Goal: Transaction & Acquisition: Purchase product/service

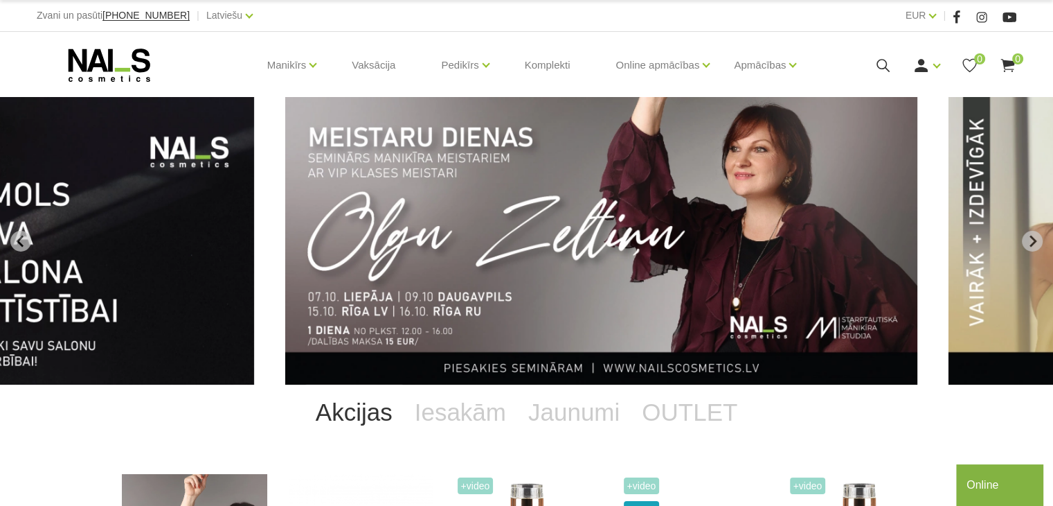
drag, startPoint x: 0, startPoint y: 0, endPoint x: 346, endPoint y: 10, distance: 345.7
click at [346, 10] on body "Zvani un pasūti +37120446646 | Latviešu Latviešu Russian English EUR EUR | Mani…" at bounding box center [526, 253] width 1053 height 506
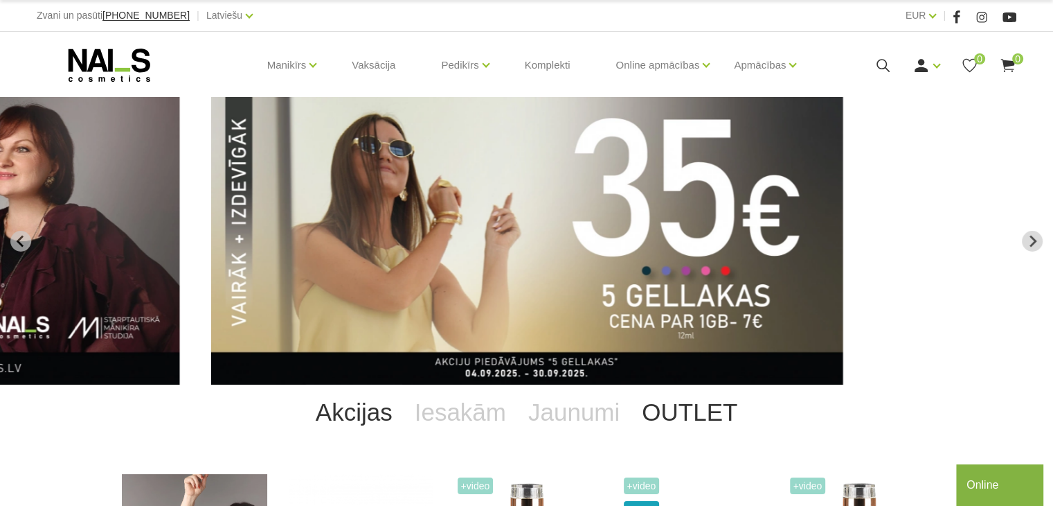
click at [693, 408] on link "OUTLET" at bounding box center [690, 411] width 118 height 55
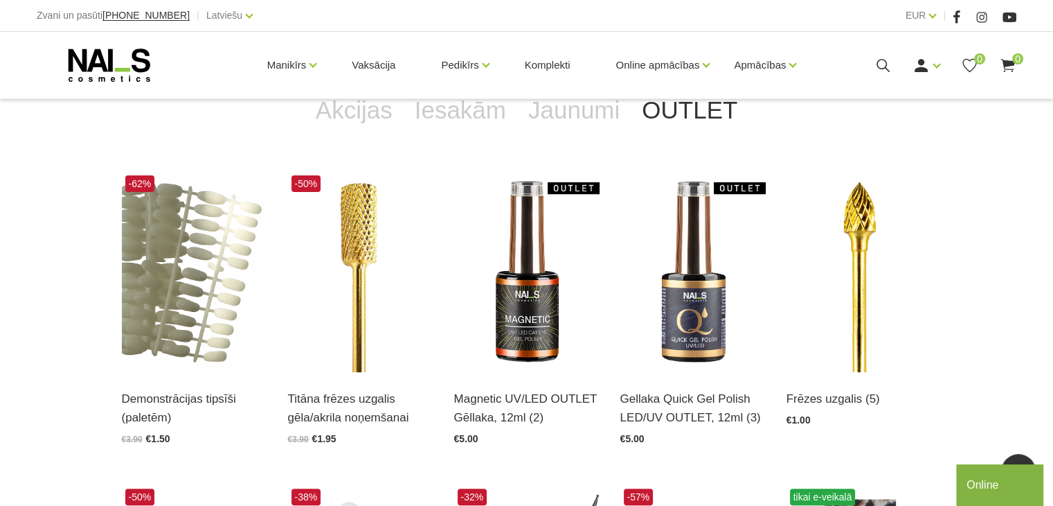
scroll to position [305, 0]
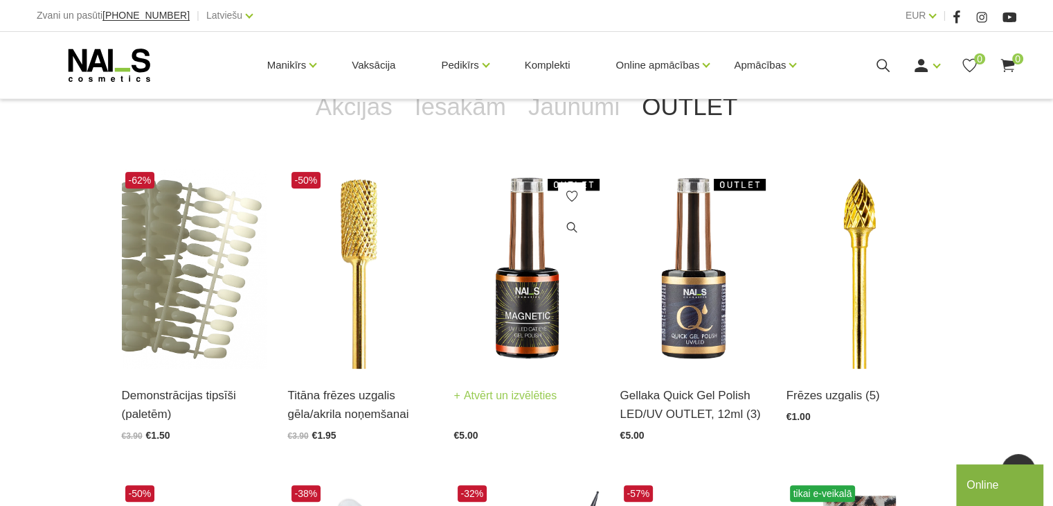
click at [507, 405] on h3 "Magnetic UV/LED OUTLET Gēllaka, 12ml (2)" at bounding box center [526, 404] width 145 height 37
click at [504, 396] on link "Atvērt un izvēlēties" at bounding box center [505, 395] width 103 height 19
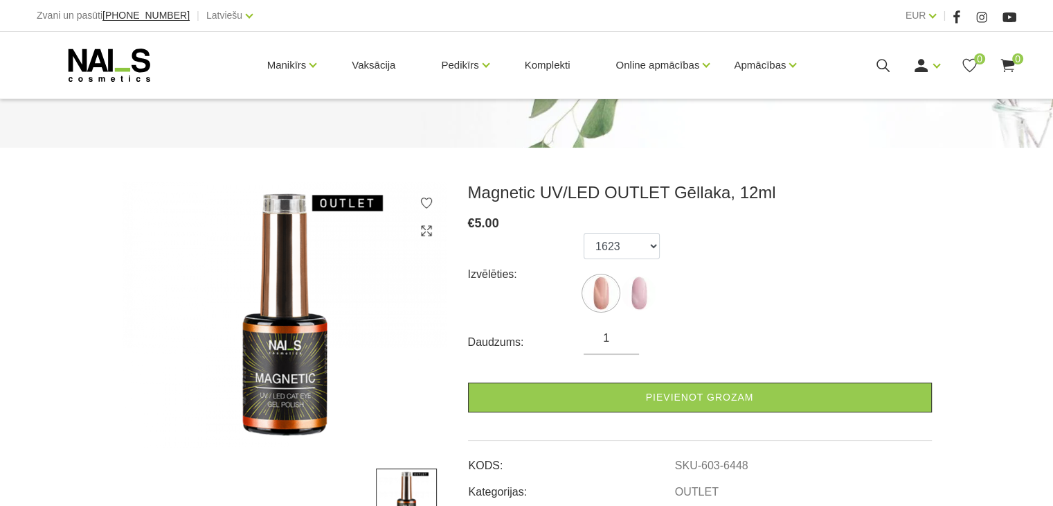
scroll to position [114, 0]
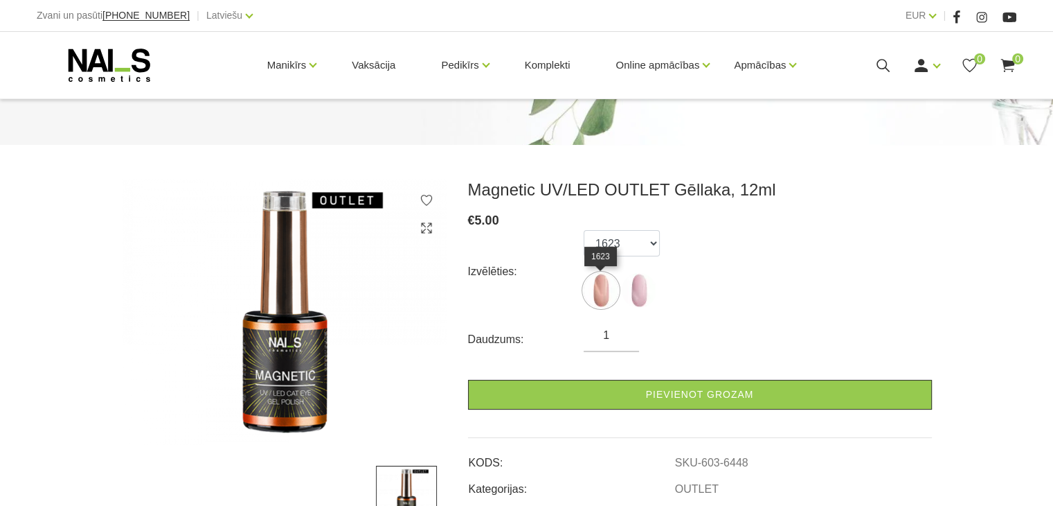
click at [601, 295] on img at bounding box center [601, 290] width 35 height 35
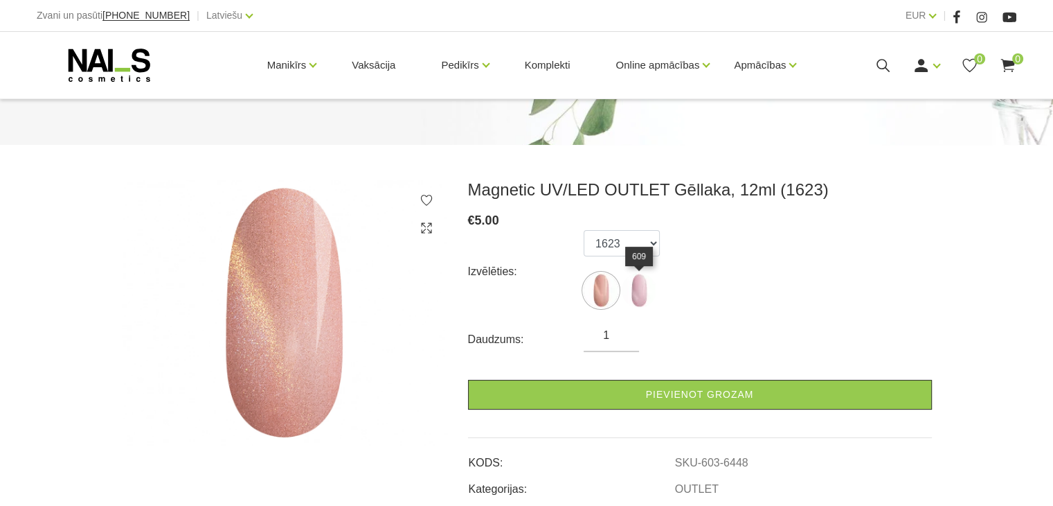
click at [643, 294] on img at bounding box center [639, 290] width 35 height 35
select select "6494"
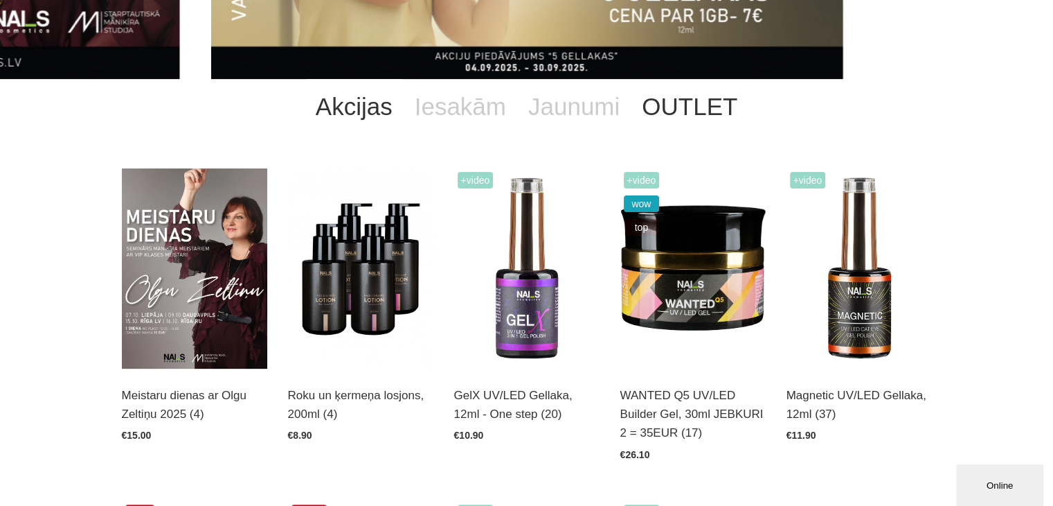
click at [692, 116] on link "OUTLET" at bounding box center [690, 106] width 118 height 55
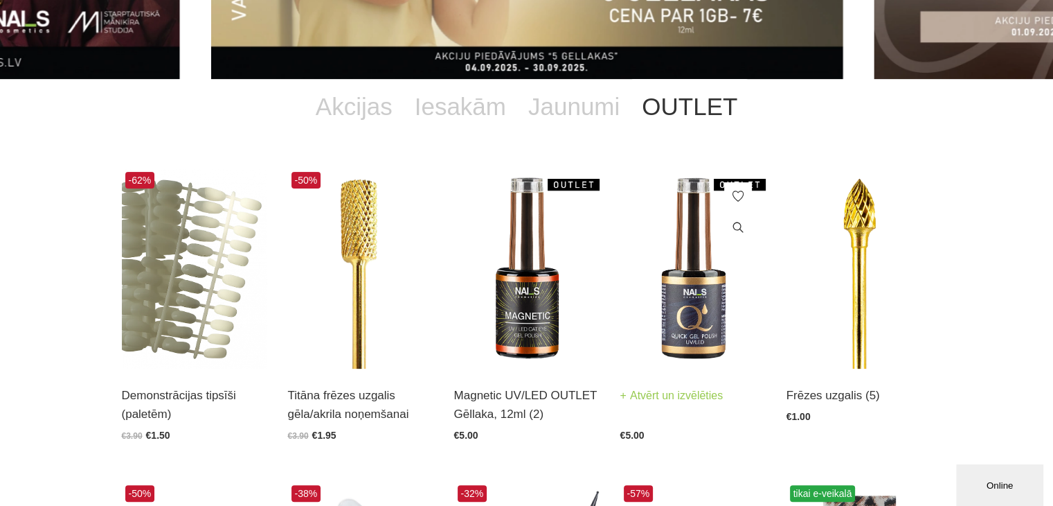
click at [670, 396] on link "Atvērt un izvēlēties" at bounding box center [672, 395] width 103 height 19
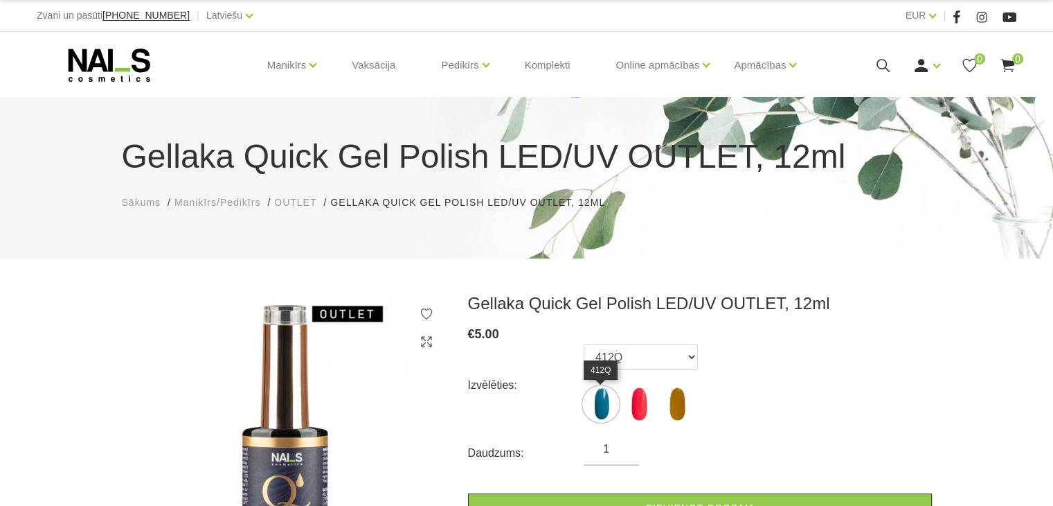
click at [609, 402] on img at bounding box center [601, 403] width 35 height 35
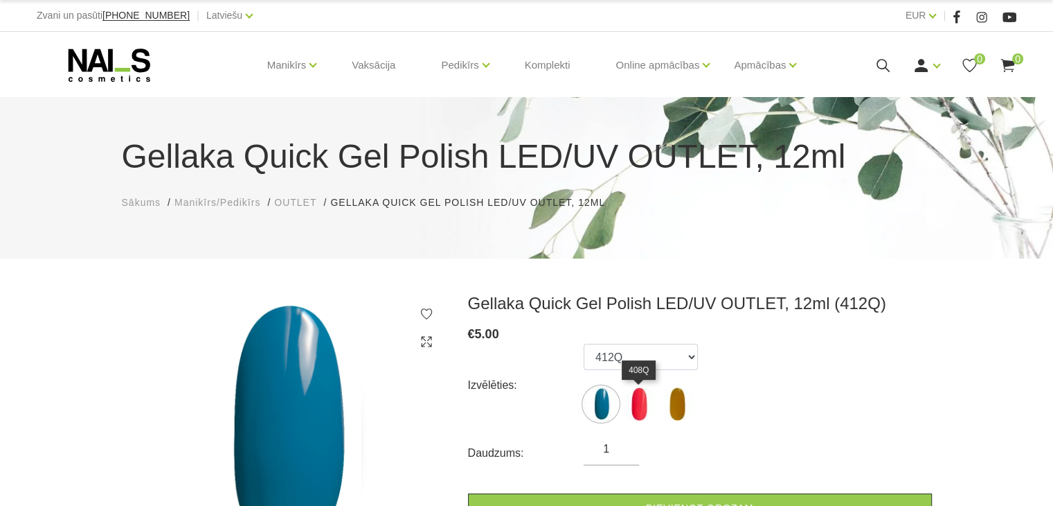
click at [641, 407] on img at bounding box center [639, 403] width 35 height 35
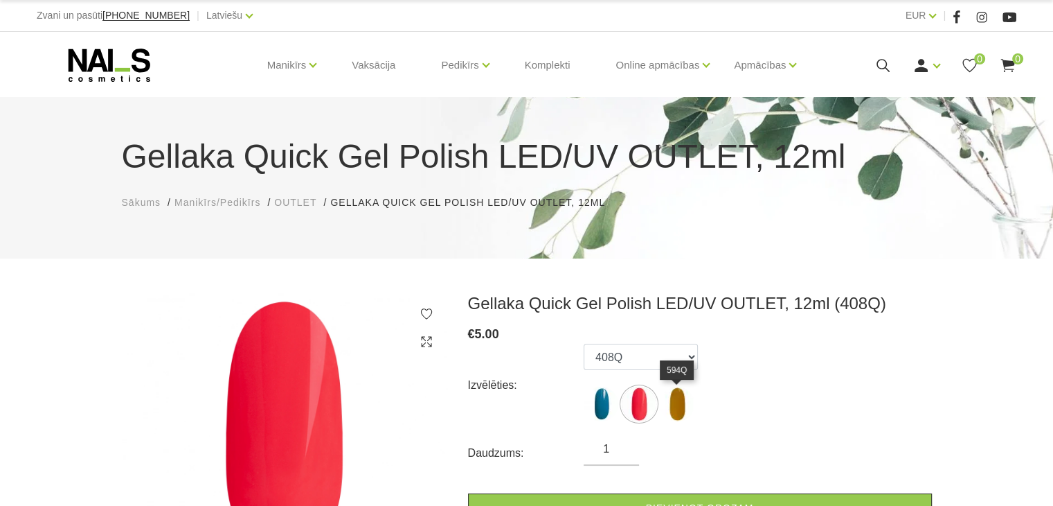
click at [690, 406] on img at bounding box center [677, 403] width 35 height 35
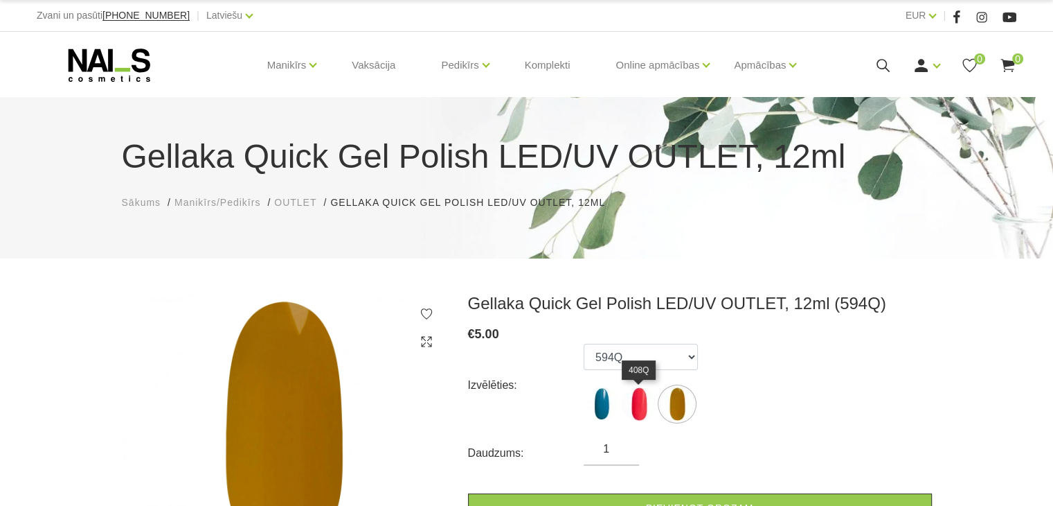
click at [638, 407] on img at bounding box center [639, 403] width 35 height 35
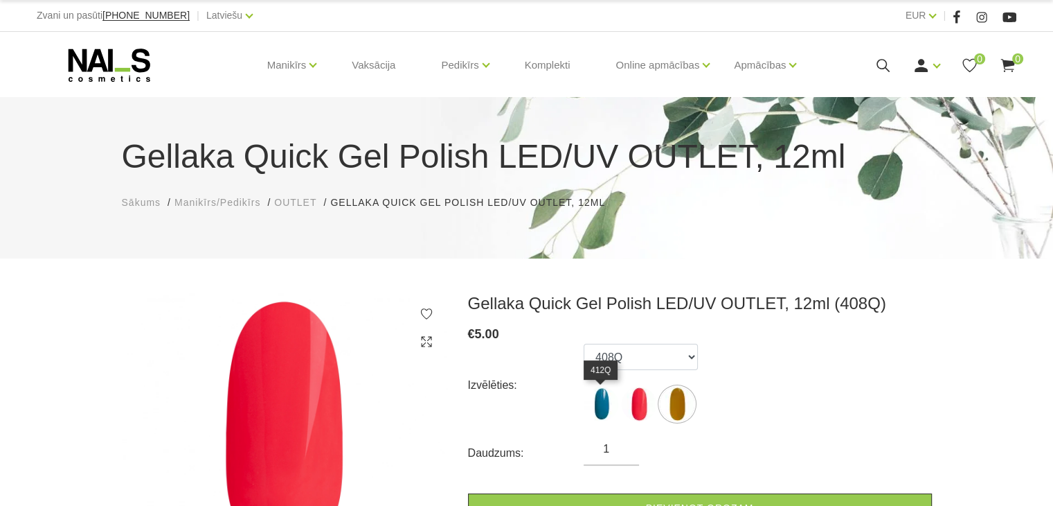
click at [606, 405] on img at bounding box center [601, 403] width 35 height 35
select select "6373"
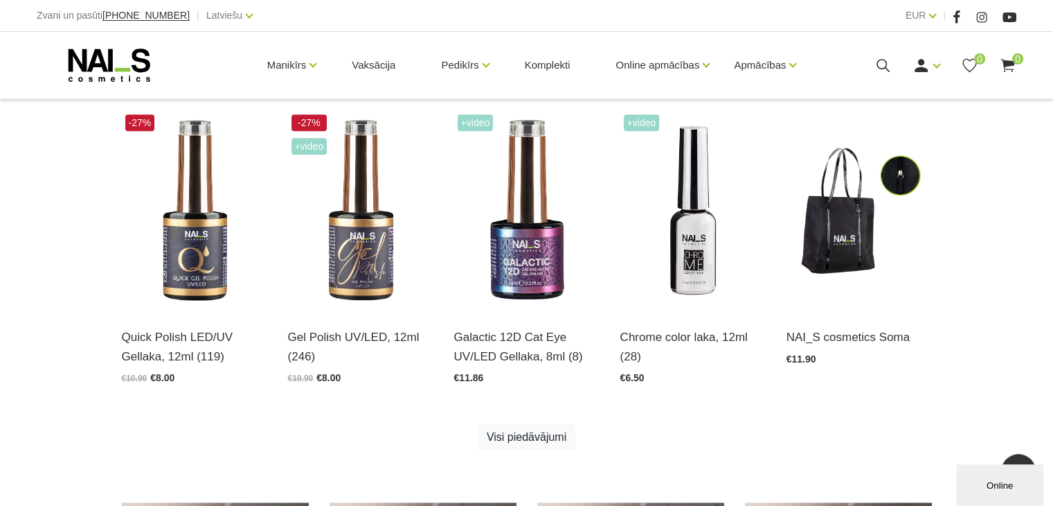
scroll to position [704, 0]
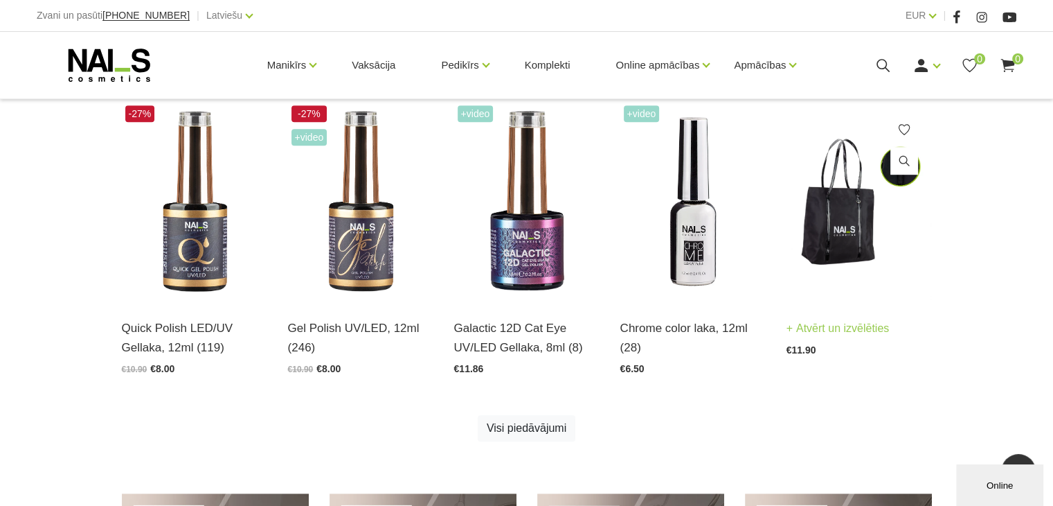
click at [841, 230] on img at bounding box center [859, 202] width 145 height 200
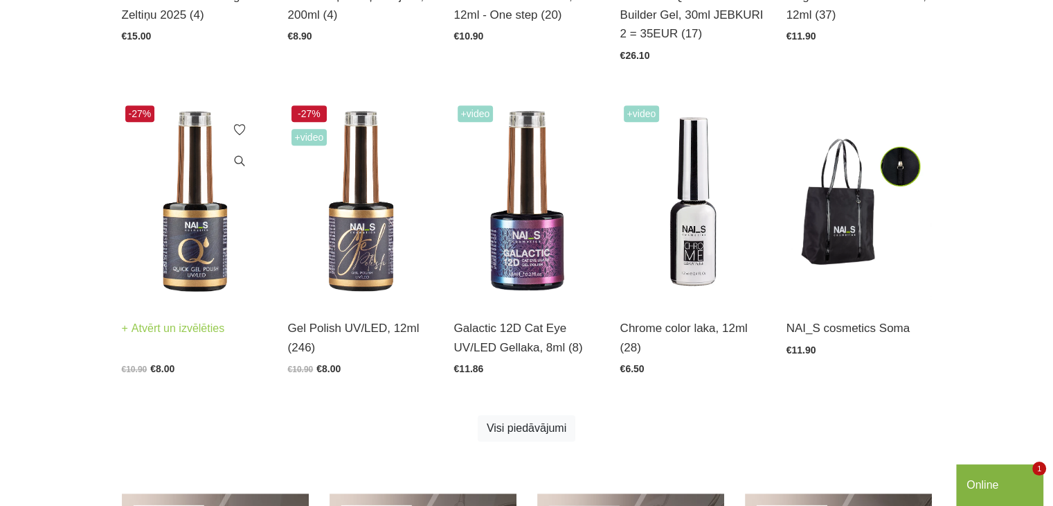
click at [199, 331] on link "Atvērt un izvēlēties" at bounding box center [173, 328] width 103 height 19
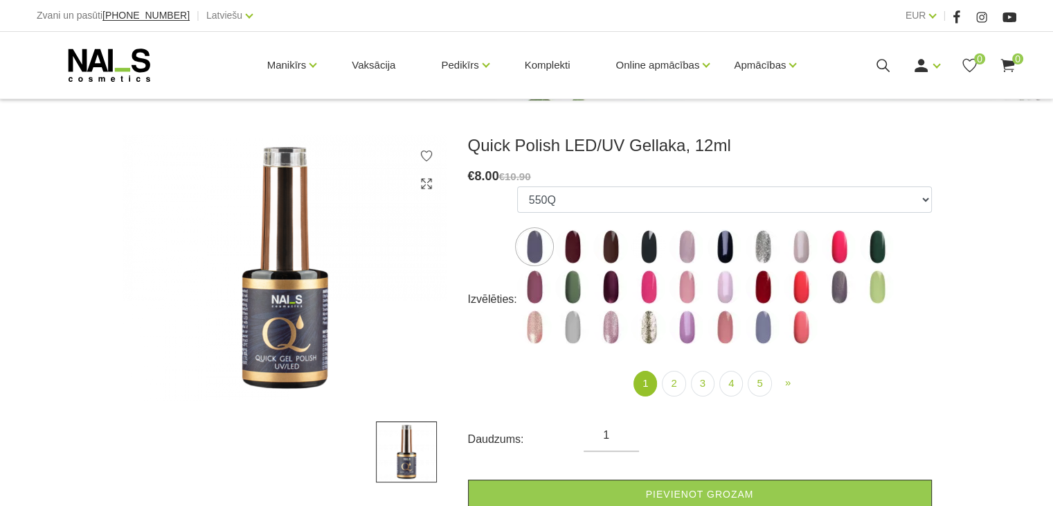
scroll to position [154, 0]
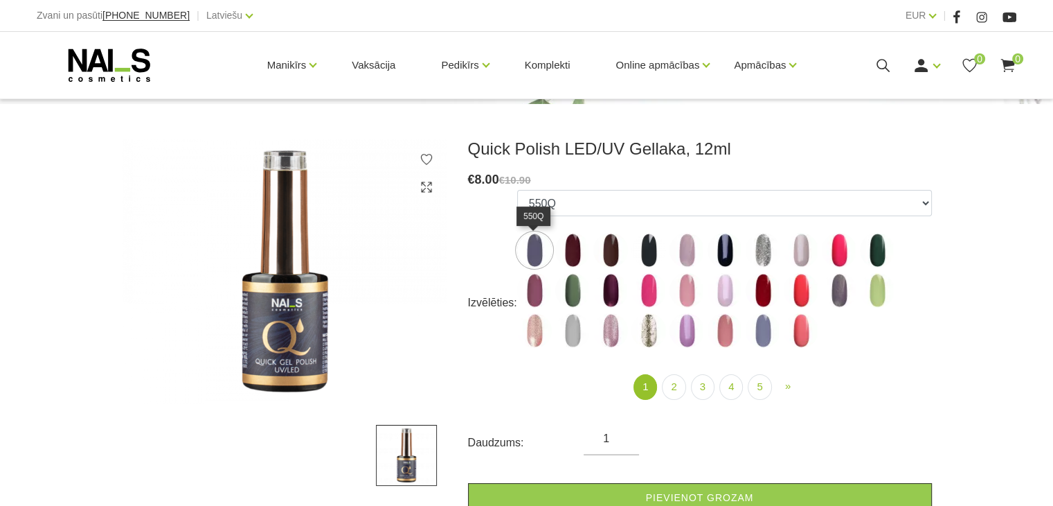
click at [528, 255] on img at bounding box center [534, 250] width 35 height 35
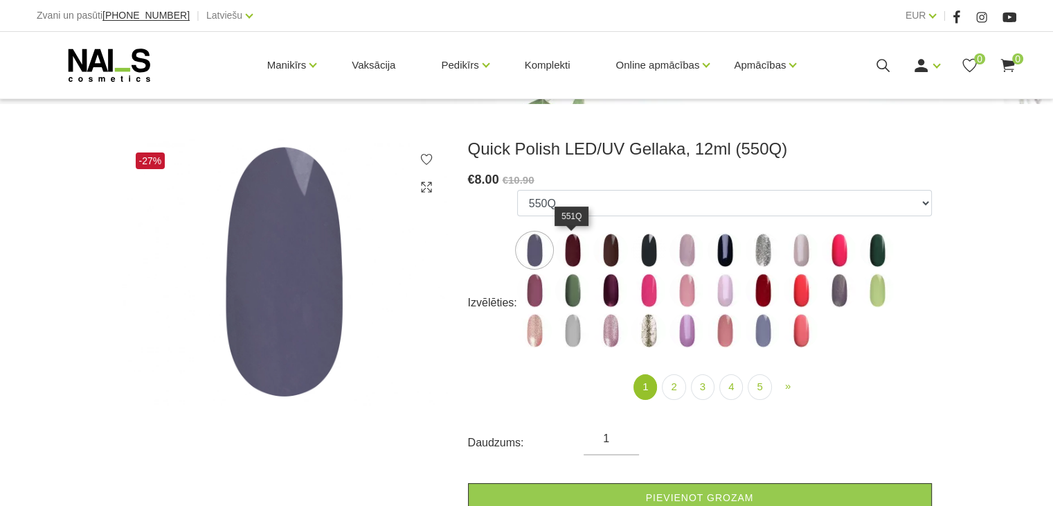
click at [565, 258] on img at bounding box center [572, 250] width 35 height 35
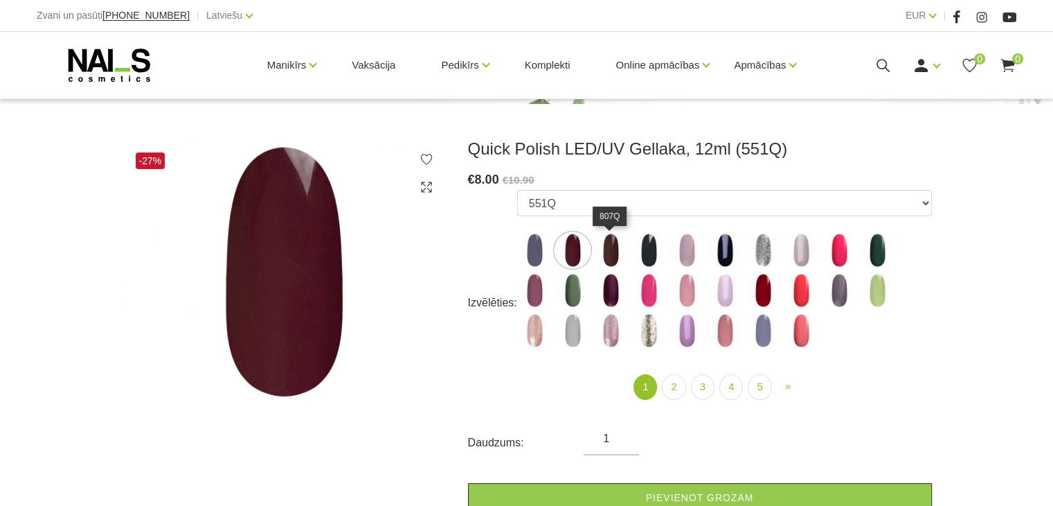
click at [596, 242] on img at bounding box center [611, 250] width 35 height 35
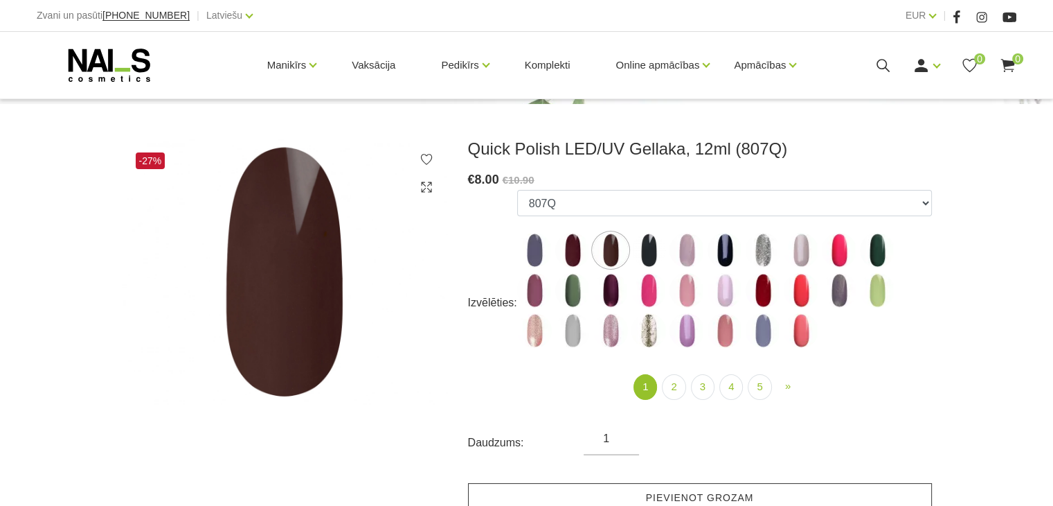
click at [615, 491] on link "Pievienot grozam" at bounding box center [700, 498] width 464 height 30
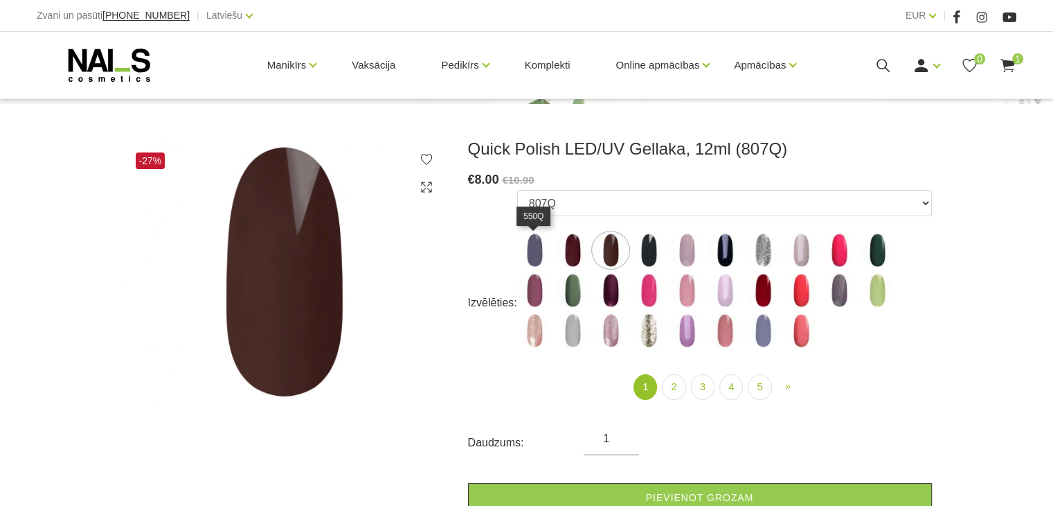
click at [535, 256] on img at bounding box center [534, 250] width 35 height 35
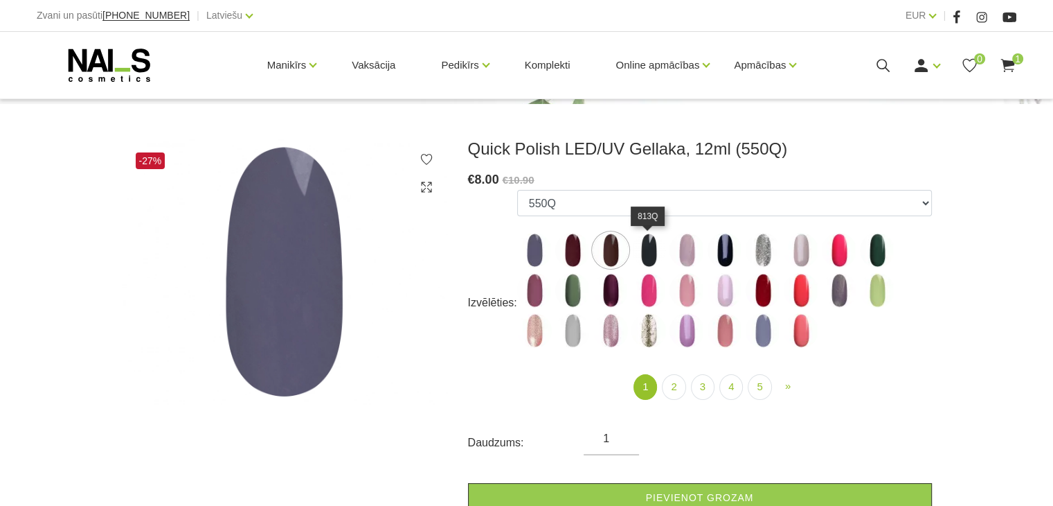
click at [642, 246] on img at bounding box center [649, 250] width 35 height 35
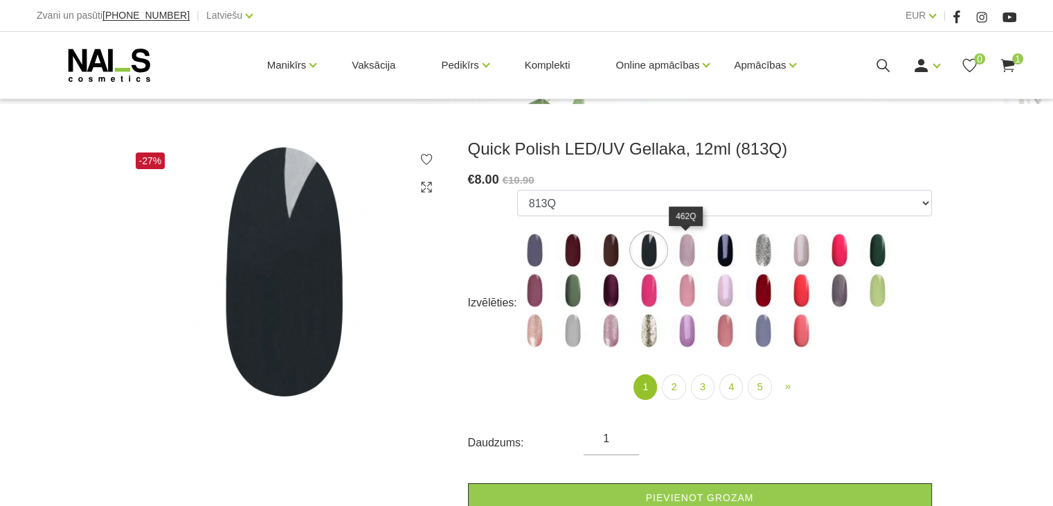
click at [687, 250] on img at bounding box center [687, 250] width 35 height 35
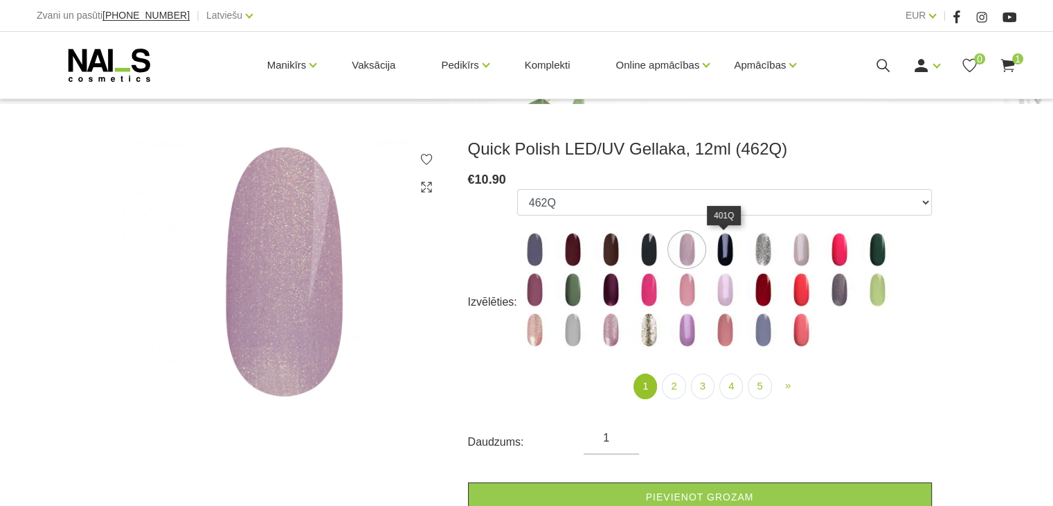
click at [729, 255] on img at bounding box center [725, 249] width 35 height 35
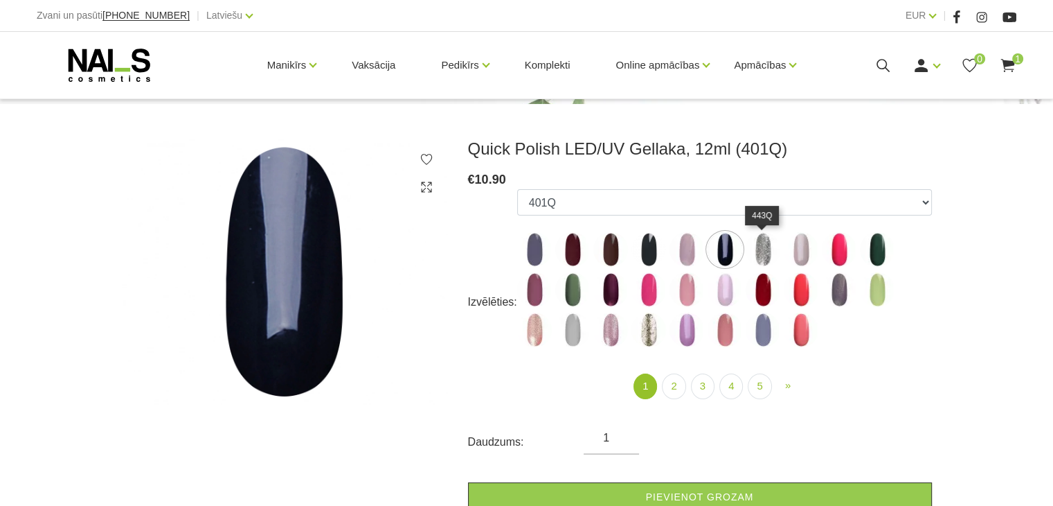
click at [752, 251] on img at bounding box center [763, 249] width 35 height 35
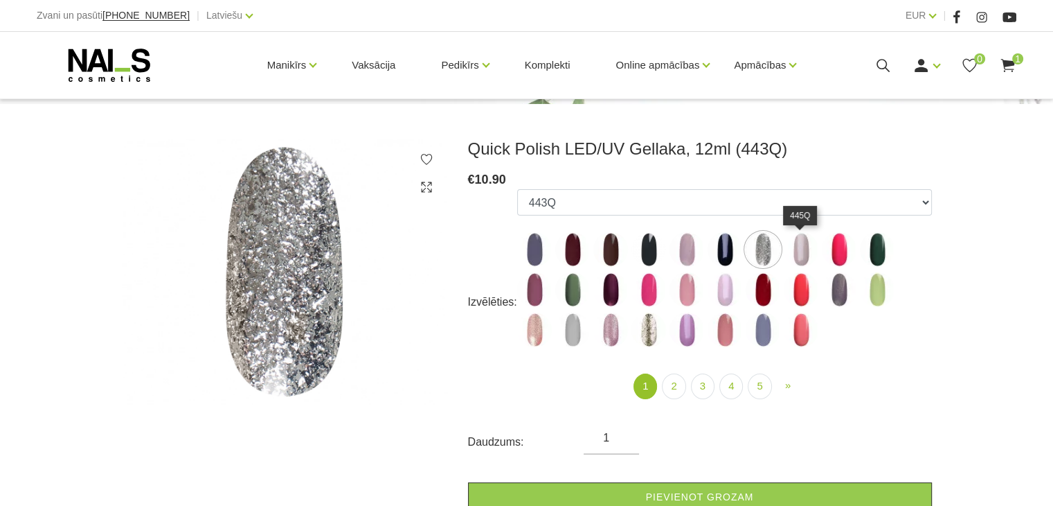
click at [804, 256] on img at bounding box center [801, 249] width 35 height 35
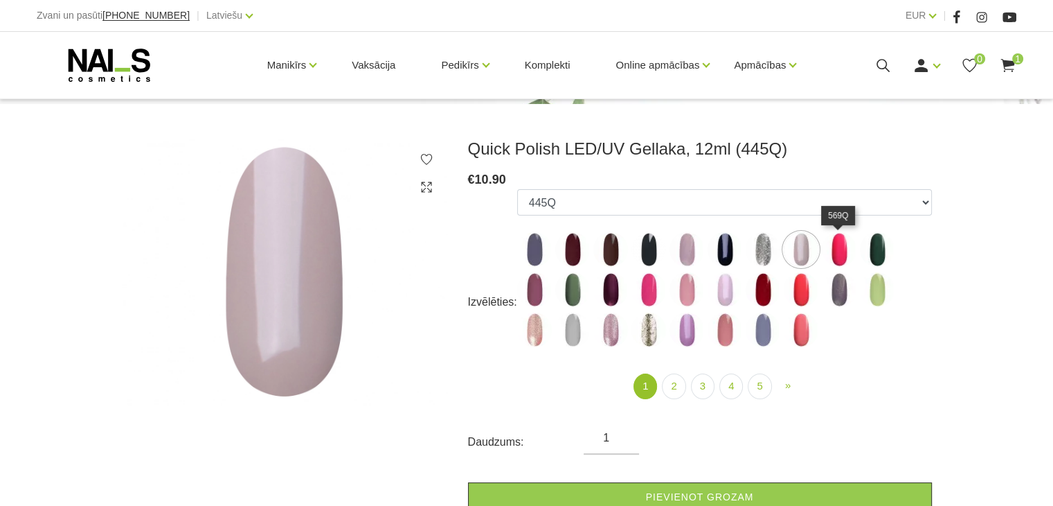
click at [837, 251] on img at bounding box center [839, 249] width 35 height 35
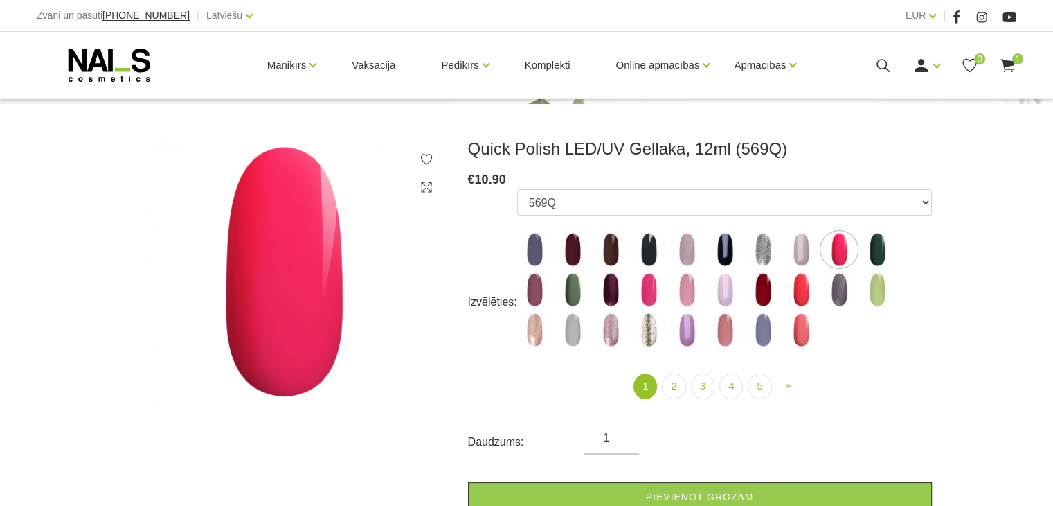
click at [902, 259] on ul "550Q 551Q 807Q 813Q 462Q 401Q 443Q 445Q 569Q 560Q 552Q 568Q 510Q 413Q 529Q 484Q…" at bounding box center [724, 270] width 415 height 163
click at [873, 251] on img at bounding box center [877, 249] width 35 height 35
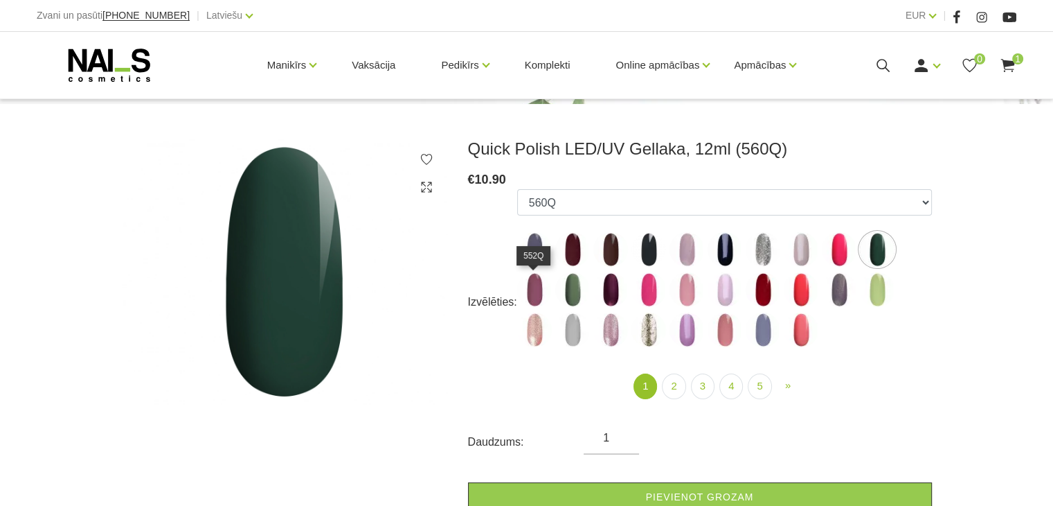
click at [529, 294] on img at bounding box center [534, 289] width 35 height 35
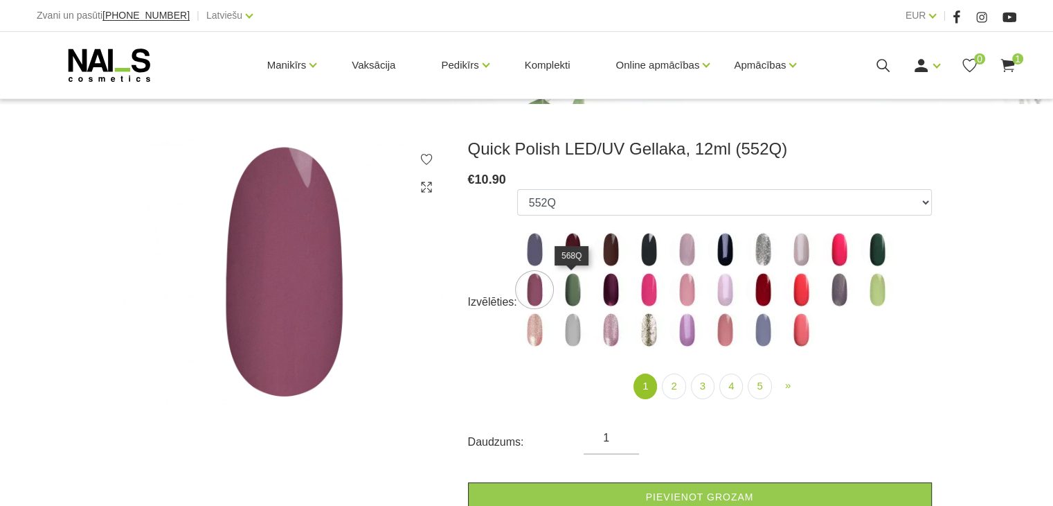
click at [568, 286] on img at bounding box center [572, 289] width 35 height 35
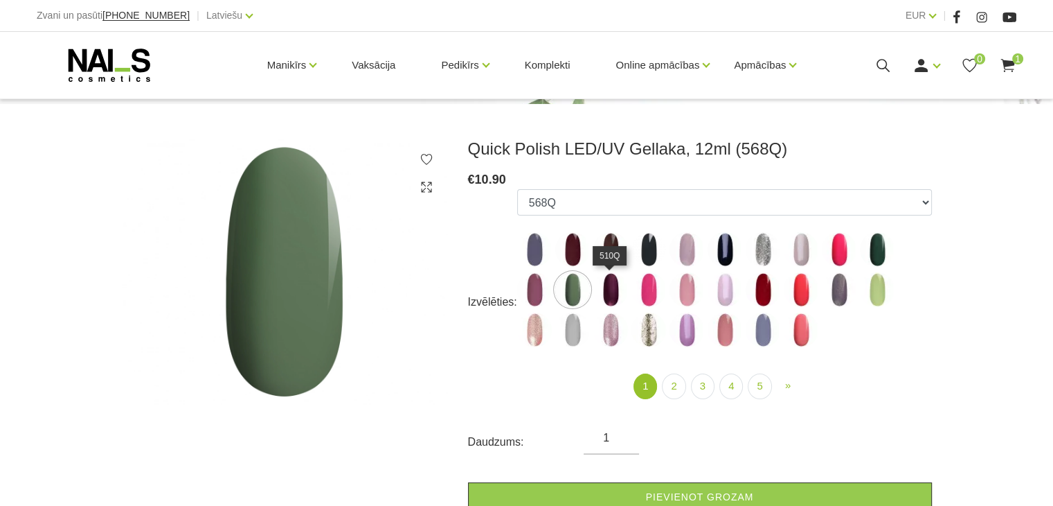
click at [608, 288] on img at bounding box center [611, 289] width 35 height 35
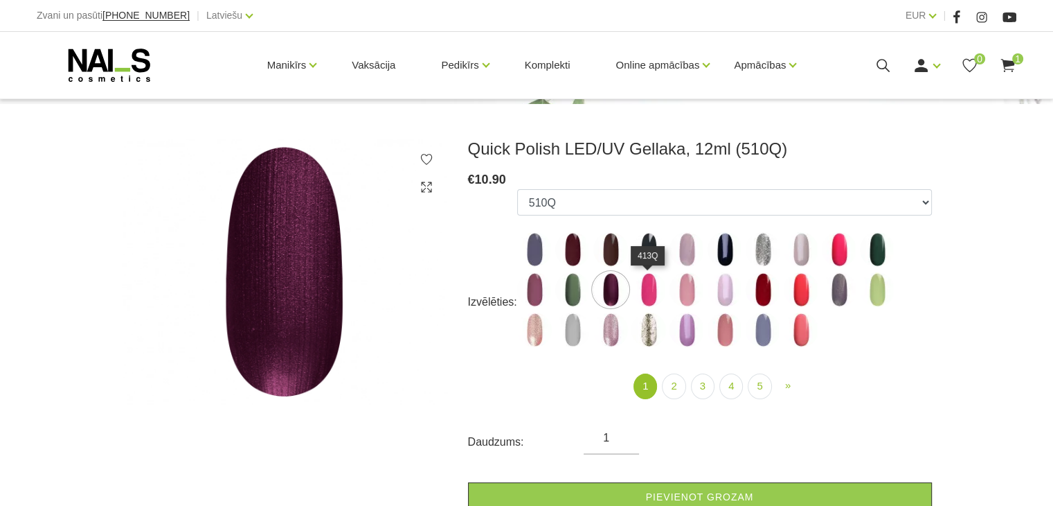
click at [654, 292] on img at bounding box center [649, 289] width 35 height 35
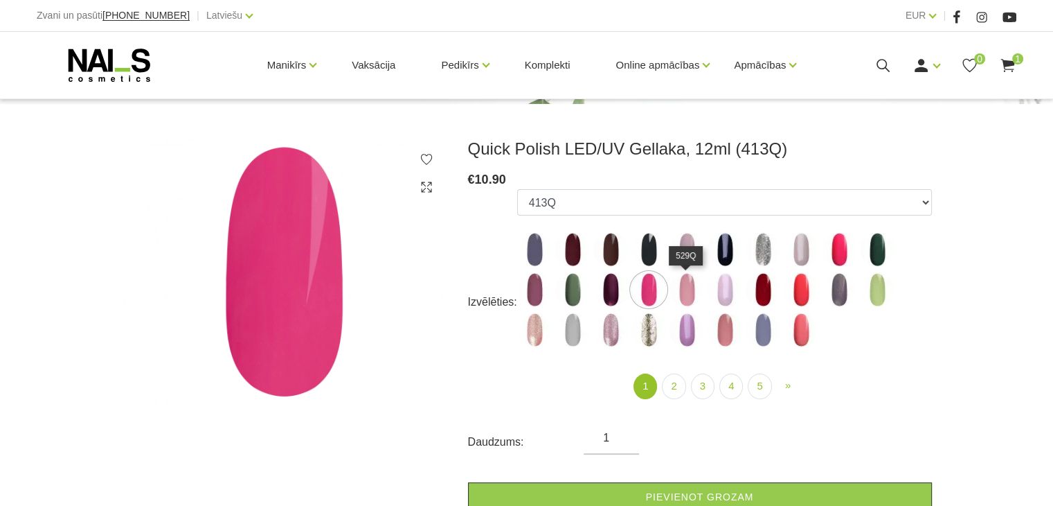
click at [686, 292] on img at bounding box center [687, 289] width 35 height 35
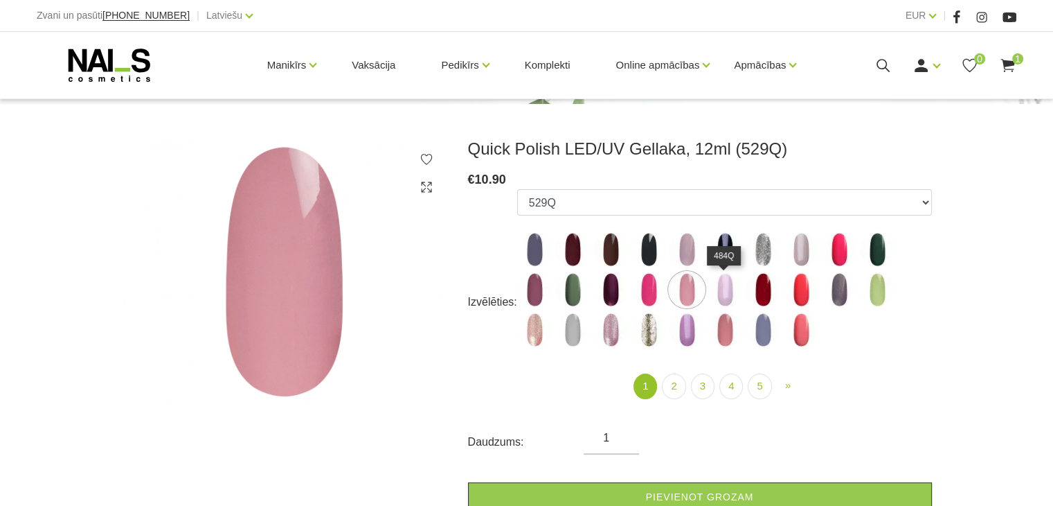
click at [728, 292] on img at bounding box center [725, 289] width 35 height 35
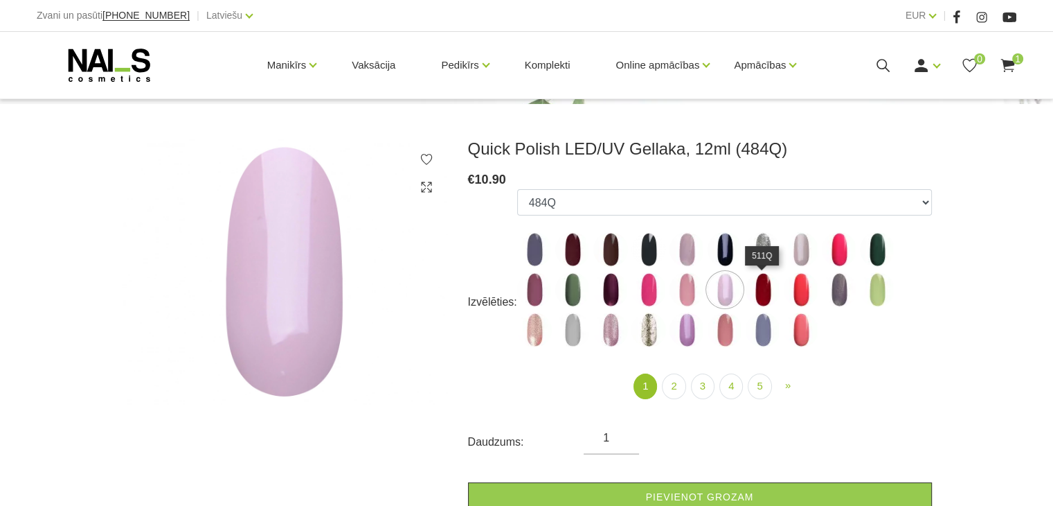
click at [767, 290] on img at bounding box center [763, 289] width 35 height 35
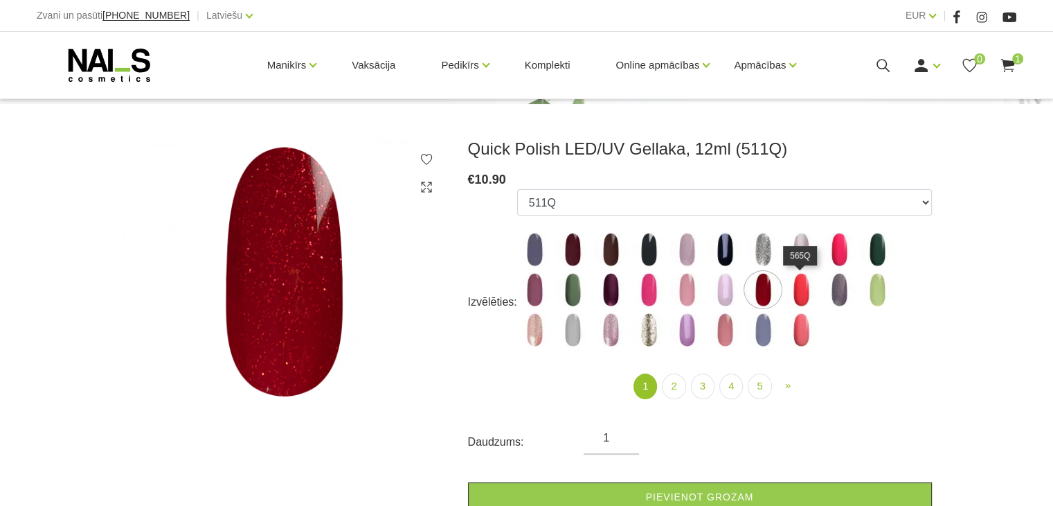
click at [798, 293] on img at bounding box center [801, 289] width 35 height 35
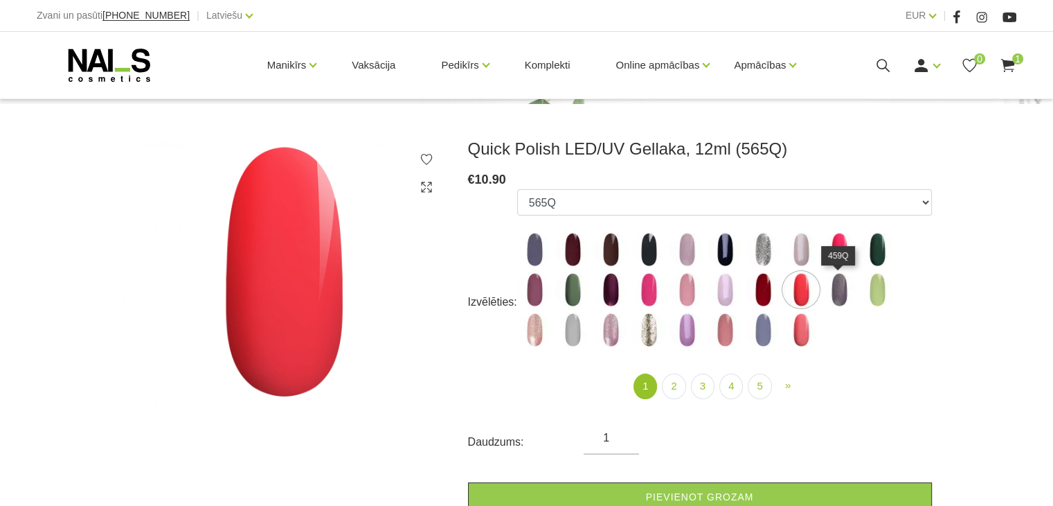
click at [834, 292] on img at bounding box center [839, 289] width 35 height 35
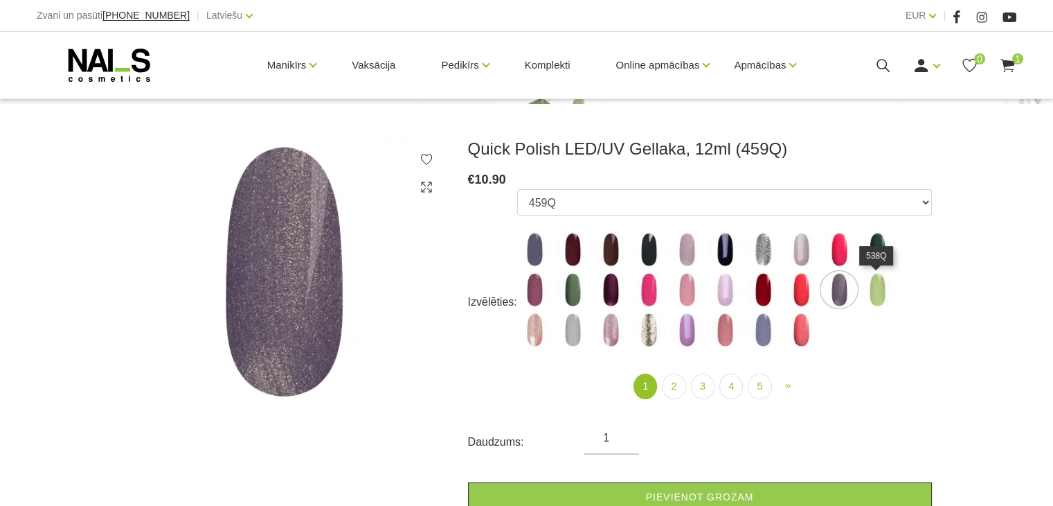
click at [882, 297] on img at bounding box center [877, 289] width 35 height 35
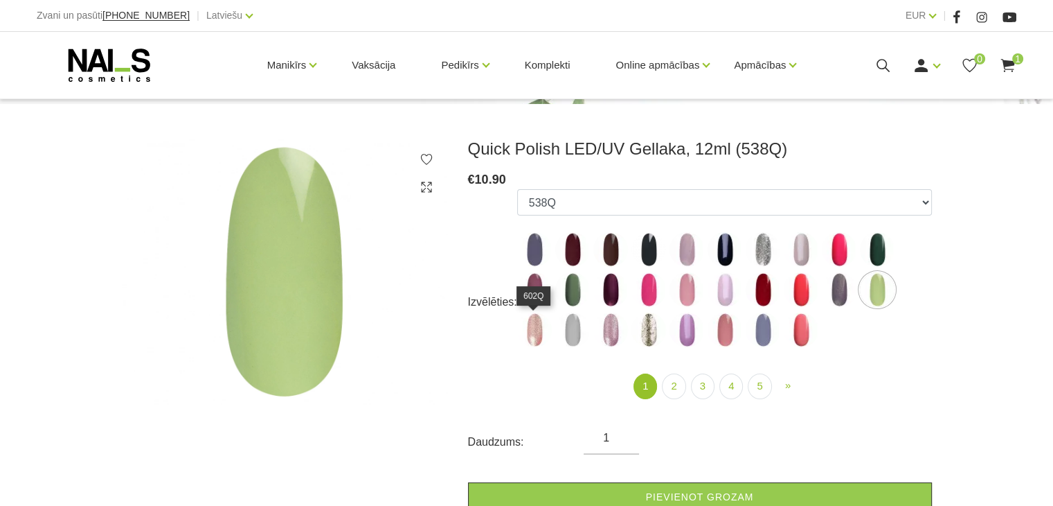
click at [537, 328] on img at bounding box center [534, 329] width 35 height 35
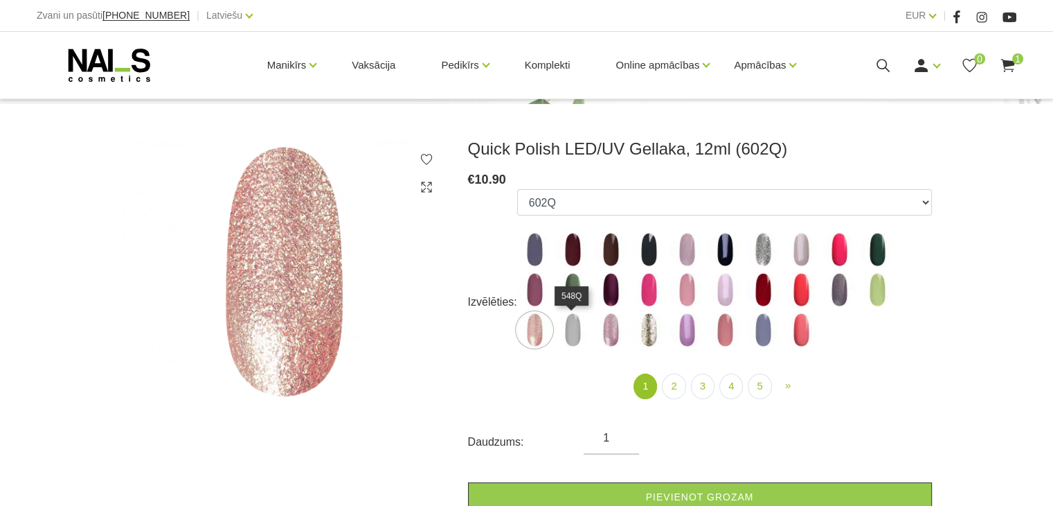
click at [565, 332] on img at bounding box center [572, 329] width 35 height 35
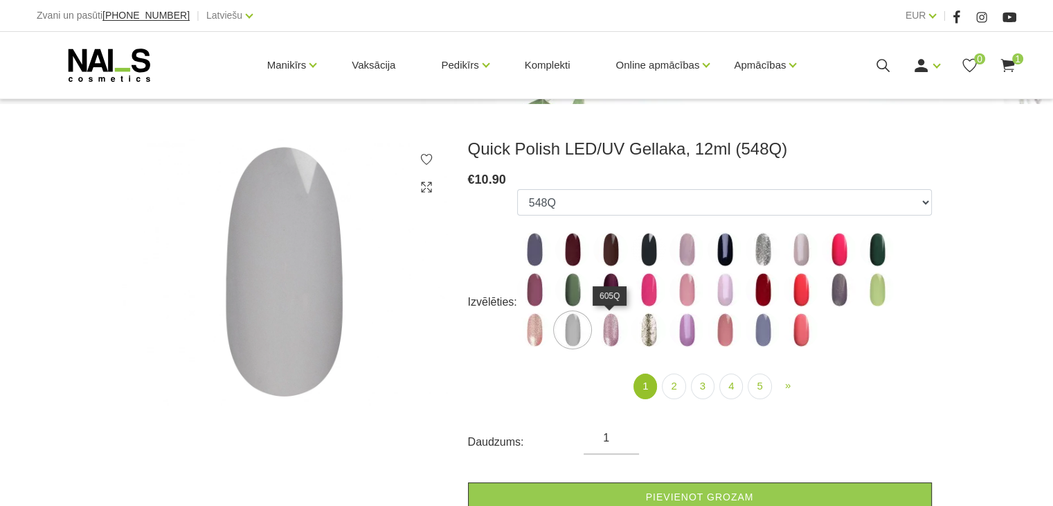
click at [619, 330] on img at bounding box center [611, 329] width 35 height 35
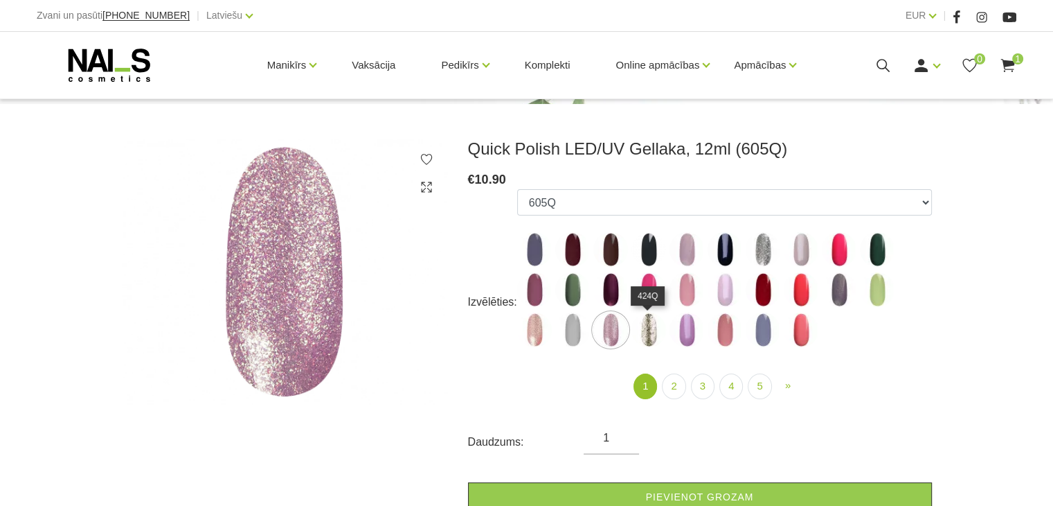
click at [651, 333] on img at bounding box center [649, 329] width 35 height 35
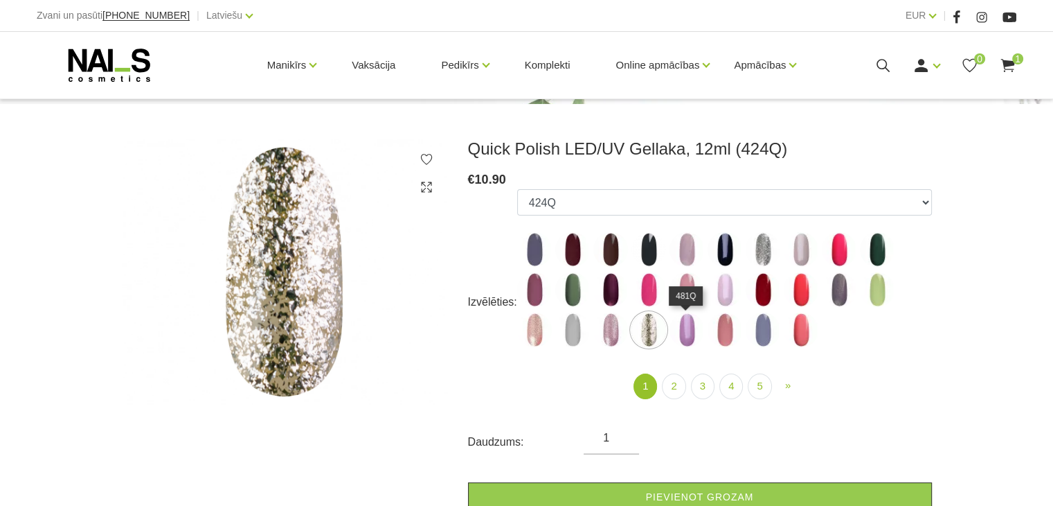
click at [695, 338] on img at bounding box center [687, 329] width 35 height 35
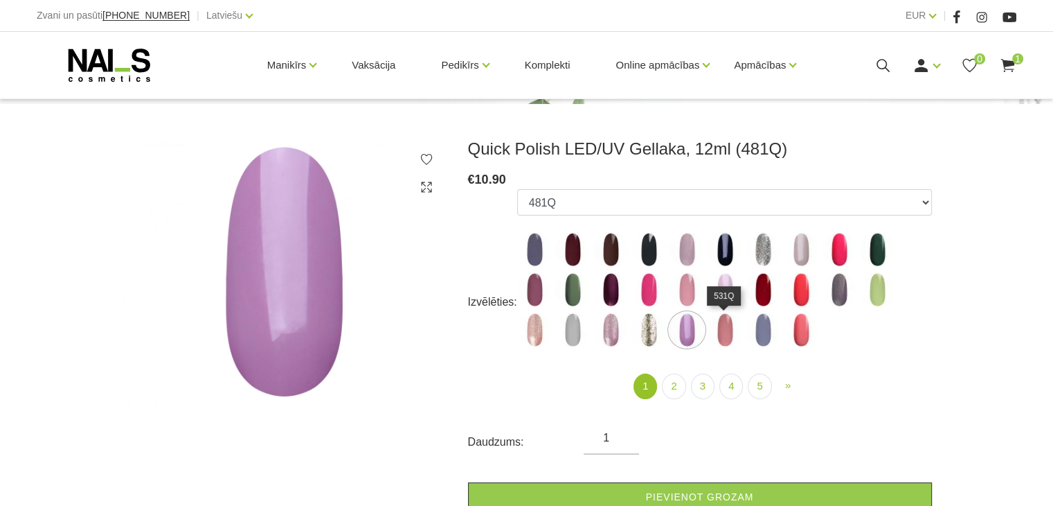
click at [729, 337] on img at bounding box center [725, 329] width 35 height 35
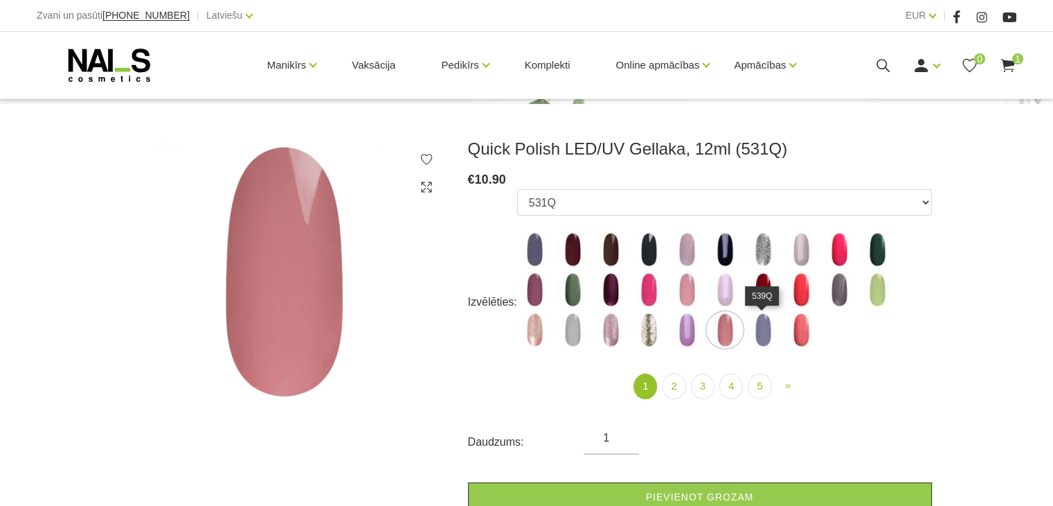
click at [753, 343] on img at bounding box center [763, 329] width 35 height 35
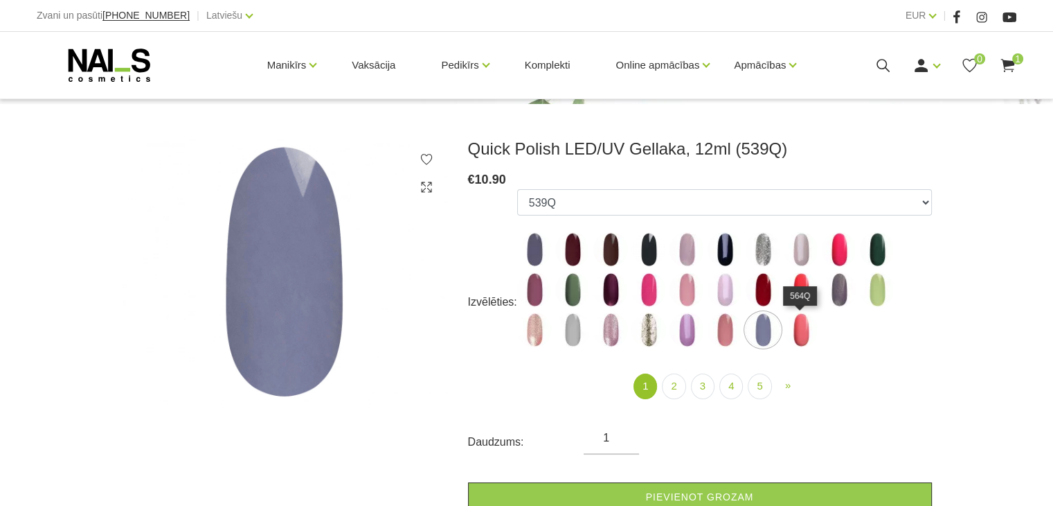
click at [796, 331] on img at bounding box center [801, 329] width 35 height 35
select select "4363"
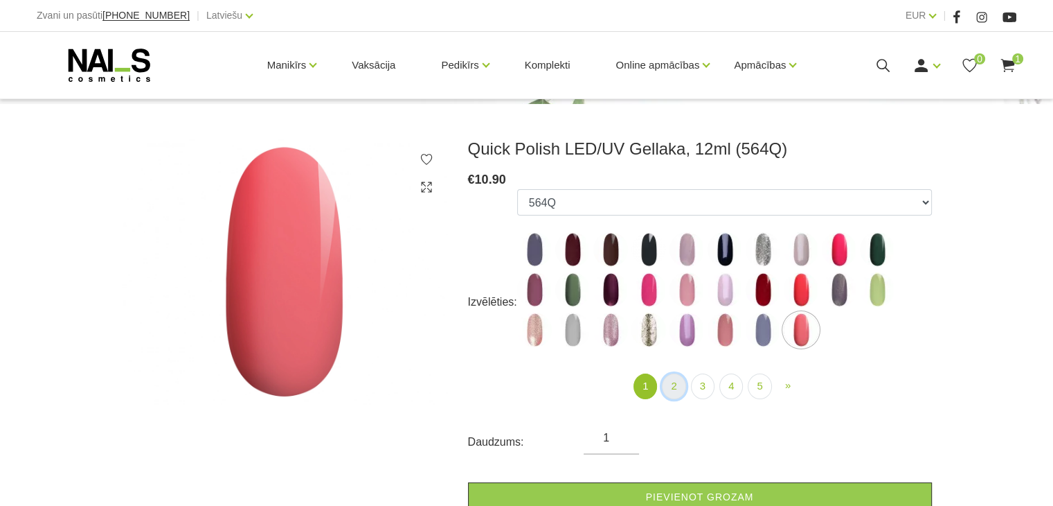
click at [668, 389] on link "2" at bounding box center [674, 386] width 24 height 26
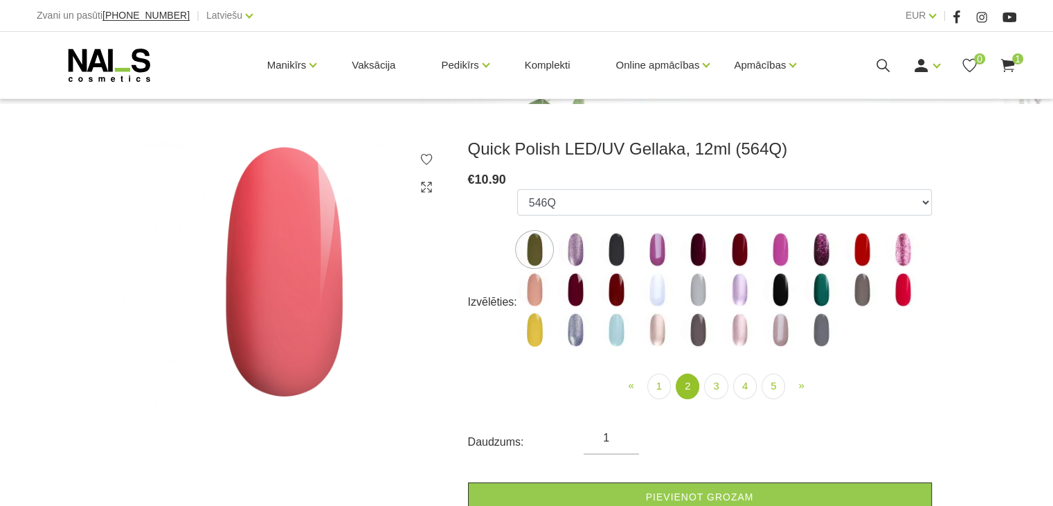
click at [587, 241] on img at bounding box center [575, 249] width 35 height 35
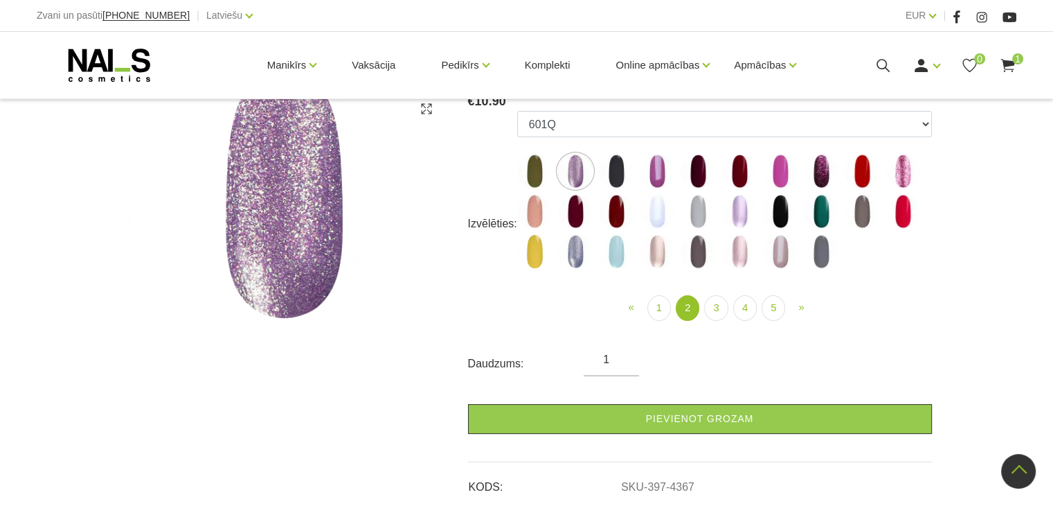
scroll to position [224, 0]
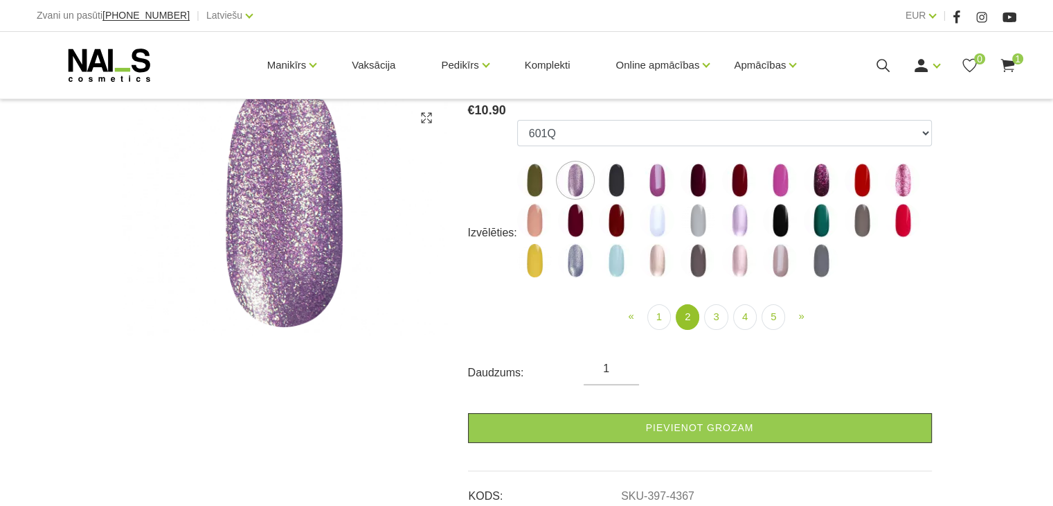
click at [609, 189] on img at bounding box center [616, 180] width 35 height 35
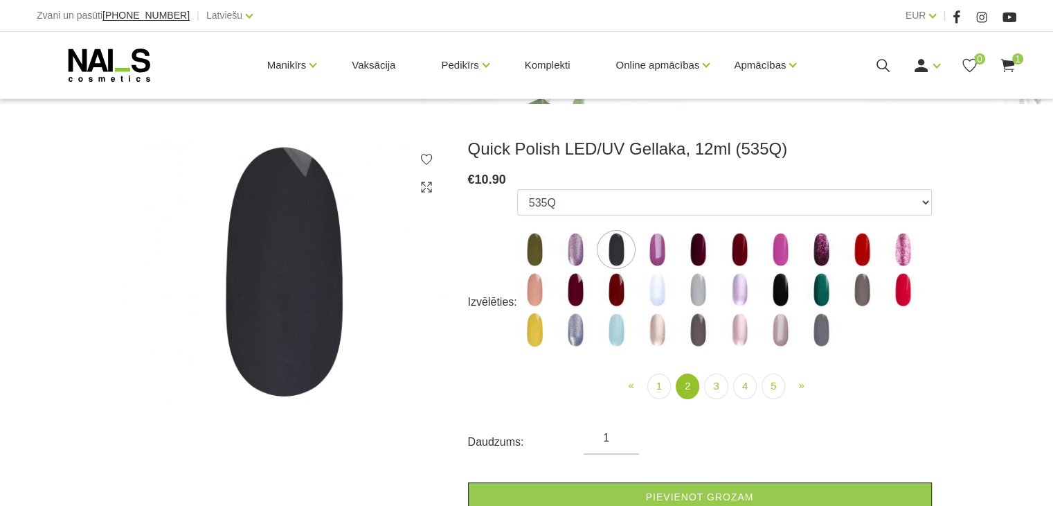
scroll to position [85, 0]
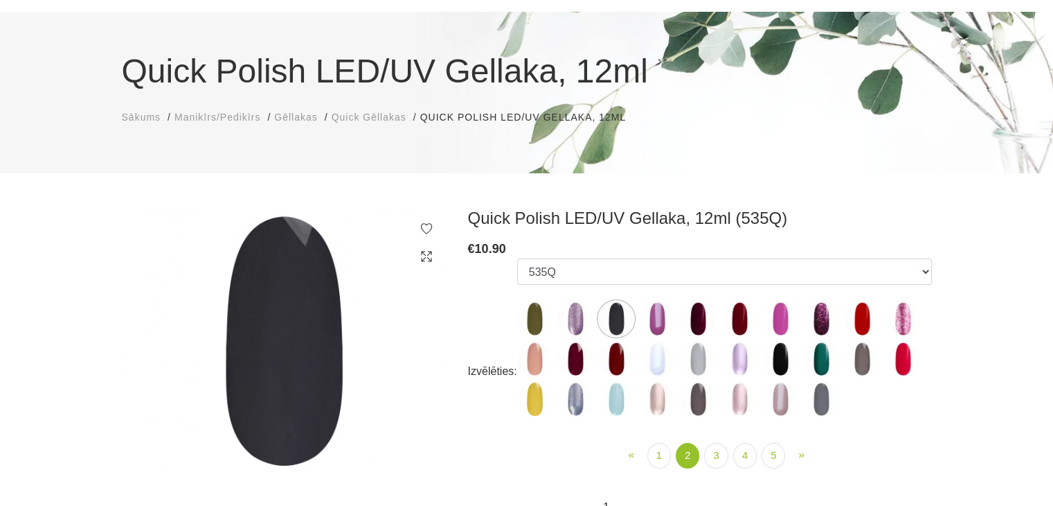
click at [670, 316] on img at bounding box center [657, 318] width 35 height 35
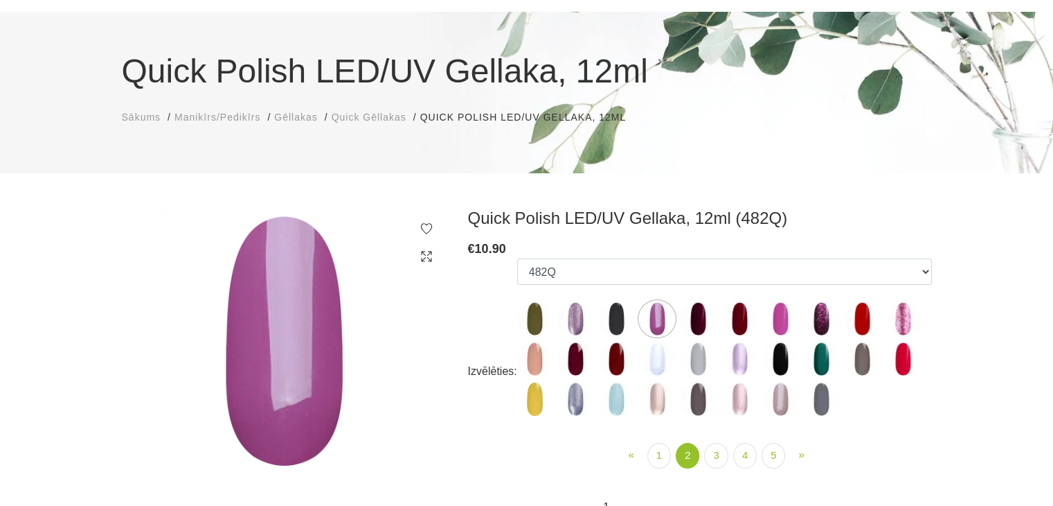
click at [691, 318] on img at bounding box center [698, 318] width 35 height 35
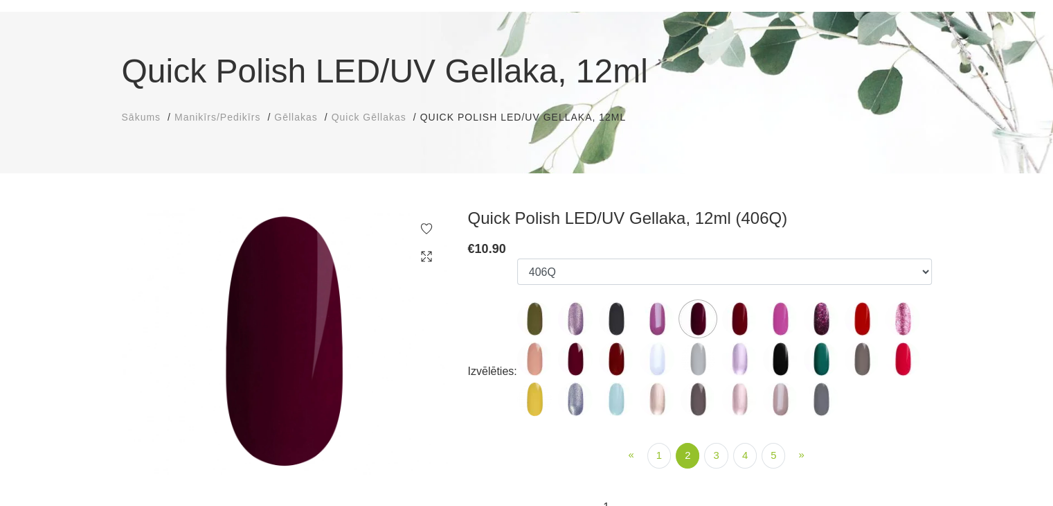
click at [735, 322] on img at bounding box center [739, 318] width 35 height 35
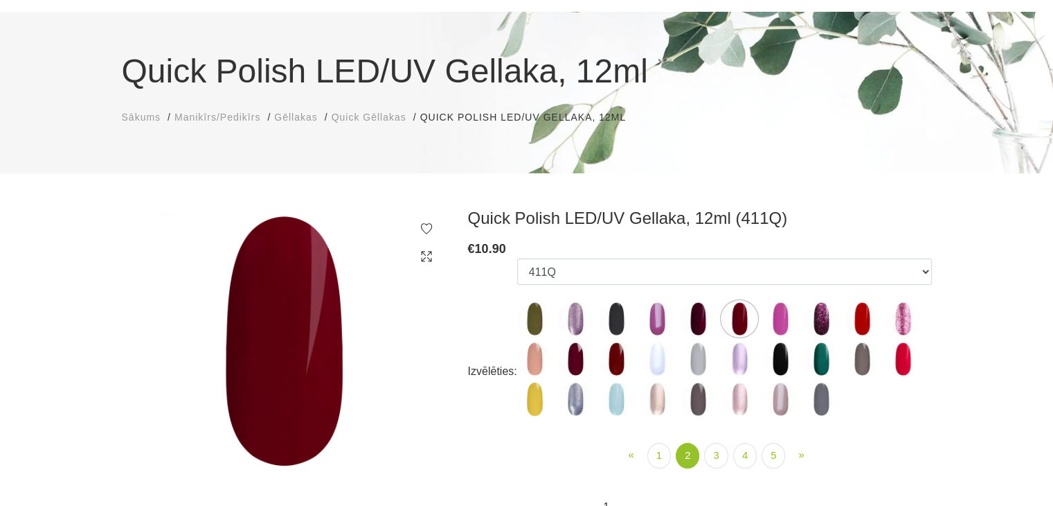
click at [787, 334] on label at bounding box center [780, 318] width 35 height 35
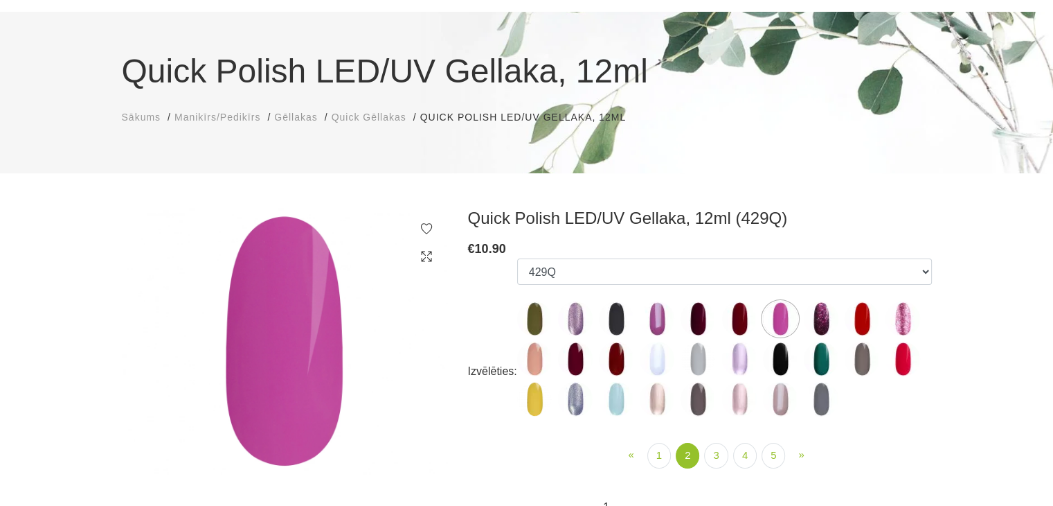
click at [786, 330] on img at bounding box center [780, 318] width 35 height 35
click at [827, 325] on img at bounding box center [821, 318] width 35 height 35
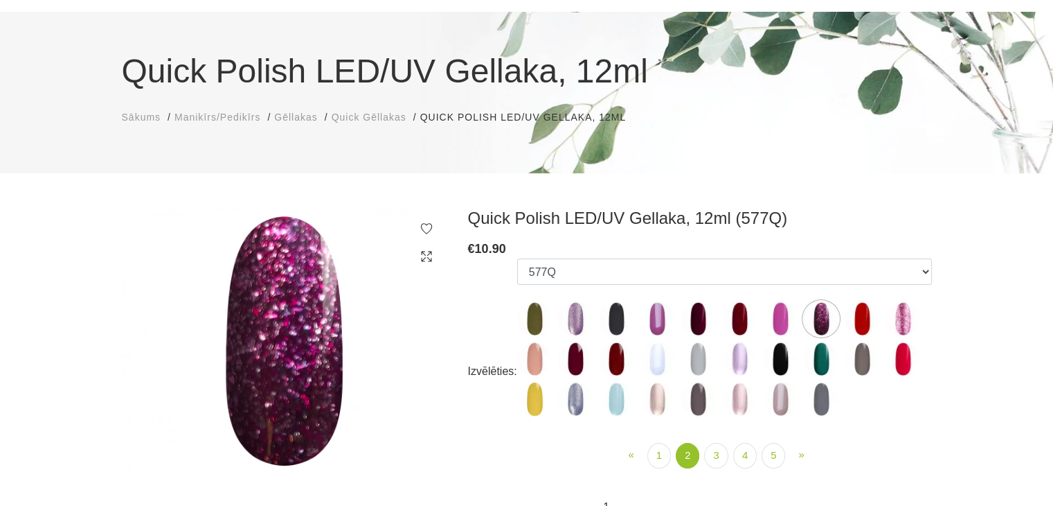
click at [849, 325] on img at bounding box center [862, 318] width 35 height 35
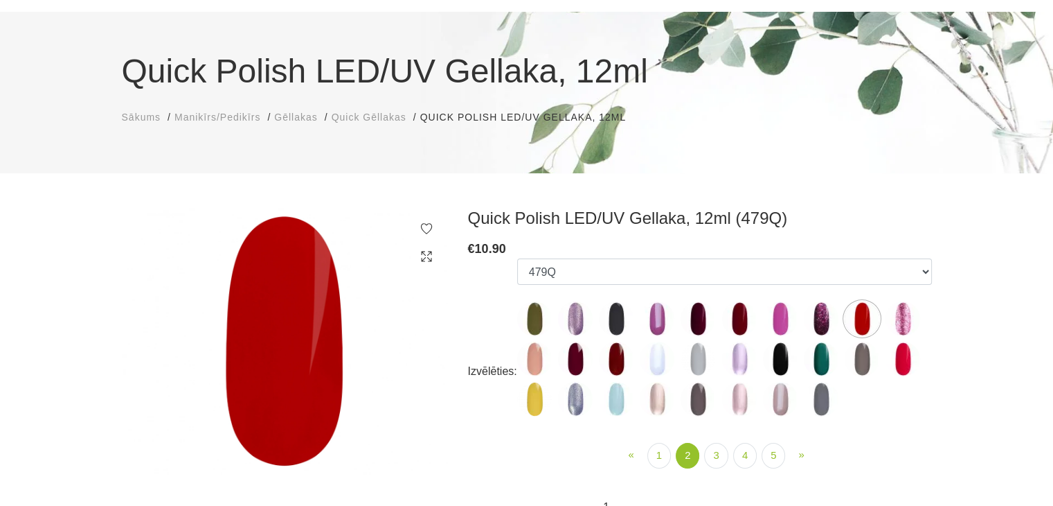
click at [823, 315] on img at bounding box center [821, 318] width 35 height 35
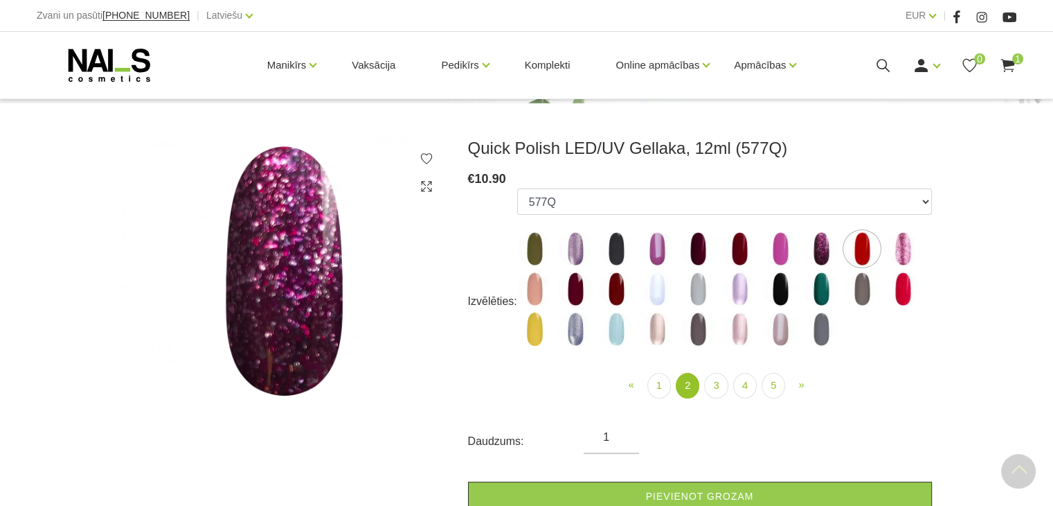
scroll to position [154, 0]
click at [909, 260] on img at bounding box center [903, 249] width 35 height 35
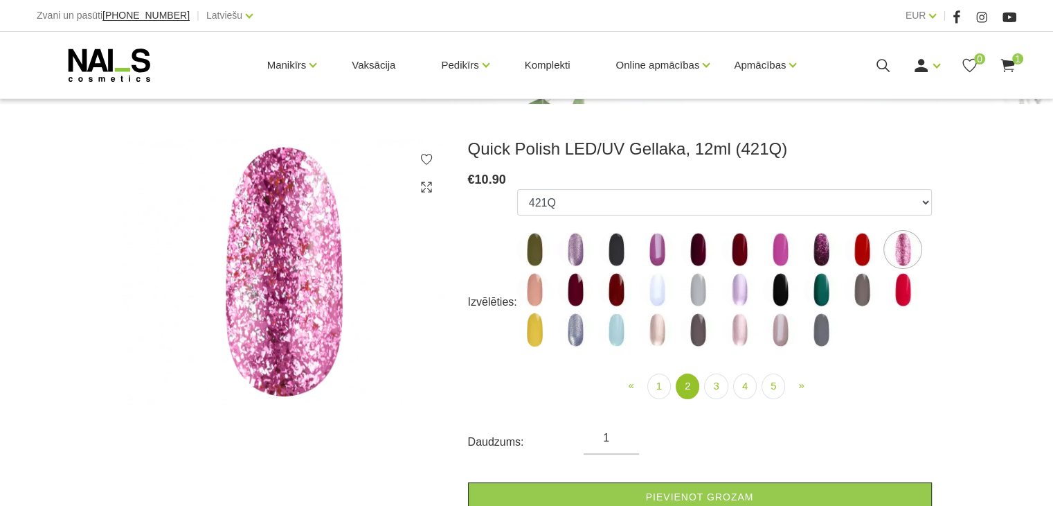
click at [530, 289] on img at bounding box center [534, 289] width 35 height 35
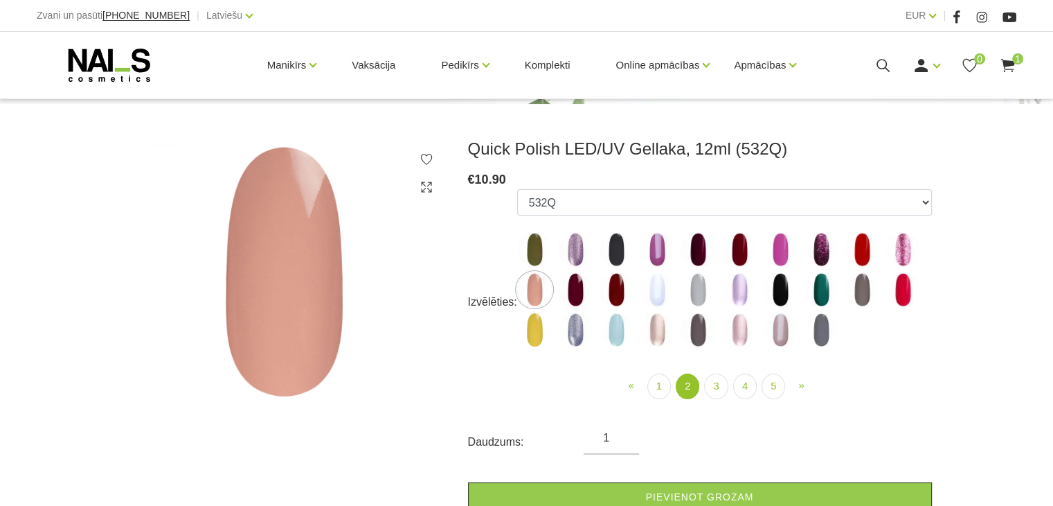
click at [571, 295] on img at bounding box center [575, 289] width 35 height 35
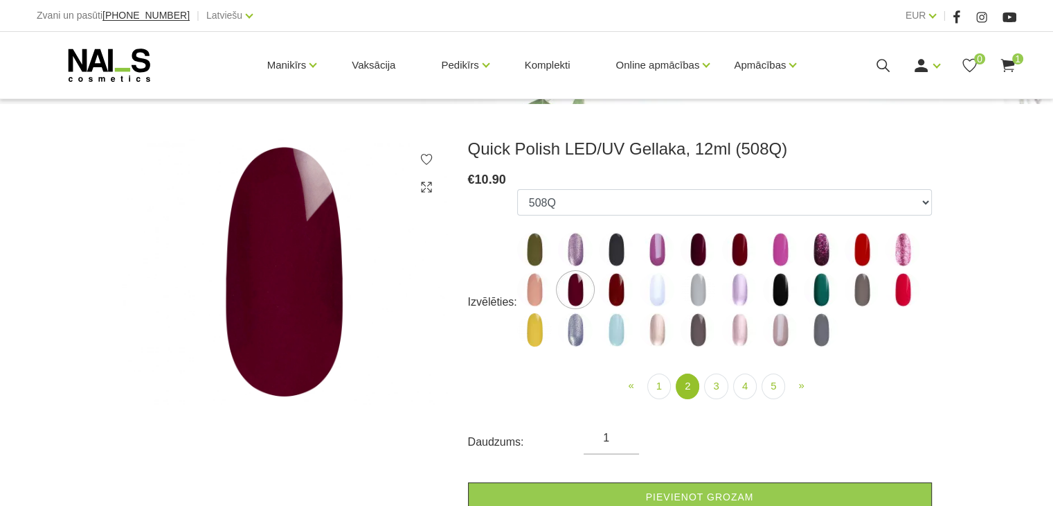
click at [621, 293] on img at bounding box center [616, 289] width 35 height 35
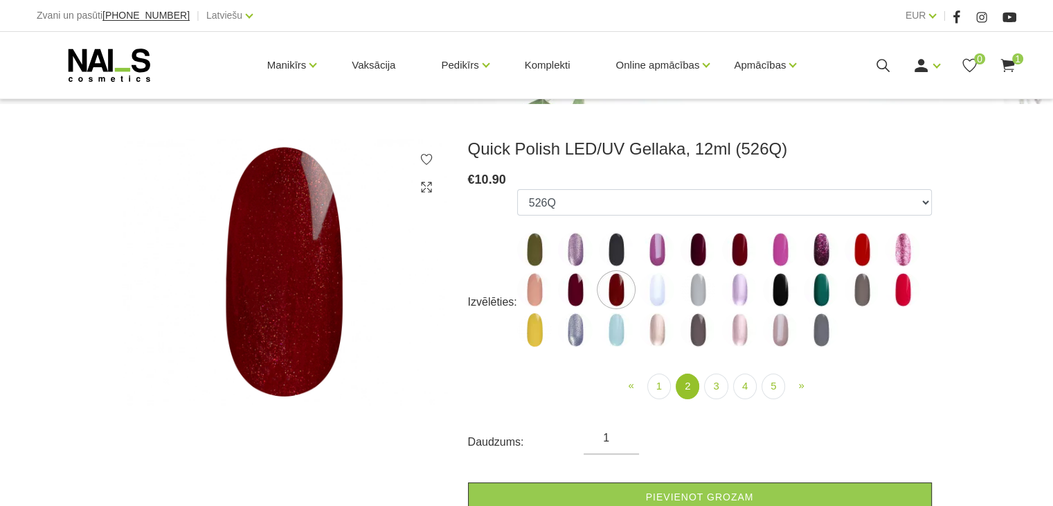
click at [572, 293] on img at bounding box center [575, 289] width 35 height 35
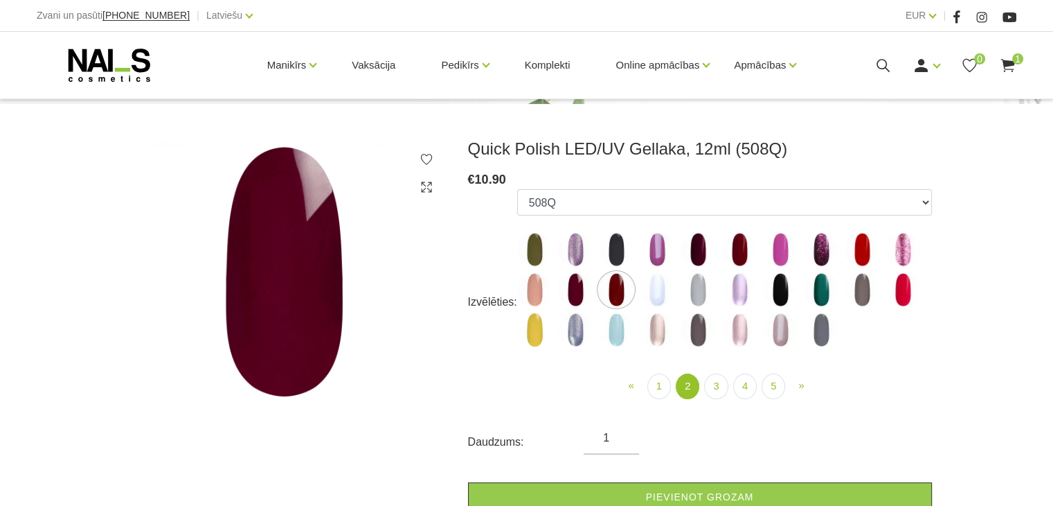
click at [659, 294] on img at bounding box center [657, 289] width 35 height 35
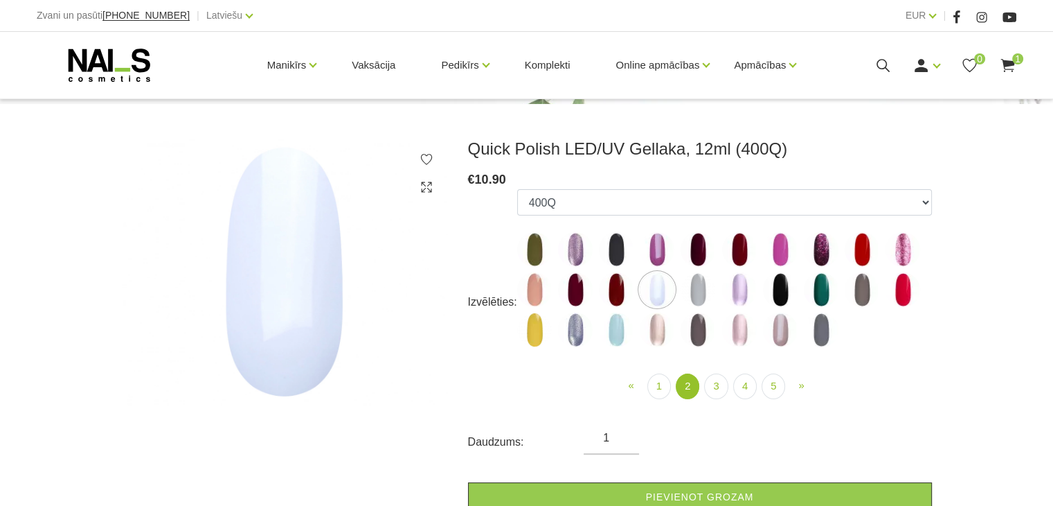
click at [695, 294] on img at bounding box center [698, 289] width 35 height 35
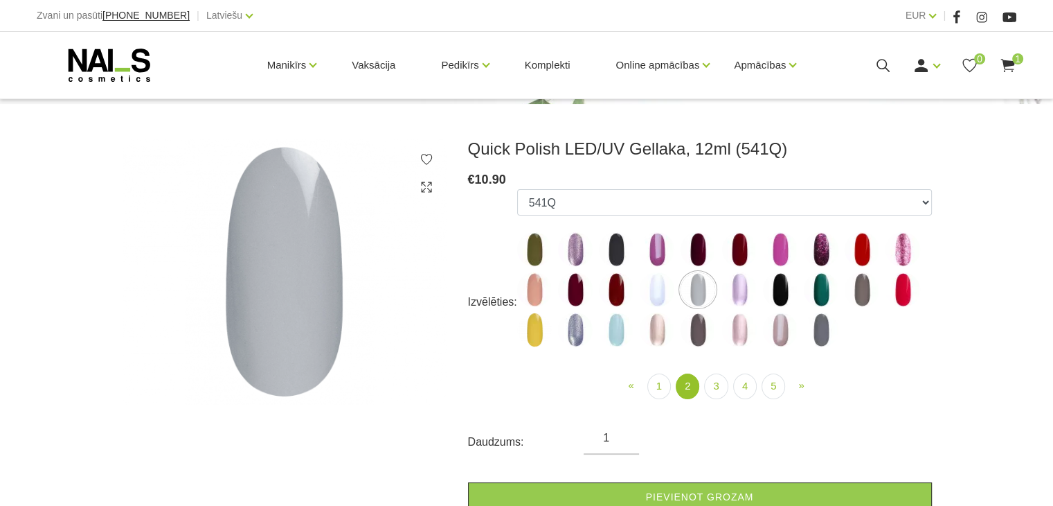
click at [738, 297] on img at bounding box center [739, 289] width 35 height 35
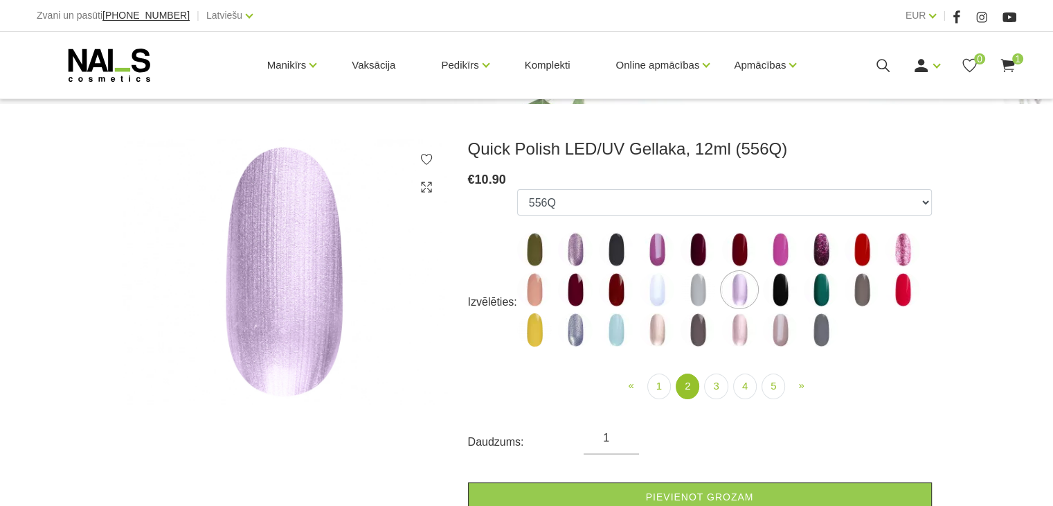
click at [787, 292] on img at bounding box center [780, 289] width 35 height 35
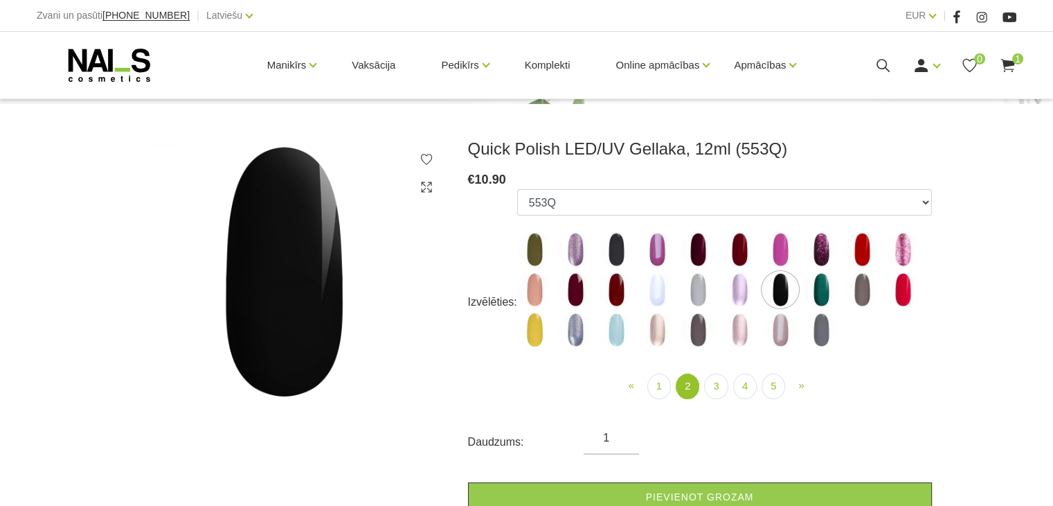
click at [822, 292] on img at bounding box center [821, 289] width 35 height 35
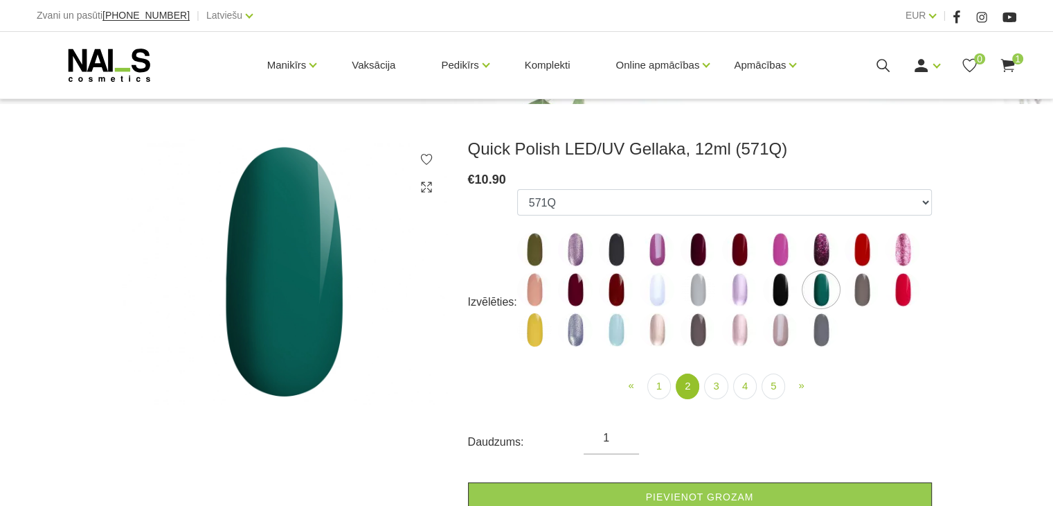
click at [864, 290] on img at bounding box center [862, 289] width 35 height 35
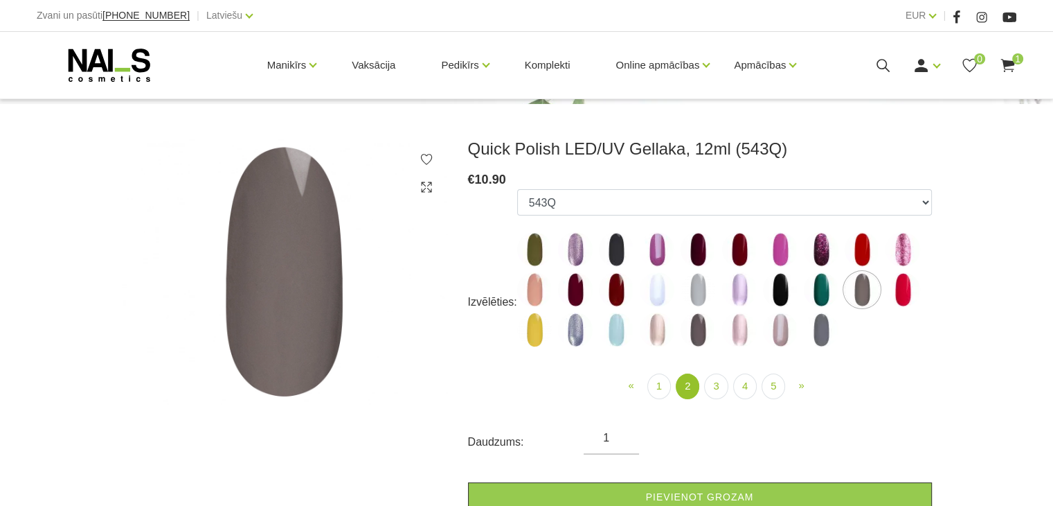
click at [820, 297] on img at bounding box center [821, 289] width 35 height 35
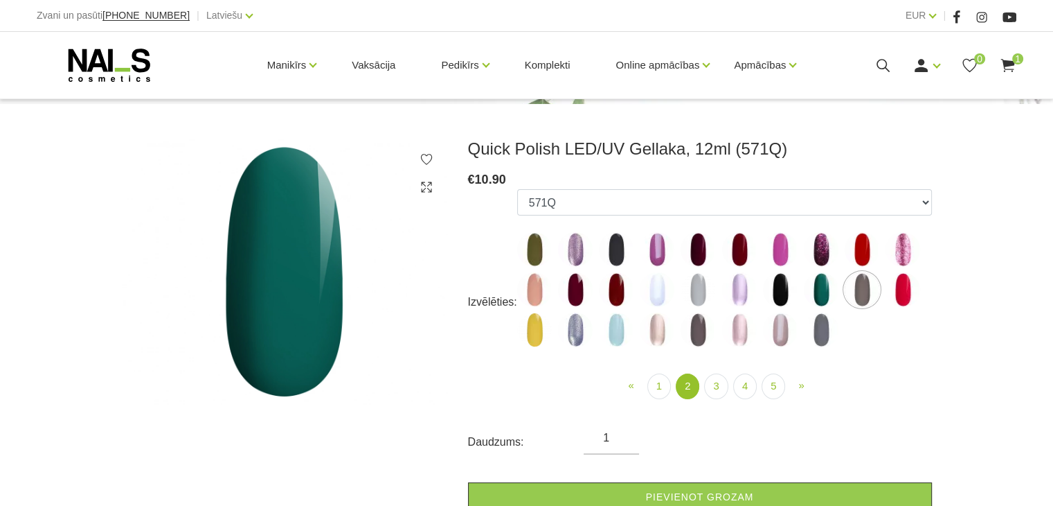
click at [874, 276] on label at bounding box center [862, 289] width 35 height 35
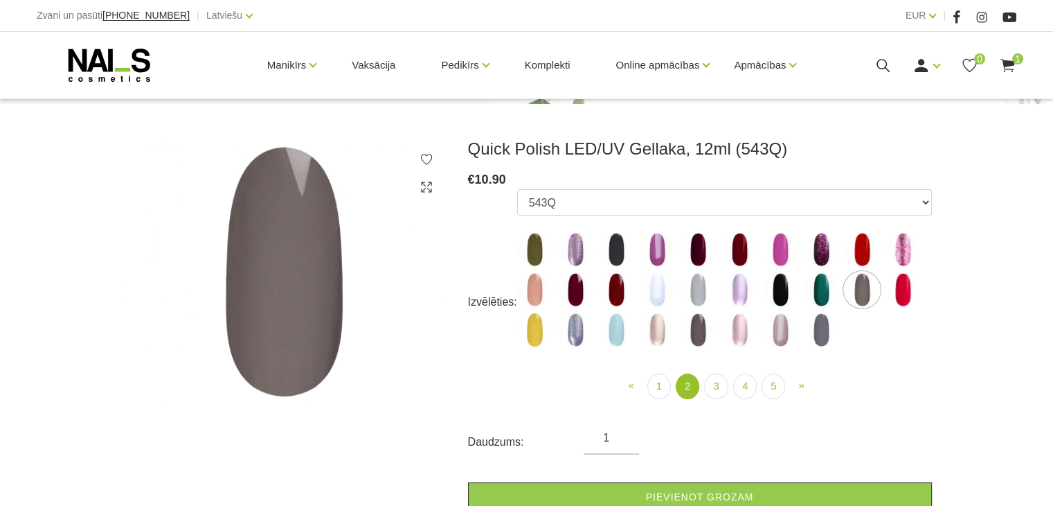
click at [901, 298] on img at bounding box center [903, 289] width 35 height 35
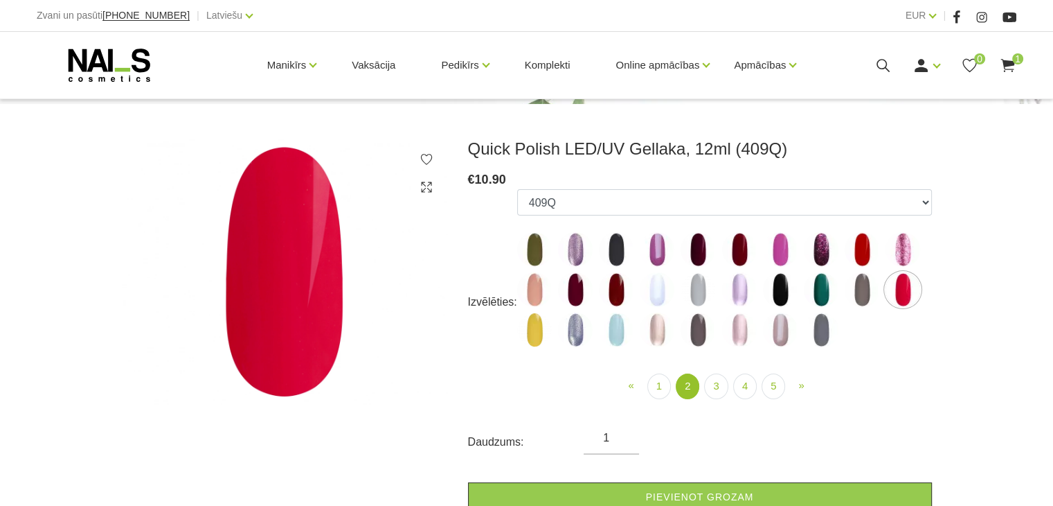
click at [539, 325] on img at bounding box center [534, 329] width 35 height 35
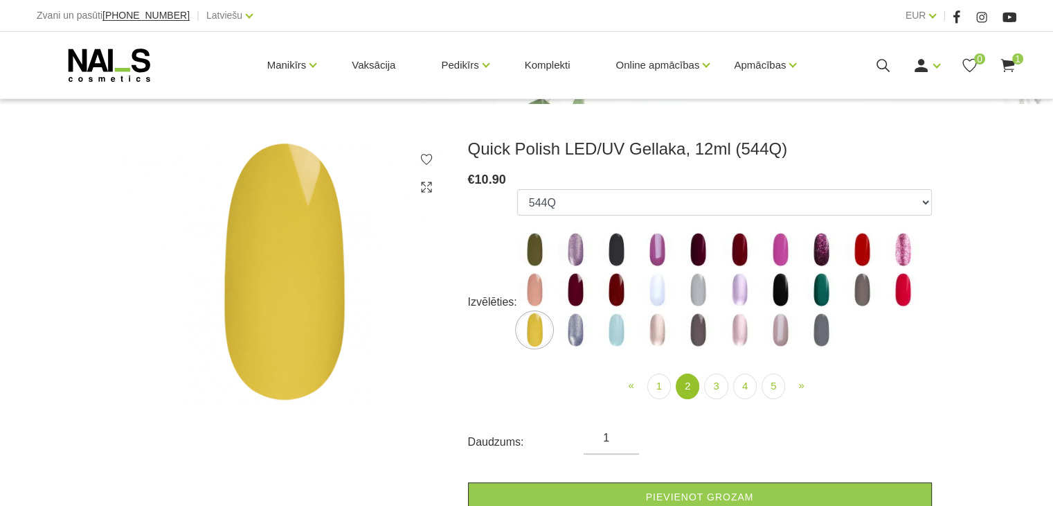
click at [580, 338] on img at bounding box center [575, 329] width 35 height 35
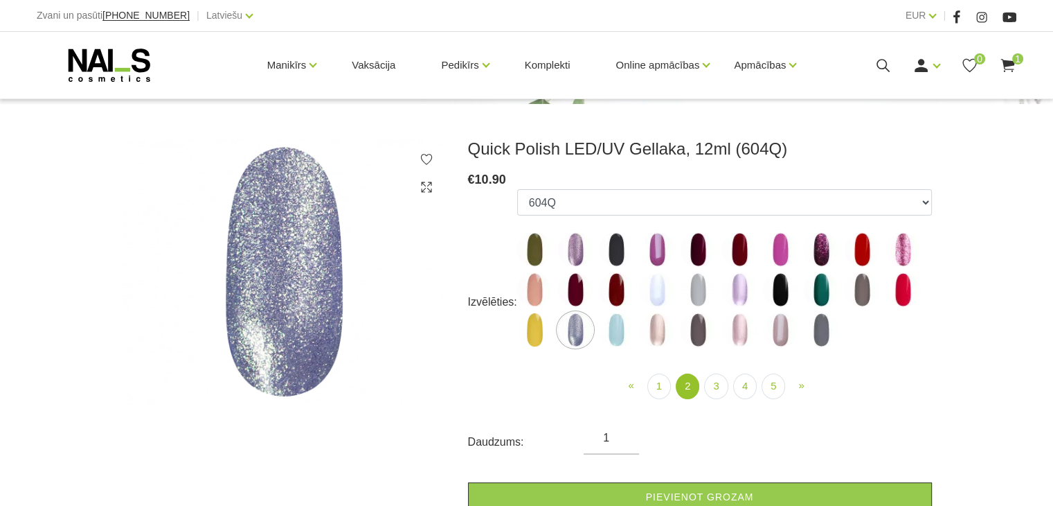
click at [629, 341] on label at bounding box center [616, 329] width 35 height 35
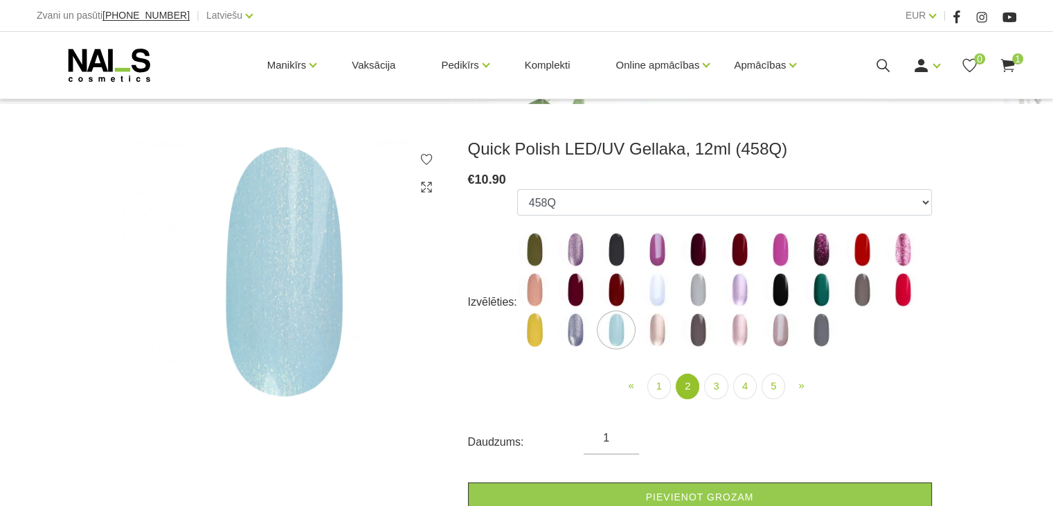
click at [651, 340] on img at bounding box center [657, 329] width 35 height 35
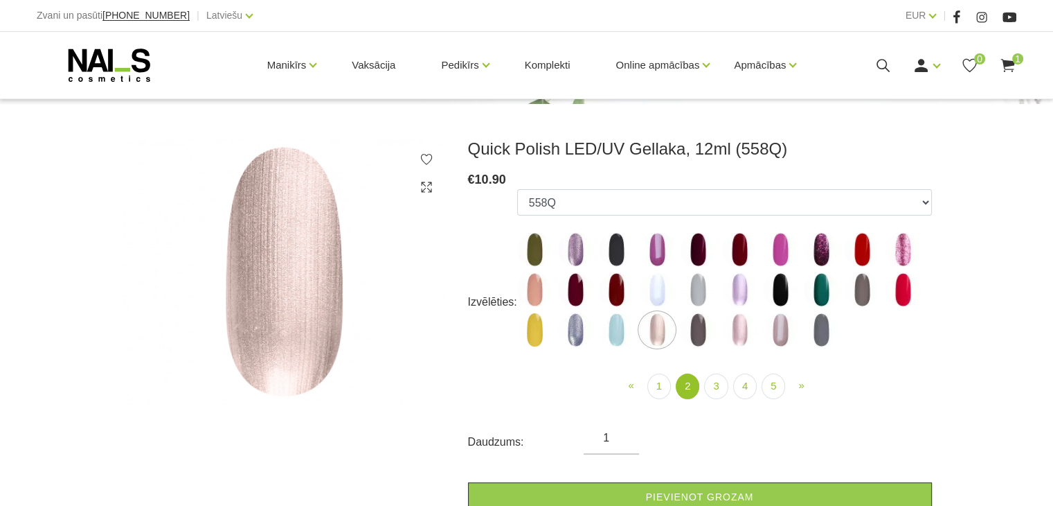
click at [699, 339] on img at bounding box center [698, 329] width 35 height 35
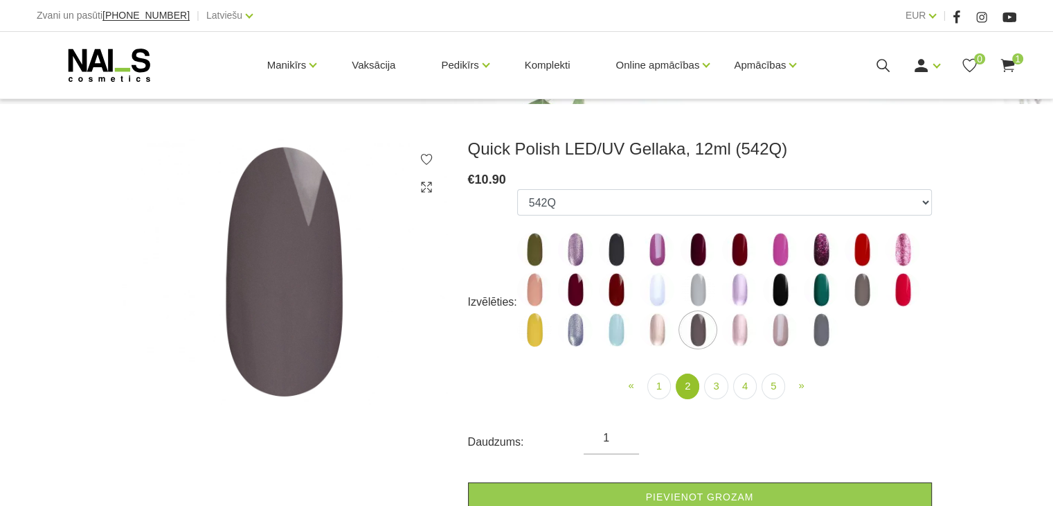
click at [742, 337] on img at bounding box center [739, 329] width 35 height 35
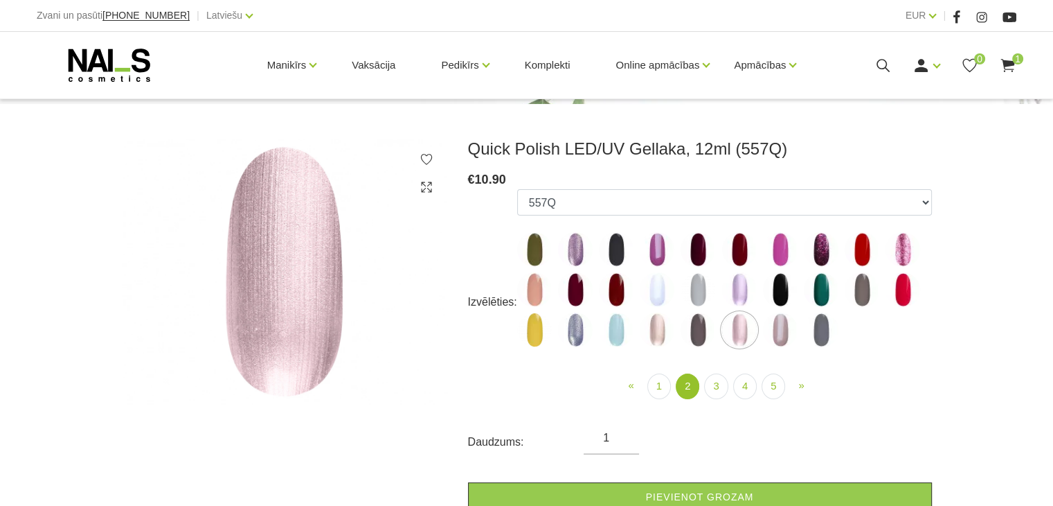
click at [776, 341] on img at bounding box center [780, 329] width 35 height 35
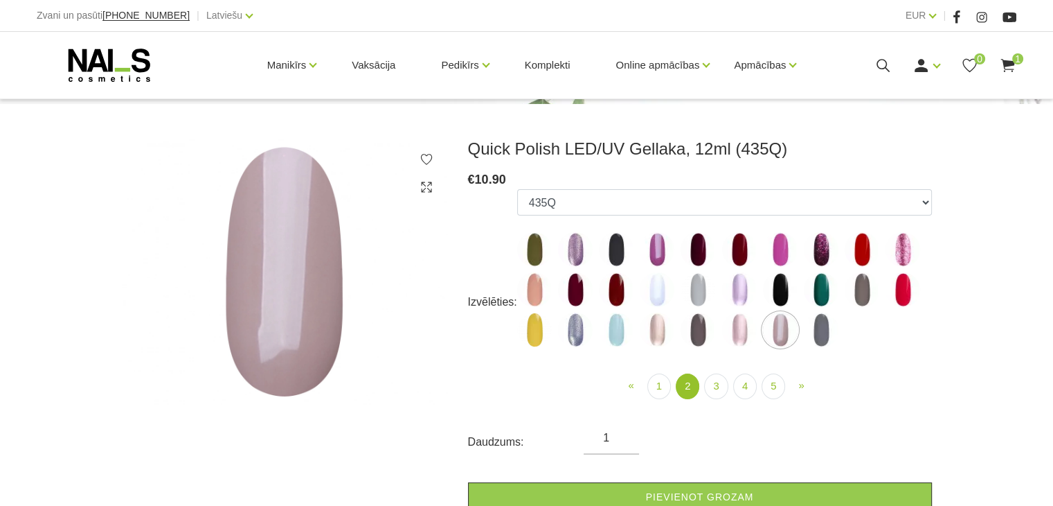
click at [837, 348] on ul "550Q 551Q 807Q 813Q 462Q 401Q 443Q 445Q 569Q 560Q 552Q 568Q 510Q 413Q 529Q 484Q…" at bounding box center [724, 270] width 415 height 163
click at [822, 334] on img at bounding box center [821, 329] width 35 height 35
select select "4414"
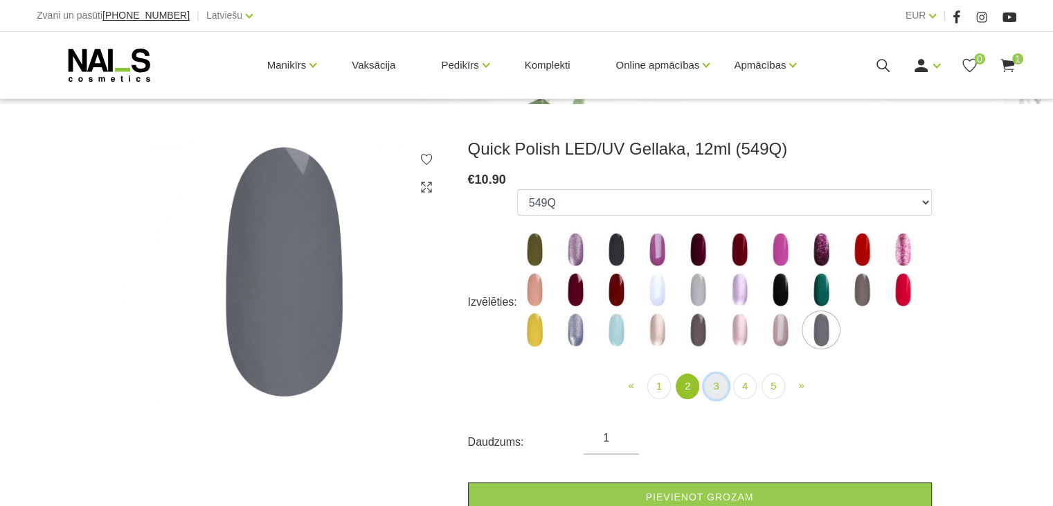
click at [717, 377] on link "3" at bounding box center [716, 386] width 24 height 26
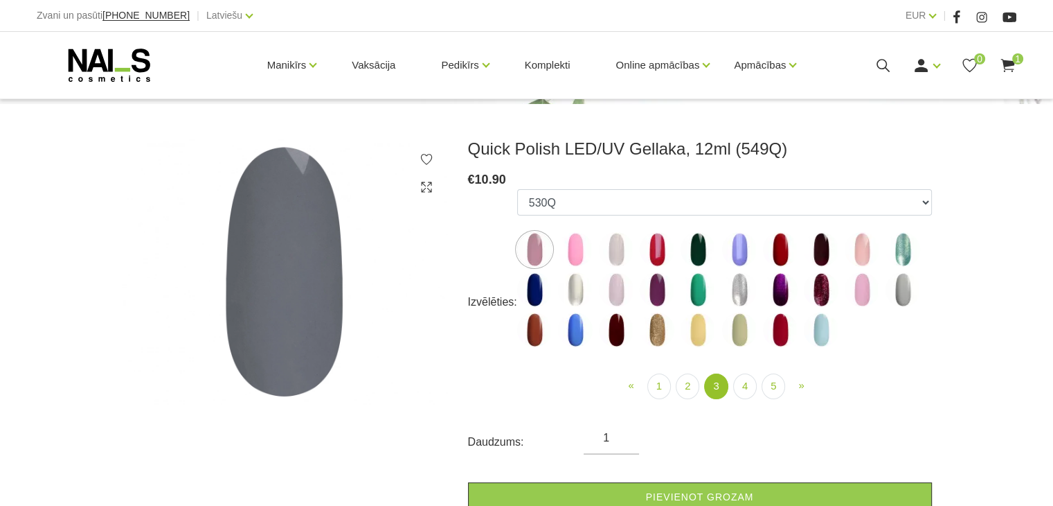
drag, startPoint x: 563, startPoint y: 251, endPoint x: 571, endPoint y: 256, distance: 9.6
click at [564, 253] on img at bounding box center [575, 249] width 35 height 35
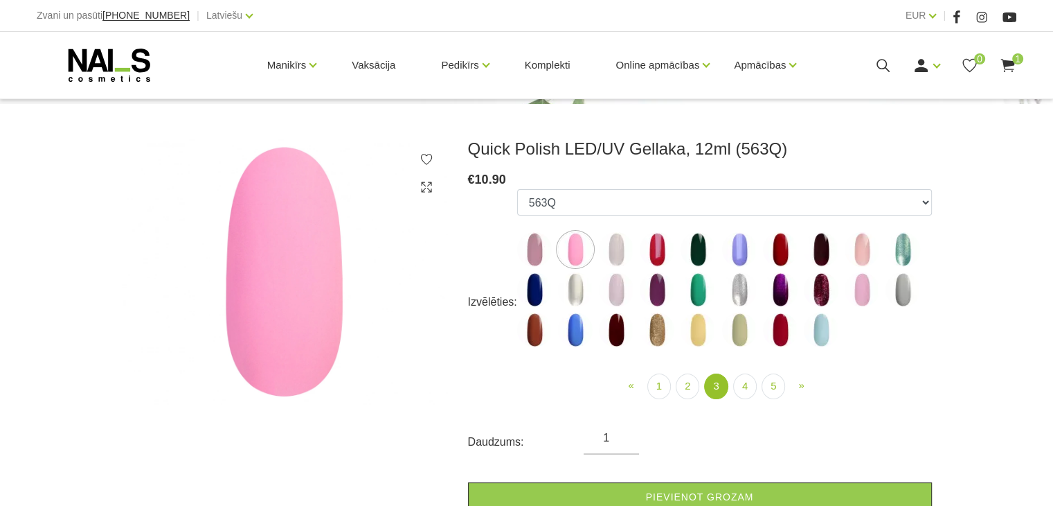
click at [657, 259] on img at bounding box center [657, 249] width 35 height 35
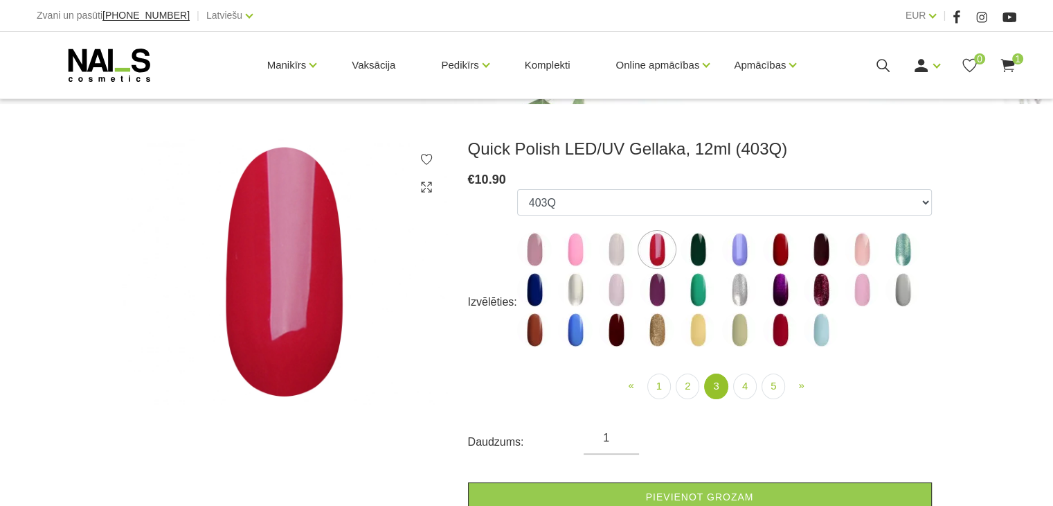
click at [737, 250] on img at bounding box center [739, 249] width 35 height 35
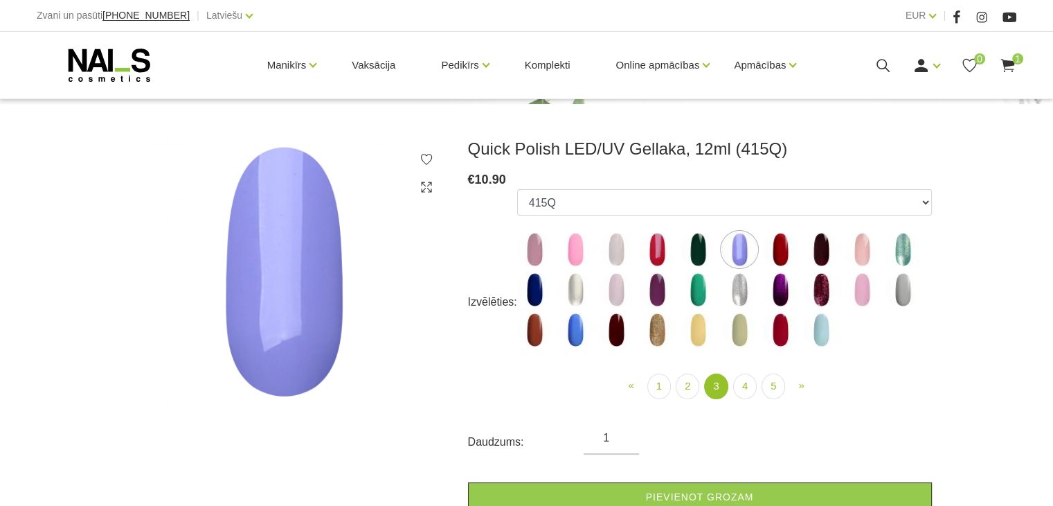
click at [773, 256] on img at bounding box center [780, 249] width 35 height 35
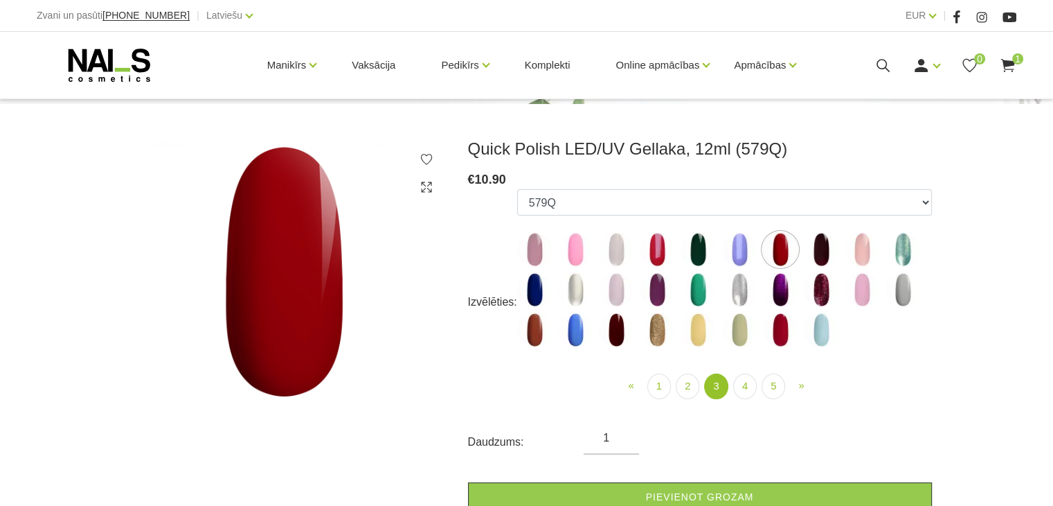
click at [812, 258] on img at bounding box center [821, 249] width 35 height 35
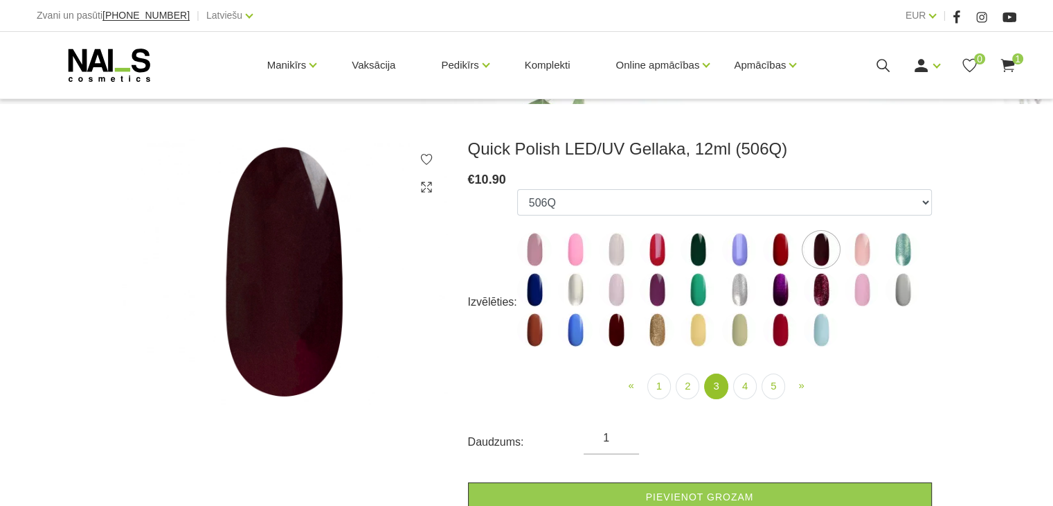
click at [875, 241] on img at bounding box center [862, 249] width 35 height 35
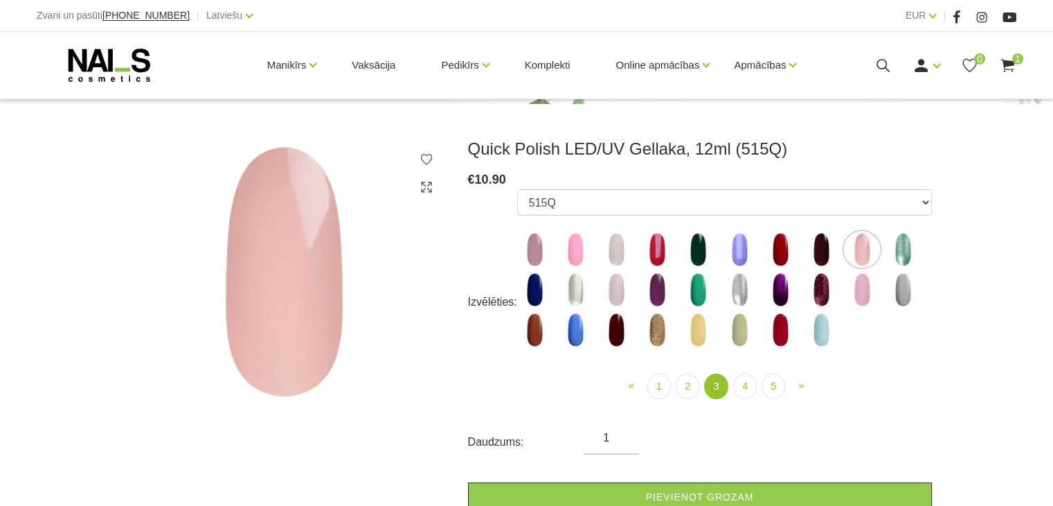
click at [902, 253] on img at bounding box center [903, 249] width 35 height 35
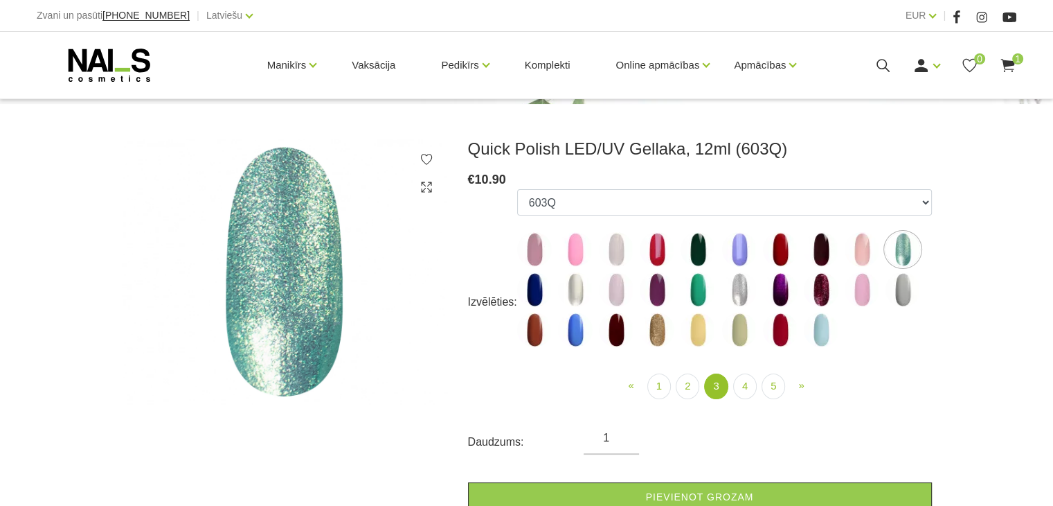
click at [539, 285] on img at bounding box center [534, 289] width 35 height 35
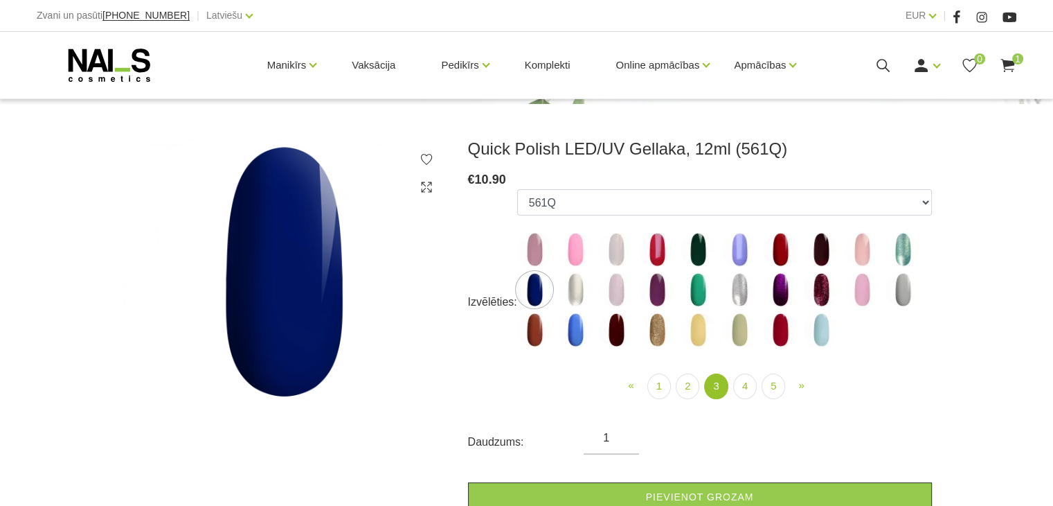
click at [569, 294] on img at bounding box center [575, 289] width 35 height 35
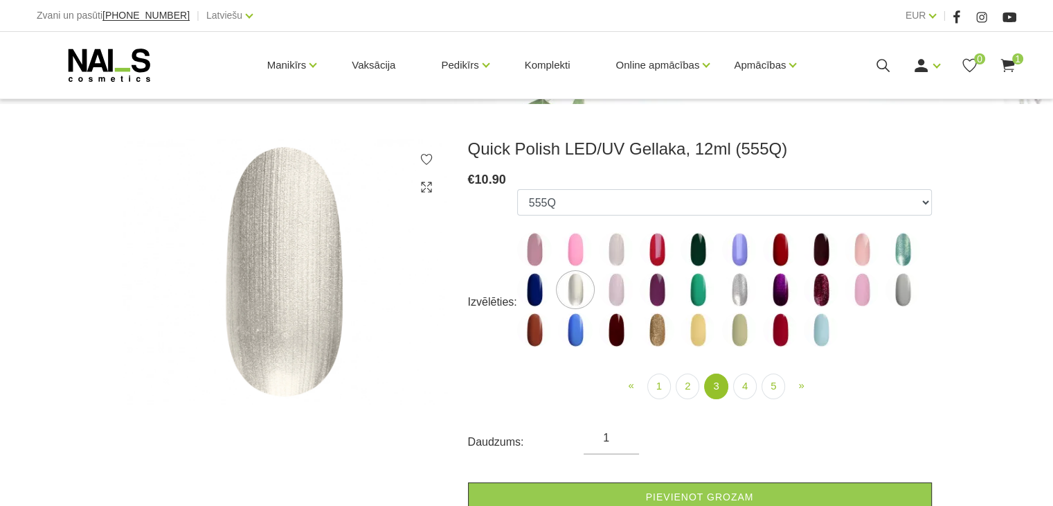
click at [618, 301] on img at bounding box center [616, 289] width 35 height 35
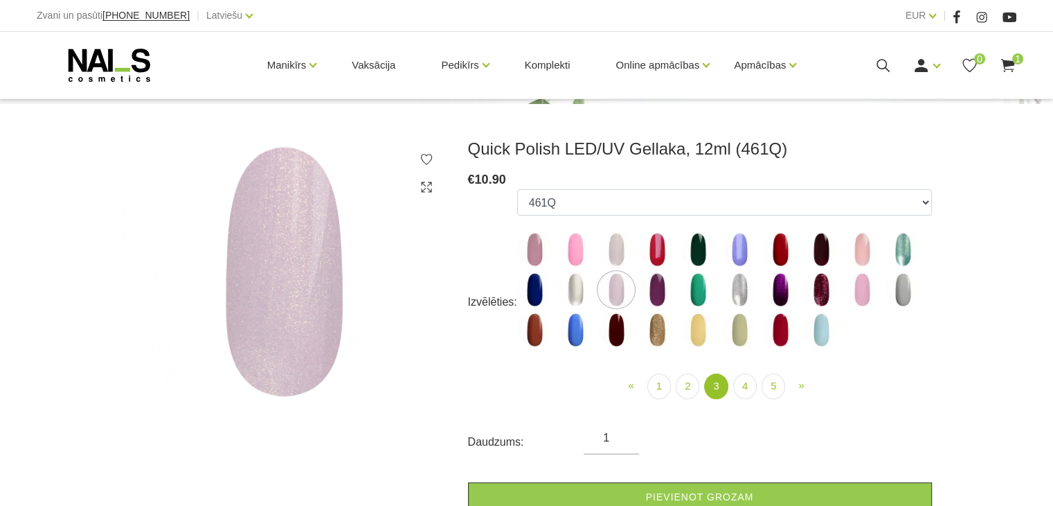
click at [660, 297] on img at bounding box center [657, 289] width 35 height 35
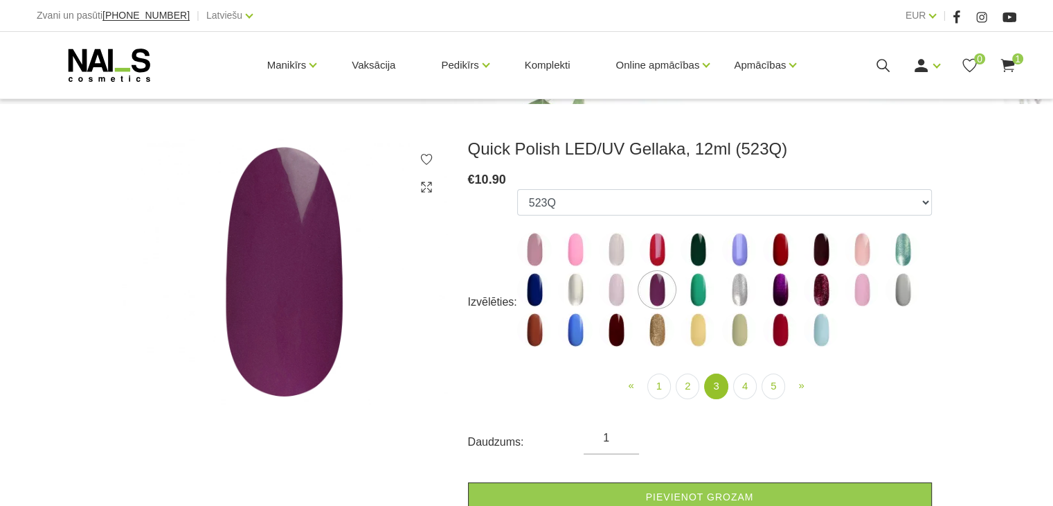
click at [706, 280] on img at bounding box center [698, 289] width 35 height 35
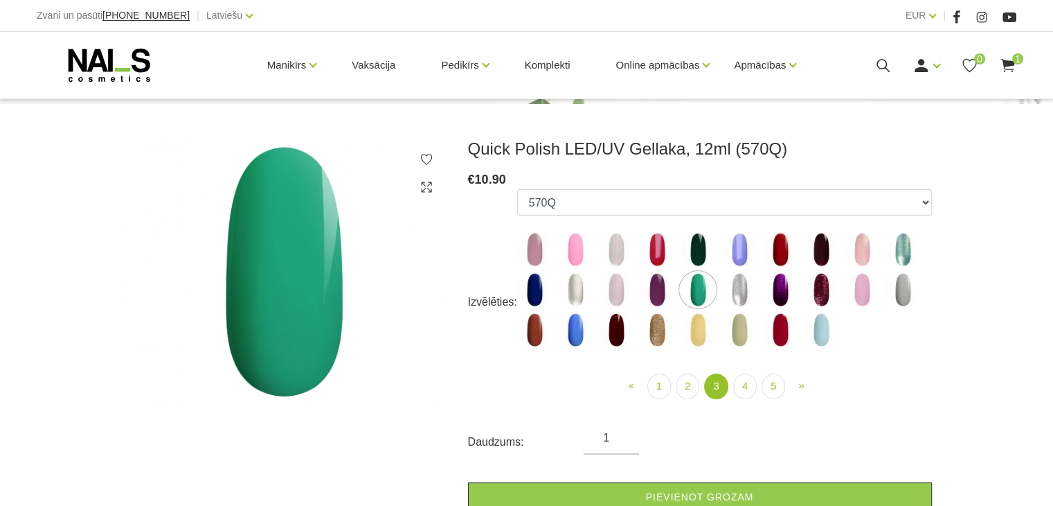
click at [742, 289] on img at bounding box center [739, 289] width 35 height 35
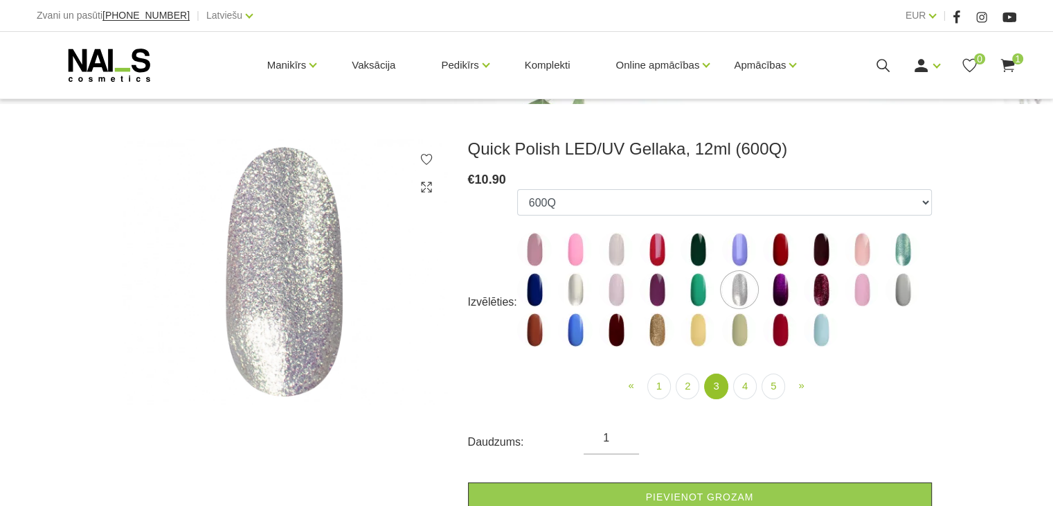
click at [790, 291] on img at bounding box center [780, 289] width 35 height 35
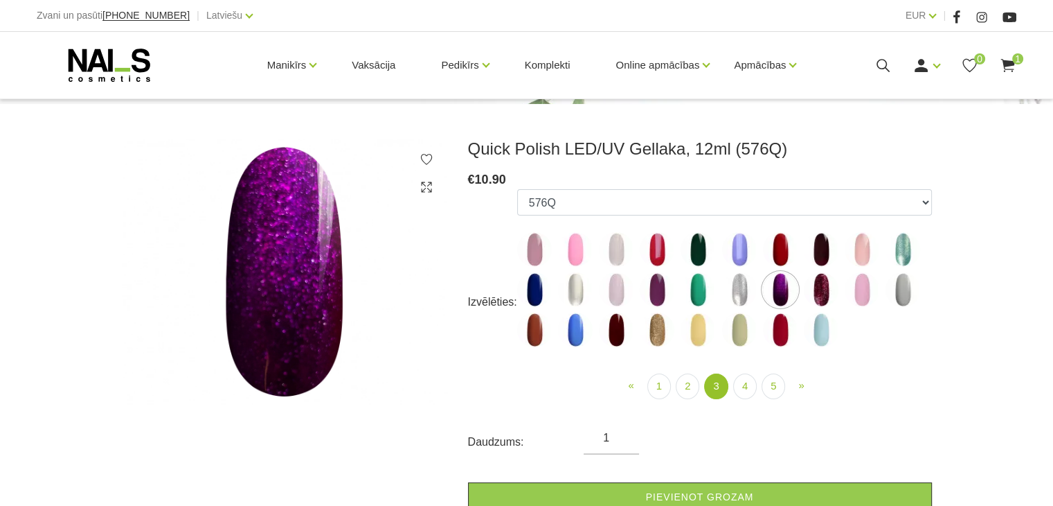
click at [817, 276] on img at bounding box center [821, 289] width 35 height 35
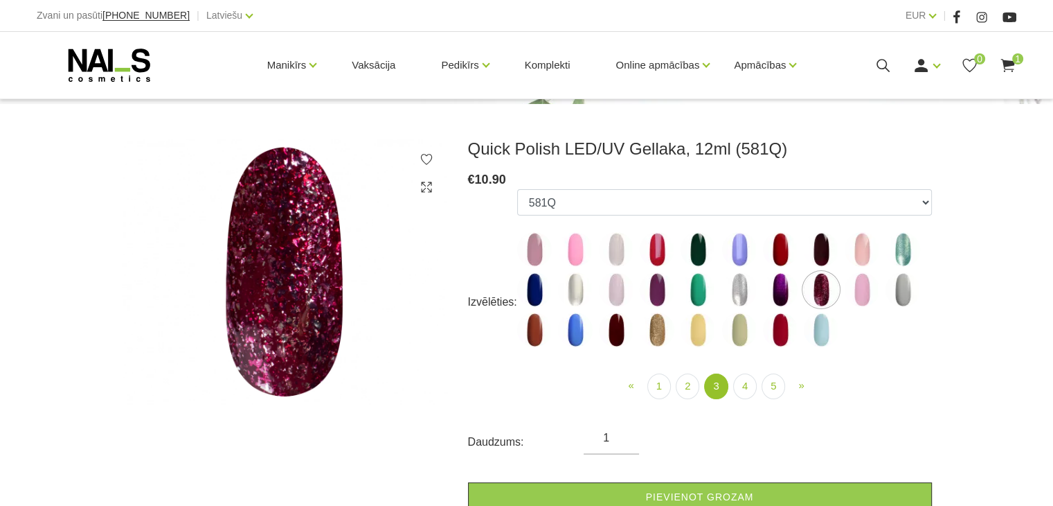
click at [859, 294] on img at bounding box center [862, 289] width 35 height 35
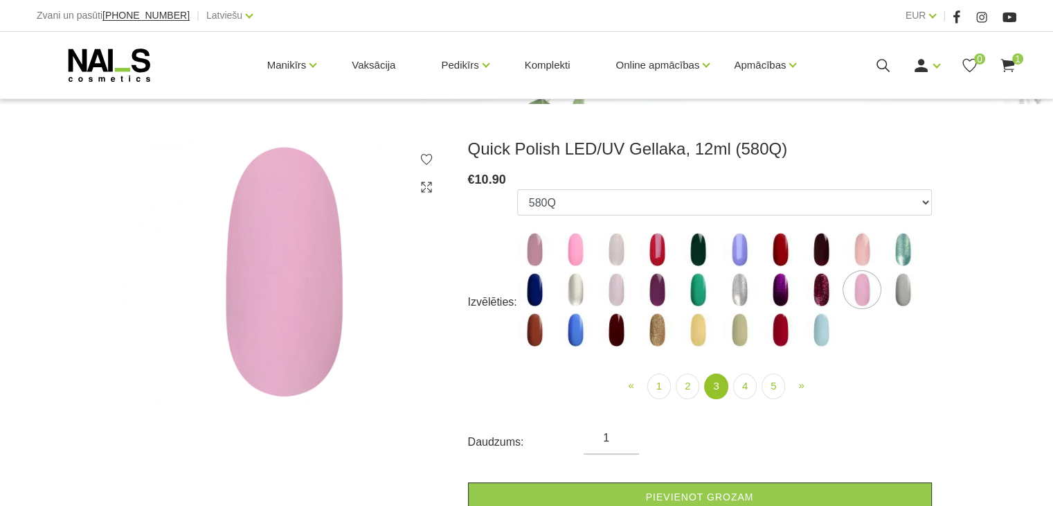
click at [905, 292] on img at bounding box center [903, 289] width 35 height 35
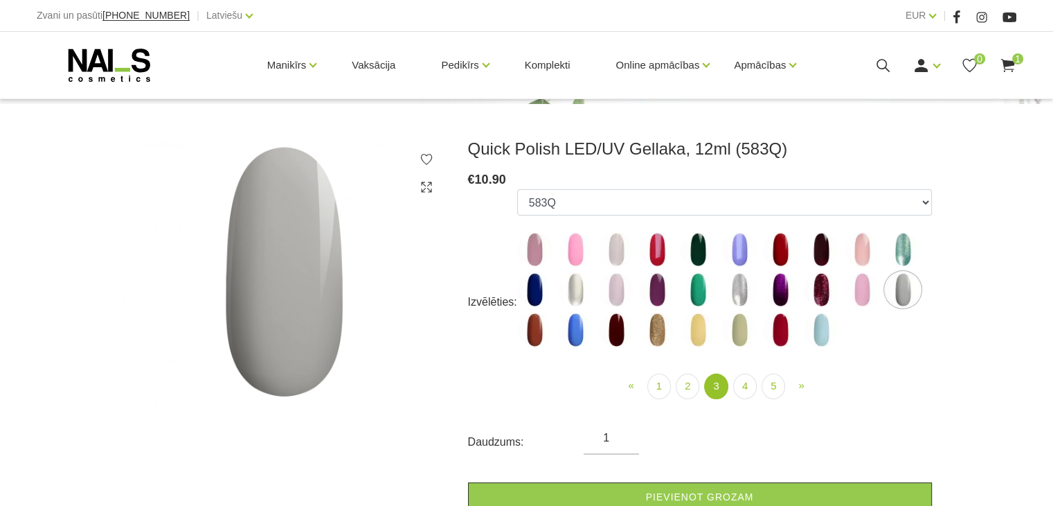
click at [535, 346] on img at bounding box center [534, 329] width 35 height 35
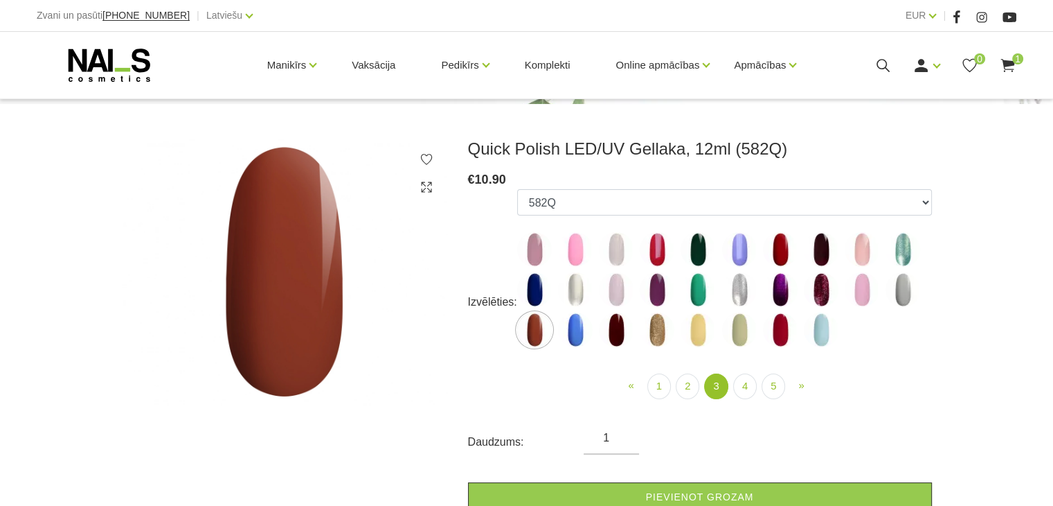
click at [572, 343] on img at bounding box center [575, 329] width 35 height 35
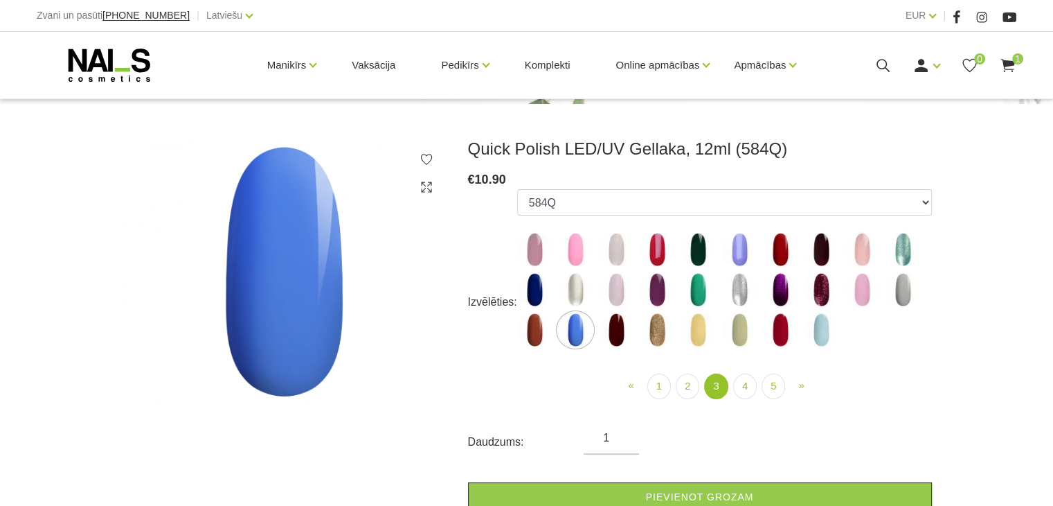
click at [621, 343] on img at bounding box center [616, 329] width 35 height 35
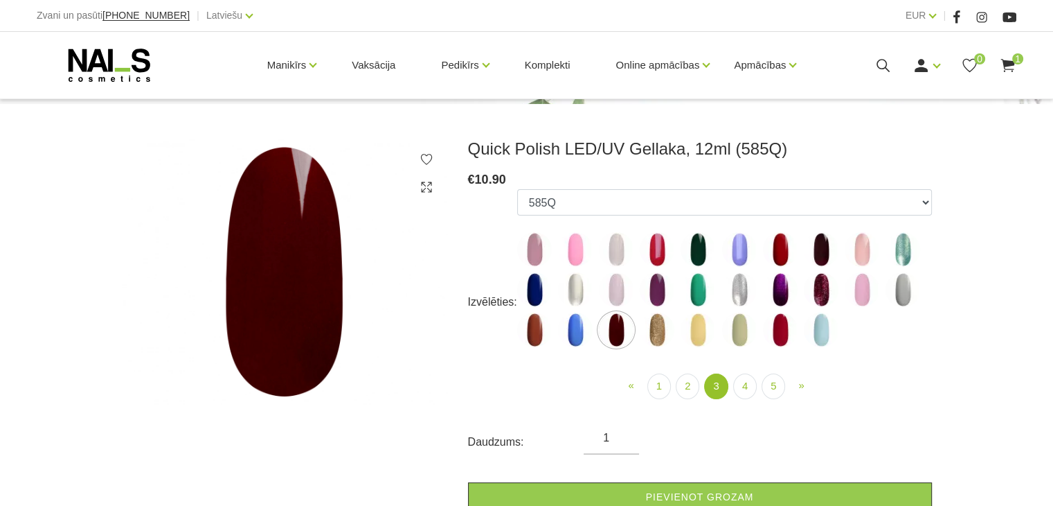
click at [579, 324] on img at bounding box center [575, 329] width 35 height 35
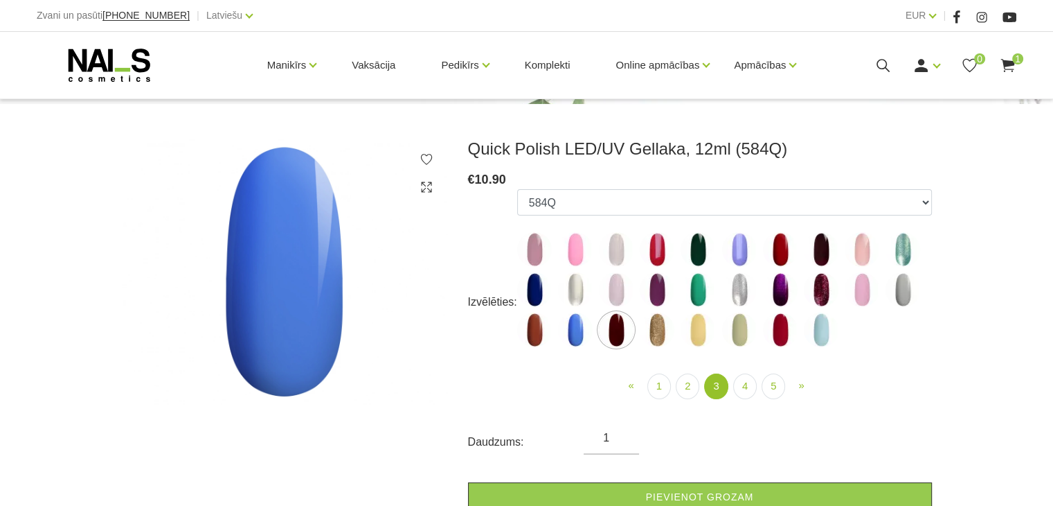
click at [653, 329] on img at bounding box center [657, 329] width 35 height 35
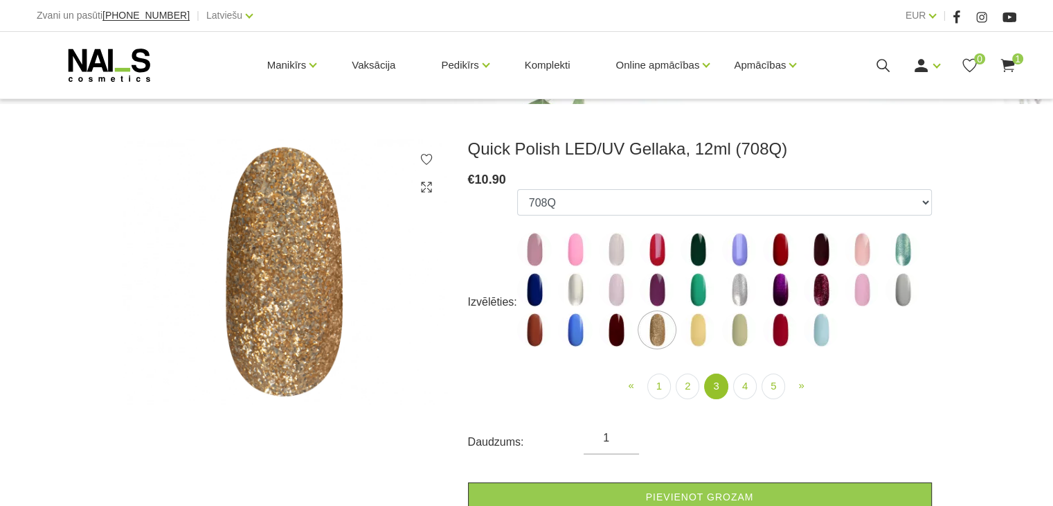
click at [633, 339] on ul "550Q 551Q 807Q 813Q 462Q 401Q 443Q 445Q 569Q 560Q 552Q 568Q 510Q 413Q 529Q 484Q…" at bounding box center [724, 270] width 415 height 163
click at [610, 334] on img at bounding box center [616, 329] width 35 height 35
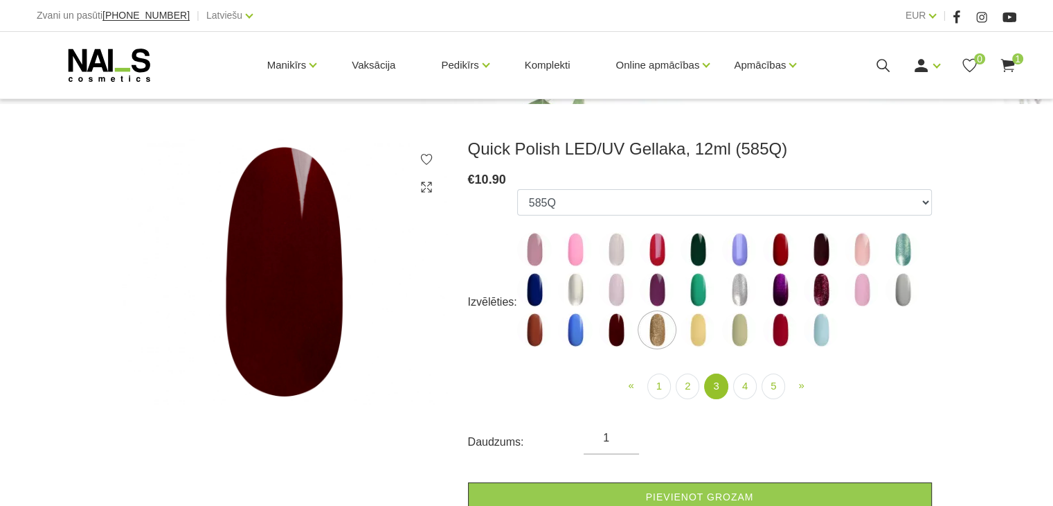
click at [709, 328] on img at bounding box center [698, 329] width 35 height 35
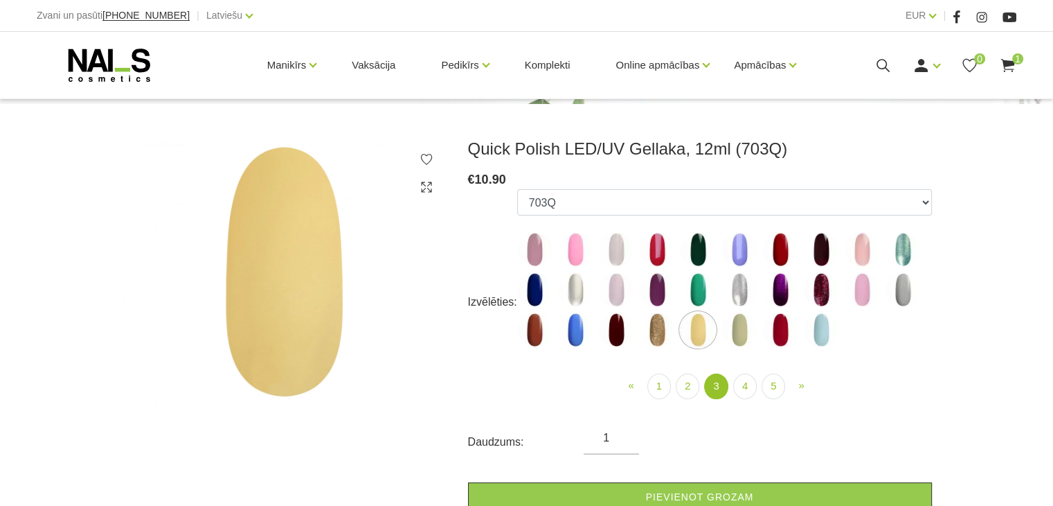
click at [744, 337] on img at bounding box center [739, 329] width 35 height 35
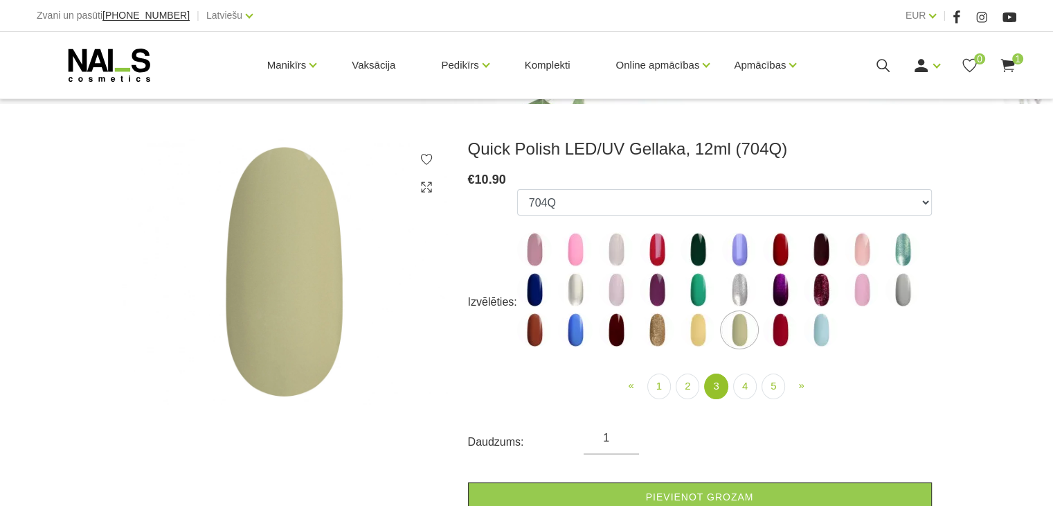
click at [780, 336] on img at bounding box center [780, 329] width 35 height 35
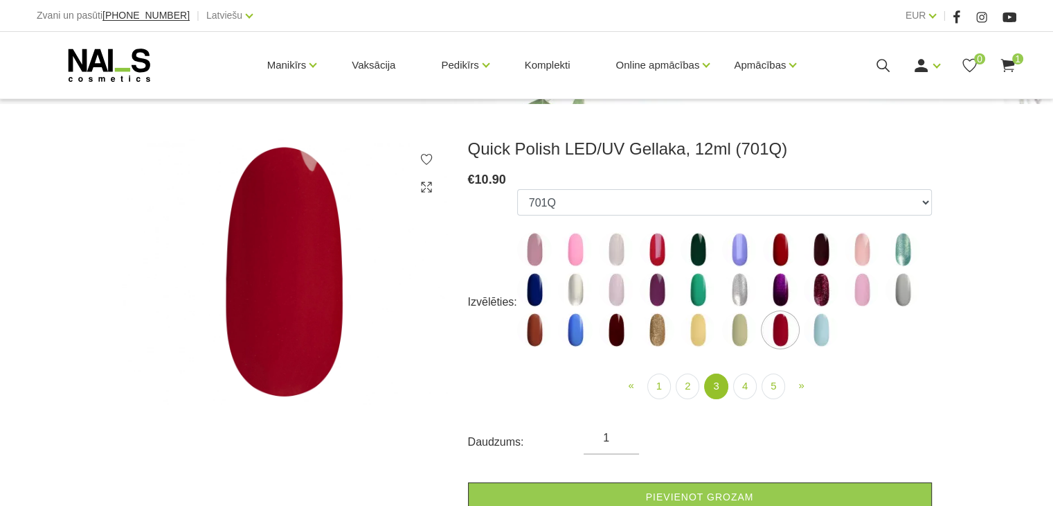
click at [813, 341] on img at bounding box center [821, 329] width 35 height 35
select select "5196"
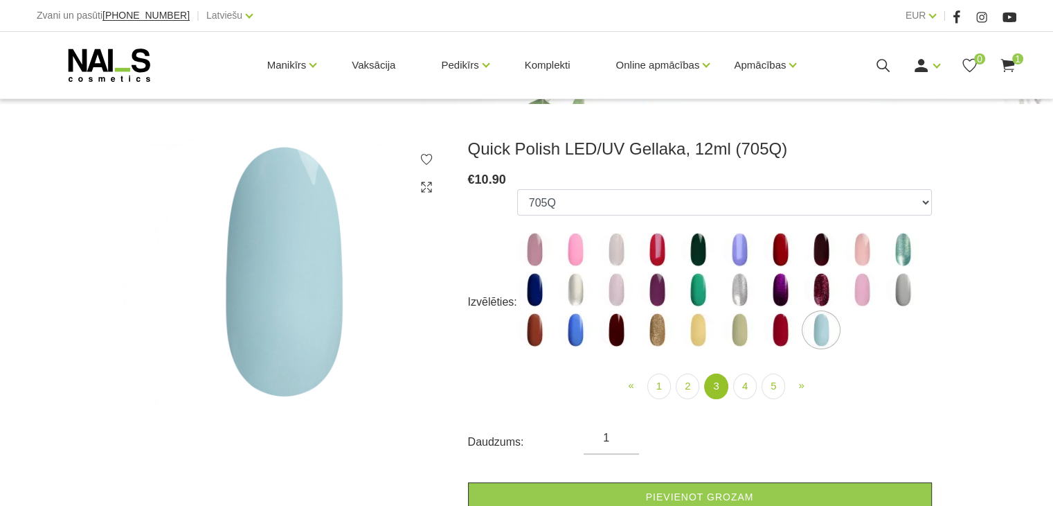
click at [757, 389] on ul "« Prev 1 2 3 (current) 4 5 » Next" at bounding box center [724, 386] width 415 height 26
click at [746, 383] on link "4" at bounding box center [745, 386] width 24 height 26
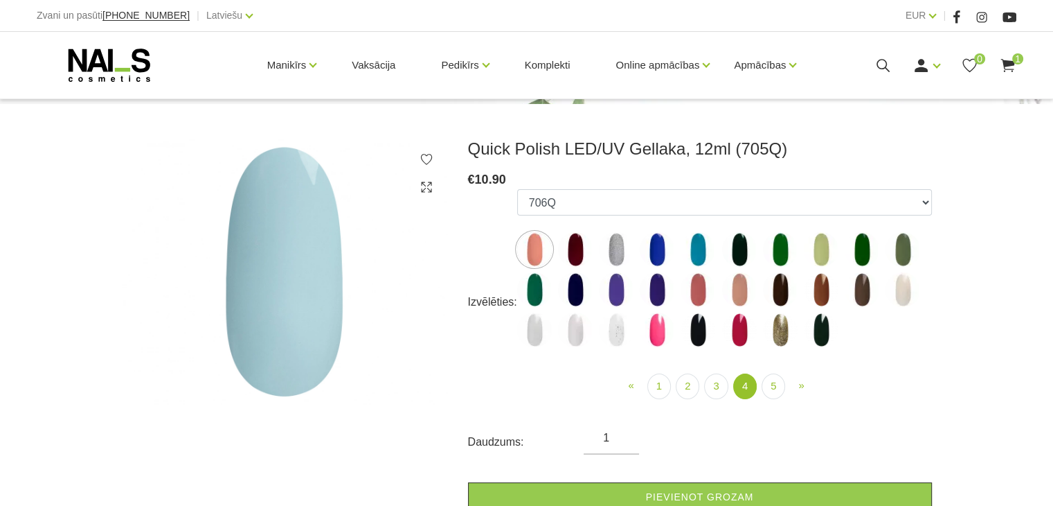
click at [572, 253] on img at bounding box center [575, 249] width 35 height 35
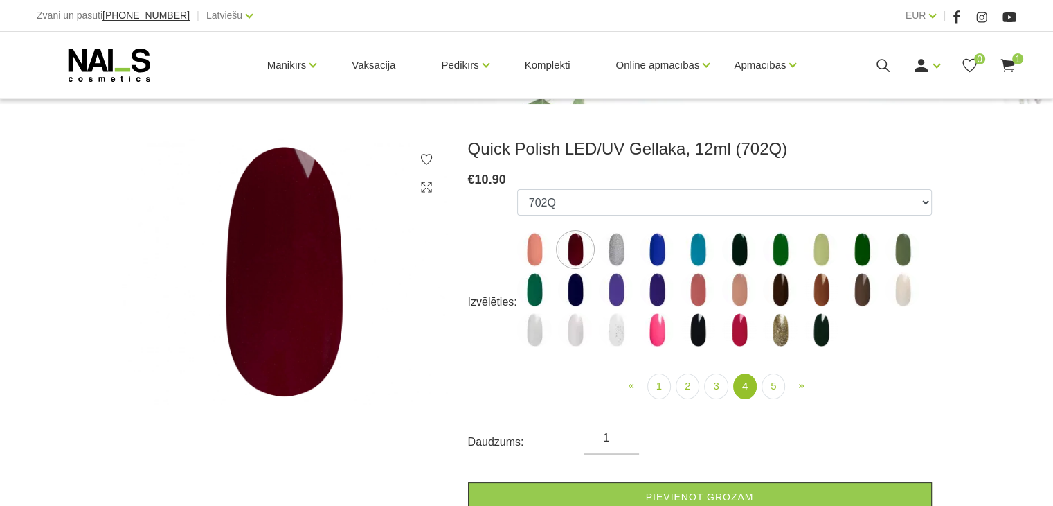
click at [612, 258] on img at bounding box center [616, 249] width 35 height 35
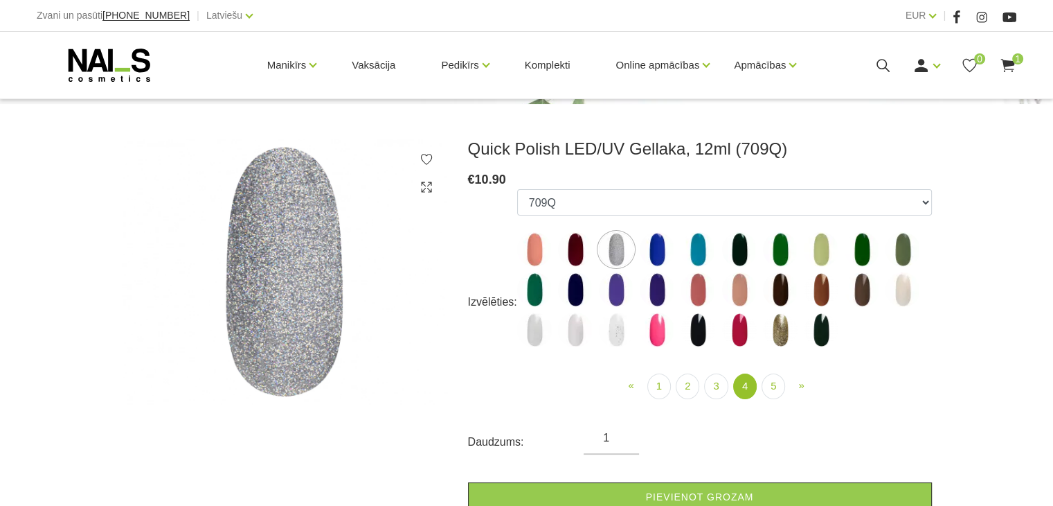
click at [657, 258] on img at bounding box center [657, 249] width 35 height 35
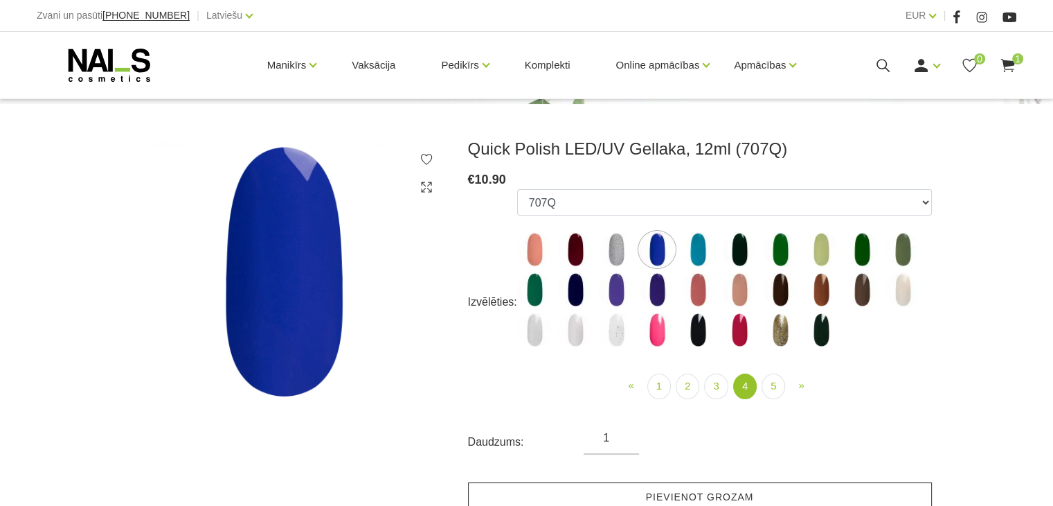
click at [649, 485] on link "Pievienot grozam" at bounding box center [700, 497] width 464 height 30
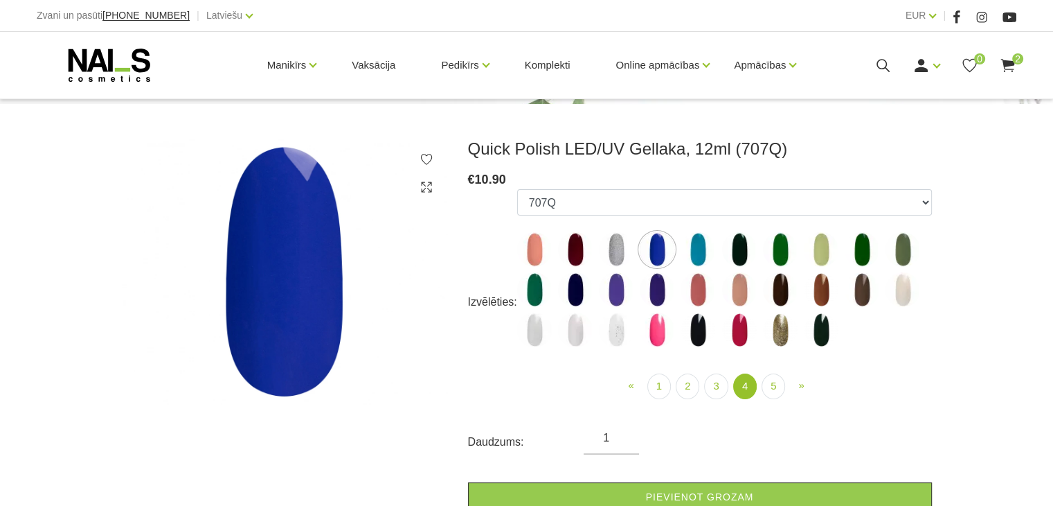
click at [614, 241] on img at bounding box center [616, 249] width 35 height 35
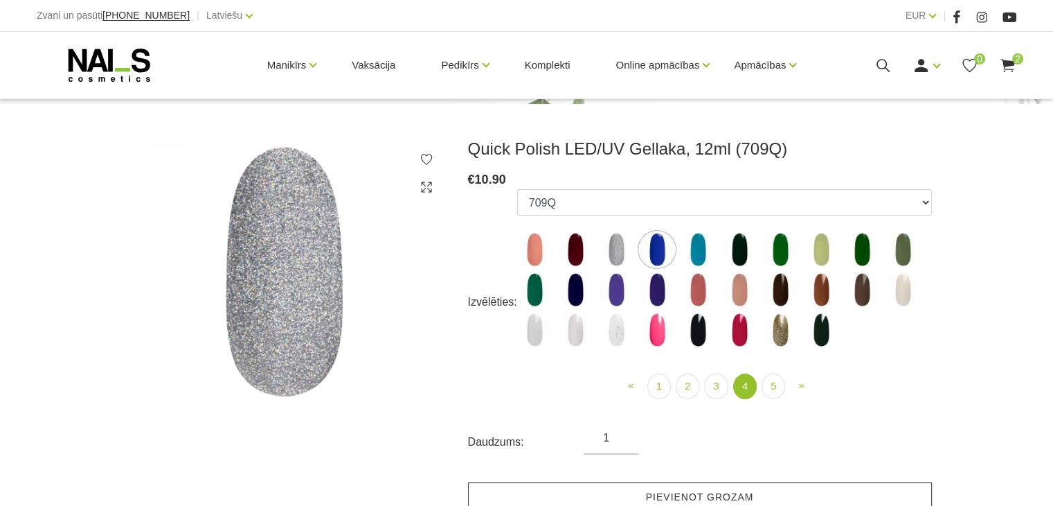
click at [705, 491] on link "Pievienot grozam" at bounding box center [700, 497] width 464 height 30
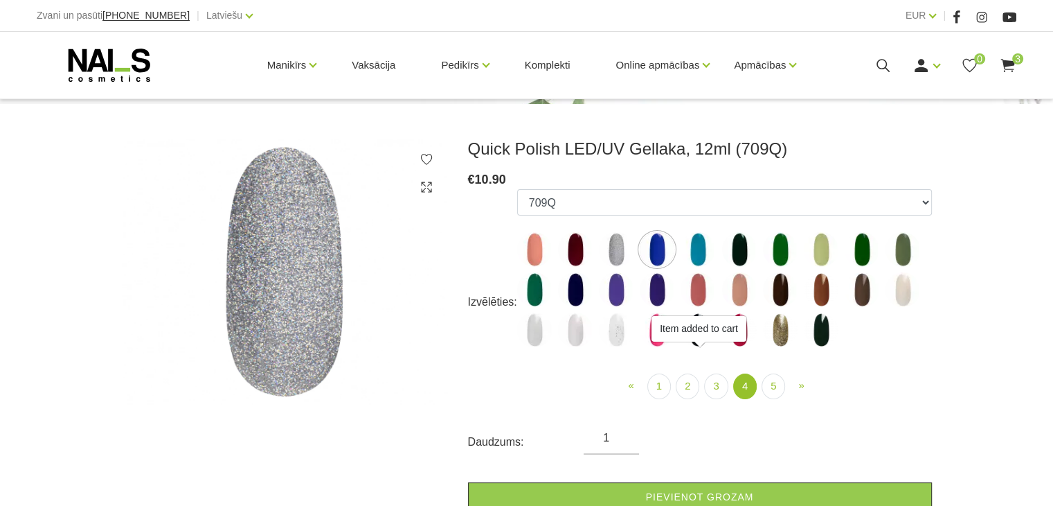
click at [706, 244] on img at bounding box center [698, 249] width 35 height 35
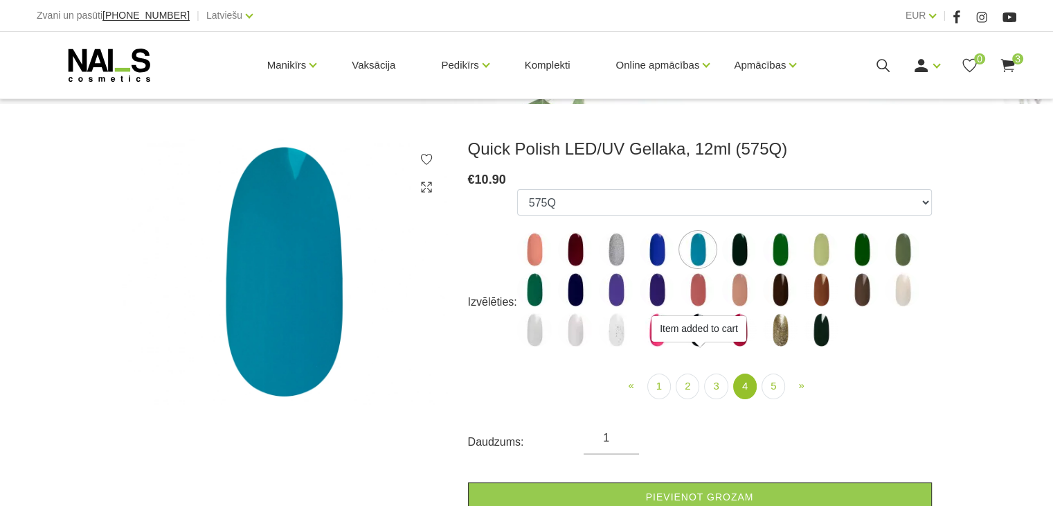
click at [742, 261] on img at bounding box center [739, 249] width 35 height 35
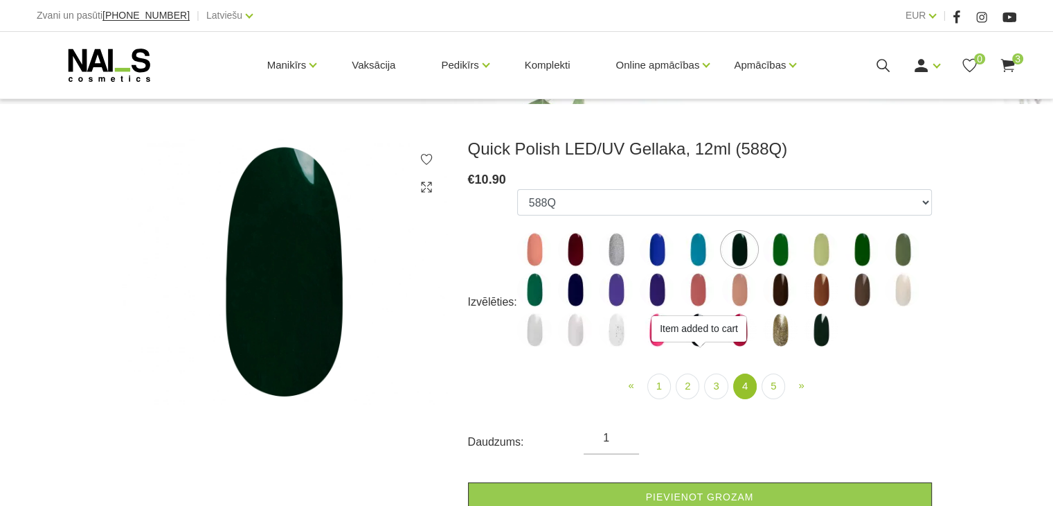
click at [777, 258] on img at bounding box center [780, 249] width 35 height 35
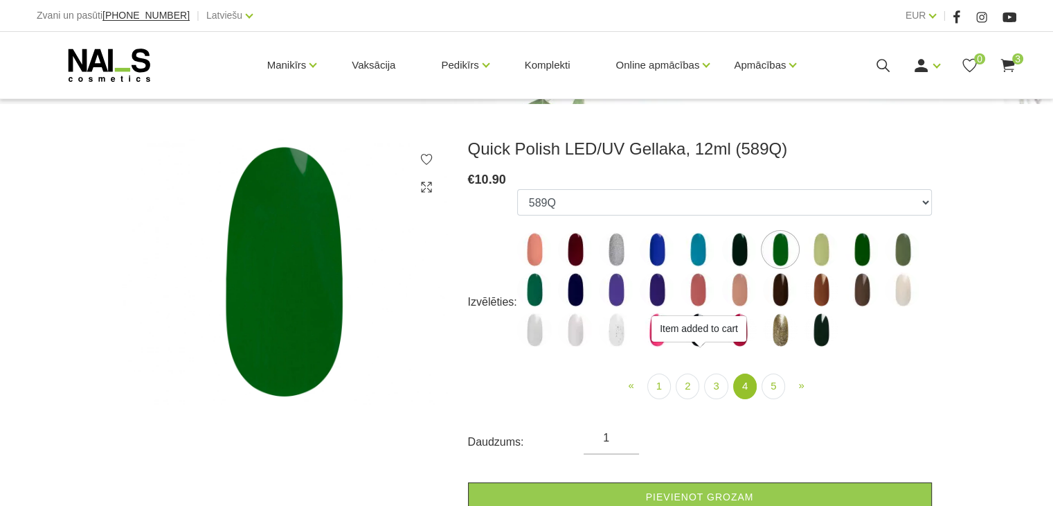
click at [814, 257] on img at bounding box center [821, 249] width 35 height 35
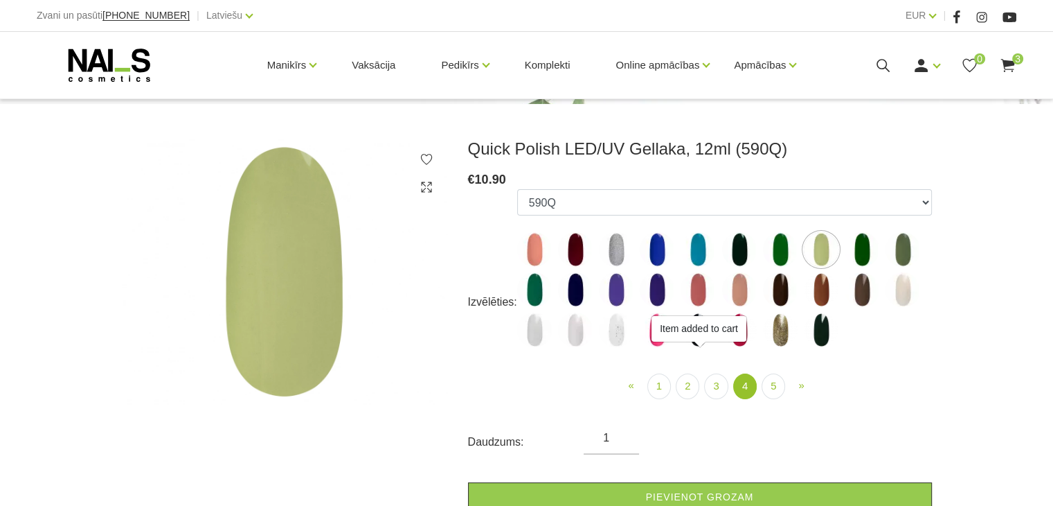
click at [862, 247] on img at bounding box center [862, 249] width 35 height 35
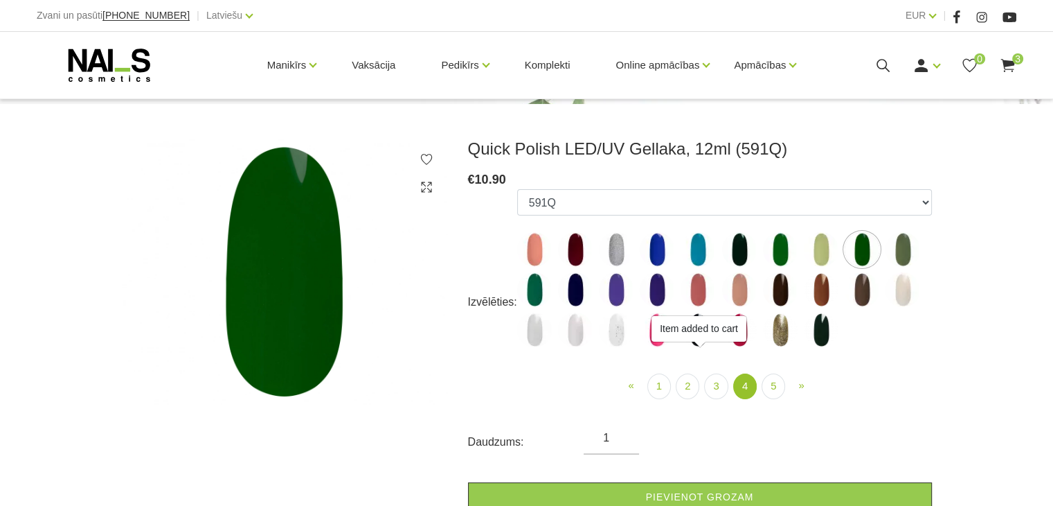
click at [901, 249] on img at bounding box center [903, 249] width 35 height 35
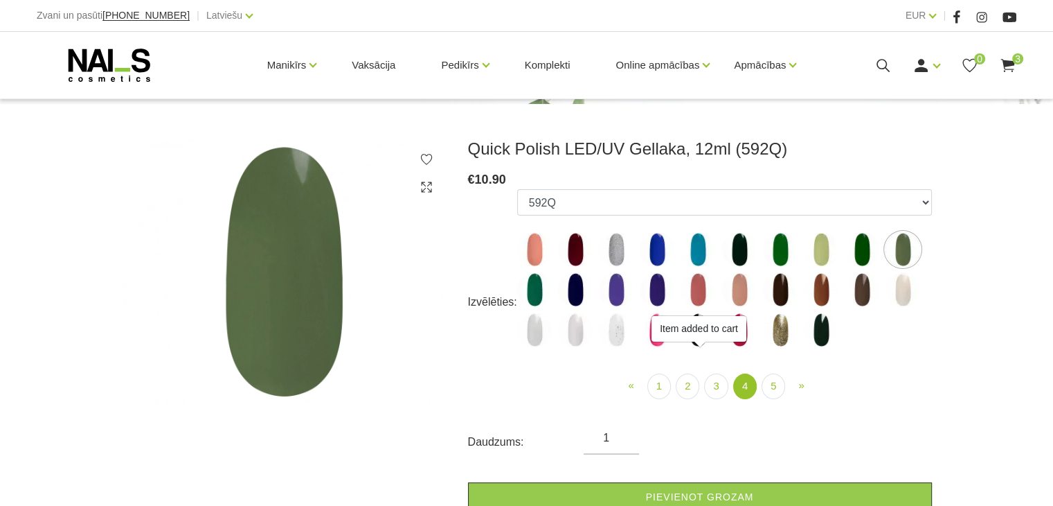
click at [860, 247] on img at bounding box center [862, 249] width 35 height 35
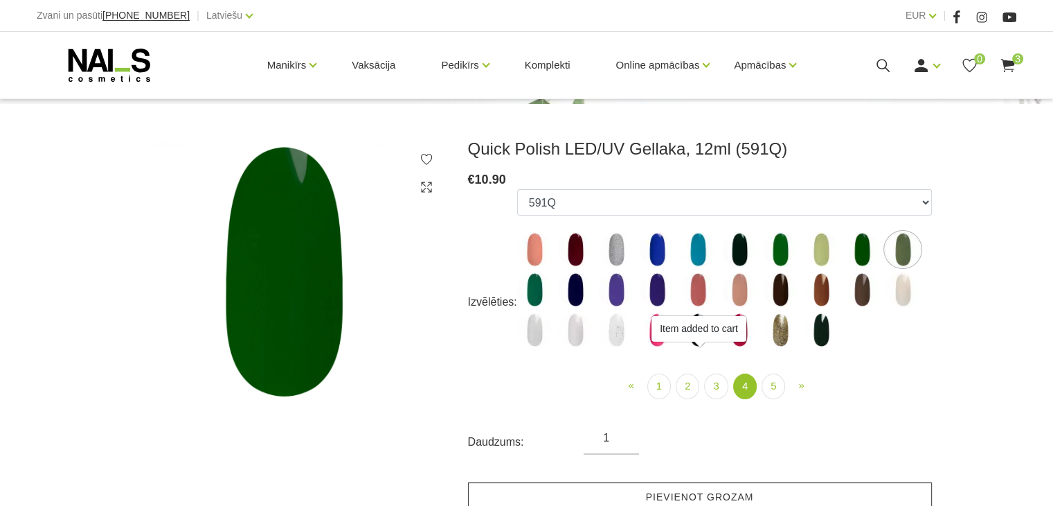
click at [654, 488] on link "Pievienot grozam" at bounding box center [700, 497] width 464 height 30
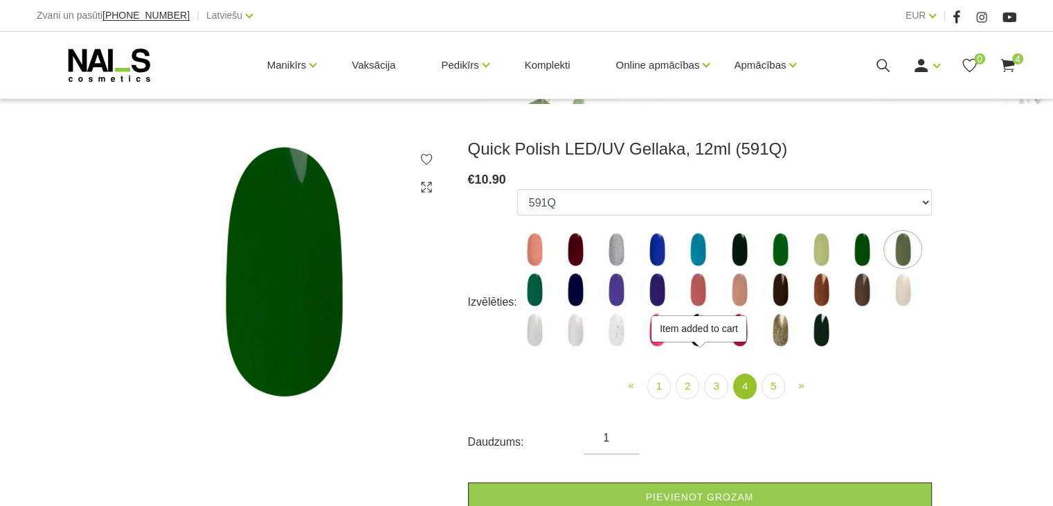
click at [569, 287] on img at bounding box center [575, 289] width 35 height 35
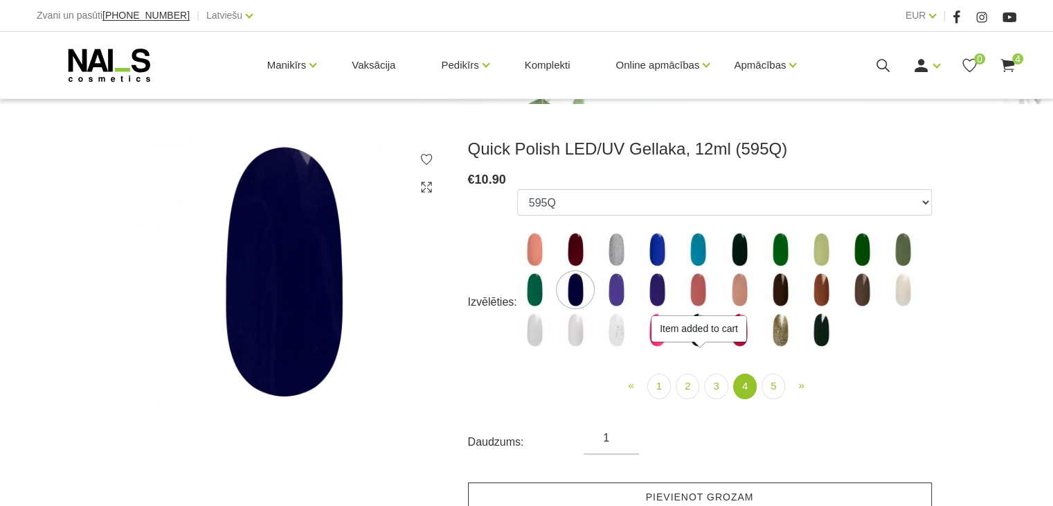
click at [639, 488] on link "Pievienot grozam" at bounding box center [700, 497] width 464 height 30
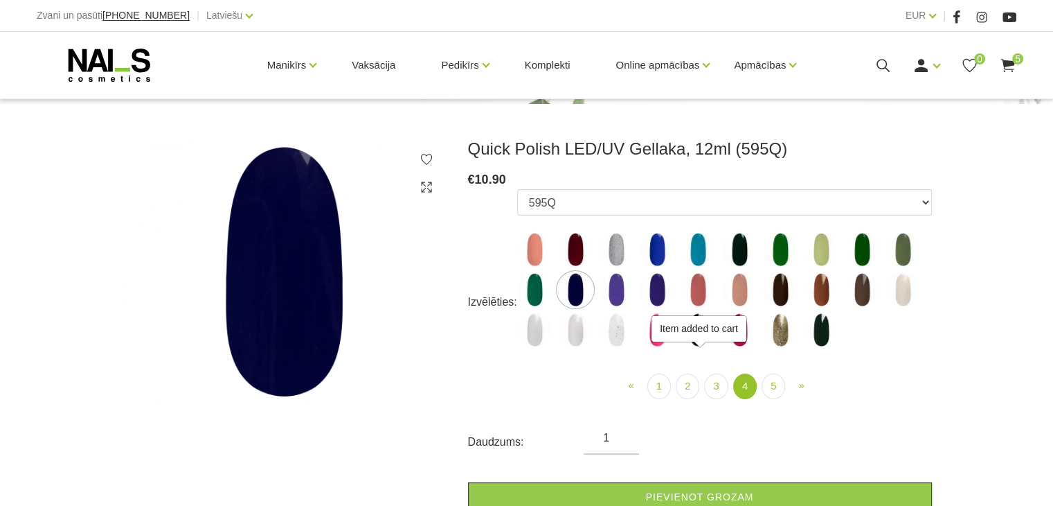
click at [618, 297] on img at bounding box center [616, 289] width 35 height 35
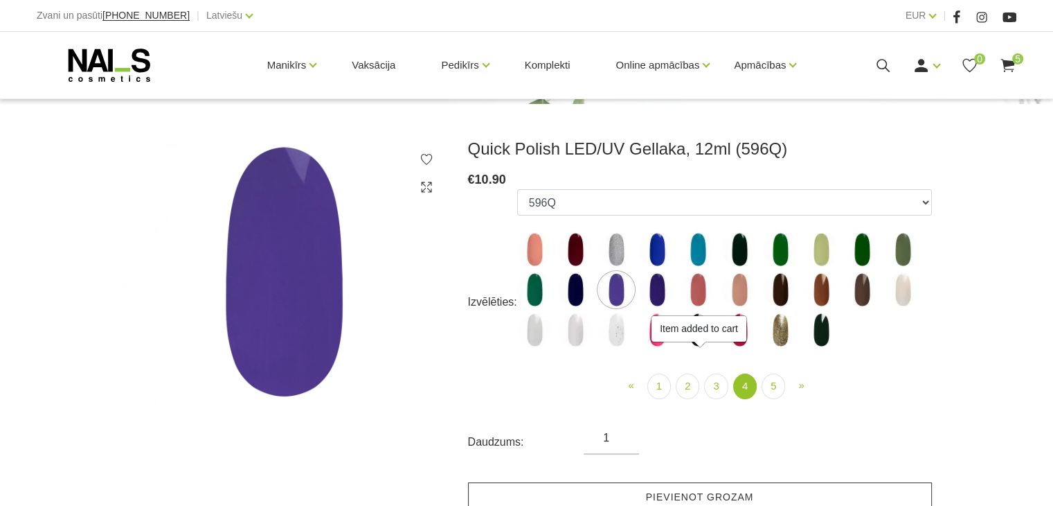
click at [679, 492] on link "Pievienot grozam" at bounding box center [700, 497] width 464 height 30
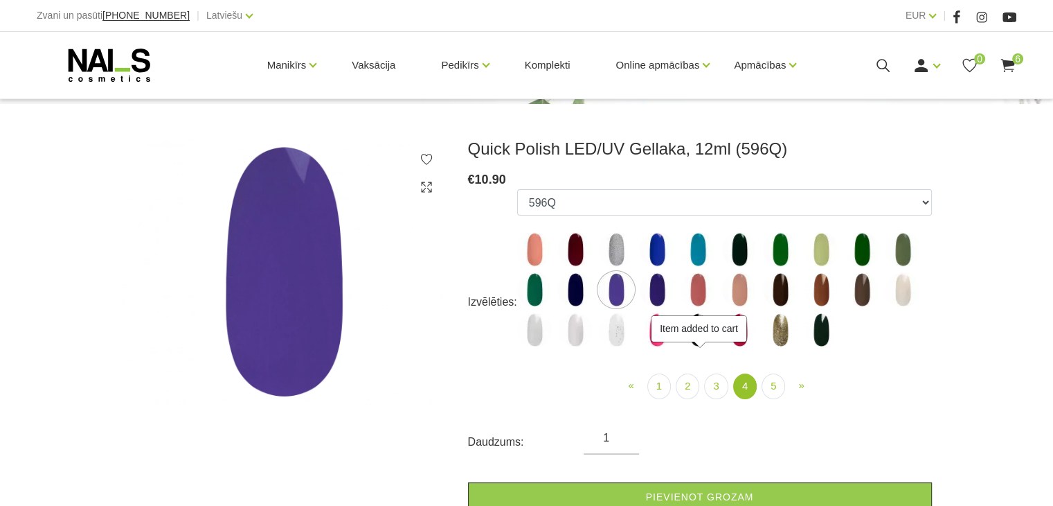
click at [652, 275] on img at bounding box center [657, 289] width 35 height 35
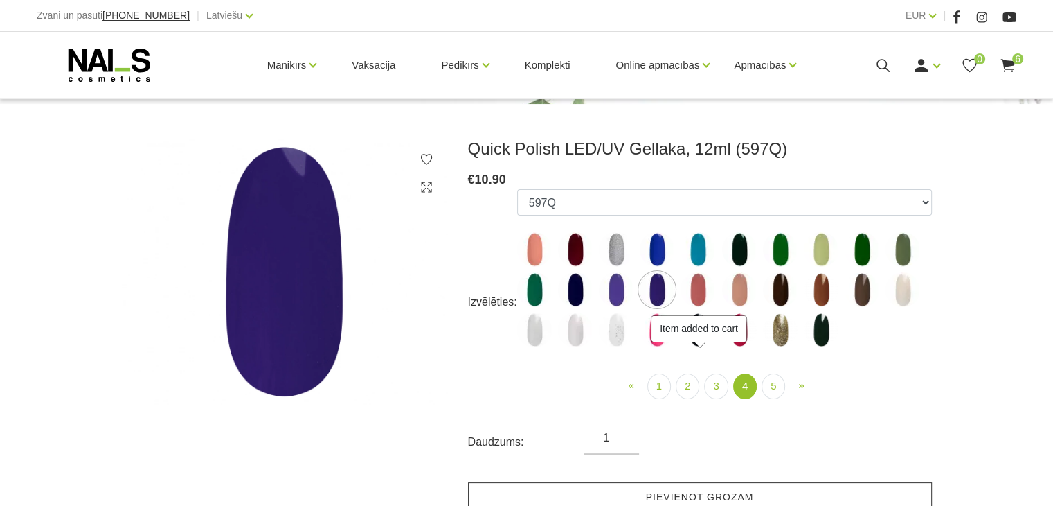
click at [708, 494] on link "Pievienot grozam" at bounding box center [700, 497] width 464 height 30
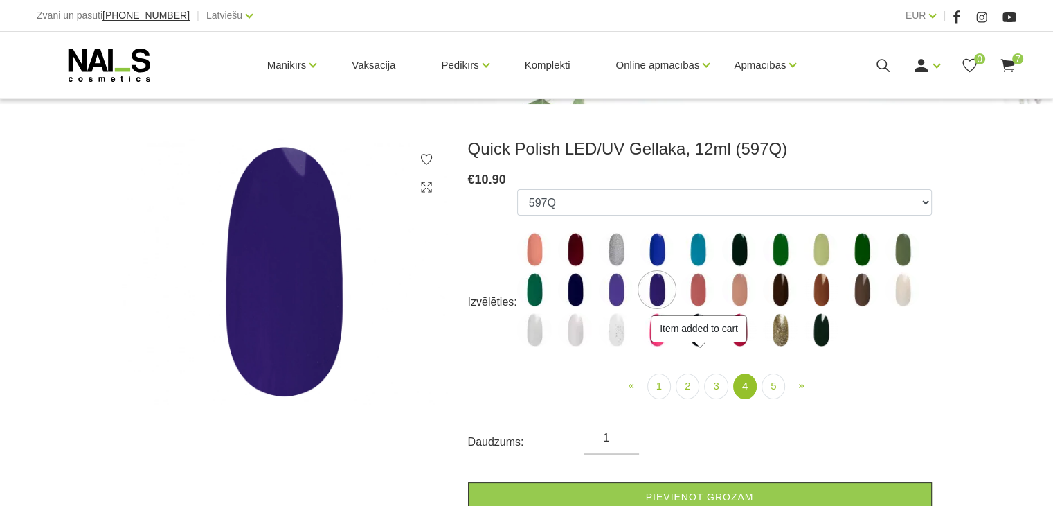
click at [773, 285] on img at bounding box center [780, 289] width 35 height 35
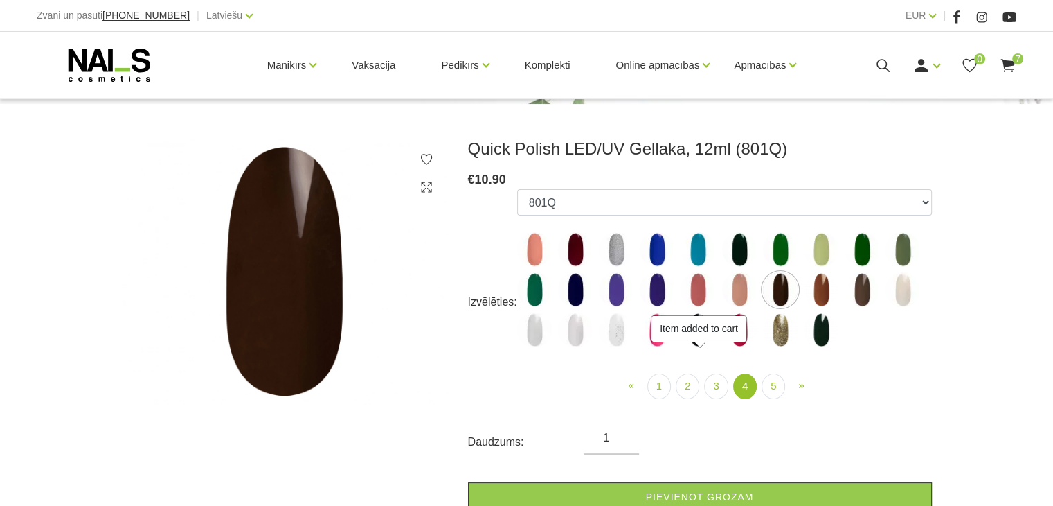
click at [828, 285] on img at bounding box center [821, 289] width 35 height 35
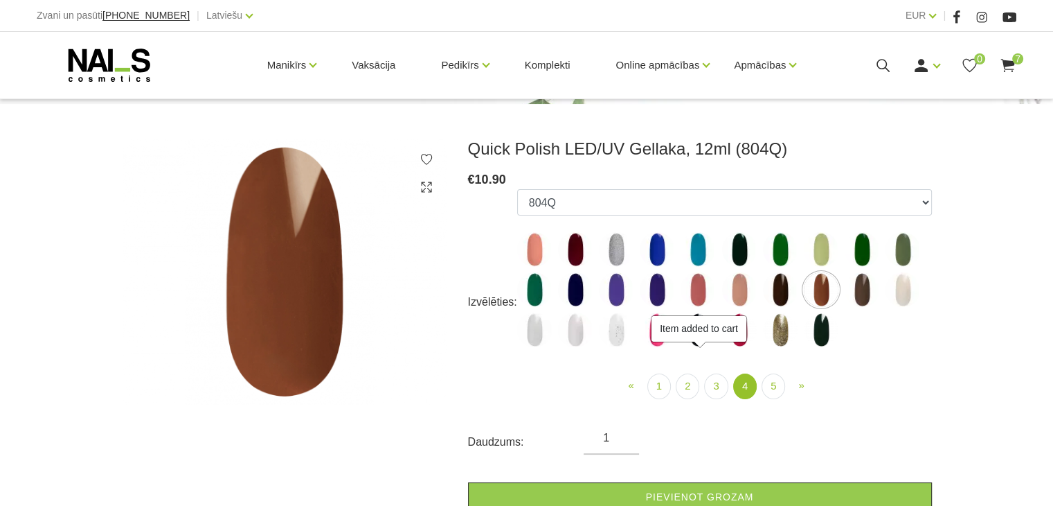
click at [866, 279] on img at bounding box center [862, 289] width 35 height 35
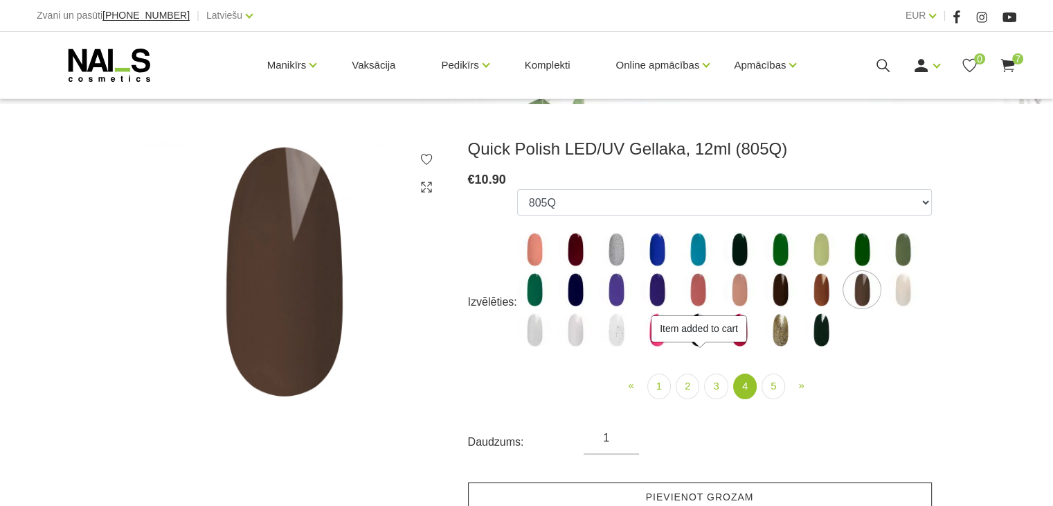
click at [681, 488] on link "Pievienot grozam" at bounding box center [700, 497] width 464 height 30
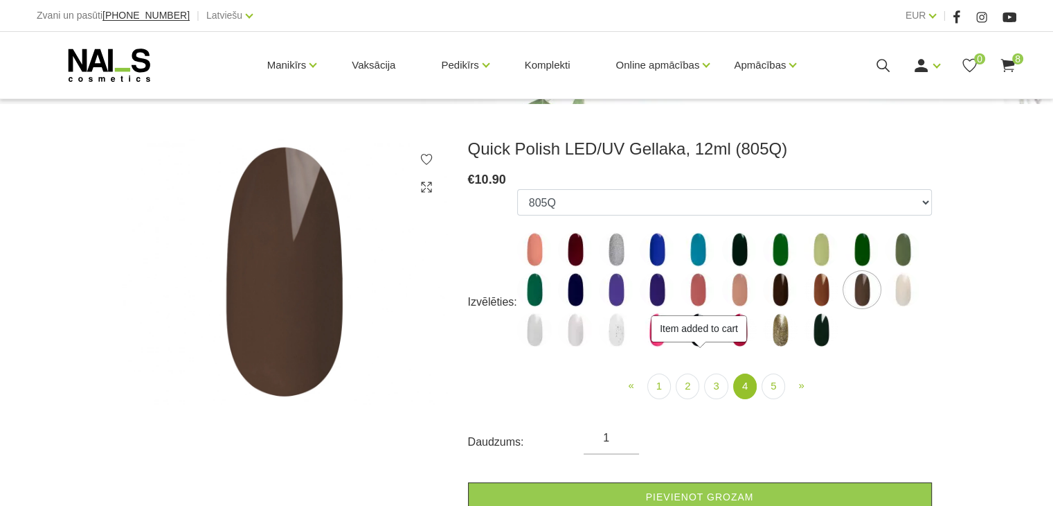
click at [911, 287] on img at bounding box center [903, 289] width 35 height 35
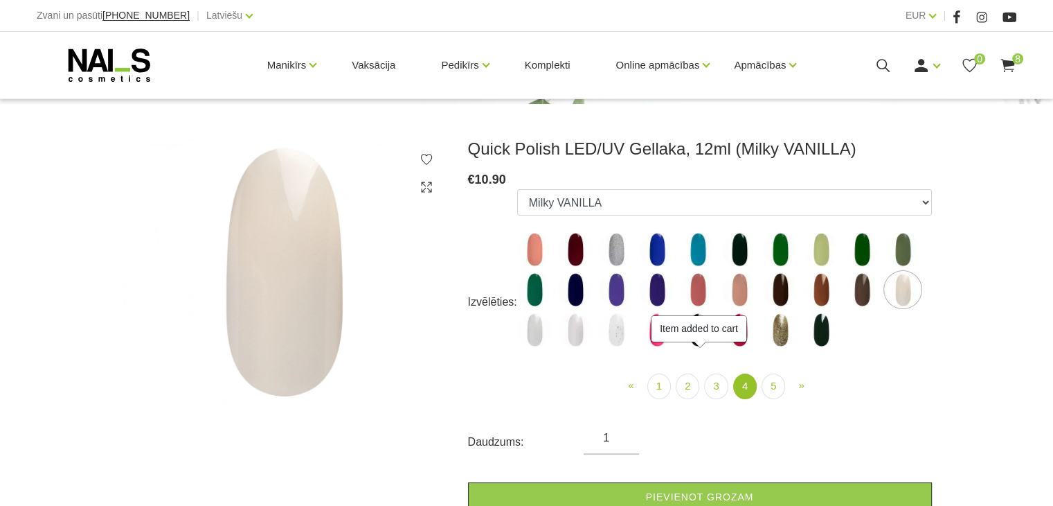
click at [535, 335] on img at bounding box center [534, 329] width 35 height 35
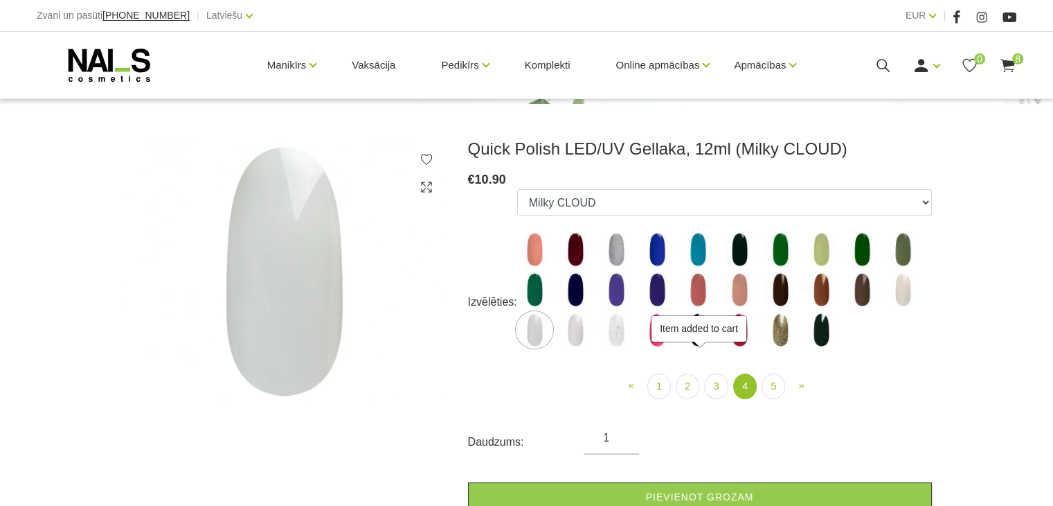
click at [567, 333] on img at bounding box center [575, 329] width 35 height 35
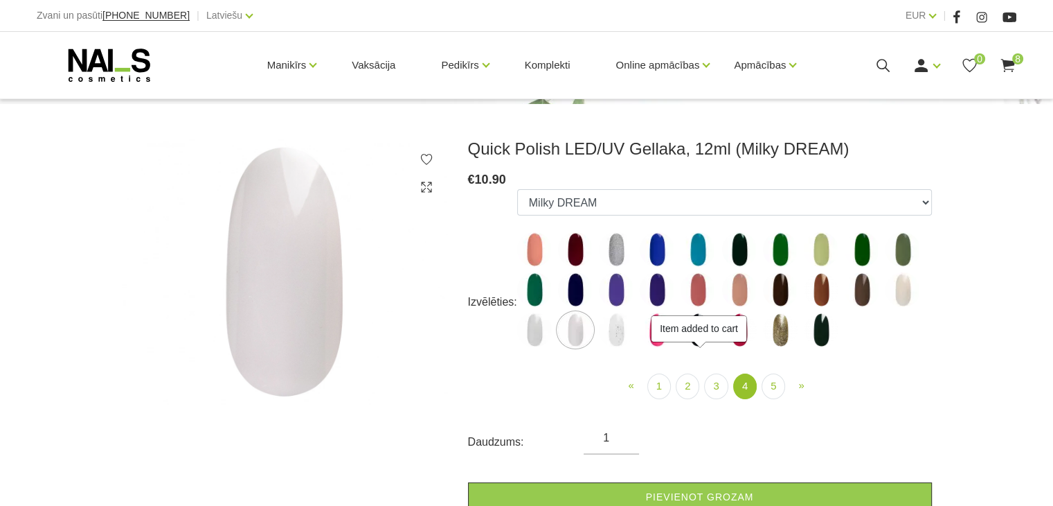
click at [615, 346] on img at bounding box center [616, 329] width 35 height 35
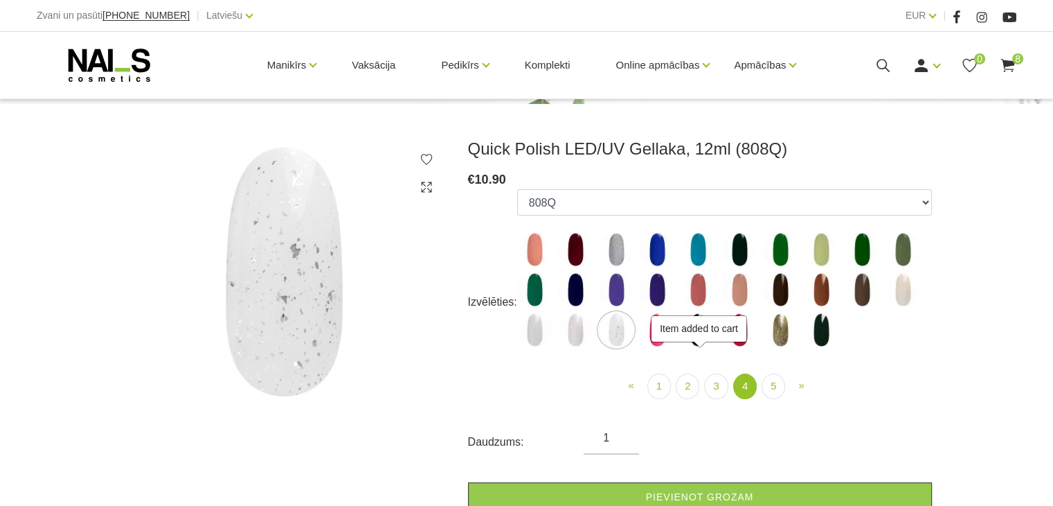
click at [907, 294] on img at bounding box center [903, 289] width 35 height 35
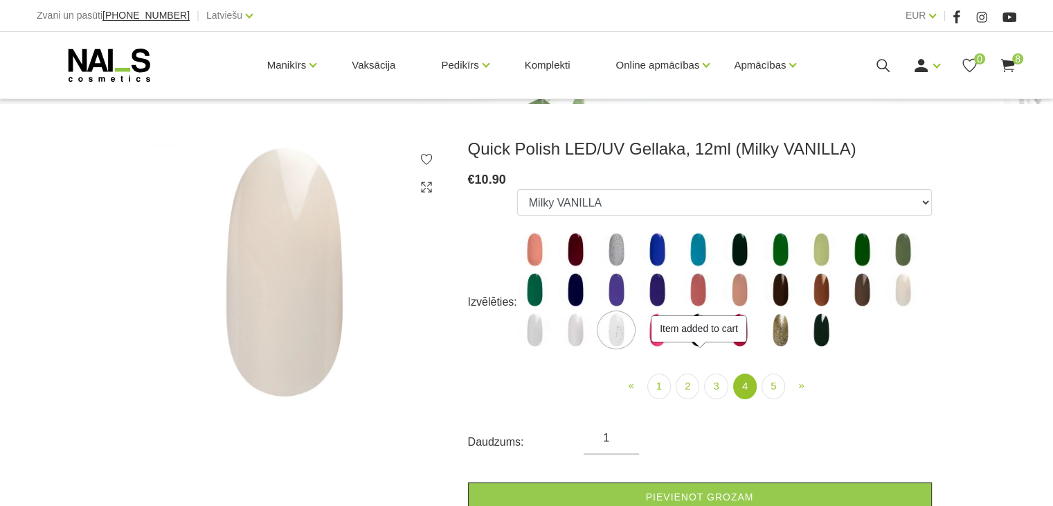
click at [650, 342] on img at bounding box center [657, 329] width 35 height 35
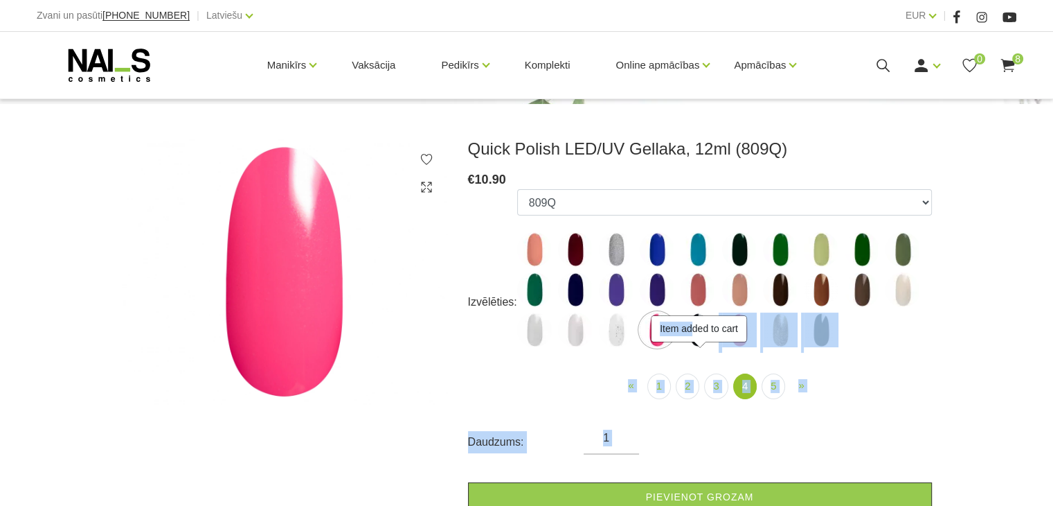
drag, startPoint x: 694, startPoint y: 343, endPoint x: 699, endPoint y: 348, distance: 7.8
click at [699, 348] on body "Zvani un pasūti +37120446646 | Latviešu Latviešu Russian English EUR EUR | Mani…" at bounding box center [526, 99] width 1053 height 506
click at [699, 348] on ul "550Q 551Q 807Q 813Q 462Q 401Q 443Q 445Q 569Q 560Q 552Q 568Q 510Q 413Q 529Q 484Q…" at bounding box center [724, 270] width 415 height 163
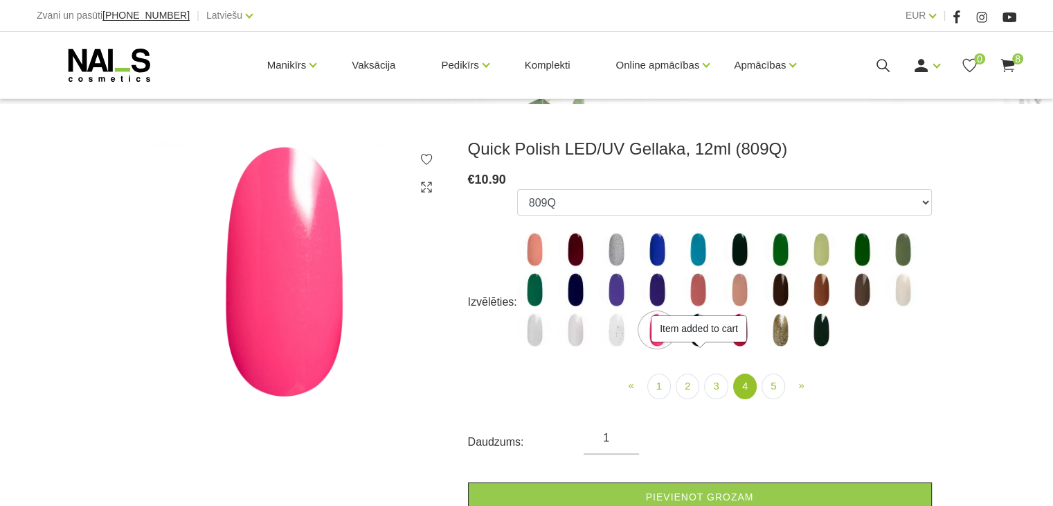
click at [854, 347] on ul "550Q 551Q 807Q 813Q 462Q 401Q 443Q 445Q 569Q 560Q 552Q 568Q 510Q 413Q 529Q 484Q…" at bounding box center [724, 270] width 415 height 163
click at [736, 344] on img at bounding box center [739, 329] width 35 height 35
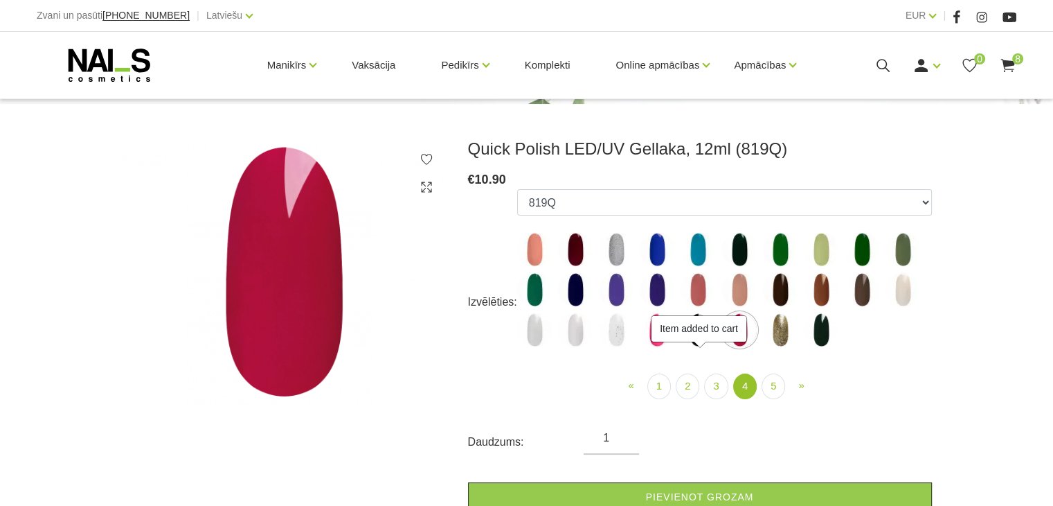
click at [776, 339] on img at bounding box center [780, 329] width 35 height 35
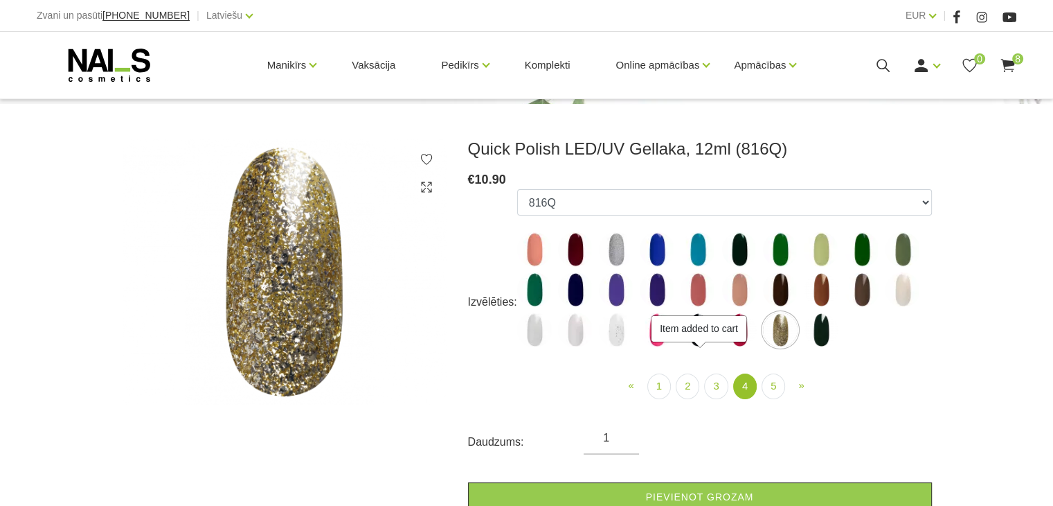
click at [823, 331] on img at bounding box center [821, 329] width 35 height 35
select select "6312"
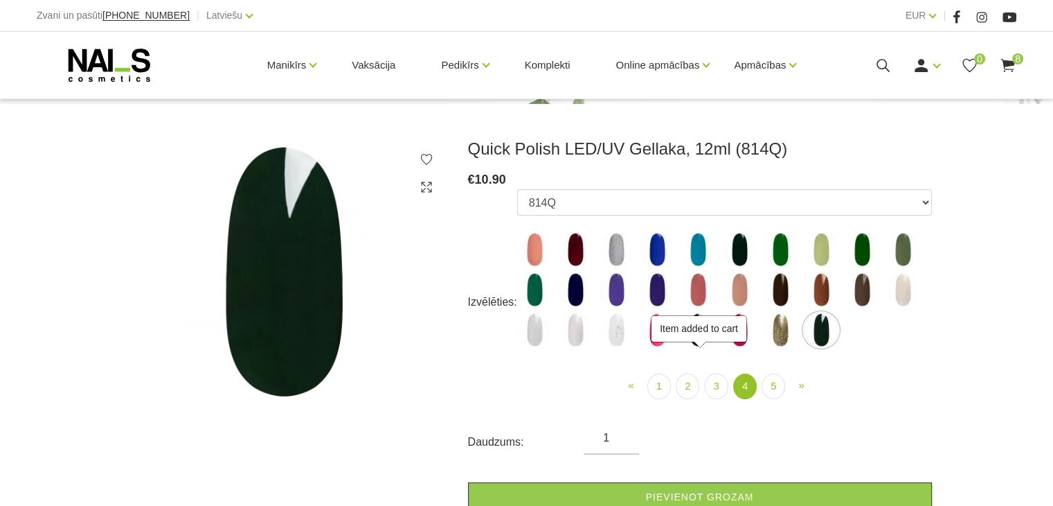
click at [734, 341] on div "Item added to cart" at bounding box center [699, 329] width 95 height 26
click at [768, 383] on link "5" at bounding box center [774, 386] width 24 height 26
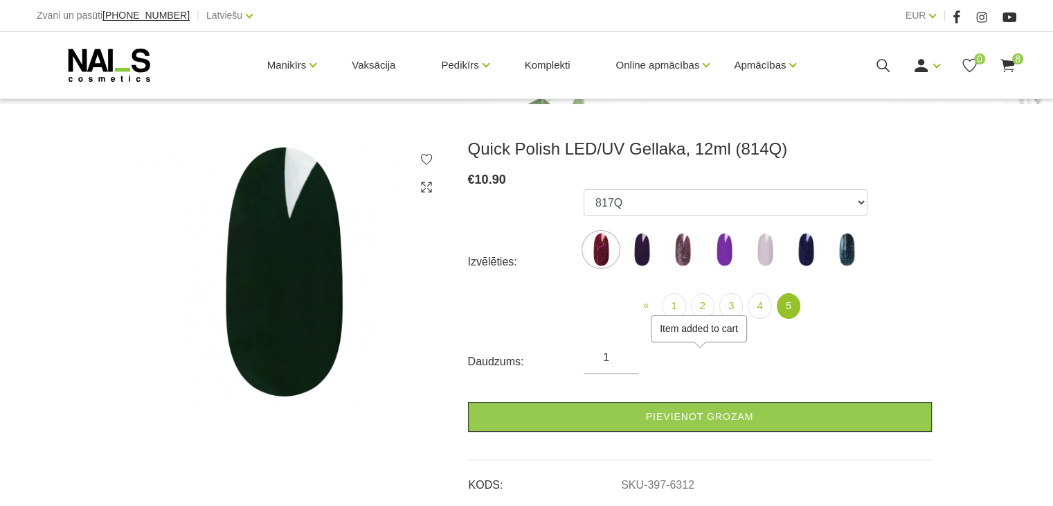
click at [640, 256] on img at bounding box center [642, 249] width 35 height 35
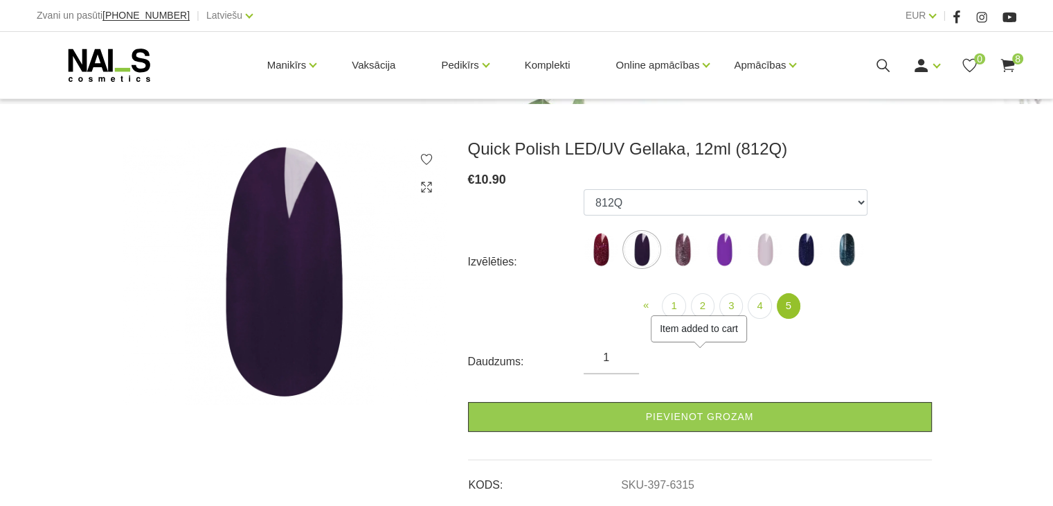
click at [690, 259] on img at bounding box center [683, 249] width 35 height 35
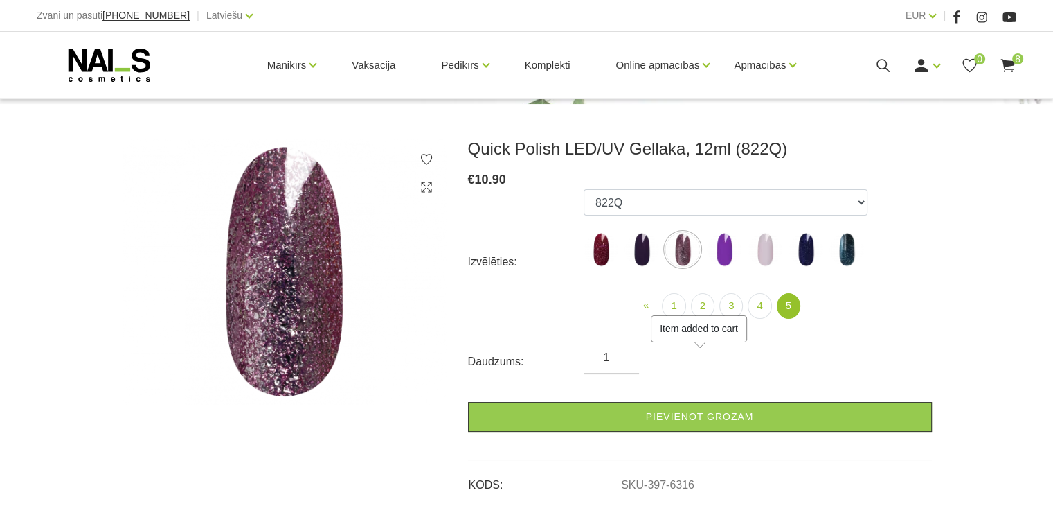
click at [731, 264] on img at bounding box center [724, 249] width 35 height 35
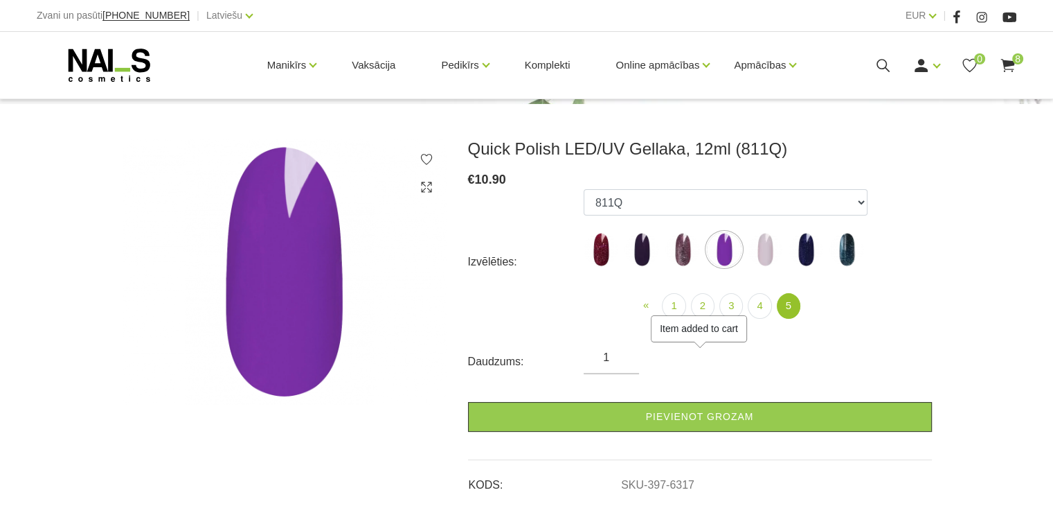
click at [773, 260] on img at bounding box center [765, 249] width 35 height 35
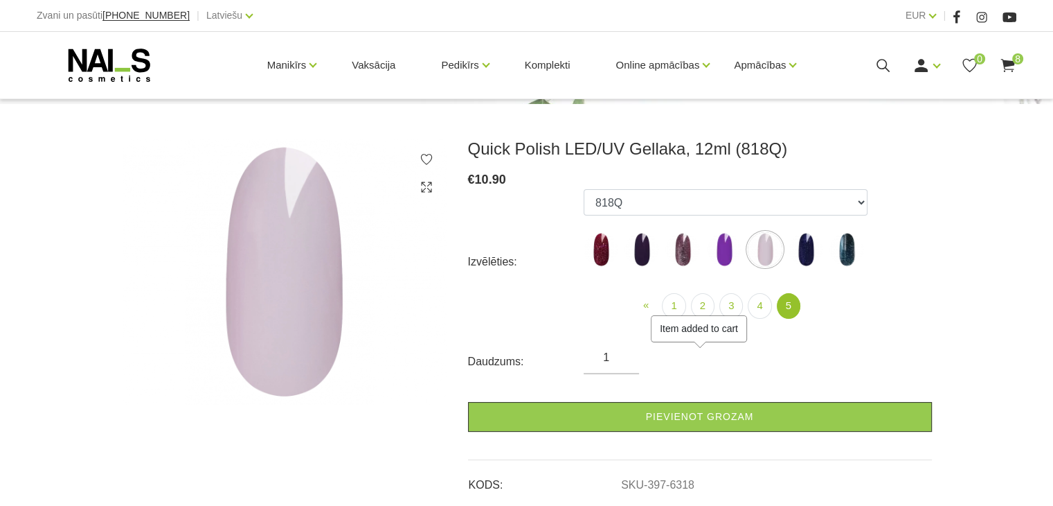
click at [799, 256] on img at bounding box center [806, 249] width 35 height 35
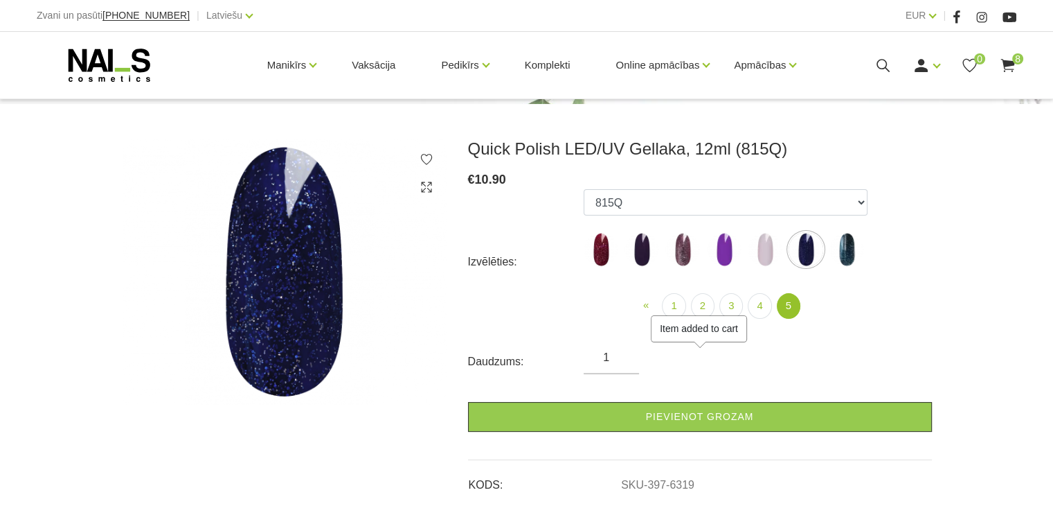
click at [844, 264] on img at bounding box center [847, 249] width 35 height 35
select select "6327"
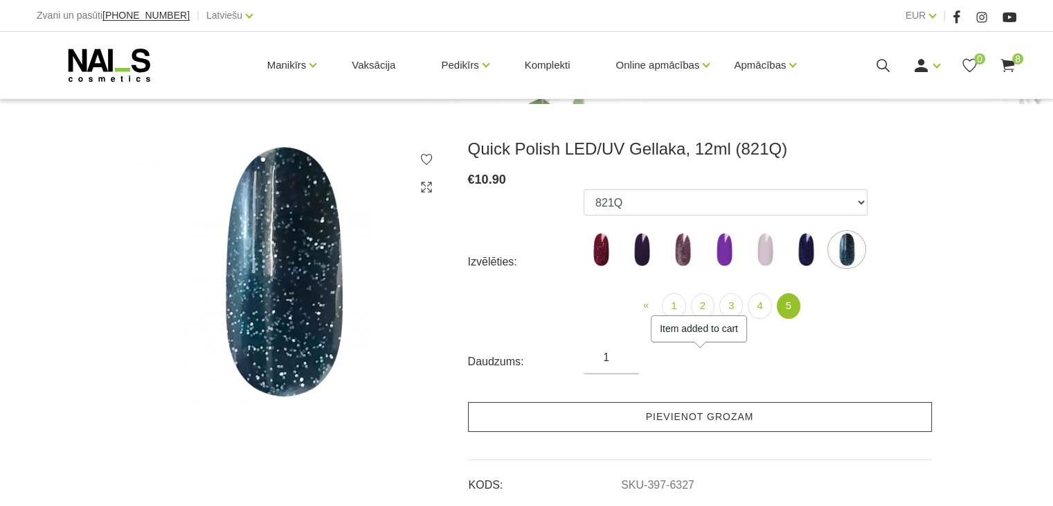
click at [751, 408] on link "Pievienot grozam" at bounding box center [700, 417] width 464 height 30
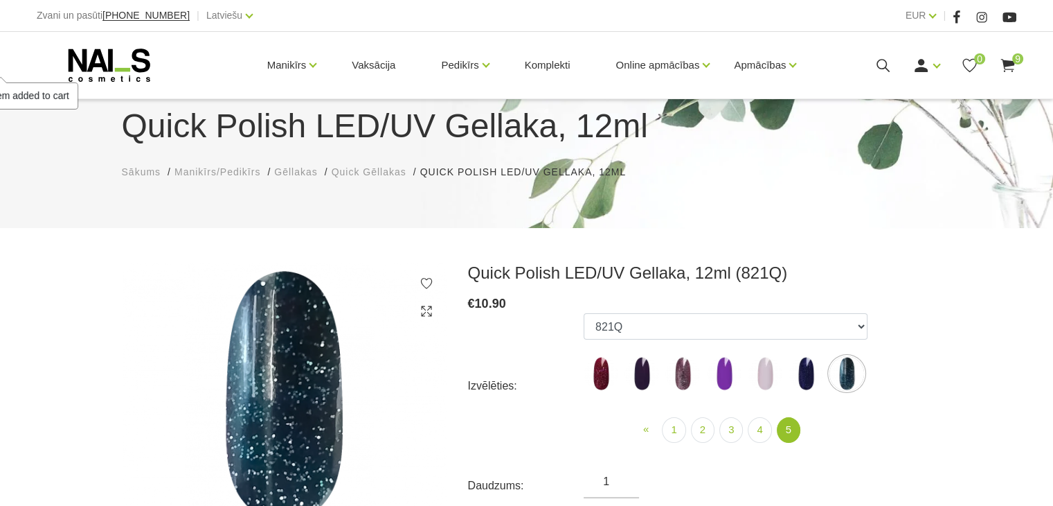
scroll to position [16, 0]
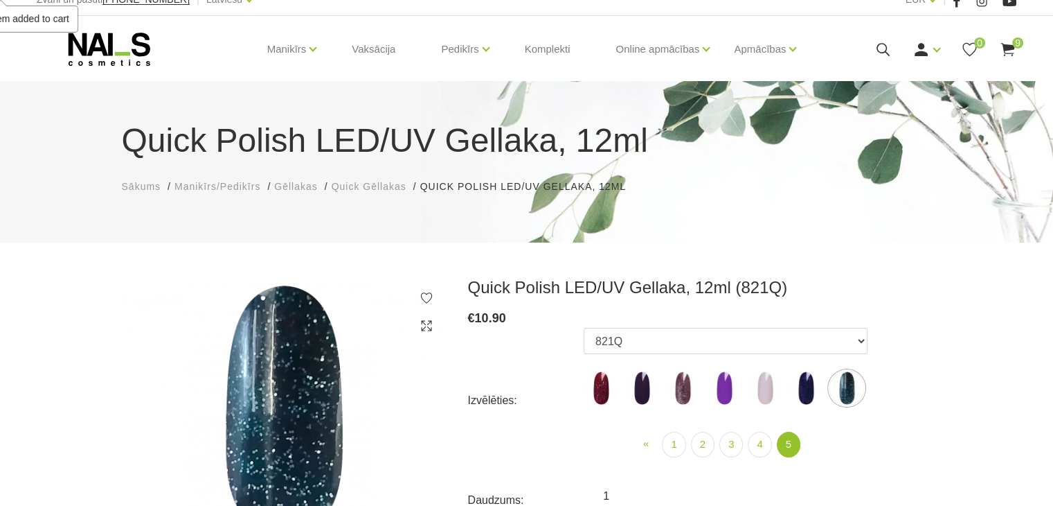
click at [393, 186] on span "Quick Gēllakas" at bounding box center [369, 186] width 75 height 11
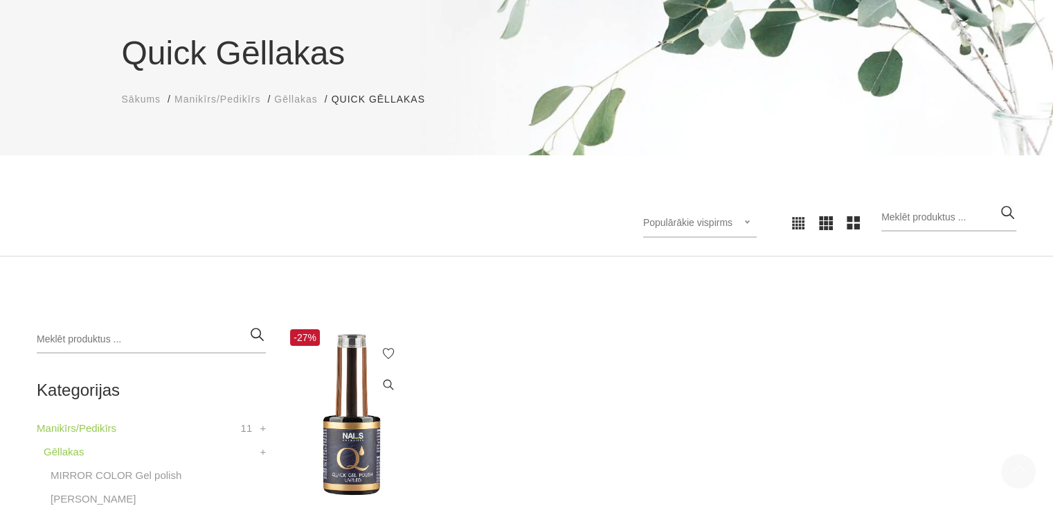
scroll to position [69, 0]
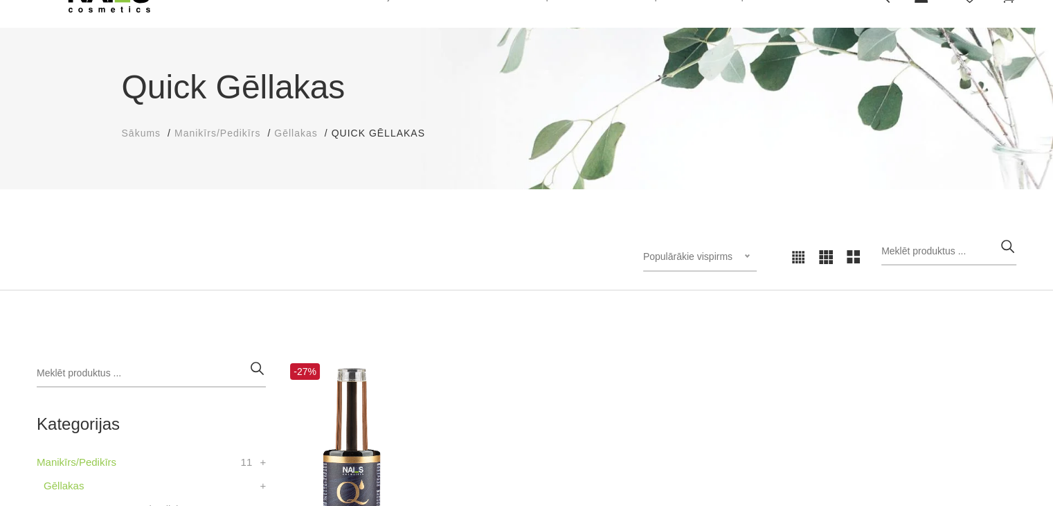
click at [305, 134] on span "Gēllakas" at bounding box center [295, 132] width 43 height 11
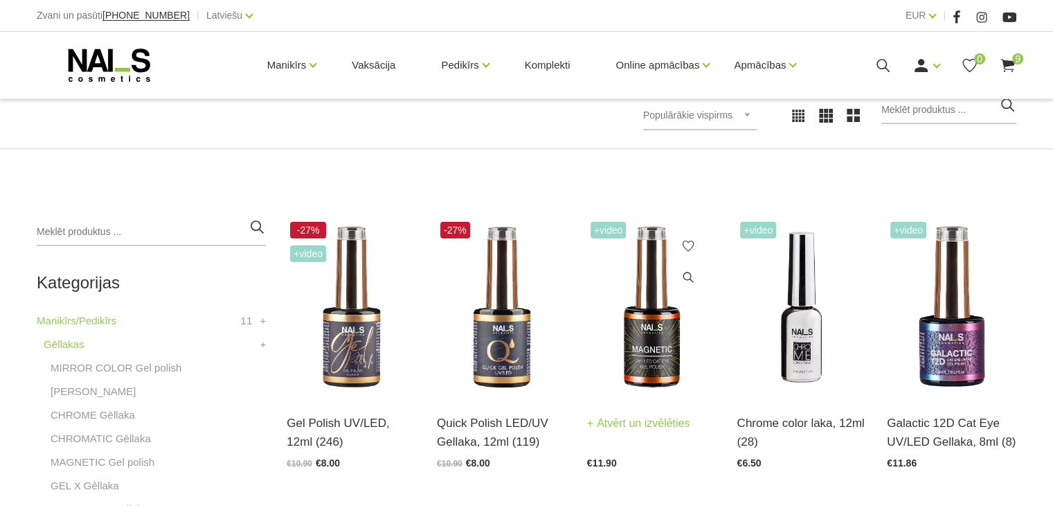
scroll to position [277, 0]
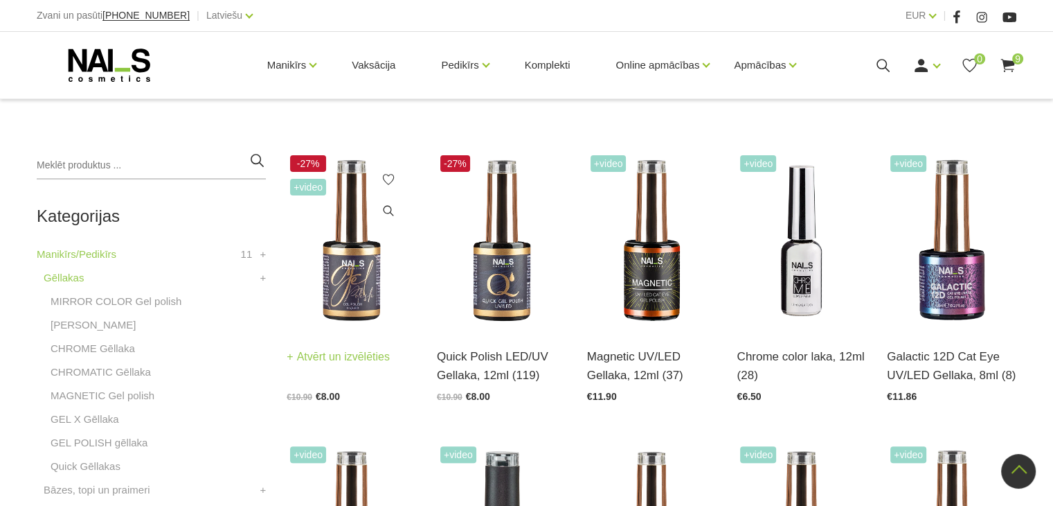
click at [339, 356] on link "Atvērt un izvēlēties" at bounding box center [338, 356] width 103 height 19
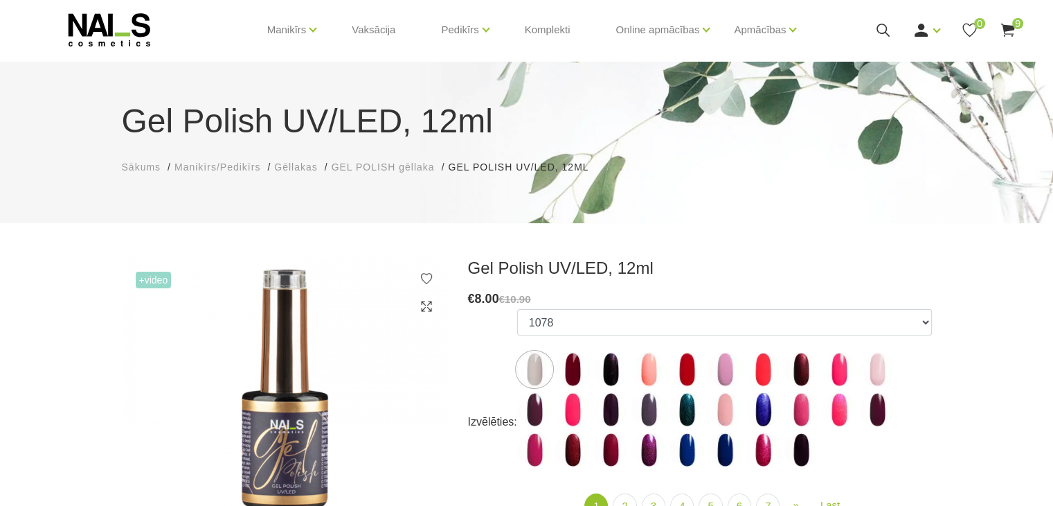
scroll to position [69, 0]
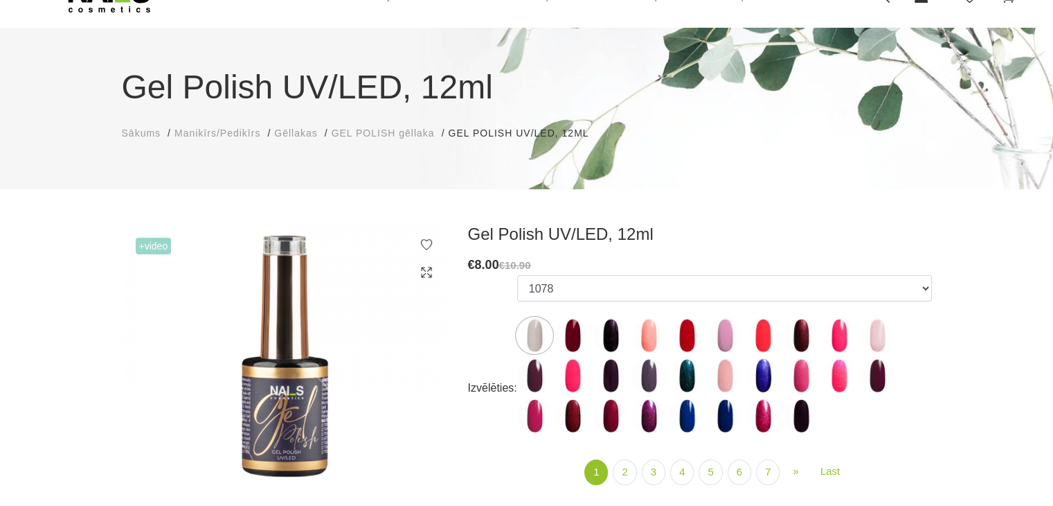
click at [518, 340] on div "Izvēlēties: 1078 1081 001g 001n 003c 008b 011n 012g 016n 020b 044v 065v 068p 06…" at bounding box center [700, 388] width 464 height 226
click at [537, 336] on img at bounding box center [534, 335] width 35 height 35
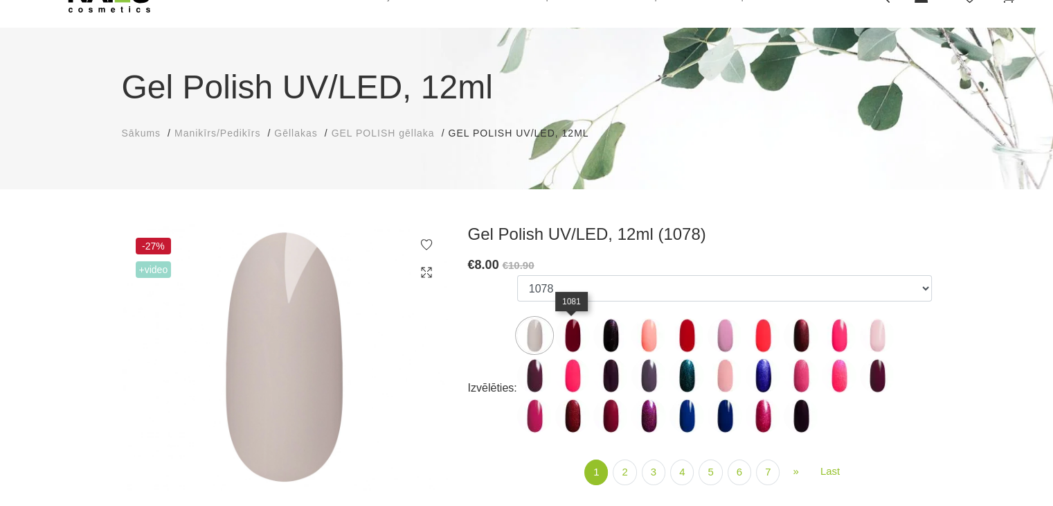
click at [573, 335] on img at bounding box center [572, 335] width 35 height 35
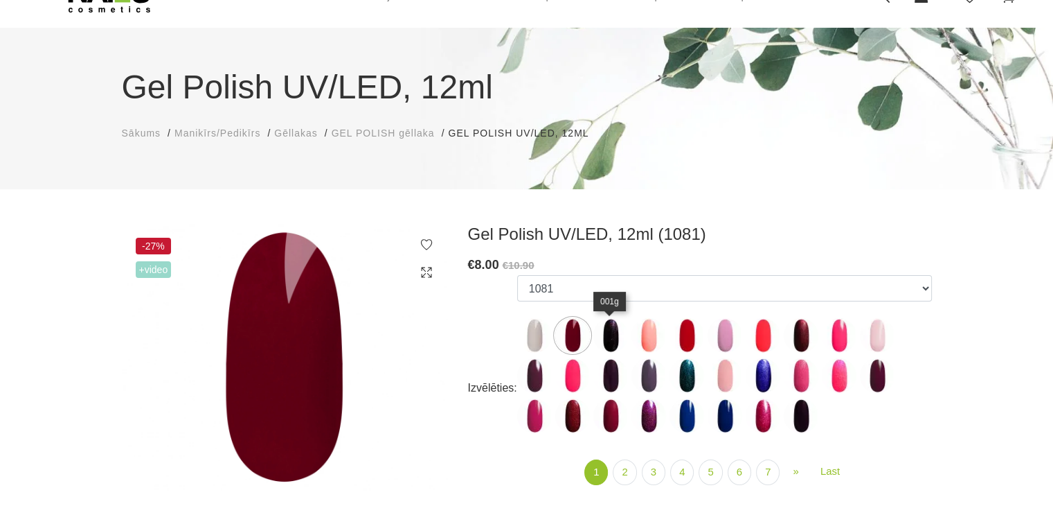
click at [604, 344] on img at bounding box center [611, 335] width 35 height 35
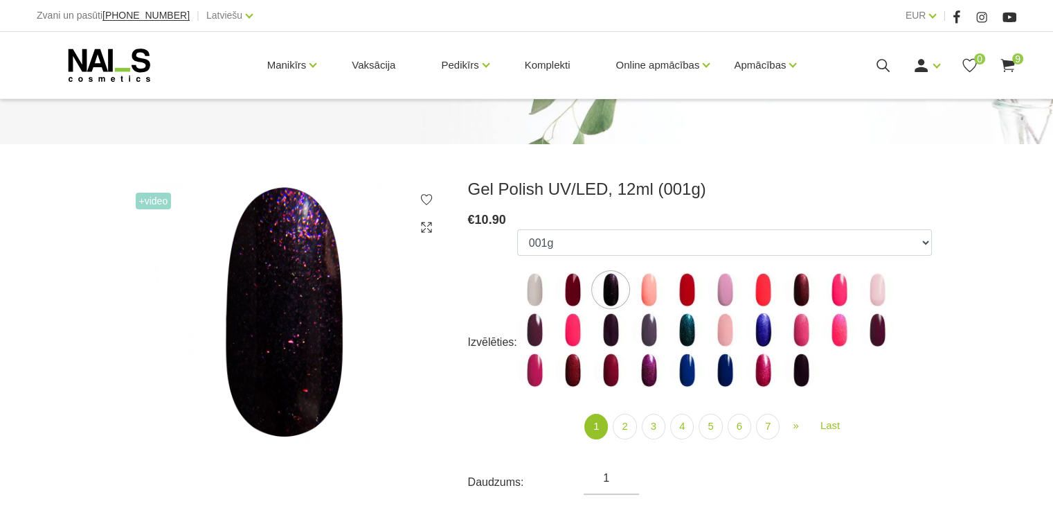
scroll to position [139, 0]
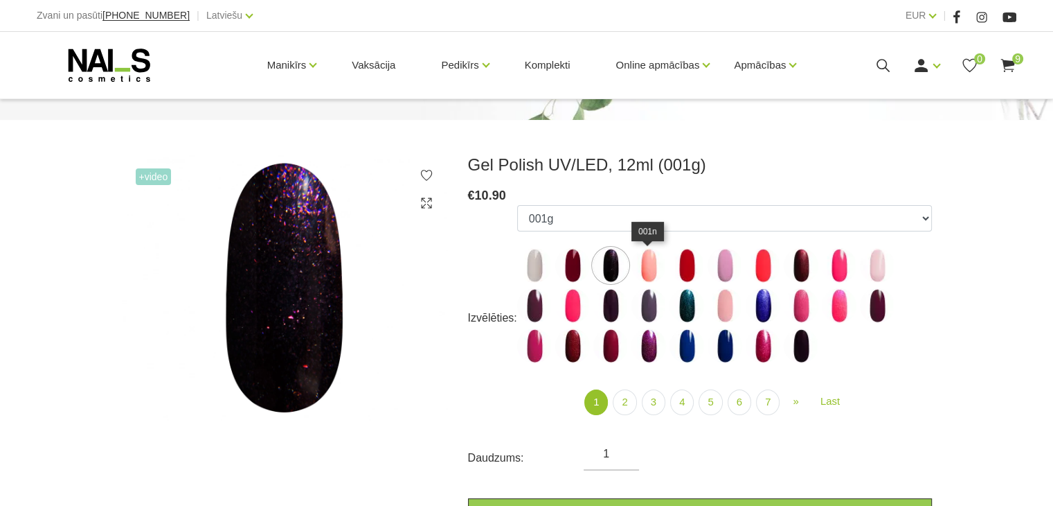
click at [645, 267] on img at bounding box center [649, 265] width 35 height 35
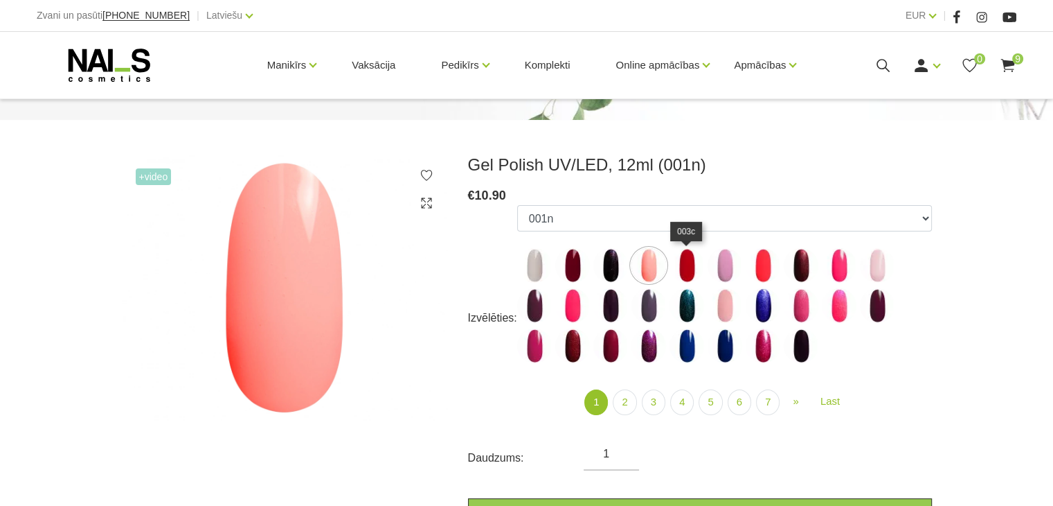
click at [686, 278] on img at bounding box center [687, 265] width 35 height 35
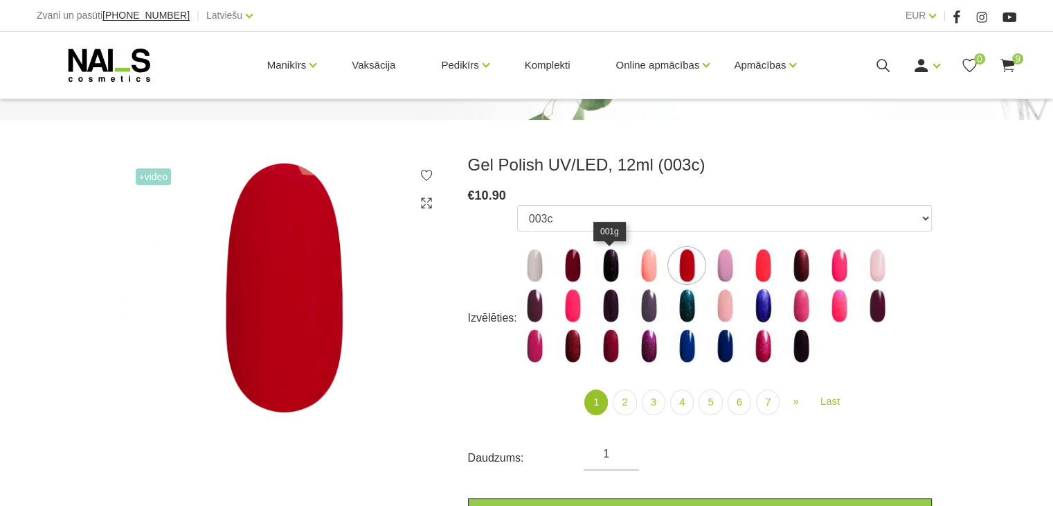
click at [607, 267] on img at bounding box center [611, 265] width 35 height 35
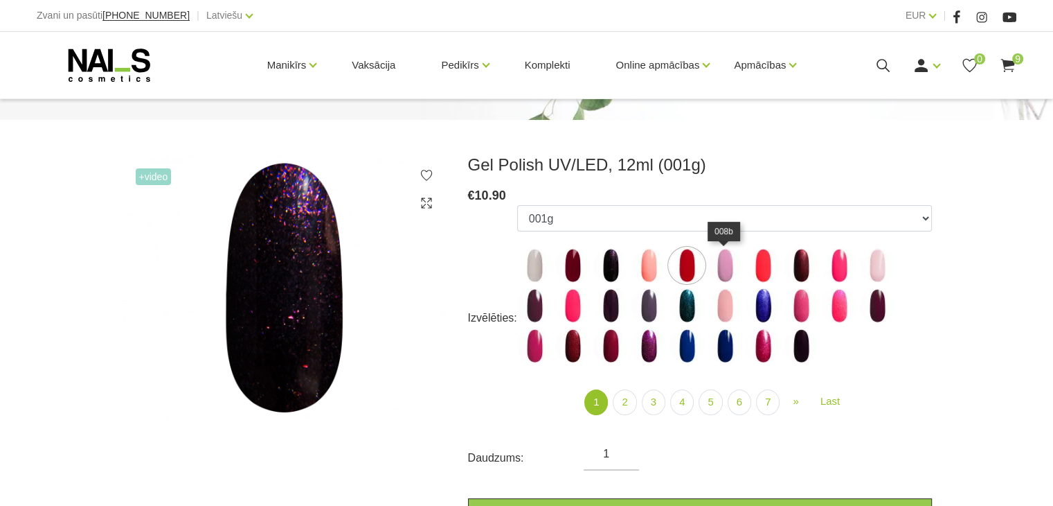
click at [717, 271] on img at bounding box center [725, 265] width 35 height 35
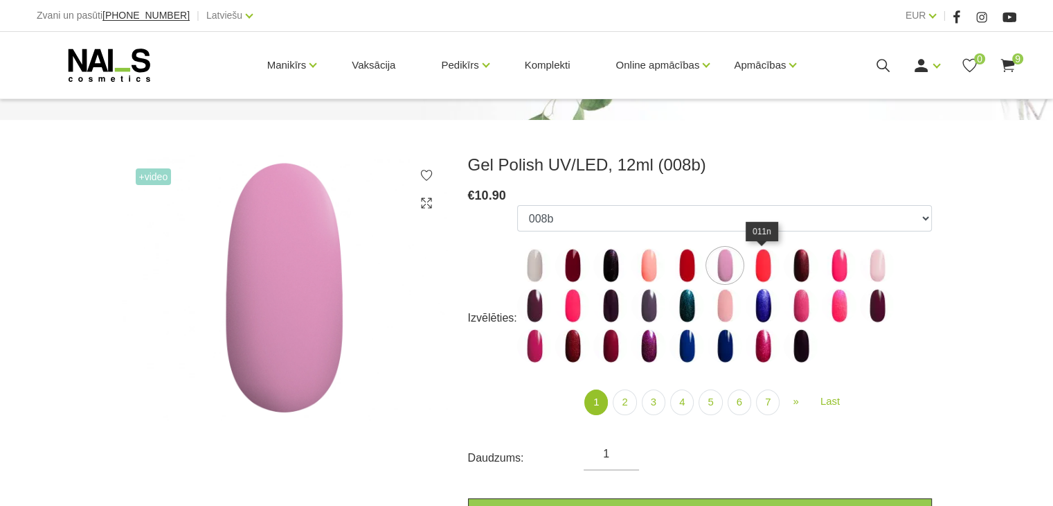
click at [767, 275] on img at bounding box center [763, 265] width 35 height 35
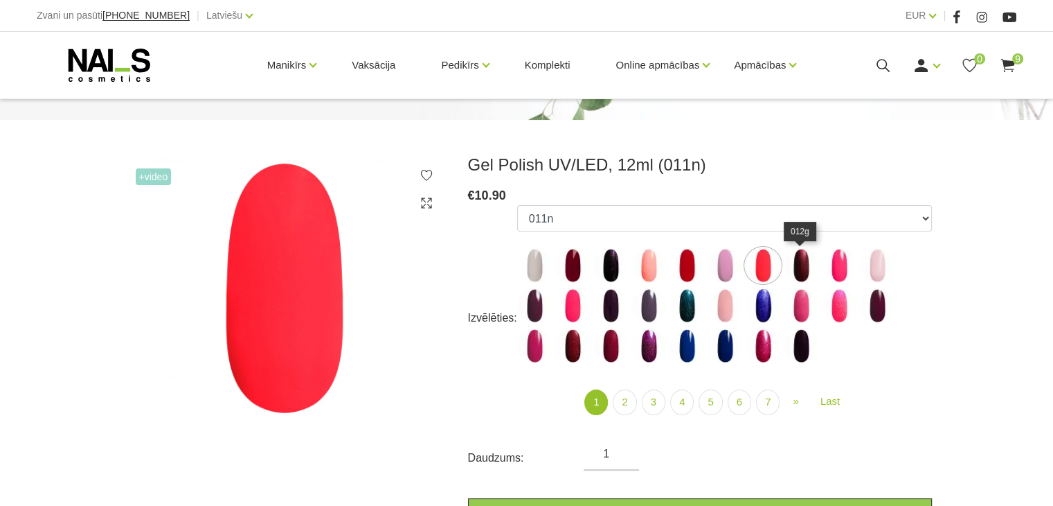
click at [801, 275] on img at bounding box center [801, 265] width 35 height 35
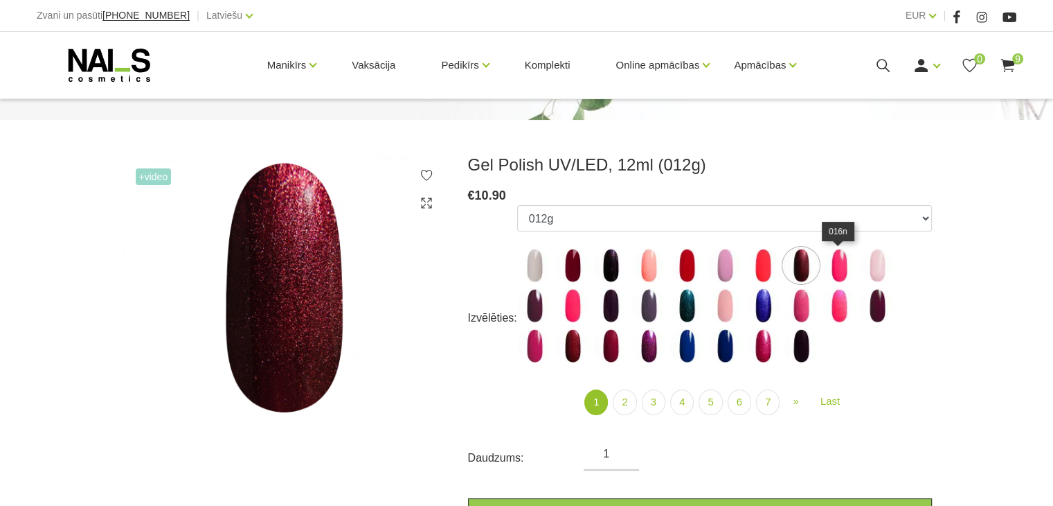
click at [844, 267] on img at bounding box center [839, 265] width 35 height 35
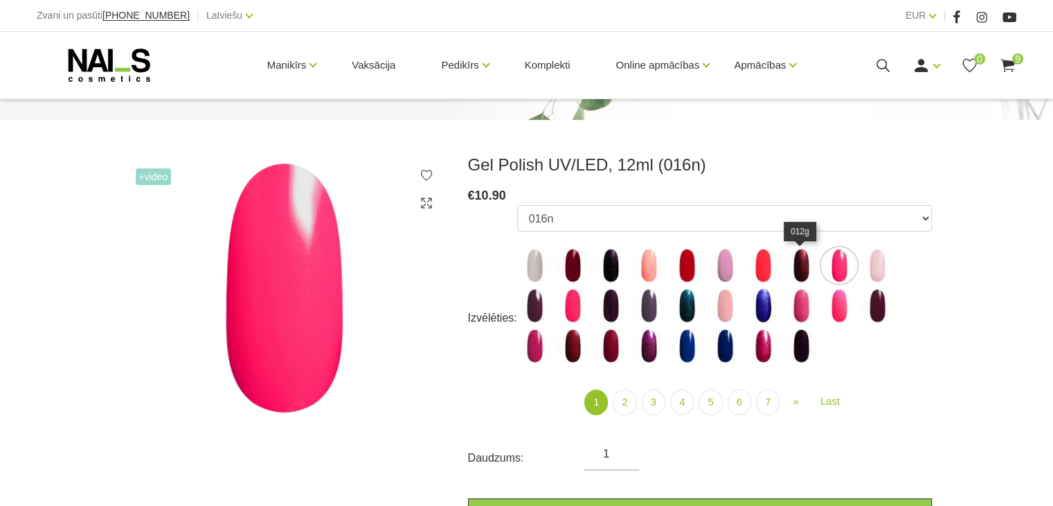
click at [805, 269] on img at bounding box center [801, 265] width 35 height 35
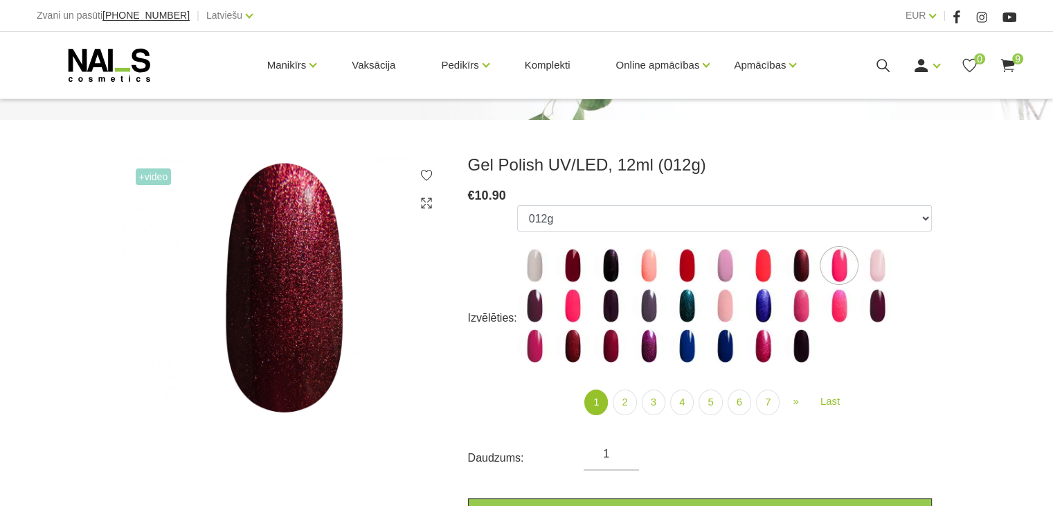
click at [842, 497] on form "Izvēlēties: 1078 1081 001g 001n 003c 008b 011n 012g 016n 020b 044v 065v 068p 06…" at bounding box center [700, 366] width 464 height 323
click at [878, 261] on img at bounding box center [877, 265] width 35 height 35
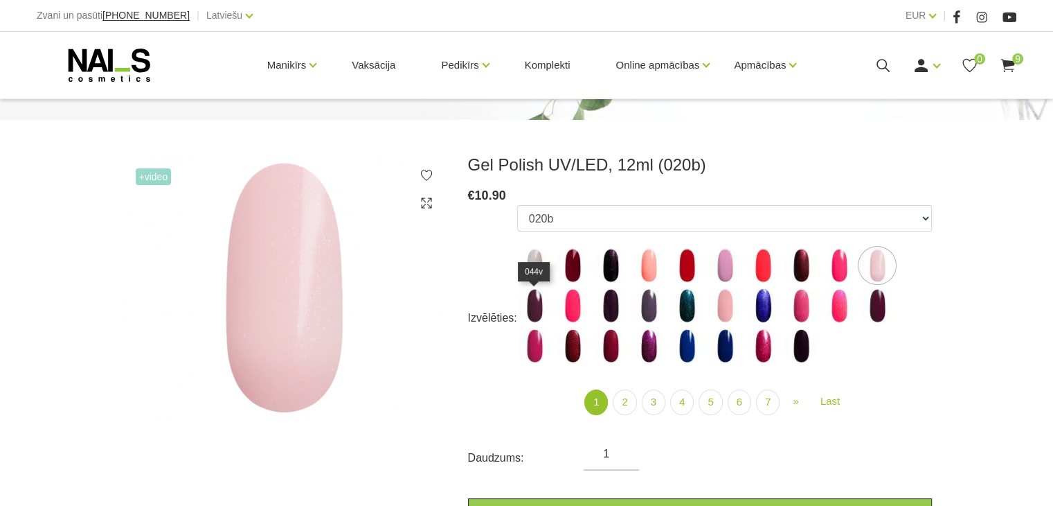
click at [528, 309] on img at bounding box center [534, 305] width 35 height 35
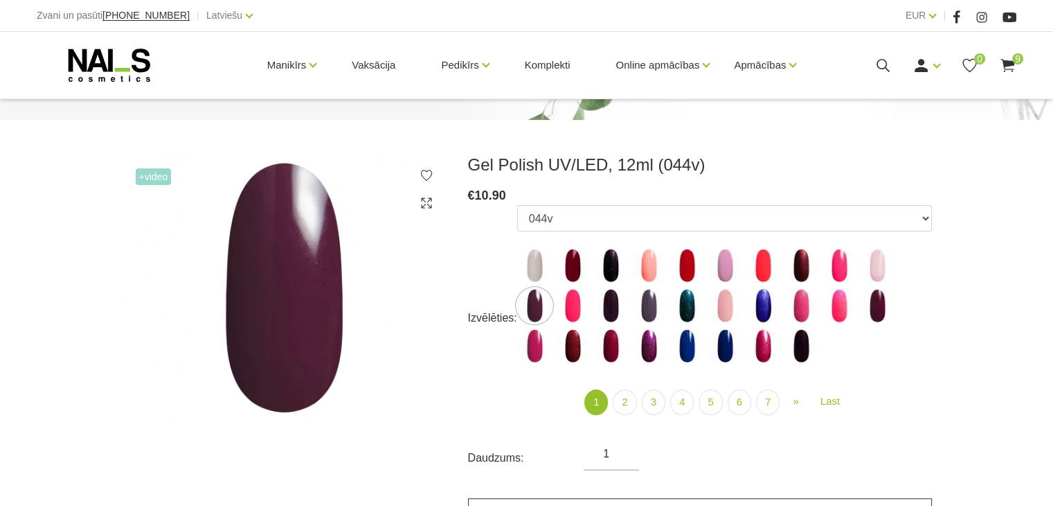
click at [591, 502] on link "Pievienot grozam" at bounding box center [700, 513] width 464 height 30
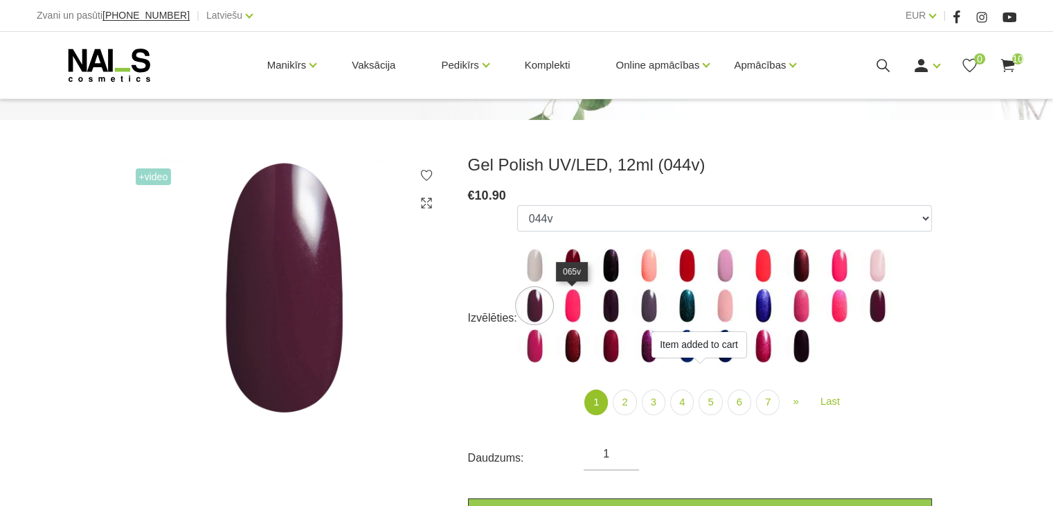
click at [573, 309] on img at bounding box center [572, 305] width 35 height 35
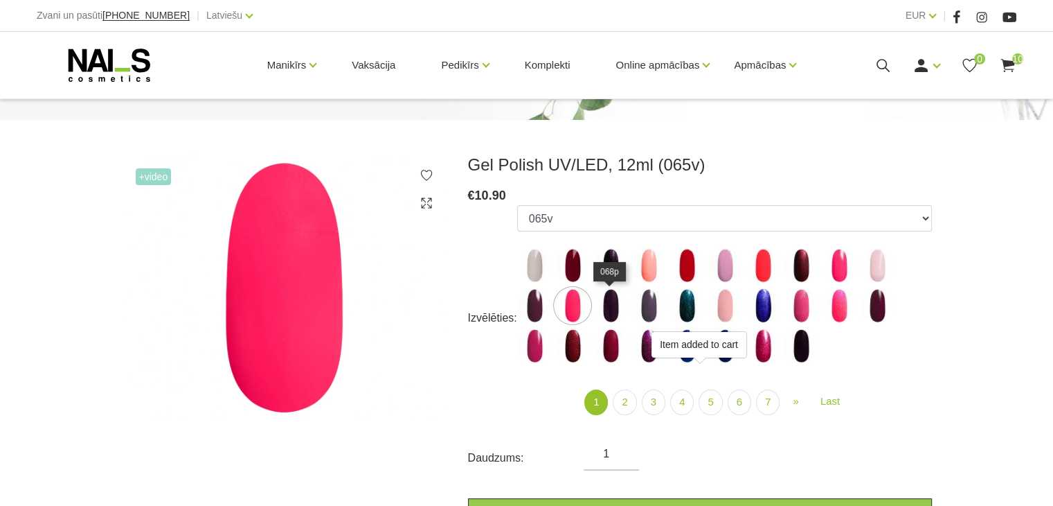
click at [618, 303] on img at bounding box center [611, 305] width 35 height 35
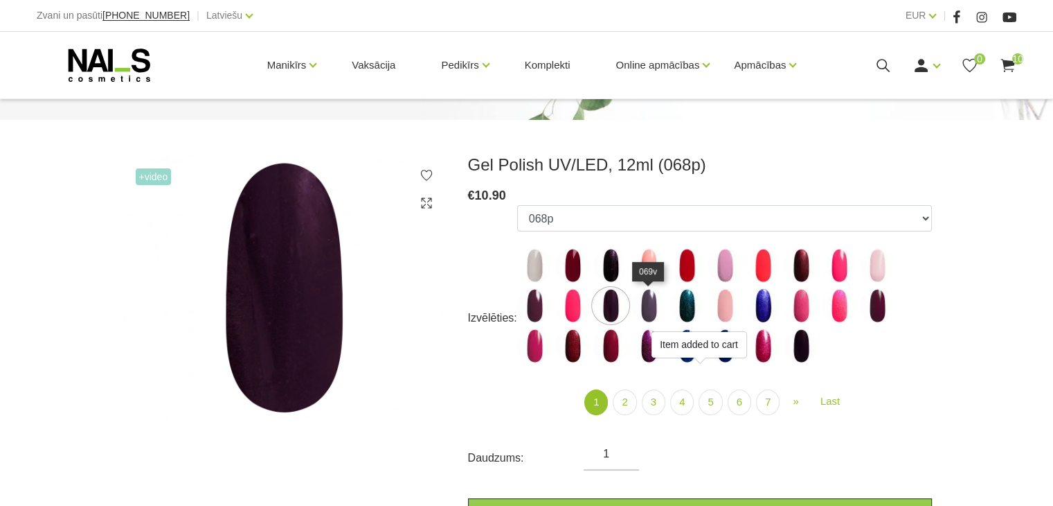
click at [653, 307] on img at bounding box center [649, 305] width 35 height 35
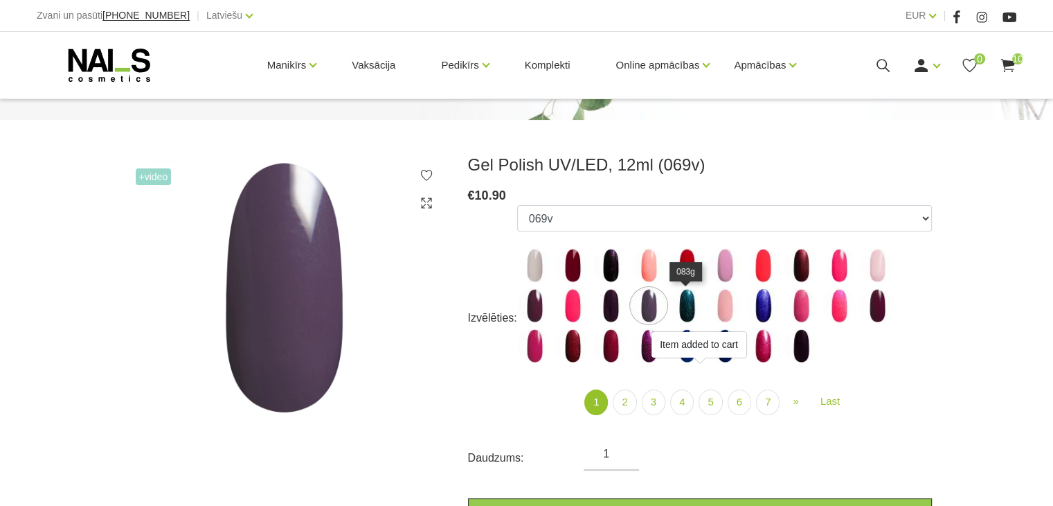
click at [683, 313] on img at bounding box center [687, 305] width 35 height 35
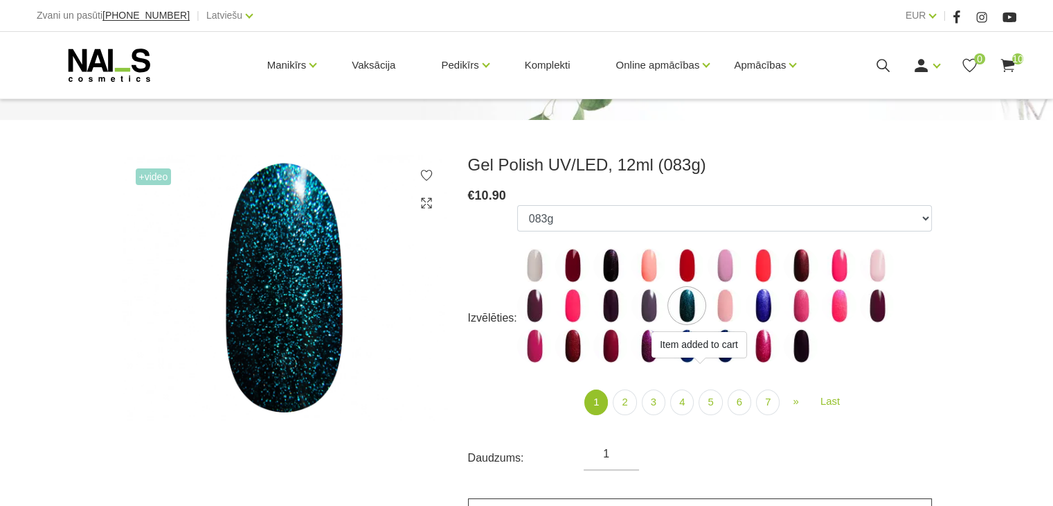
click at [715, 498] on link "Pievienot grozam" at bounding box center [700, 513] width 464 height 30
click at [721, 311] on img at bounding box center [725, 305] width 35 height 35
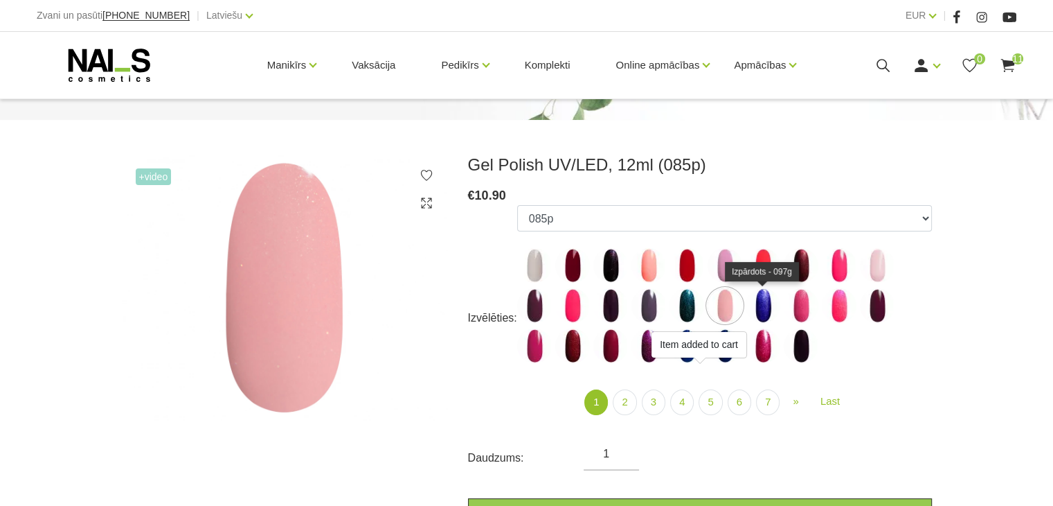
click at [761, 311] on img at bounding box center [763, 305] width 35 height 35
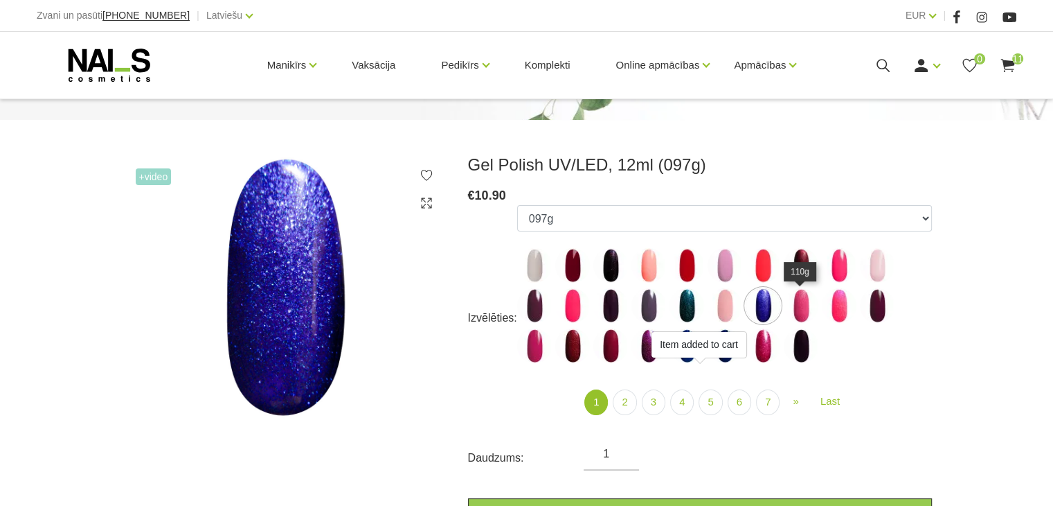
click at [798, 306] on img at bounding box center [801, 305] width 35 height 35
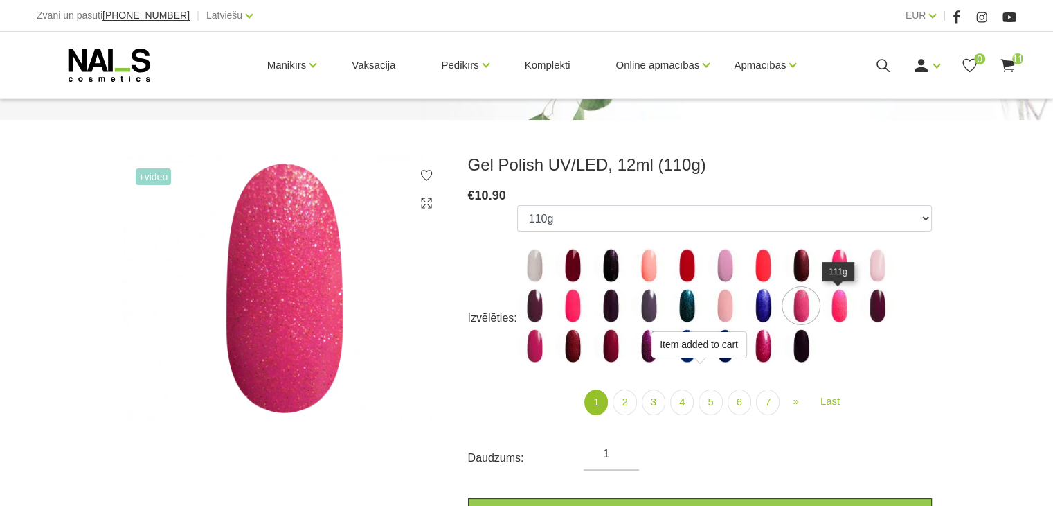
click at [831, 305] on img at bounding box center [839, 305] width 35 height 35
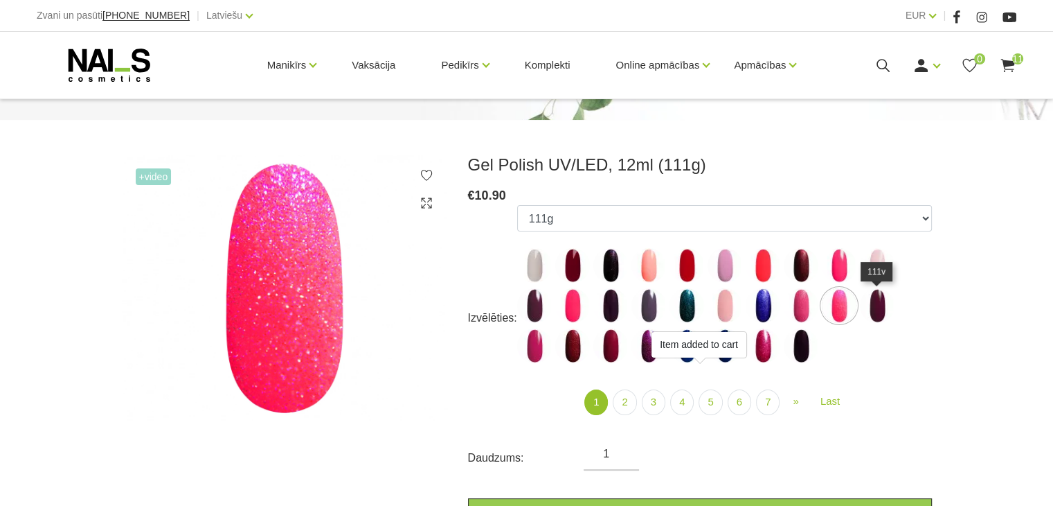
click at [873, 312] on img at bounding box center [877, 305] width 35 height 35
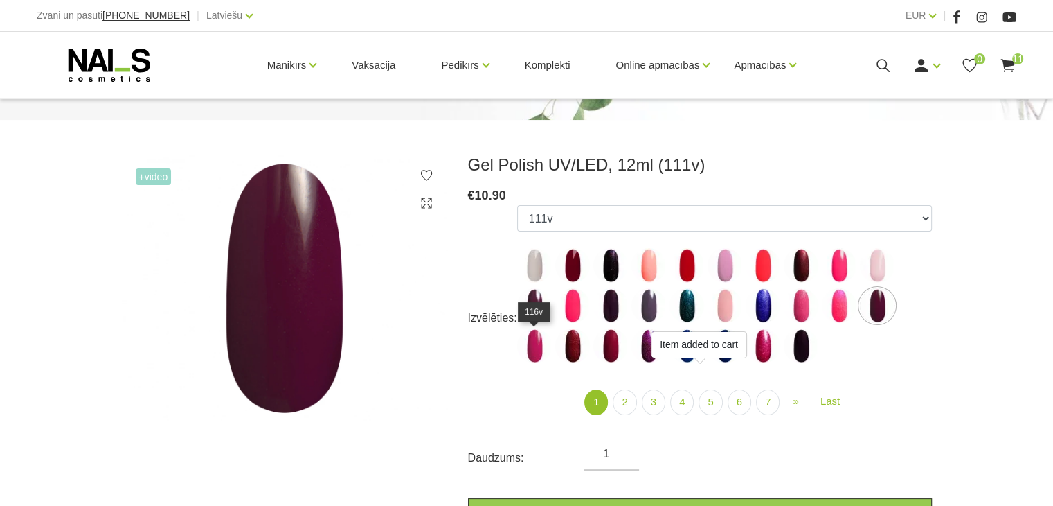
click at [534, 358] on img at bounding box center [534, 345] width 35 height 35
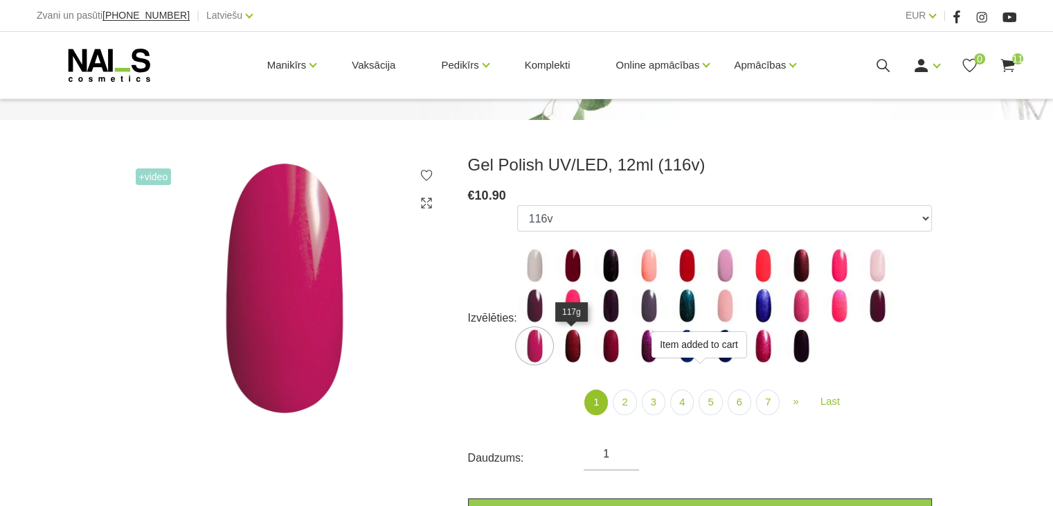
click at [577, 350] on img at bounding box center [572, 345] width 35 height 35
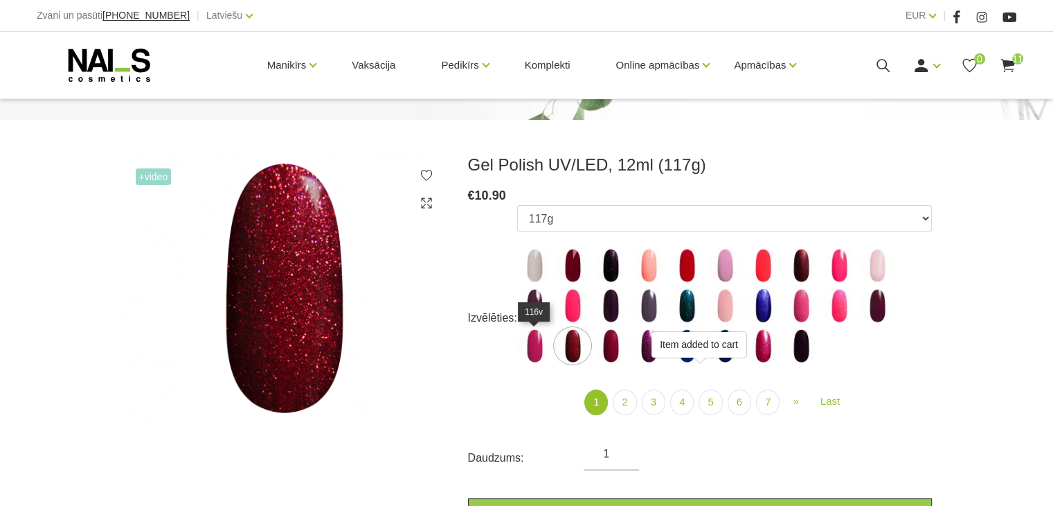
click at [535, 343] on img at bounding box center [534, 345] width 35 height 35
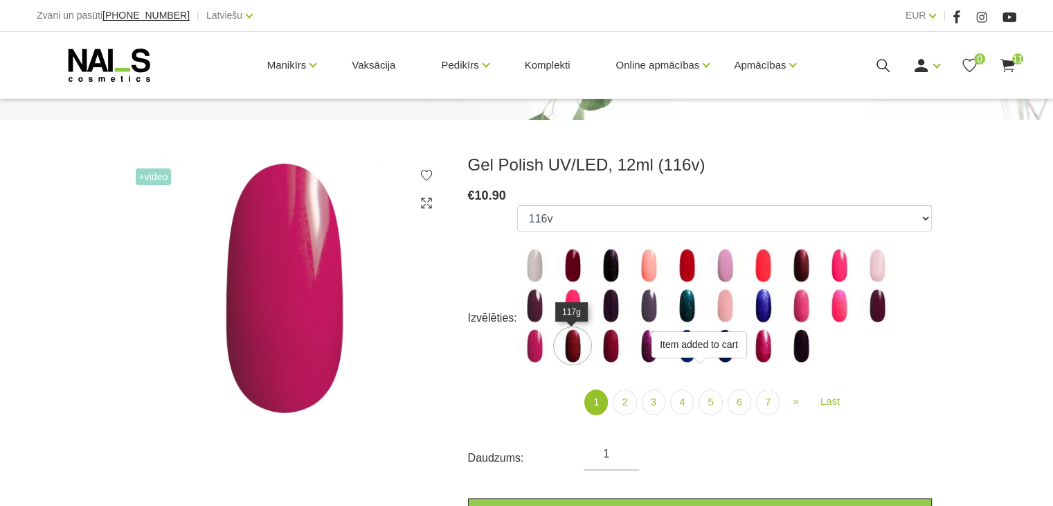
click at [566, 346] on img at bounding box center [572, 345] width 35 height 35
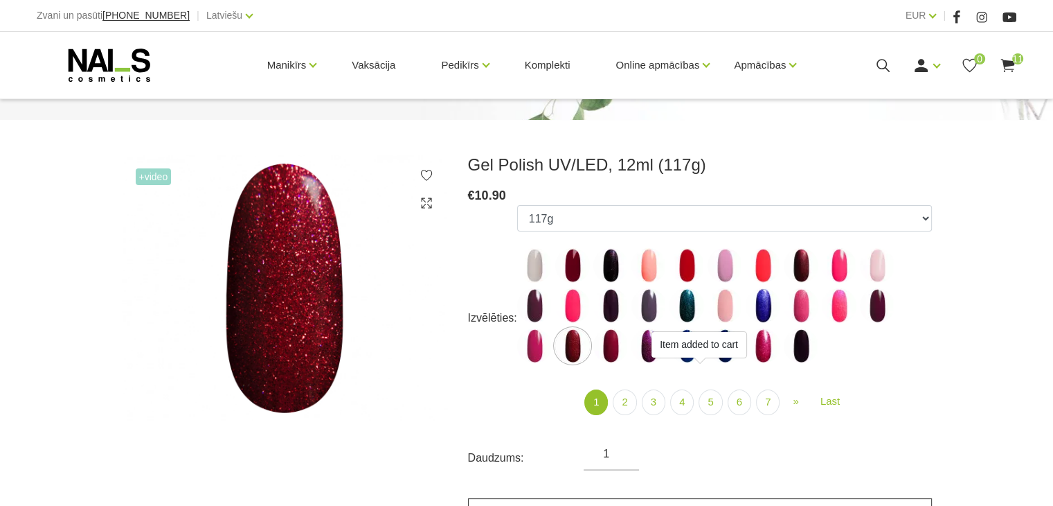
click at [608, 499] on link "Pievienot grozam" at bounding box center [700, 513] width 464 height 30
click at [530, 352] on img at bounding box center [534, 345] width 35 height 35
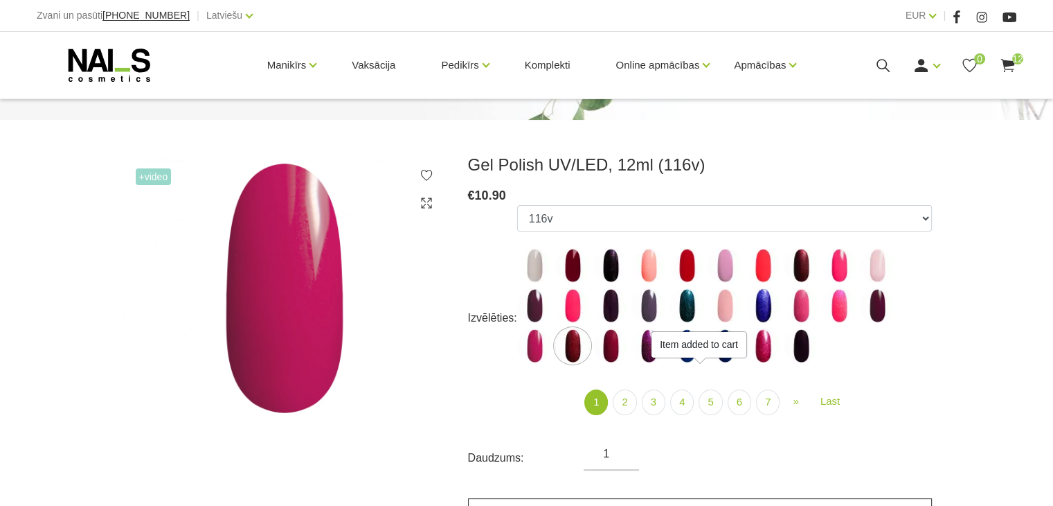
click at [580, 499] on link "Pievienot grozam" at bounding box center [700, 513] width 464 height 30
click at [874, 307] on img at bounding box center [877, 305] width 35 height 35
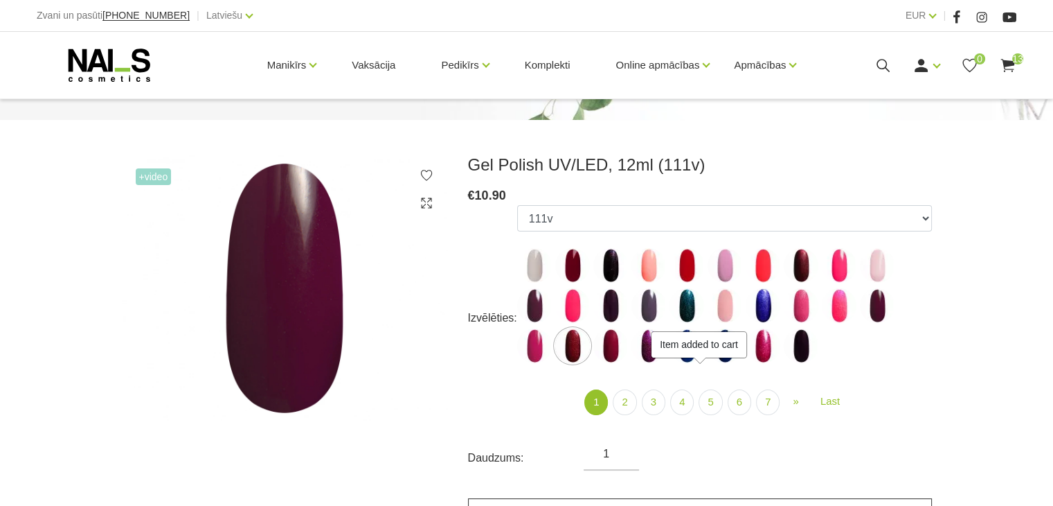
click at [846, 501] on link "Pievienot grozam" at bounding box center [700, 513] width 464 height 30
click at [621, 350] on img at bounding box center [611, 345] width 35 height 35
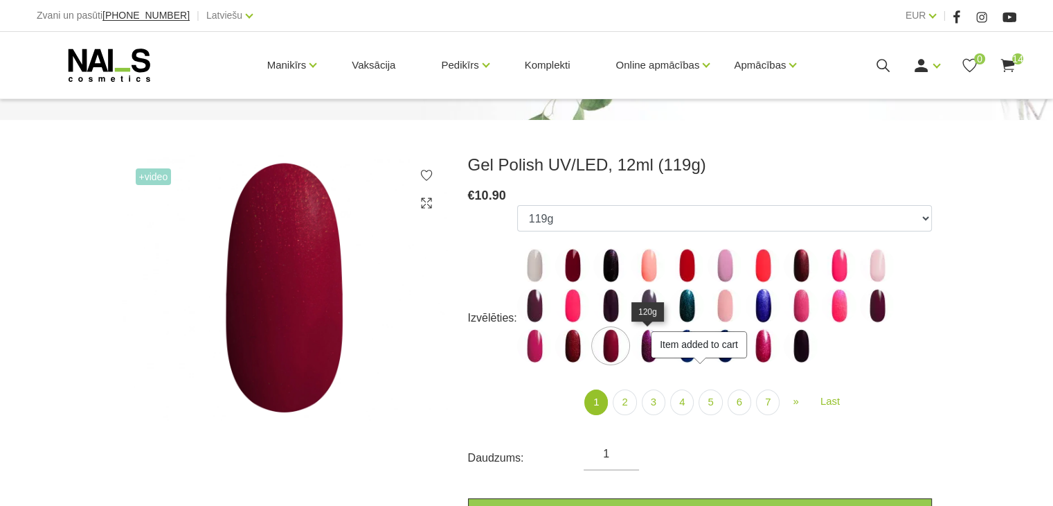
click at [649, 358] on img at bounding box center [649, 345] width 35 height 35
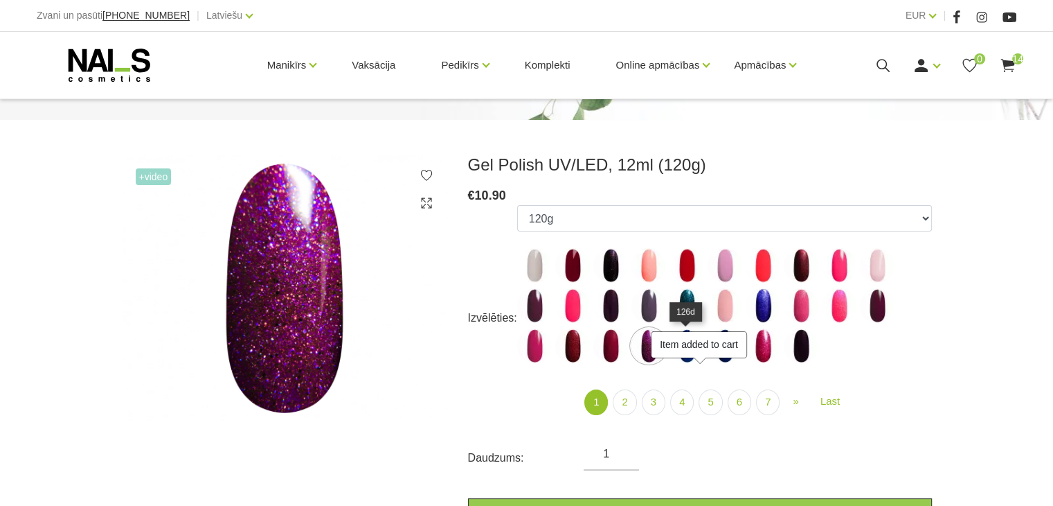
click at [689, 358] on img at bounding box center [687, 345] width 35 height 35
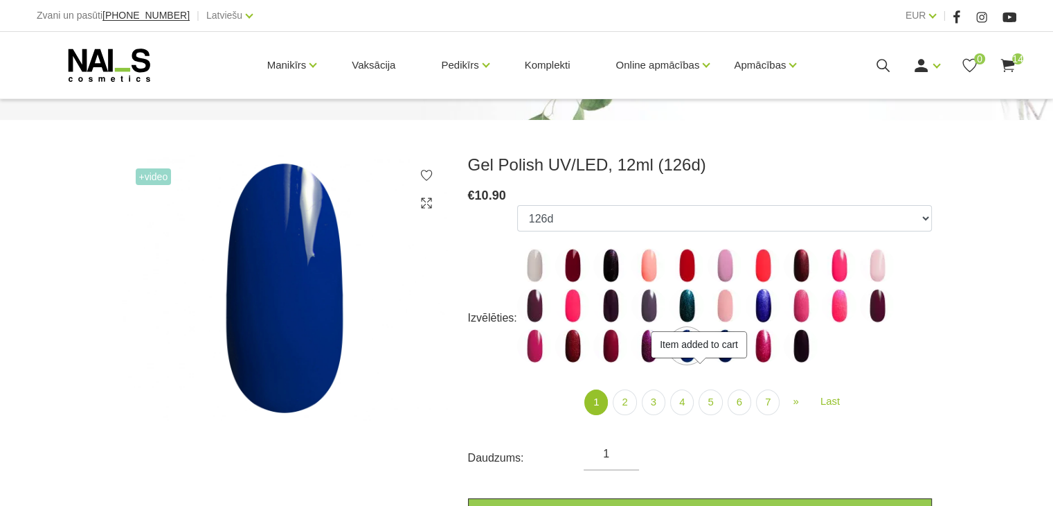
click at [726, 364] on ul "1078 1081 001g 001n 003c 008b 011n 012g 016n 020b 044v 065v 068p 069v 083g 085p…" at bounding box center [724, 286] width 415 height 163
click at [724, 361] on img at bounding box center [725, 345] width 35 height 35
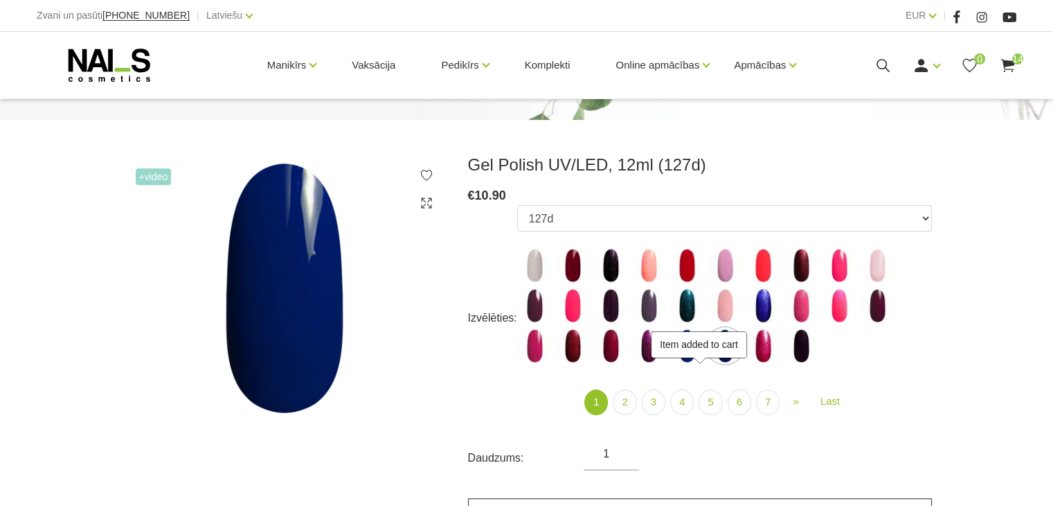
click at [752, 498] on link "Pievienot grozam" at bounding box center [700, 513] width 464 height 30
click at [760, 355] on img at bounding box center [763, 345] width 35 height 35
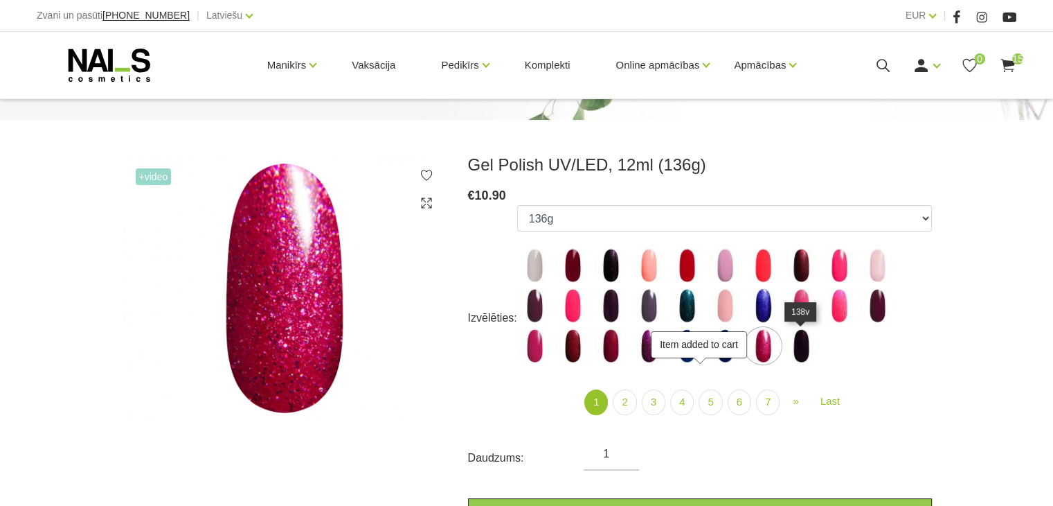
click at [801, 350] on img at bounding box center [801, 345] width 35 height 35
select select "4035"
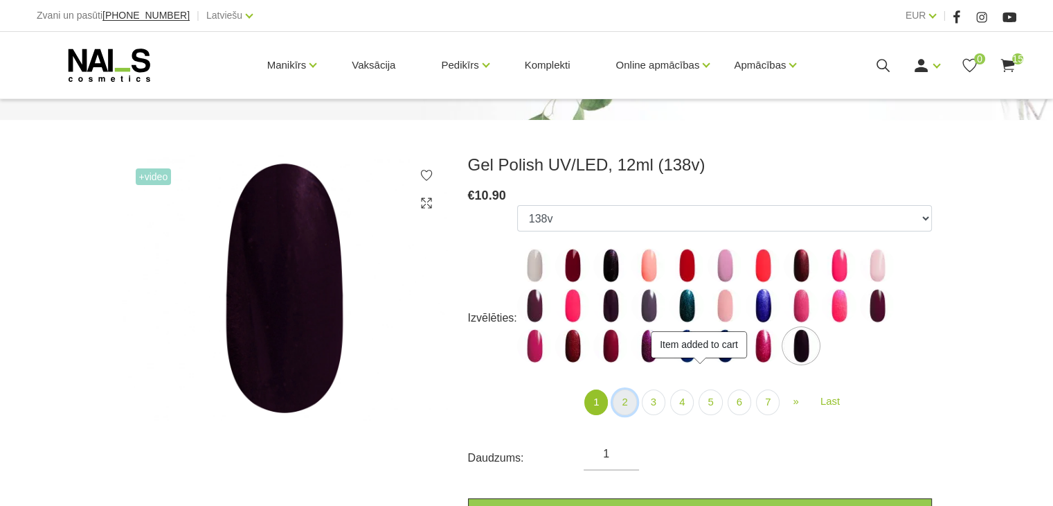
click at [632, 401] on link "2" at bounding box center [625, 402] width 24 height 26
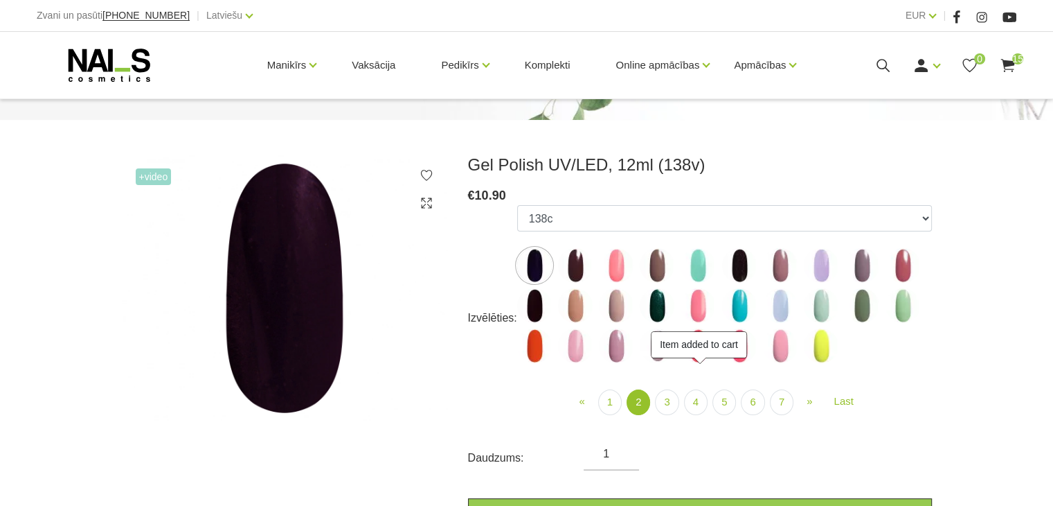
click at [585, 267] on img at bounding box center [575, 265] width 35 height 35
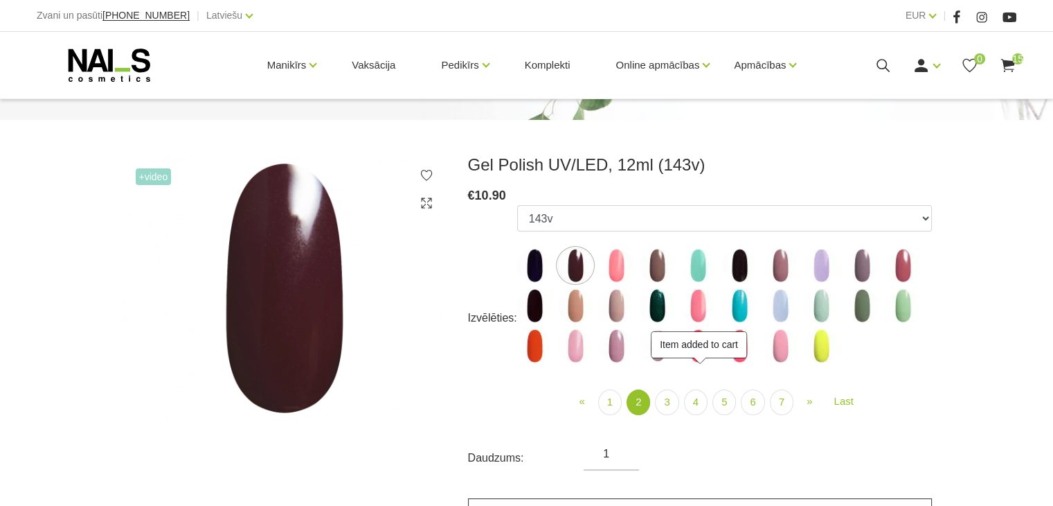
click at [629, 500] on link "Pievienot grozam" at bounding box center [700, 513] width 464 height 30
click at [637, 269] on ul "1078 1081 001g 001n 003c 008b 011n 012g 016n 020b 044v 065v 068p 069v 083g 085p…" at bounding box center [724, 286] width 415 height 163
click at [659, 270] on img at bounding box center [657, 265] width 35 height 35
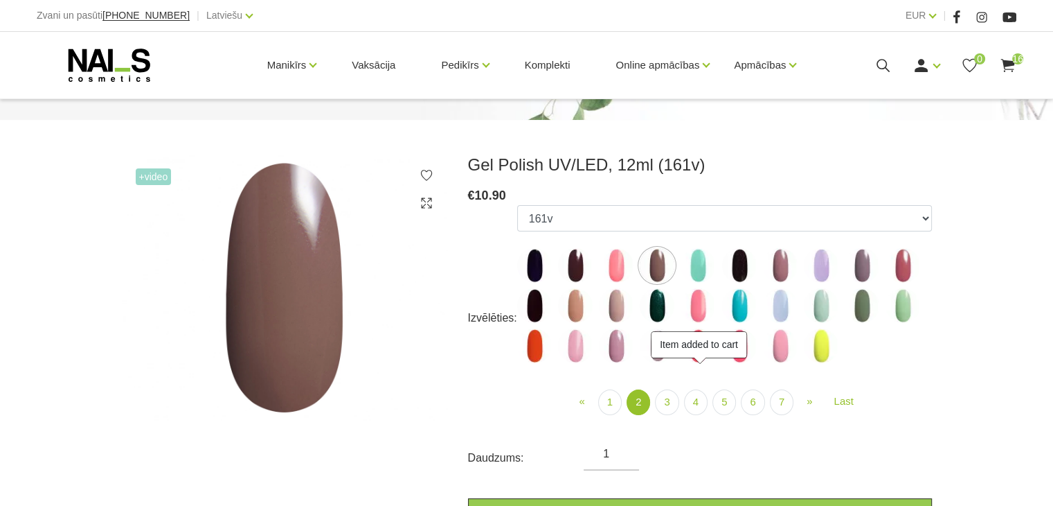
click at [778, 269] on img at bounding box center [780, 265] width 35 height 35
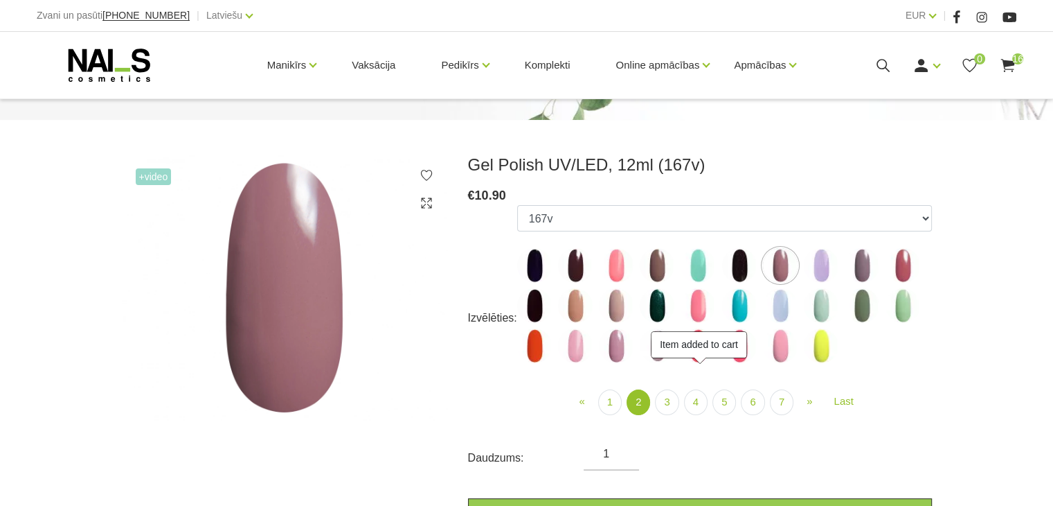
click at [735, 275] on img at bounding box center [739, 265] width 35 height 35
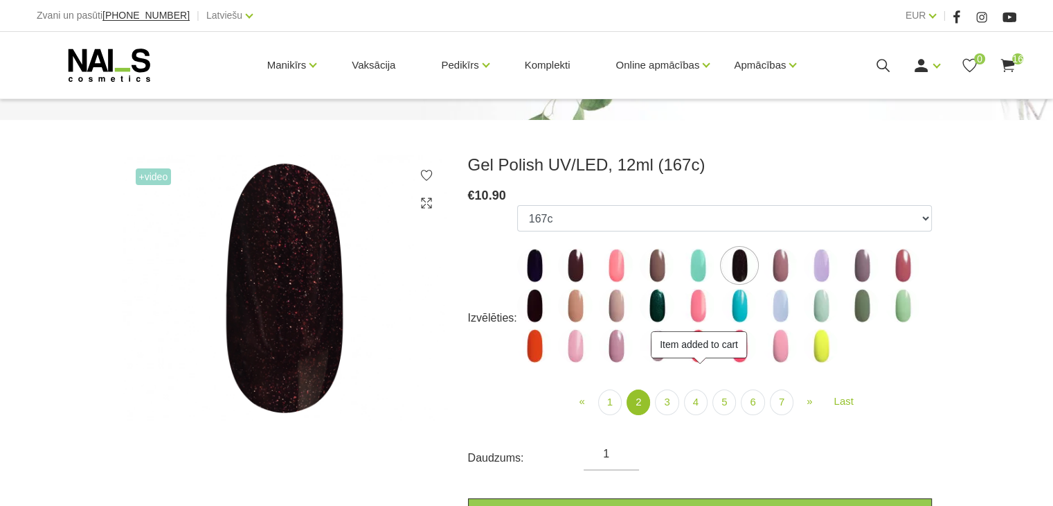
click at [777, 269] on img at bounding box center [780, 265] width 35 height 35
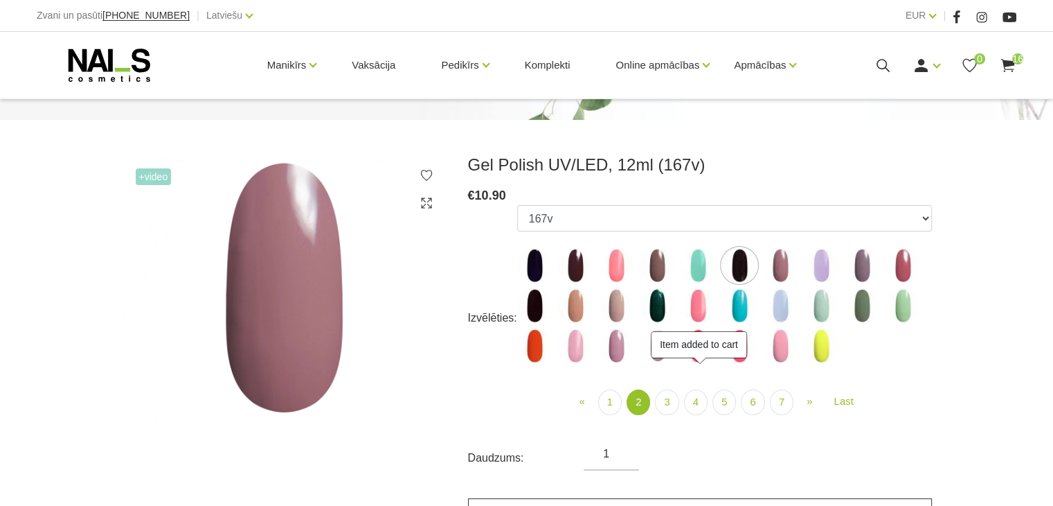
click at [805, 499] on link "Pievienot grozam" at bounding box center [700, 513] width 464 height 30
click at [859, 274] on img at bounding box center [862, 265] width 35 height 35
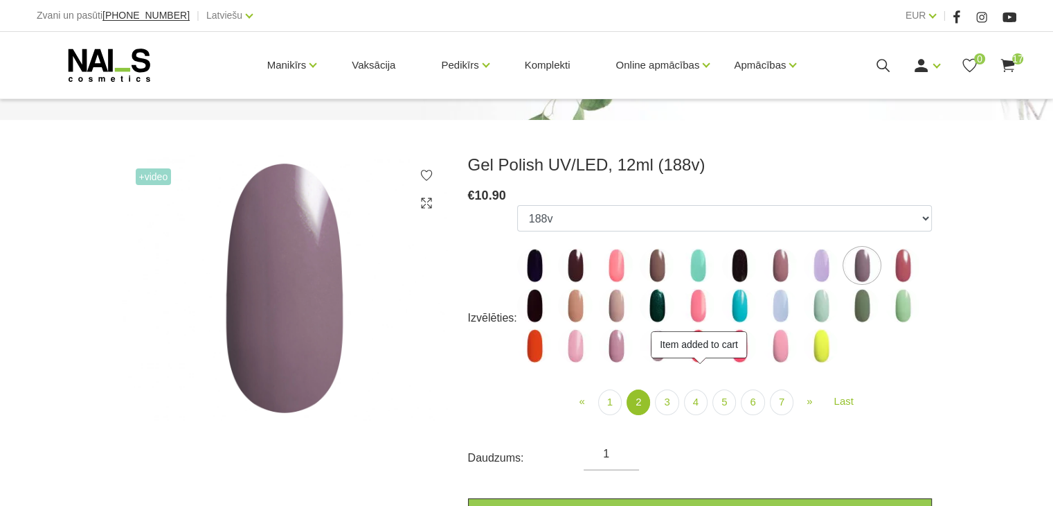
click at [899, 273] on img at bounding box center [903, 265] width 35 height 35
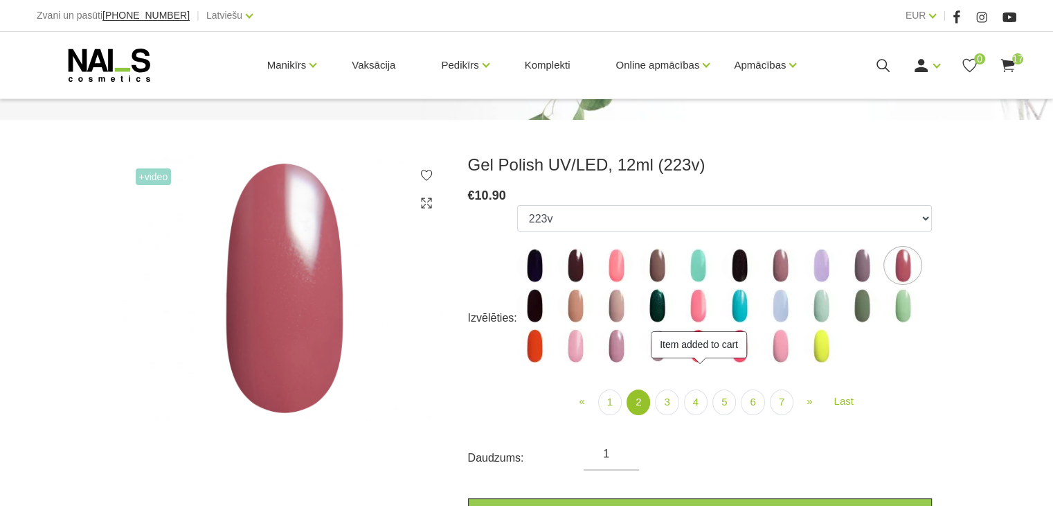
click at [859, 265] on img at bounding box center [862, 265] width 35 height 35
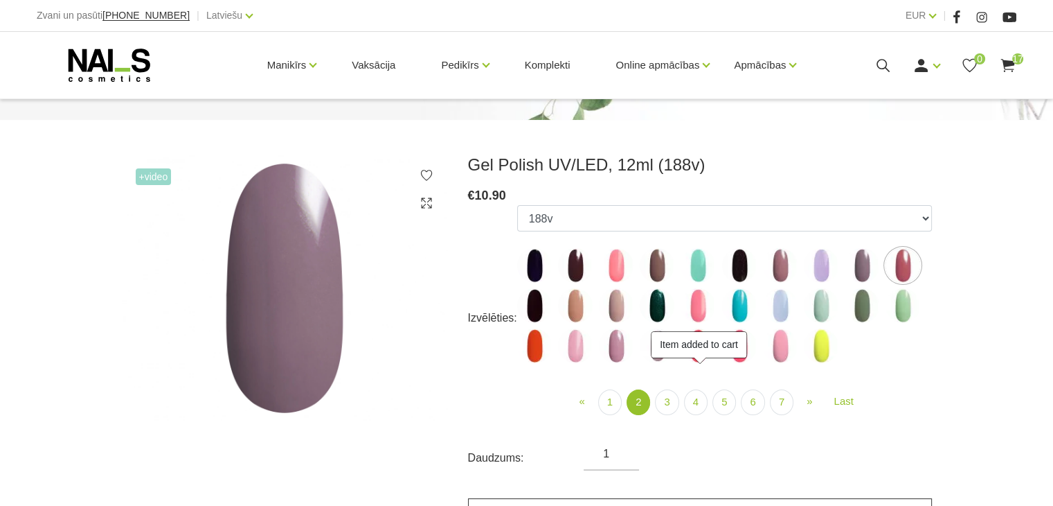
click at [847, 500] on link "Pievienot grozam" at bounding box center [700, 513] width 464 height 30
click at [613, 351] on img at bounding box center [616, 345] width 35 height 35
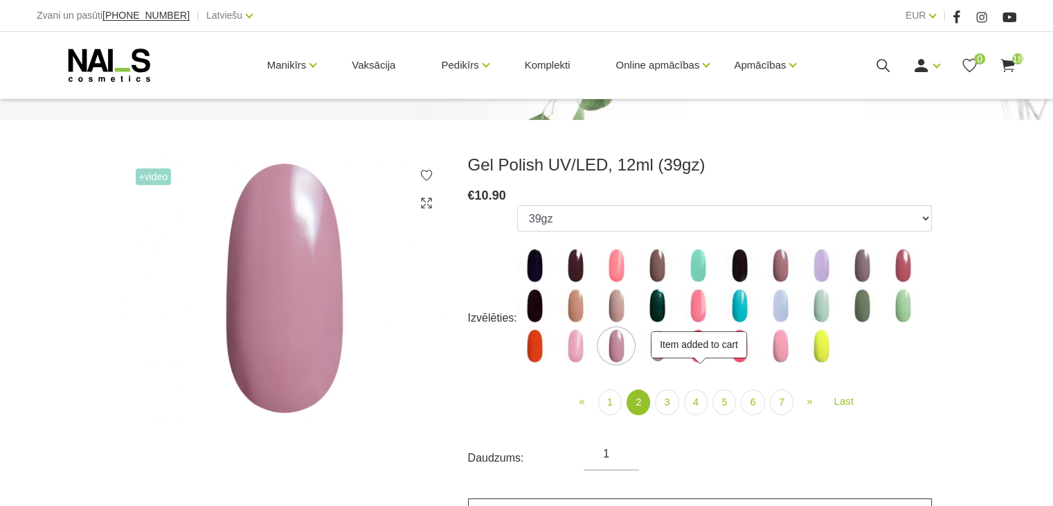
click at [679, 499] on link "Pievienot grozam" at bounding box center [700, 513] width 464 height 30
click at [860, 316] on img at bounding box center [862, 305] width 35 height 35
click at [820, 311] on img at bounding box center [821, 305] width 35 height 35
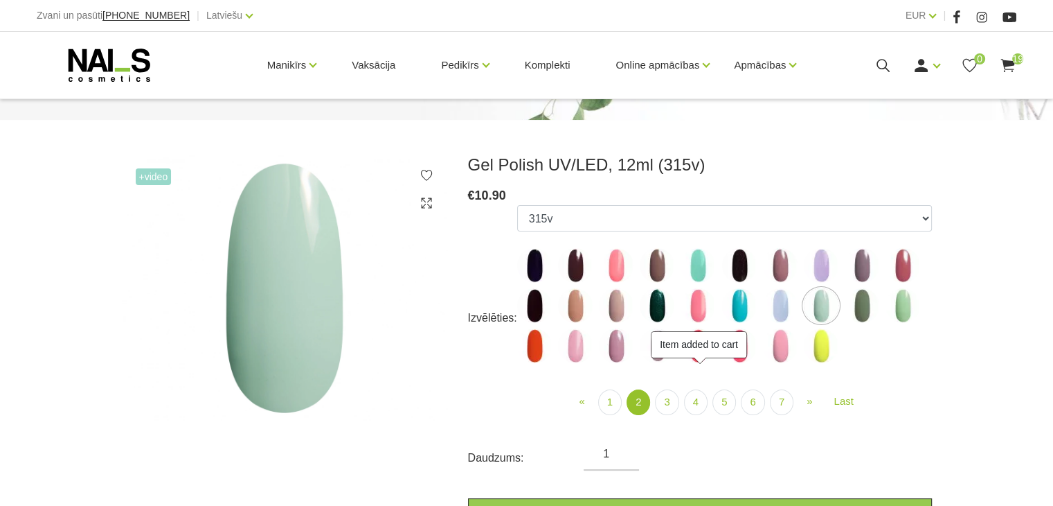
click at [907, 311] on img at bounding box center [903, 305] width 35 height 35
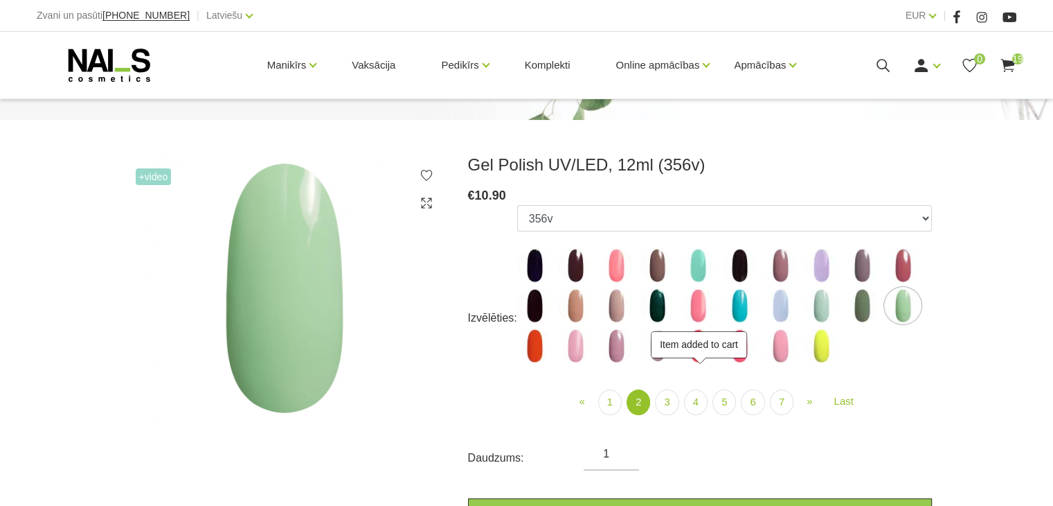
click at [824, 310] on img at bounding box center [821, 305] width 35 height 35
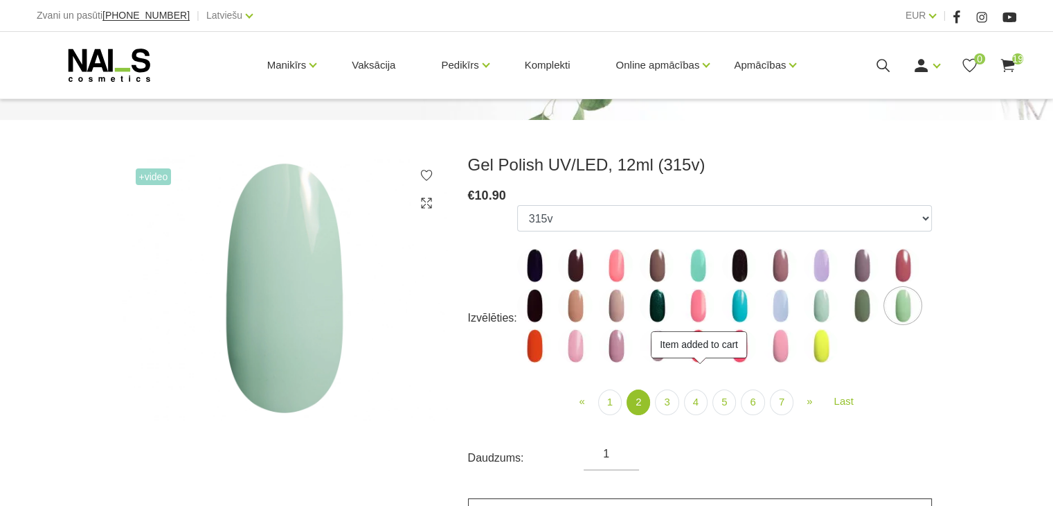
drag, startPoint x: 820, startPoint y: 503, endPoint x: 813, endPoint y: 499, distance: 8.5
click at [816, 501] on link "Pievienot grozam" at bounding box center [700, 513] width 464 height 30
click at [779, 303] on img at bounding box center [780, 305] width 35 height 35
select select "4078"
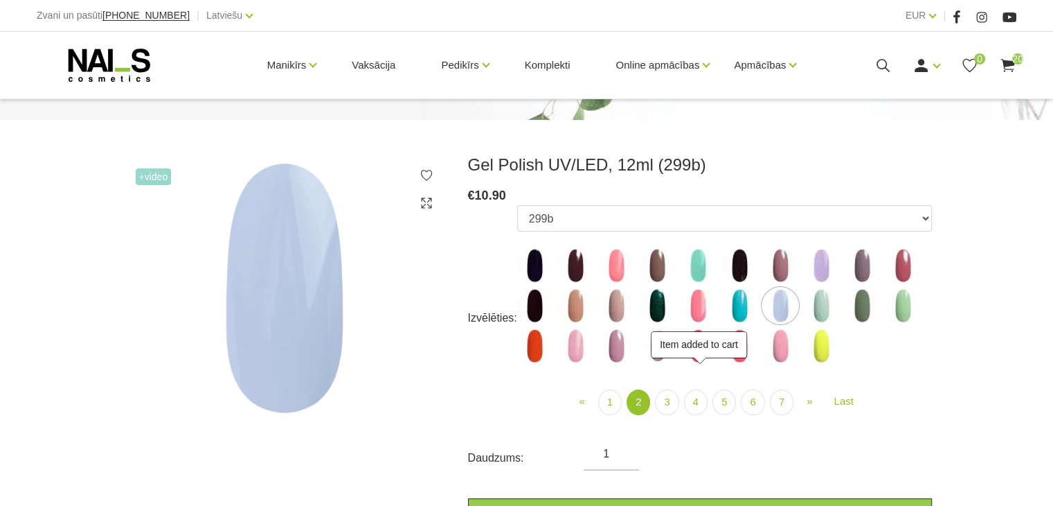
click at [756, 495] on form "Izvēlēties: 1078 1081 001g 001n 003c 008b 011n 012g 016n 020b 044v 065v 068p 06…" at bounding box center [700, 366] width 464 height 323
drag, startPoint x: 761, startPoint y: 503, endPoint x: 759, endPoint y: 485, distance: 18.1
click at [760, 503] on link "Pievienot grozam" at bounding box center [700, 513] width 464 height 30
click at [665, 401] on link "3" at bounding box center [667, 402] width 24 height 26
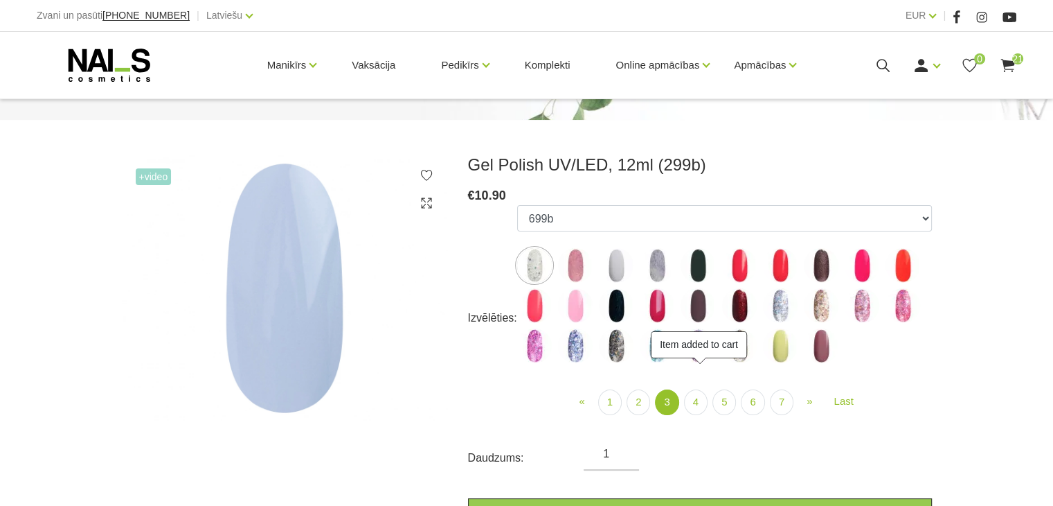
click at [859, 312] on img at bounding box center [862, 305] width 35 height 35
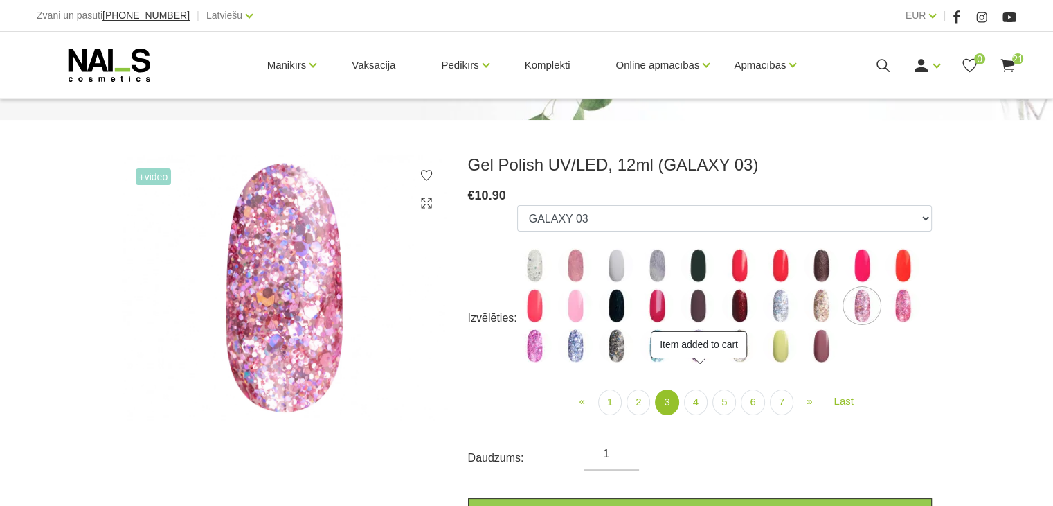
click at [909, 305] on img at bounding box center [903, 305] width 35 height 35
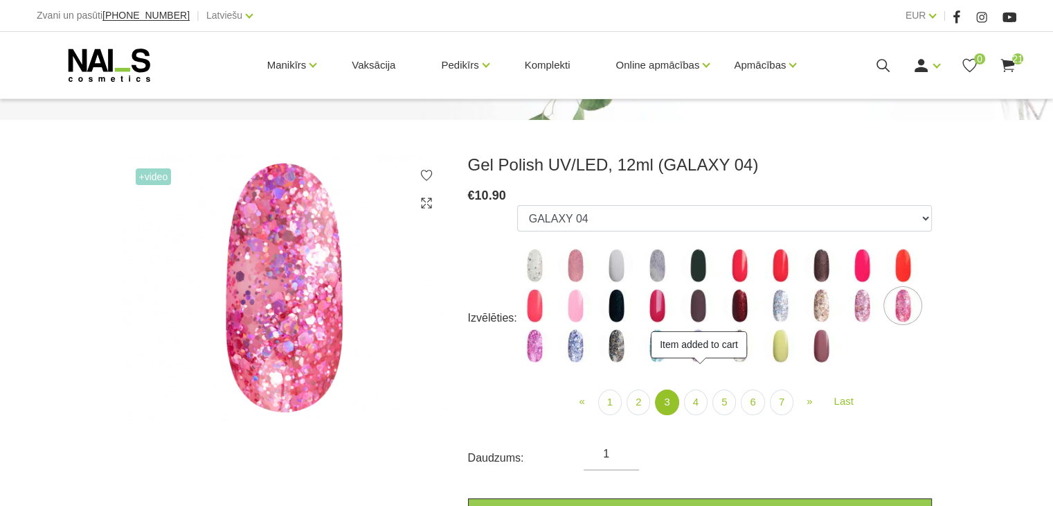
click at [632, 367] on html "Zvani un pasūti +37120446646 | Latviešu Latviešu Russian English EUR EUR | Mani…" at bounding box center [526, 114] width 1053 height 506
click at [562, 348] on img at bounding box center [575, 345] width 35 height 35
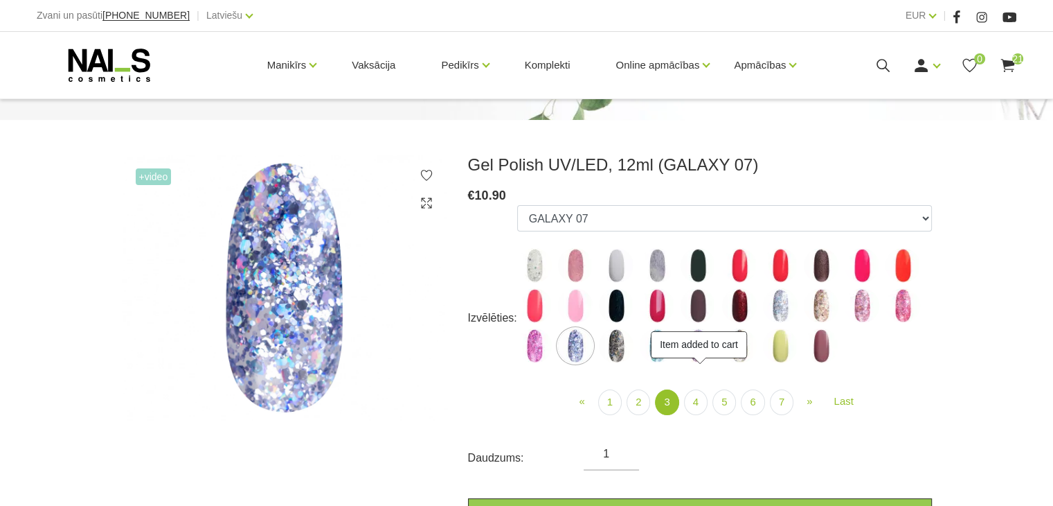
click at [650, 356] on img at bounding box center [657, 345] width 35 height 35
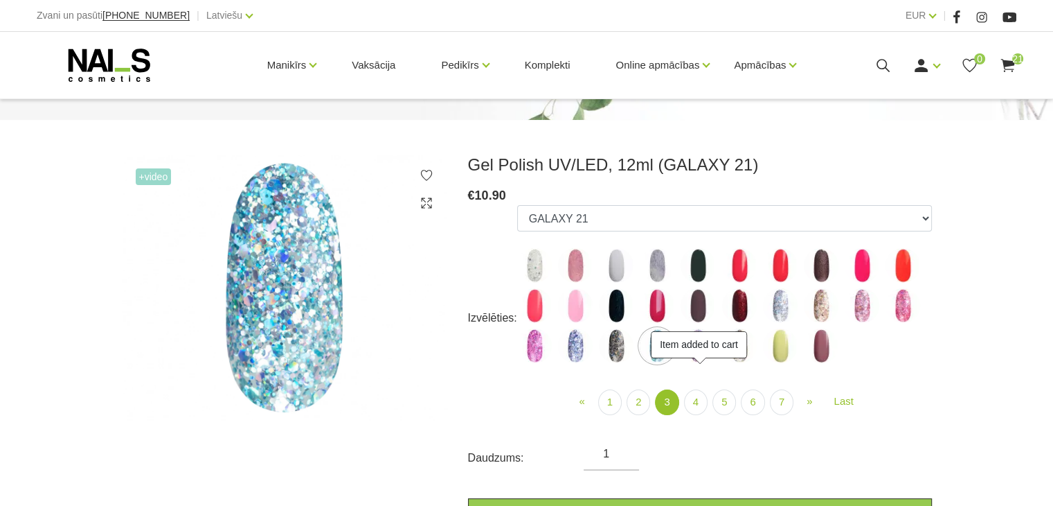
click at [576, 359] on img at bounding box center [575, 345] width 35 height 35
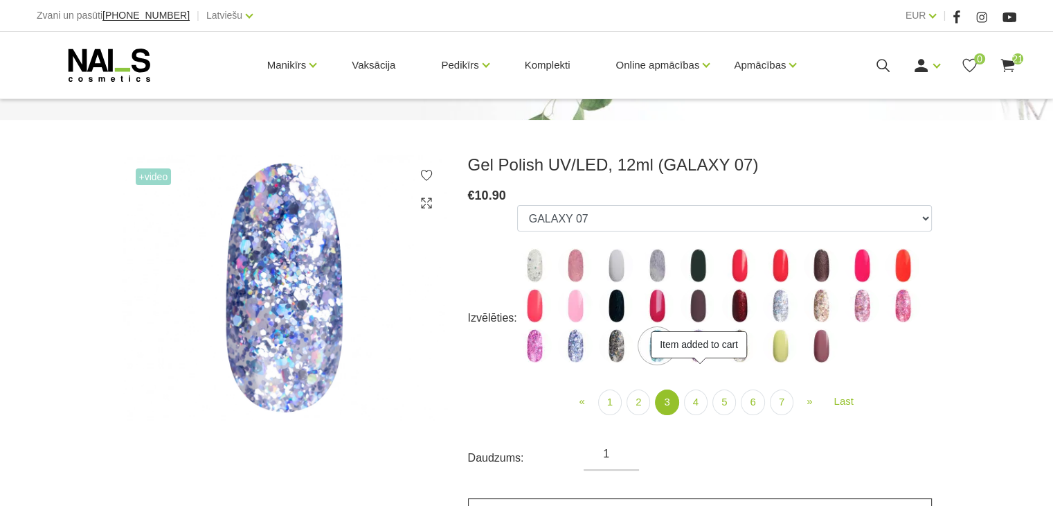
click at [864, 498] on link "Pievienot grozam" at bounding box center [700, 513] width 464 height 30
click at [738, 359] on img at bounding box center [739, 345] width 35 height 35
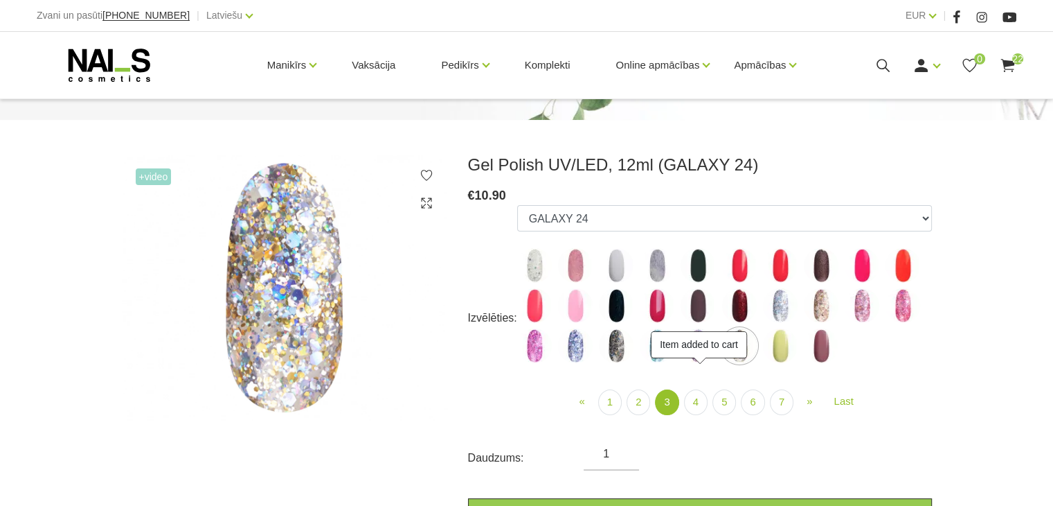
click at [823, 308] on img at bounding box center [821, 305] width 35 height 35
select select "4147"
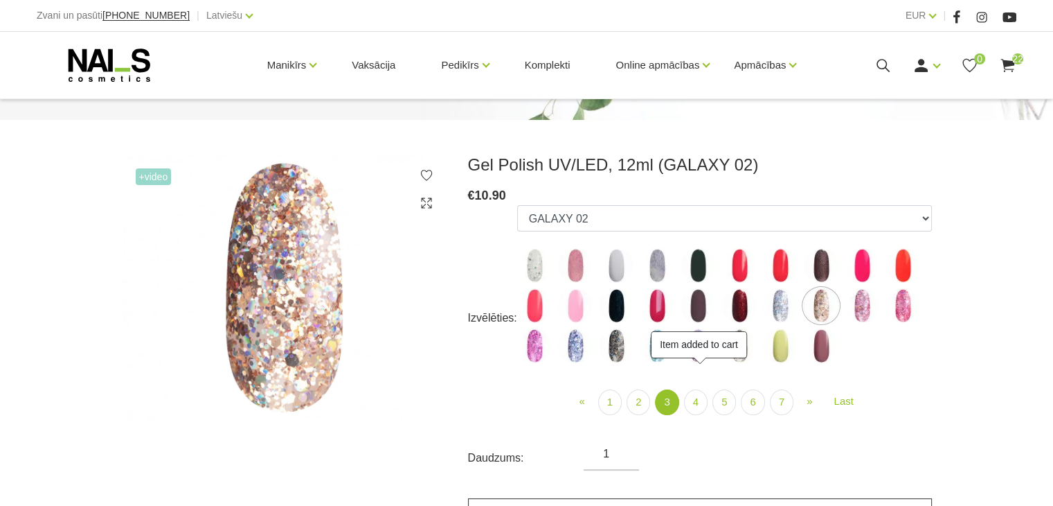
click at [708, 503] on link "Pievienot grozam" at bounding box center [700, 513] width 464 height 30
click at [696, 407] on link "4" at bounding box center [696, 402] width 24 height 26
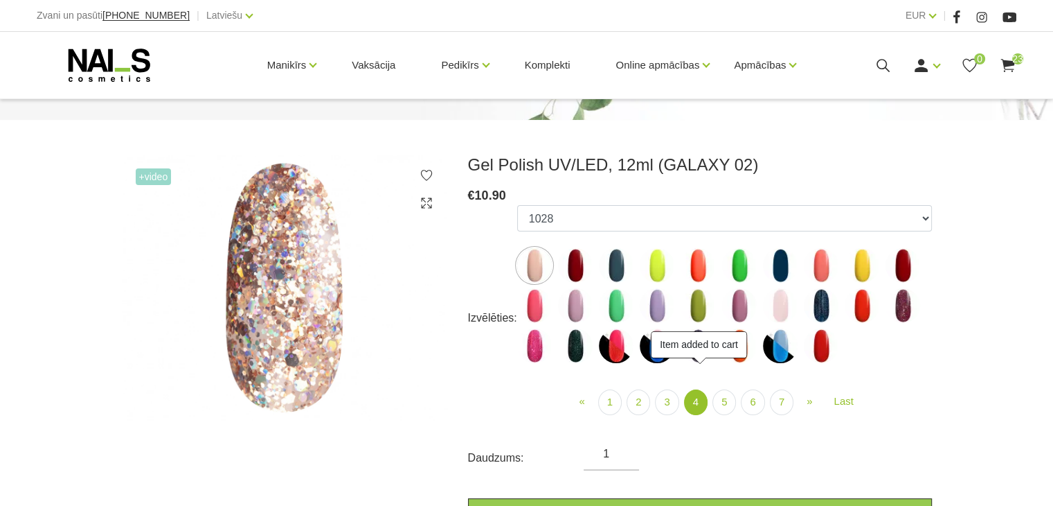
click at [582, 260] on img at bounding box center [575, 265] width 35 height 35
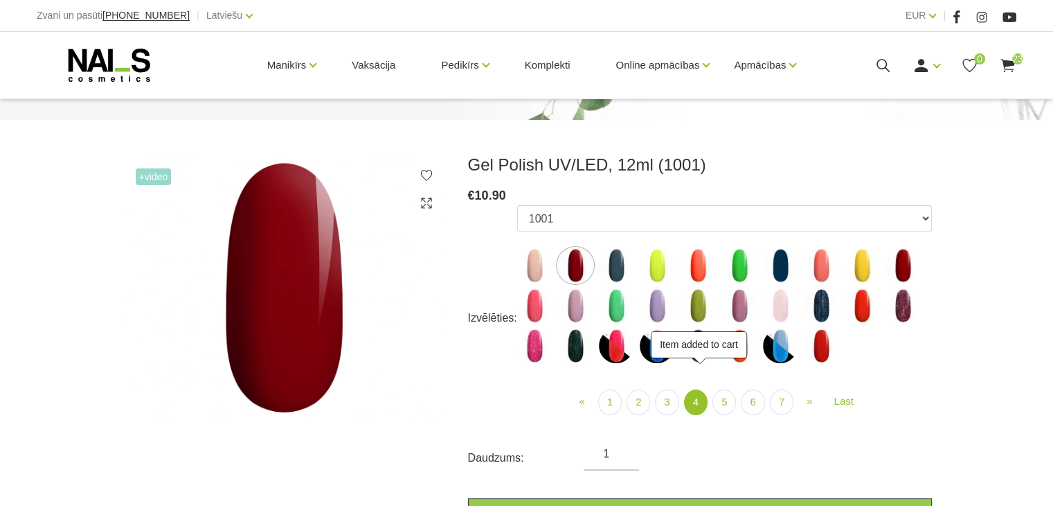
click at [609, 261] on img at bounding box center [616, 265] width 35 height 35
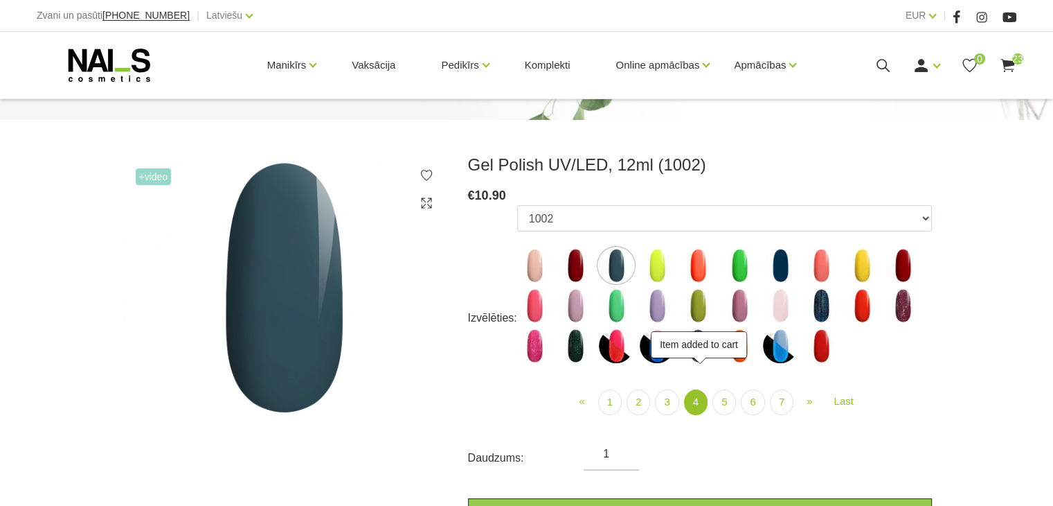
click at [656, 495] on form "Izvēlēties: 1078 1081 001g 001n 003c 008b 011n 012g 016n 020b 044v 065v 068p 06…" at bounding box center [700, 366] width 464 height 323
click at [668, 504] on link "Pievienot grozam" at bounding box center [700, 513] width 464 height 30
click at [773, 266] on img at bounding box center [780, 265] width 35 height 35
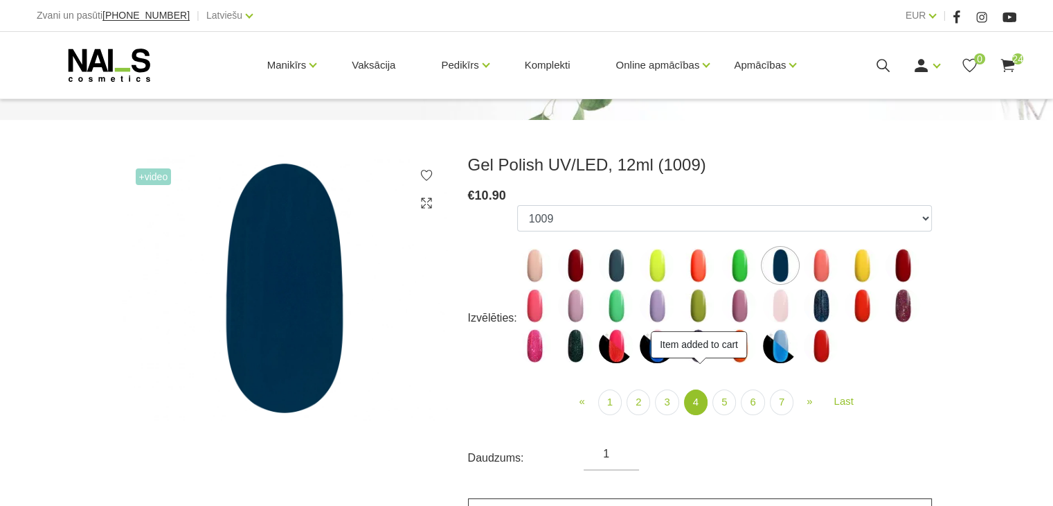
click at [847, 499] on link "Pievienot grozam" at bounding box center [700, 513] width 464 height 30
click at [826, 301] on img at bounding box center [821, 305] width 35 height 35
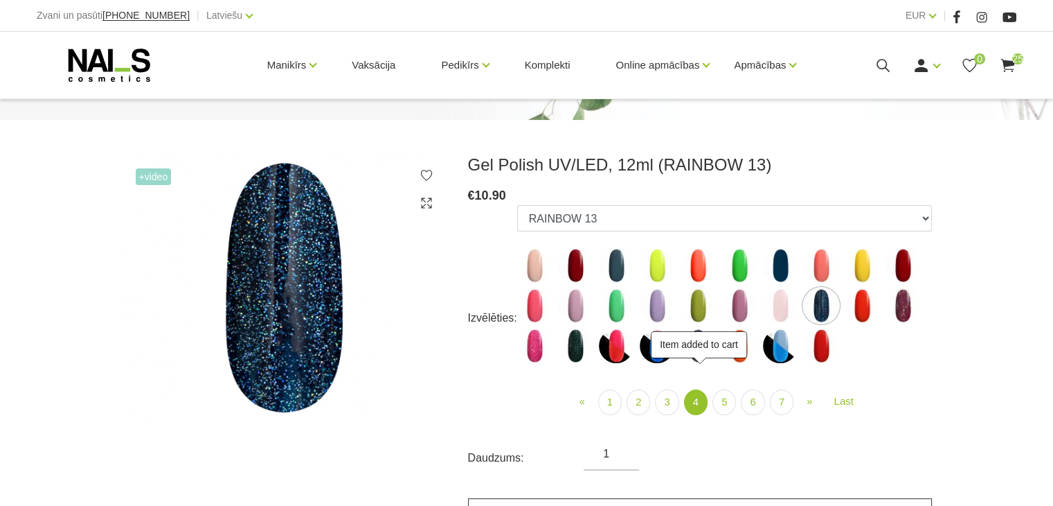
click at [839, 501] on link "Pievienot grozam" at bounding box center [700, 513] width 464 height 30
click at [897, 310] on img at bounding box center [903, 305] width 35 height 35
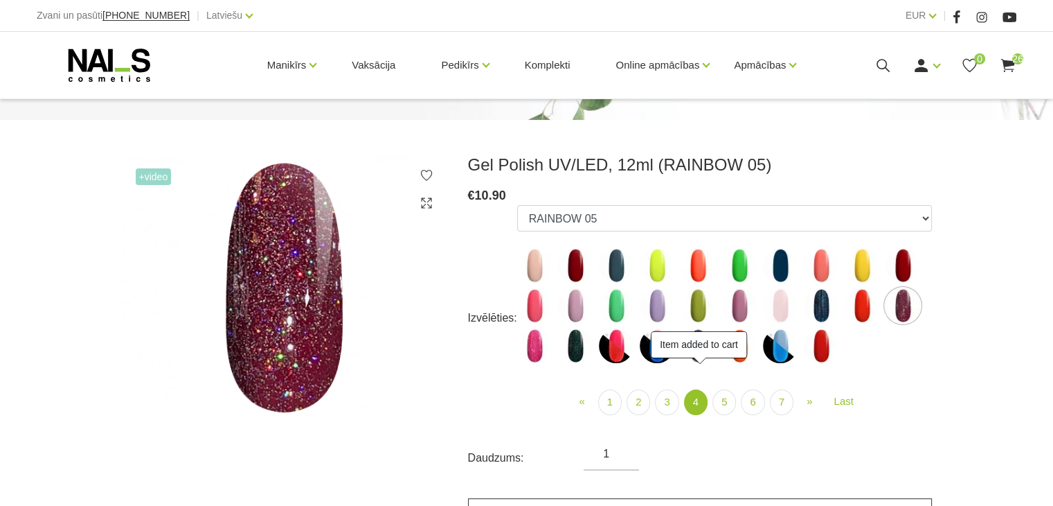
click at [814, 503] on link "Pievienot grozam" at bounding box center [700, 513] width 464 height 30
click at [569, 337] on img at bounding box center [575, 345] width 35 height 35
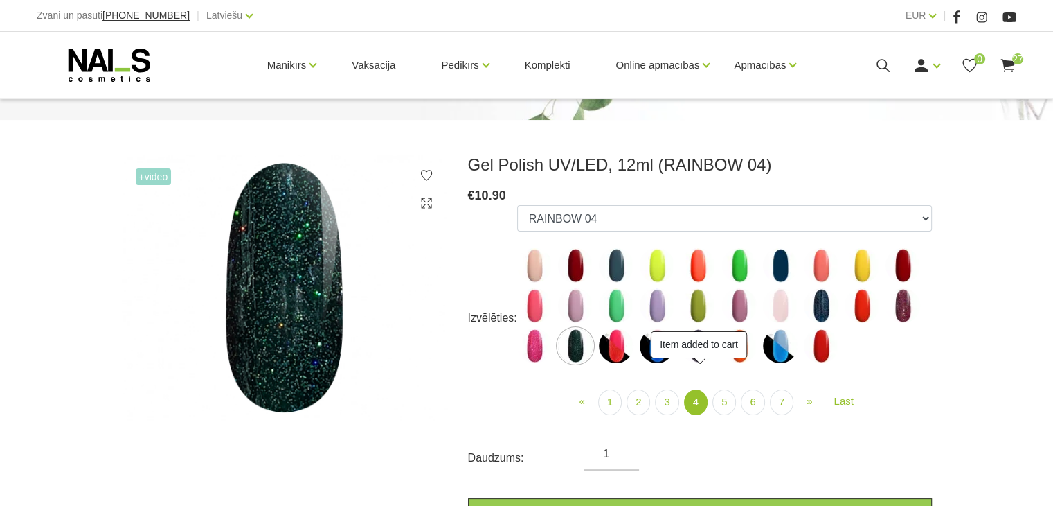
click at [537, 349] on img at bounding box center [534, 345] width 35 height 35
select select "4449"
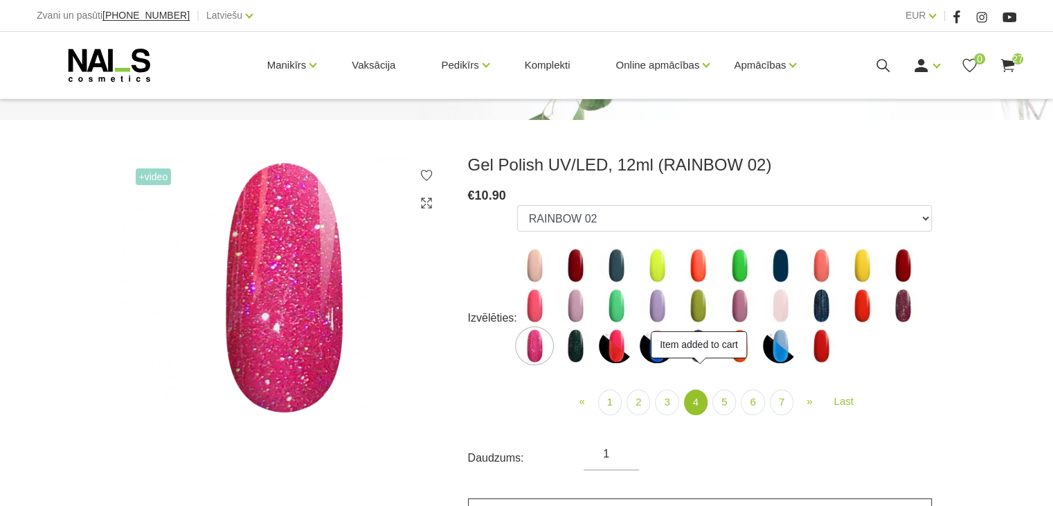
click at [786, 499] on link "Pievienot grozam" at bounding box center [700, 513] width 464 height 30
click at [718, 401] on link "5" at bounding box center [725, 402] width 24 height 26
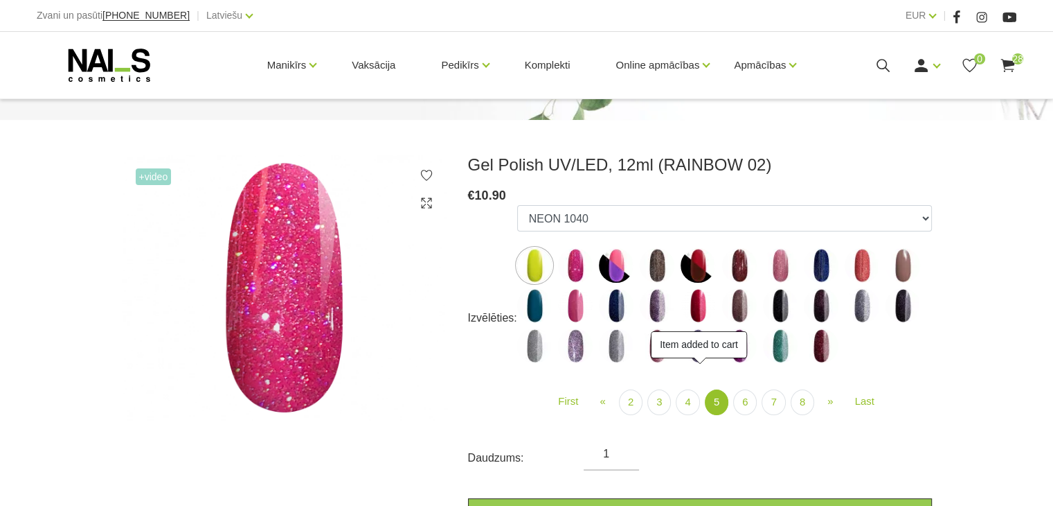
click at [569, 265] on img at bounding box center [575, 265] width 35 height 35
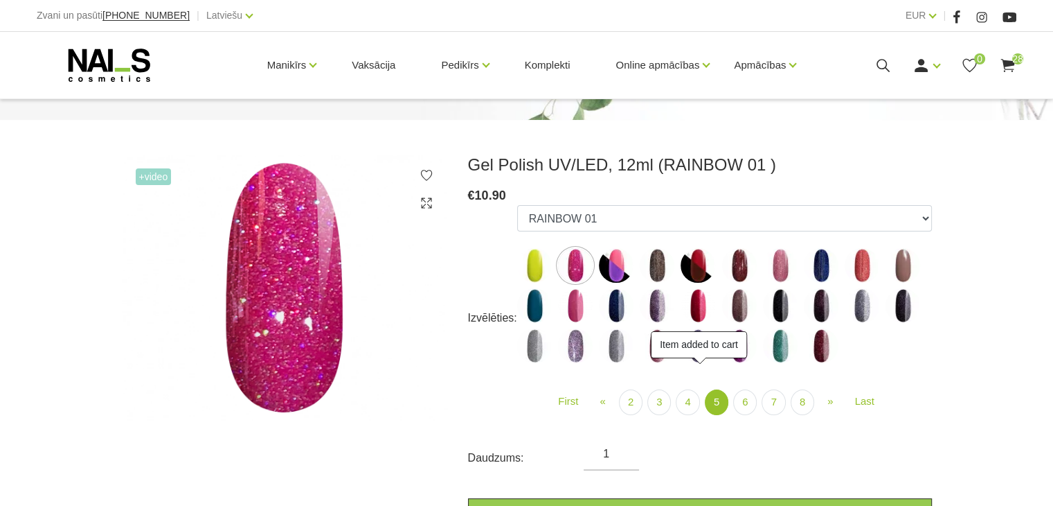
click at [655, 261] on img at bounding box center [657, 265] width 35 height 35
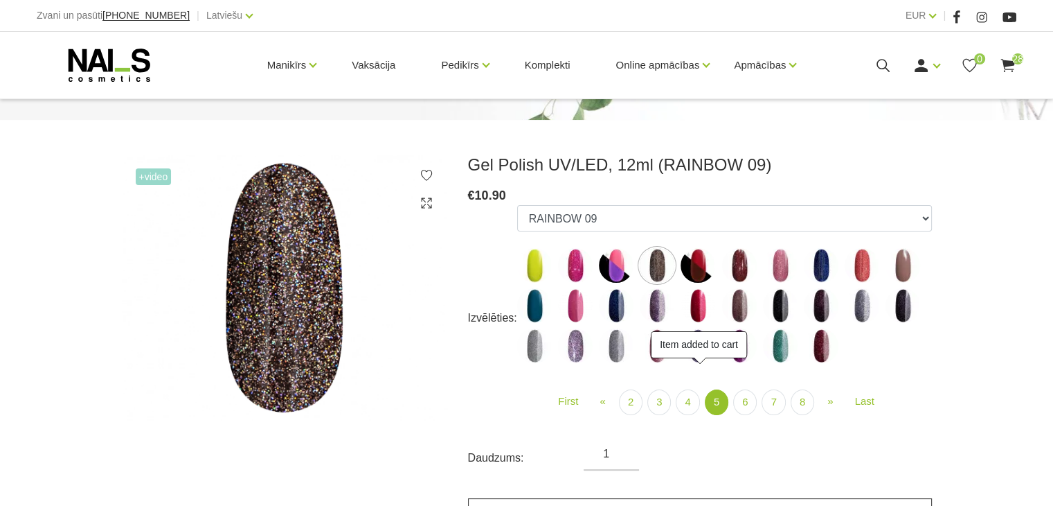
click at [749, 499] on link "Pievienot grozam" at bounding box center [700, 513] width 464 height 30
click at [746, 261] on img at bounding box center [739, 265] width 35 height 35
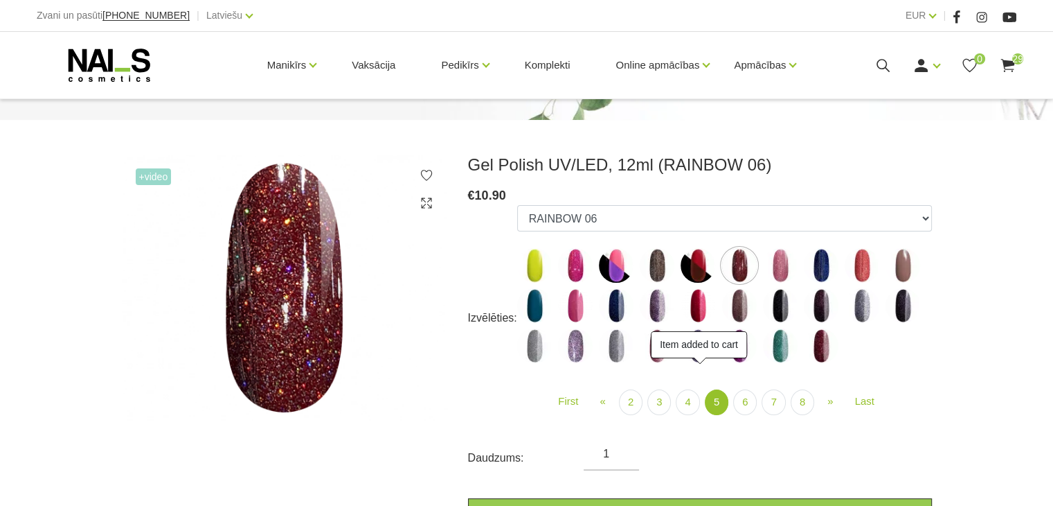
click at [826, 258] on img at bounding box center [821, 265] width 35 height 35
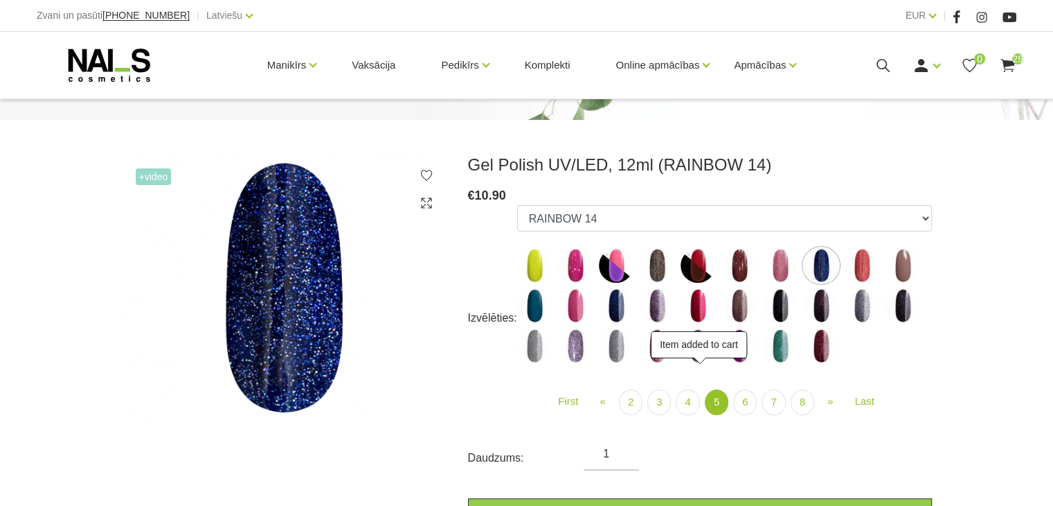
click at [787, 264] on img at bounding box center [780, 265] width 35 height 35
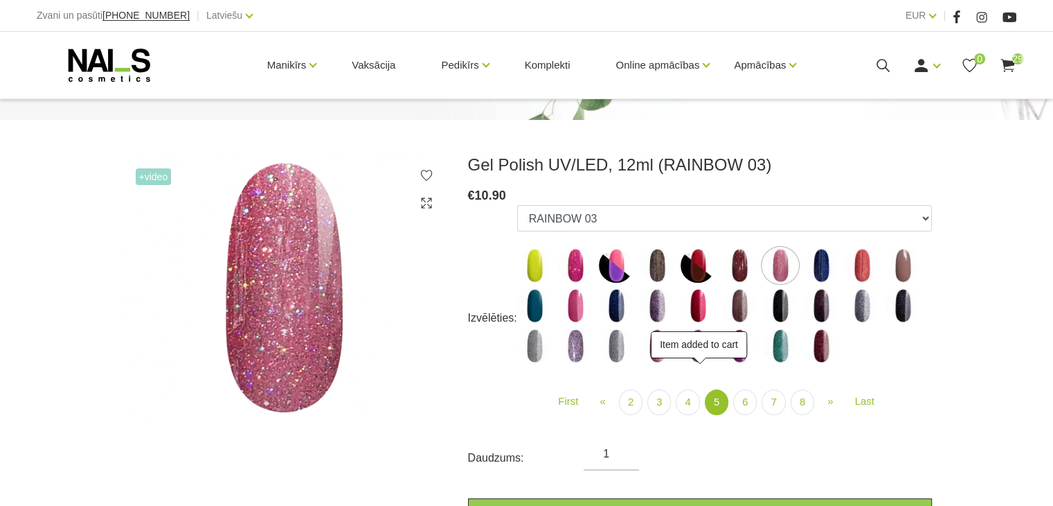
click at [817, 270] on img at bounding box center [821, 265] width 35 height 35
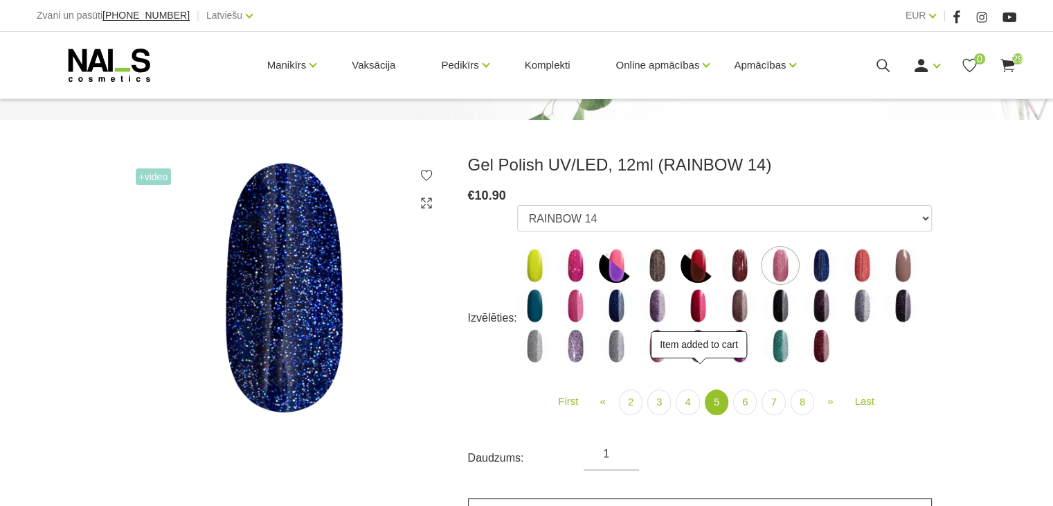
click at [773, 502] on link "Pievienot grozam" at bounding box center [700, 513] width 464 height 30
click at [866, 255] on img at bounding box center [862, 265] width 35 height 35
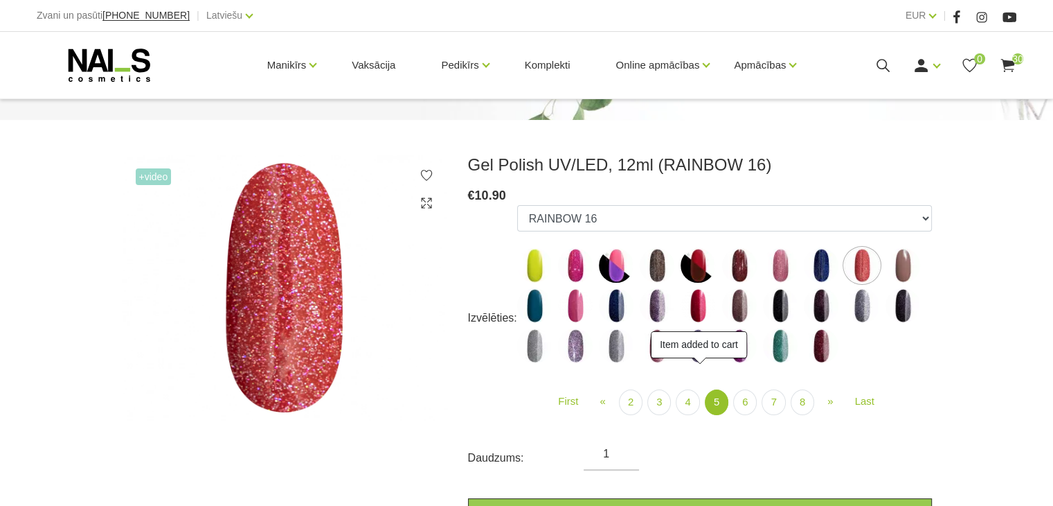
click at [893, 269] on img at bounding box center [903, 265] width 35 height 35
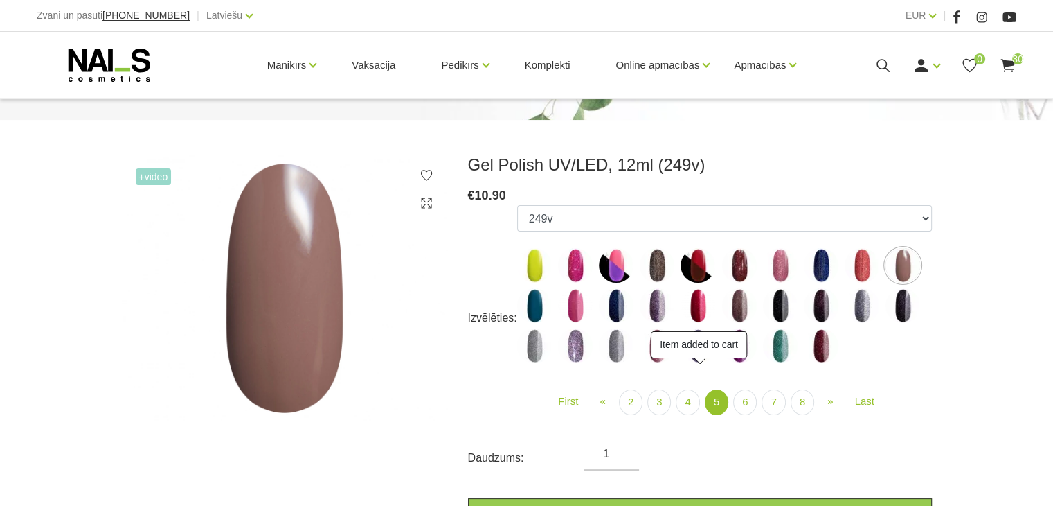
click at [532, 311] on img at bounding box center [534, 305] width 35 height 35
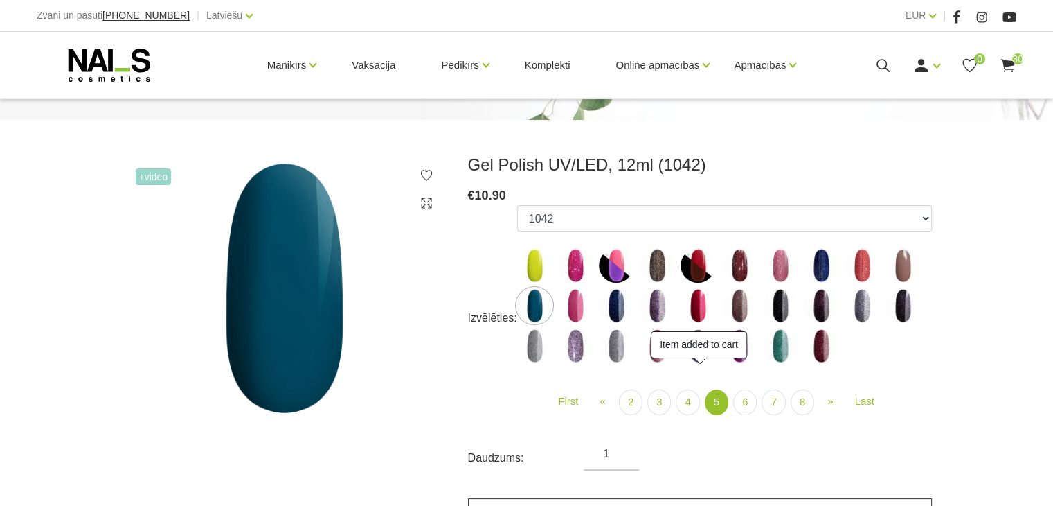
click at [682, 502] on link "Pievienot grozam" at bounding box center [700, 513] width 464 height 30
click at [657, 307] on img at bounding box center [657, 305] width 35 height 35
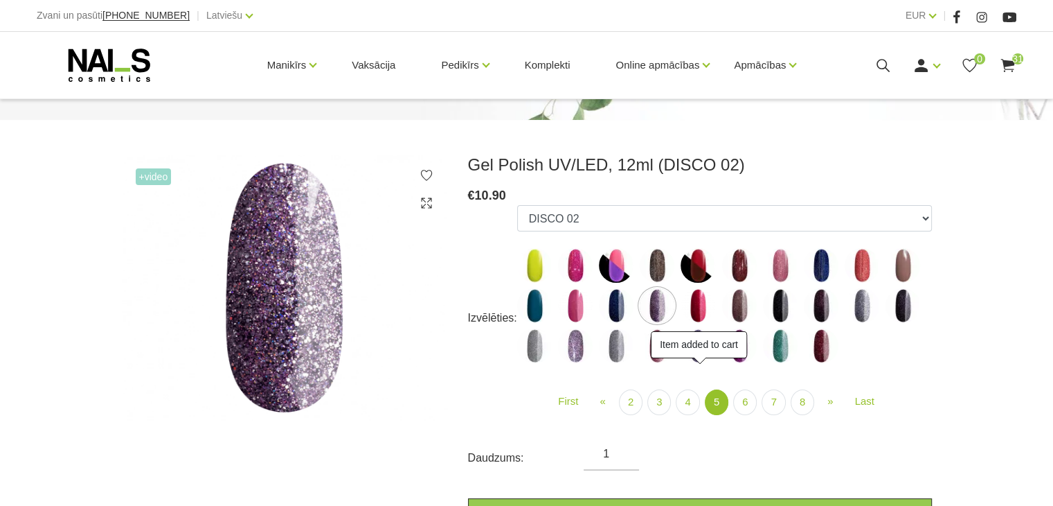
click at [618, 300] on img at bounding box center [616, 305] width 35 height 35
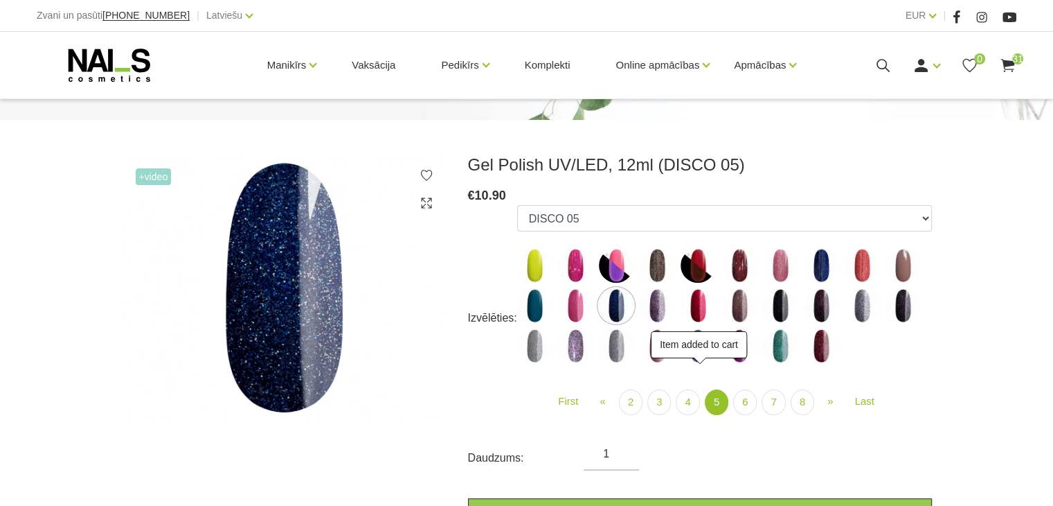
click at [654, 310] on img at bounding box center [657, 305] width 35 height 35
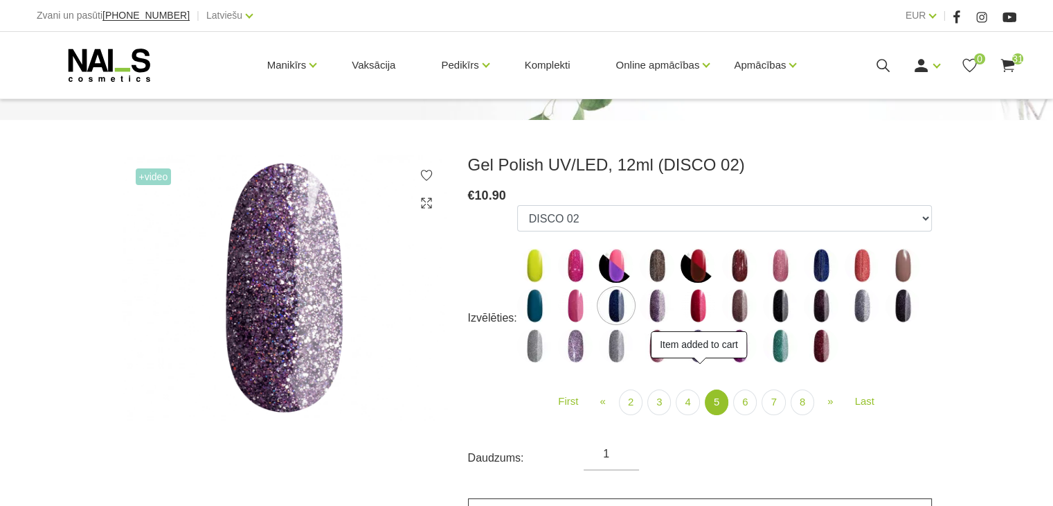
click at [645, 500] on link "Pievienot grozam" at bounding box center [700, 513] width 464 height 30
click at [609, 304] on img at bounding box center [616, 305] width 35 height 35
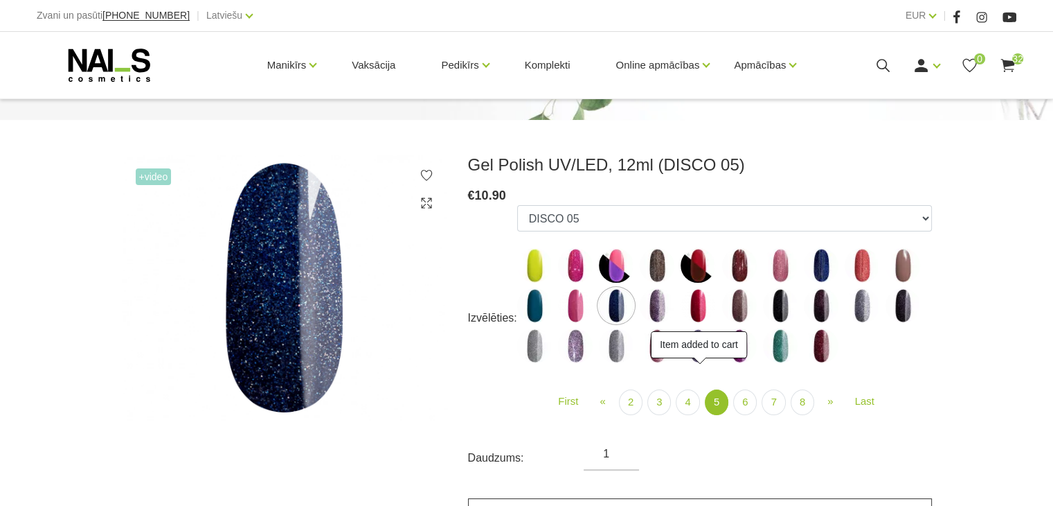
click at [658, 502] on link "Pievienot grozam" at bounding box center [700, 513] width 464 height 30
click at [739, 304] on img at bounding box center [739, 305] width 35 height 35
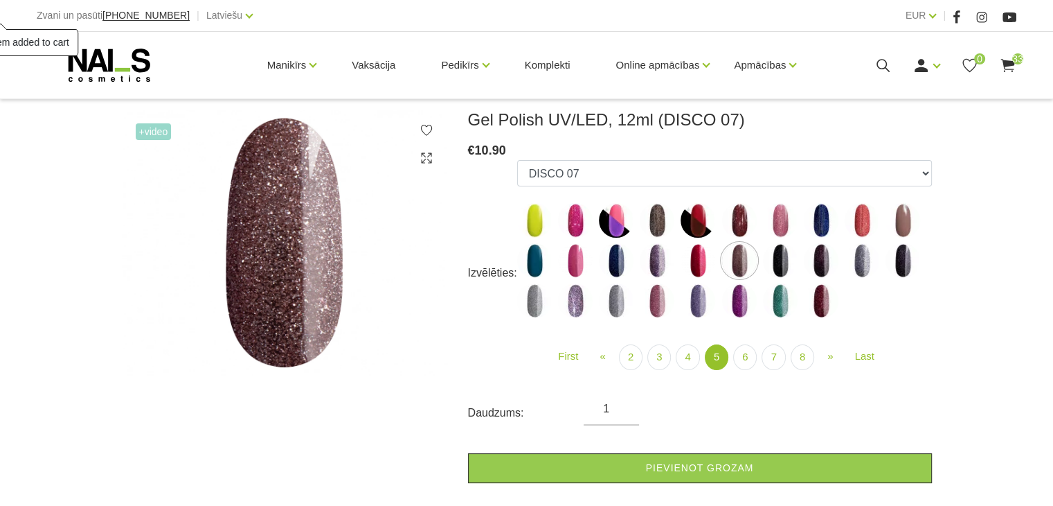
scroll to position [208, 0]
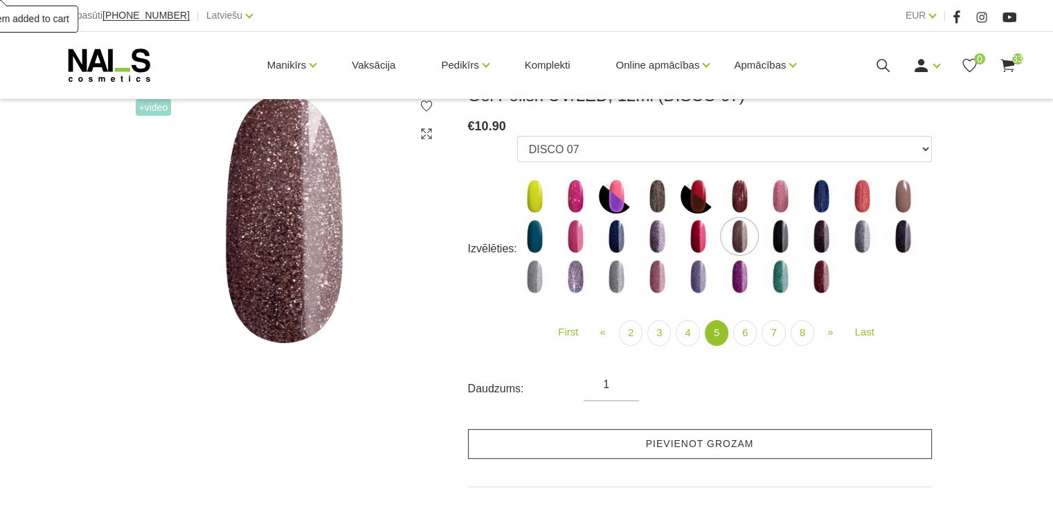
click at [738, 439] on link "Pievienot grozam" at bounding box center [700, 444] width 464 height 30
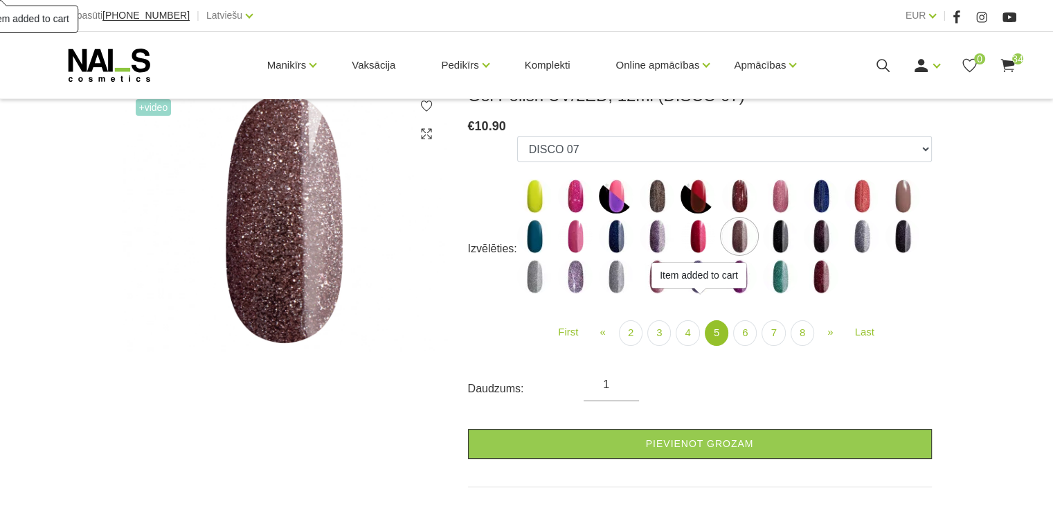
click at [771, 239] on img at bounding box center [780, 236] width 35 height 35
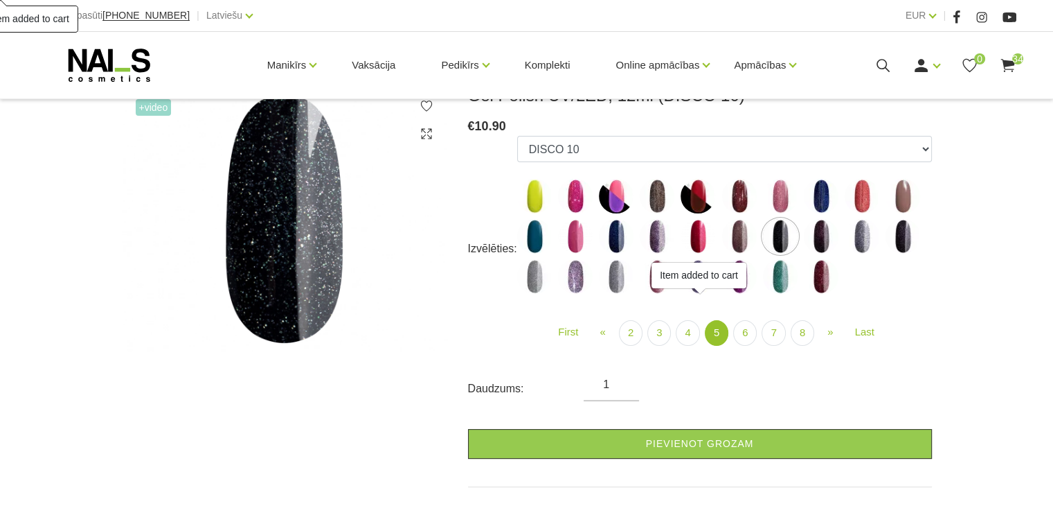
click at [821, 249] on img at bounding box center [821, 236] width 35 height 35
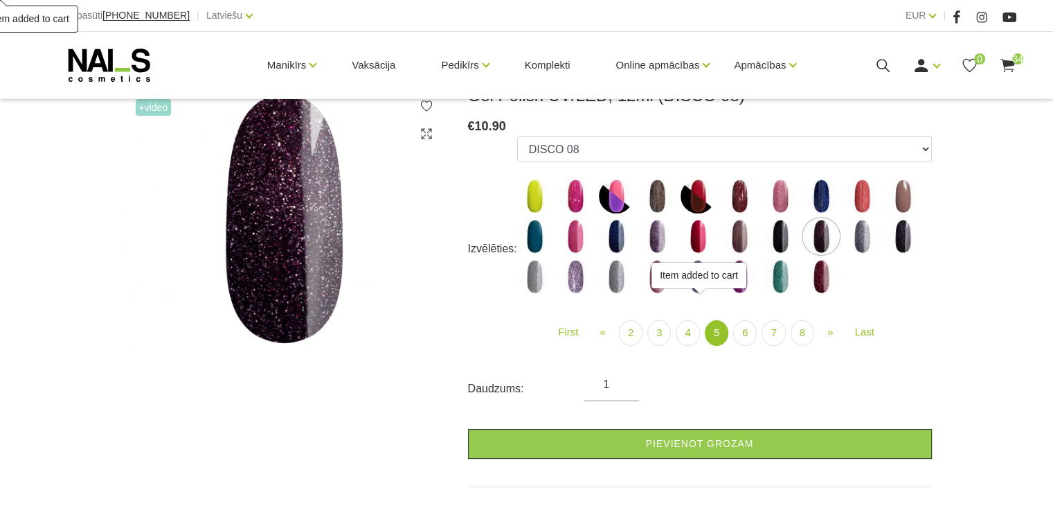
click at [863, 240] on img at bounding box center [862, 236] width 35 height 35
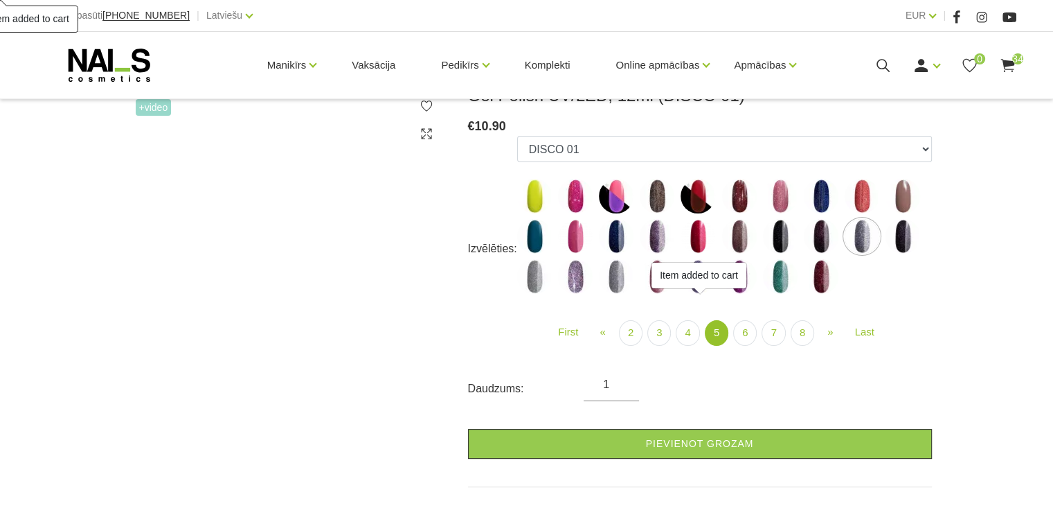
click at [902, 232] on img at bounding box center [903, 236] width 35 height 35
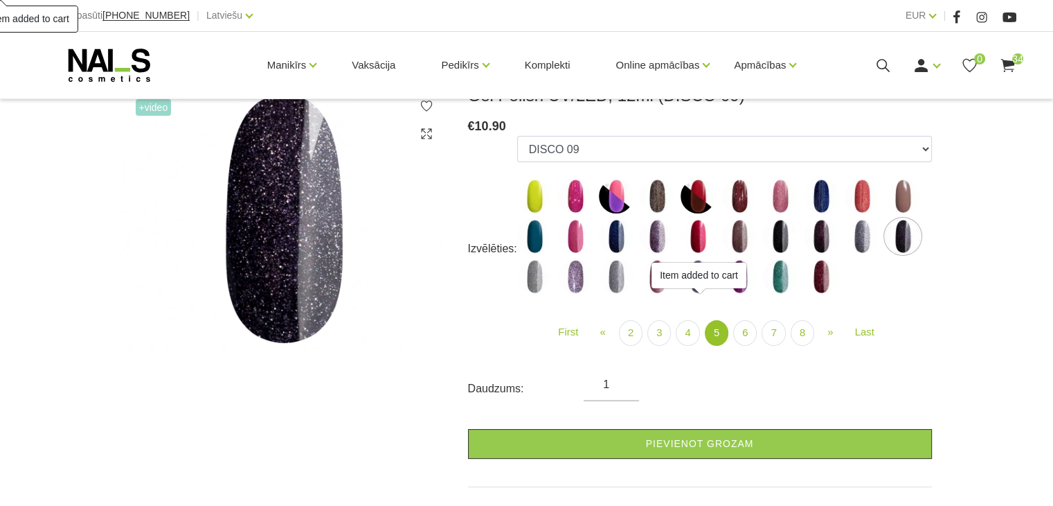
click at [528, 289] on img at bounding box center [534, 276] width 35 height 35
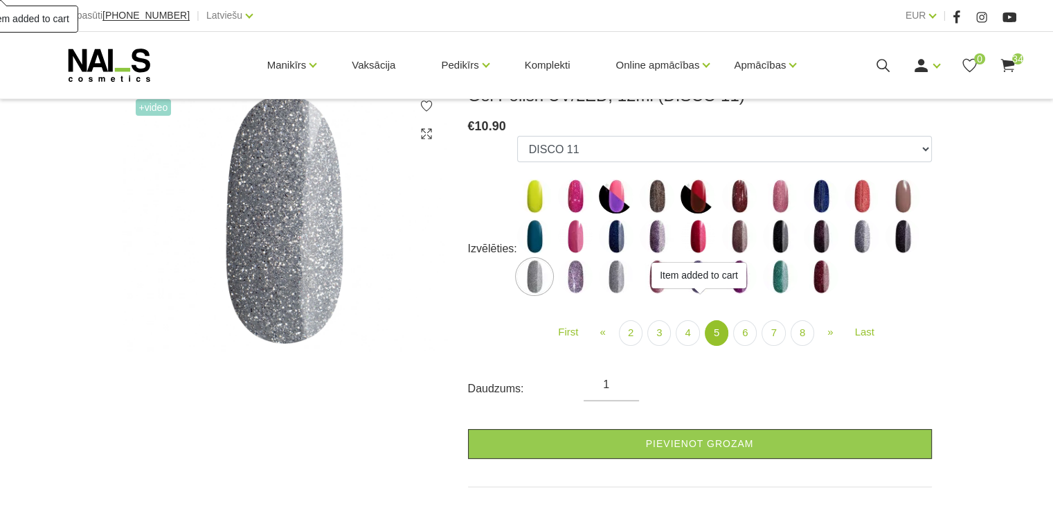
click at [614, 280] on img at bounding box center [616, 276] width 35 height 35
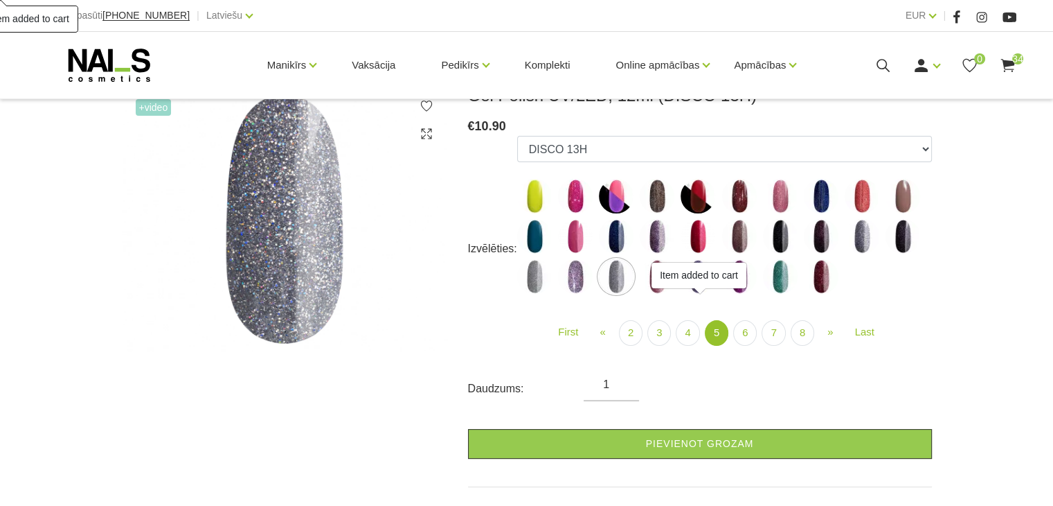
click at [653, 286] on div "Item added to cart" at bounding box center [699, 275] width 95 height 26
click at [830, 280] on img at bounding box center [821, 276] width 35 height 35
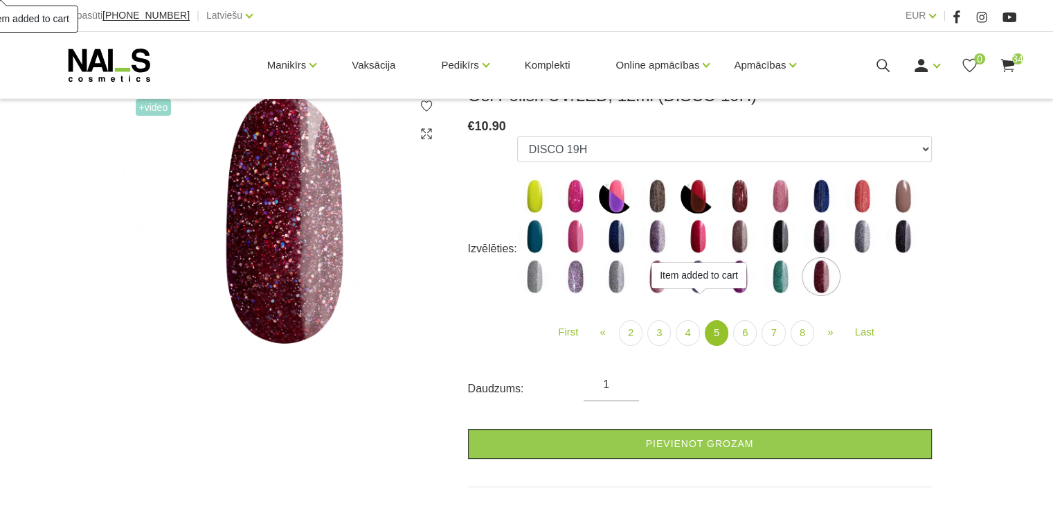
click at [720, 276] on div "Item added to cart" at bounding box center [699, 275] width 95 height 26
click at [742, 289] on img at bounding box center [739, 276] width 35 height 35
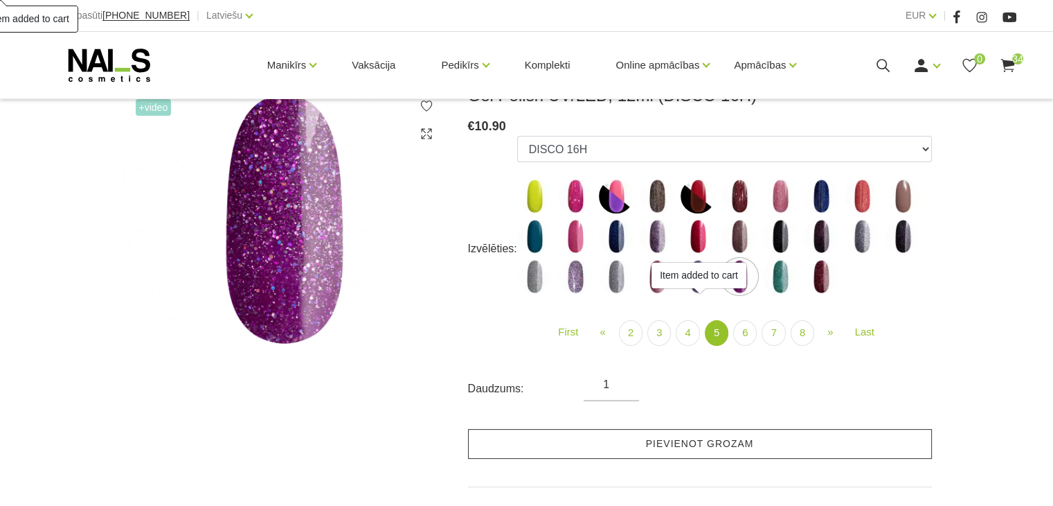
click at [702, 447] on link "Pievienot grozam" at bounding box center [700, 444] width 464 height 30
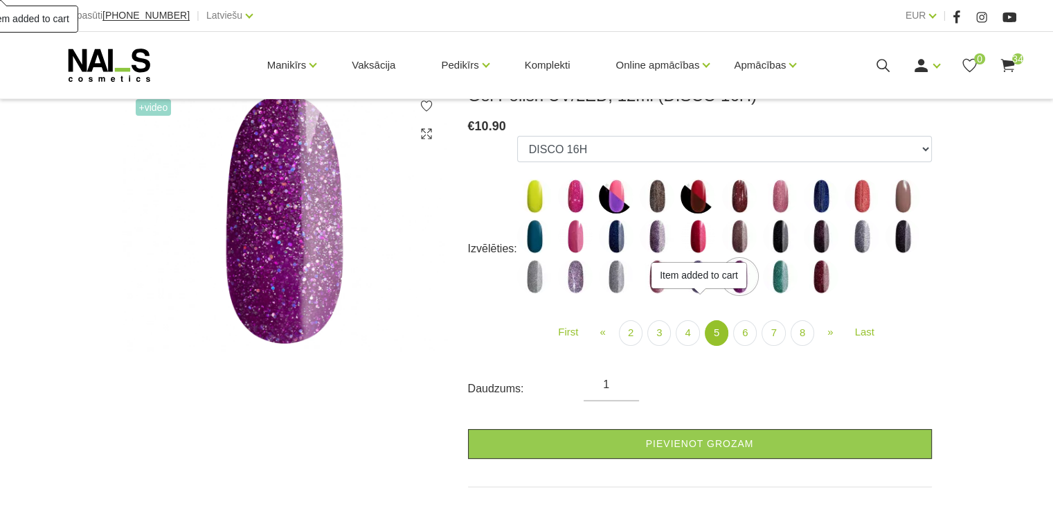
click at [821, 285] on img at bounding box center [821, 276] width 35 height 35
select select "5143"
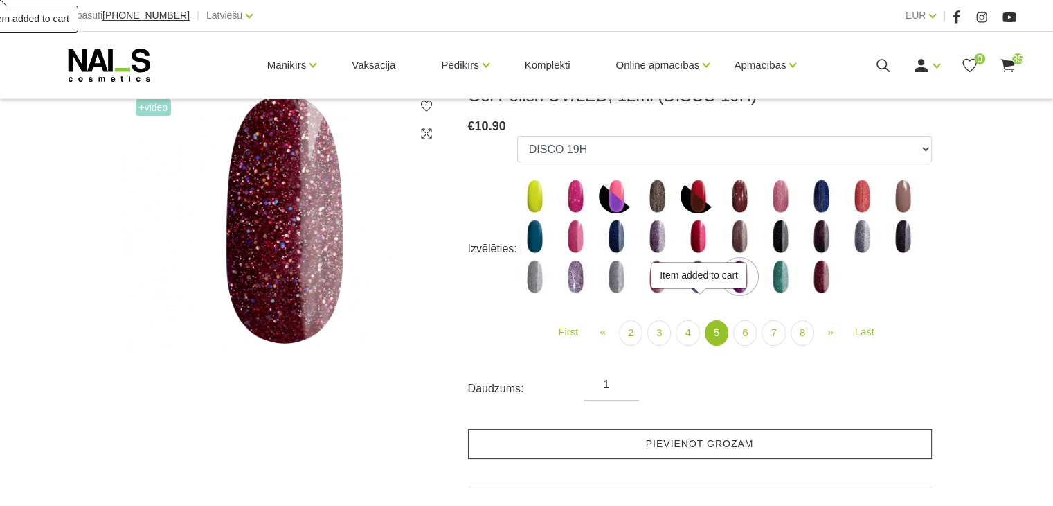
click at [773, 444] on link "Pievienot grozam" at bounding box center [700, 444] width 464 height 30
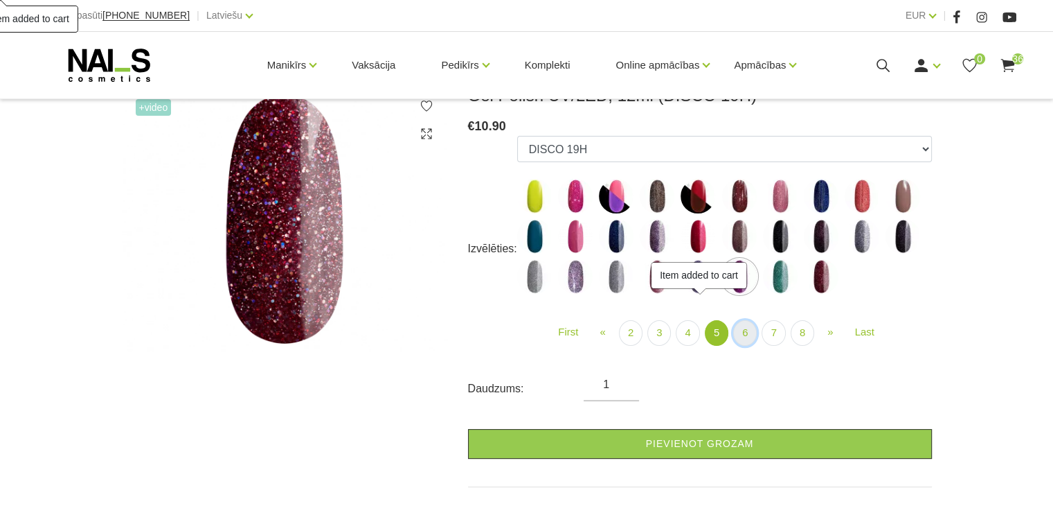
click at [740, 336] on link "6" at bounding box center [745, 333] width 24 height 26
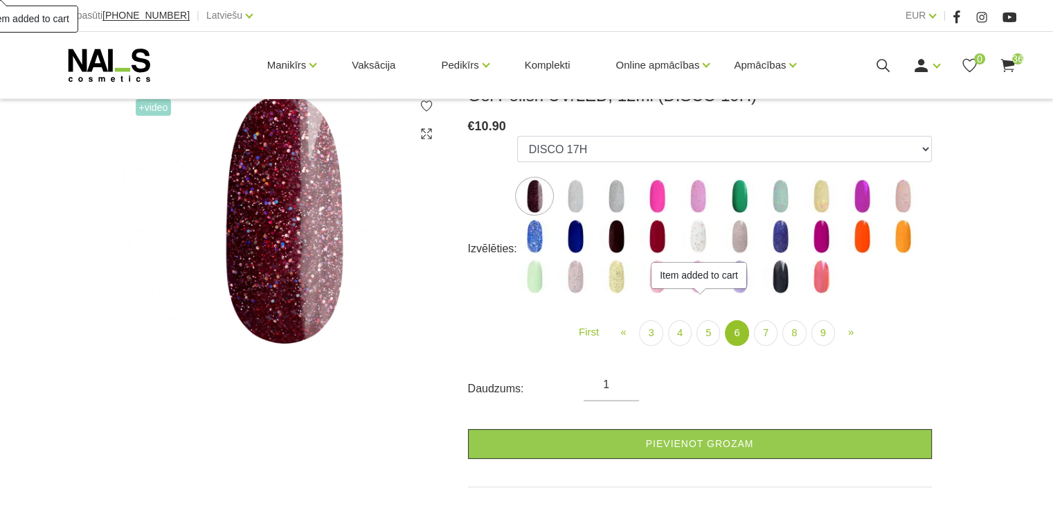
click at [572, 190] on img at bounding box center [575, 196] width 35 height 35
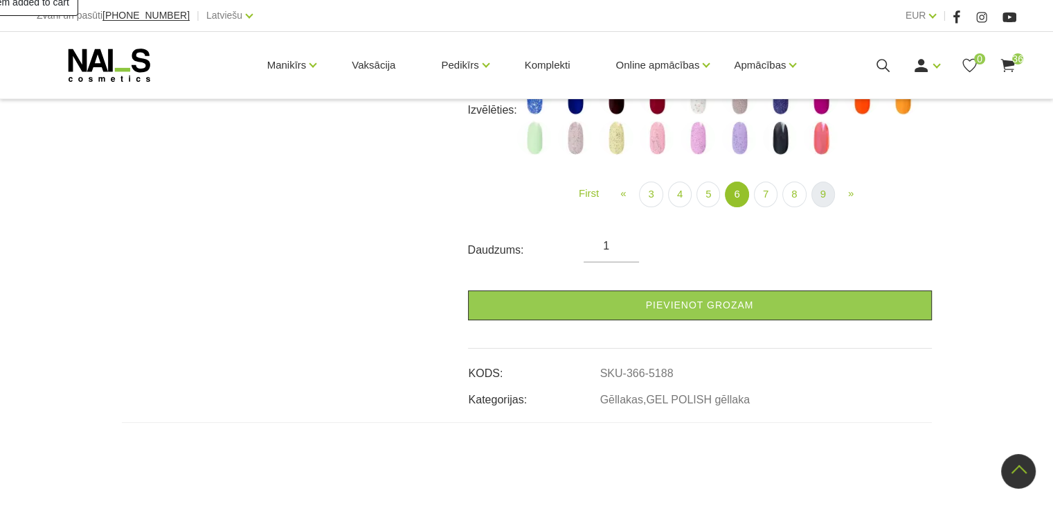
scroll to position [277, 0]
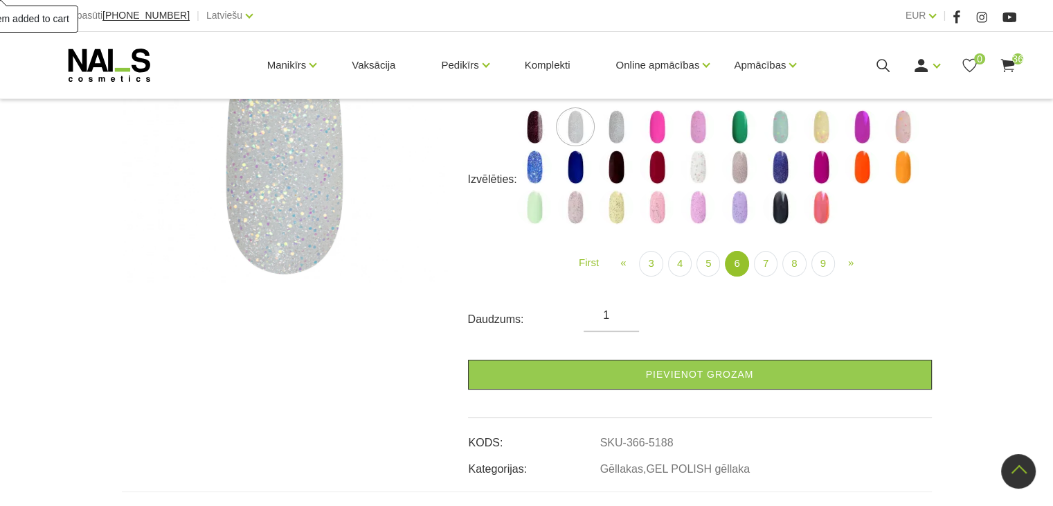
click at [780, 171] on img at bounding box center [780, 167] width 35 height 35
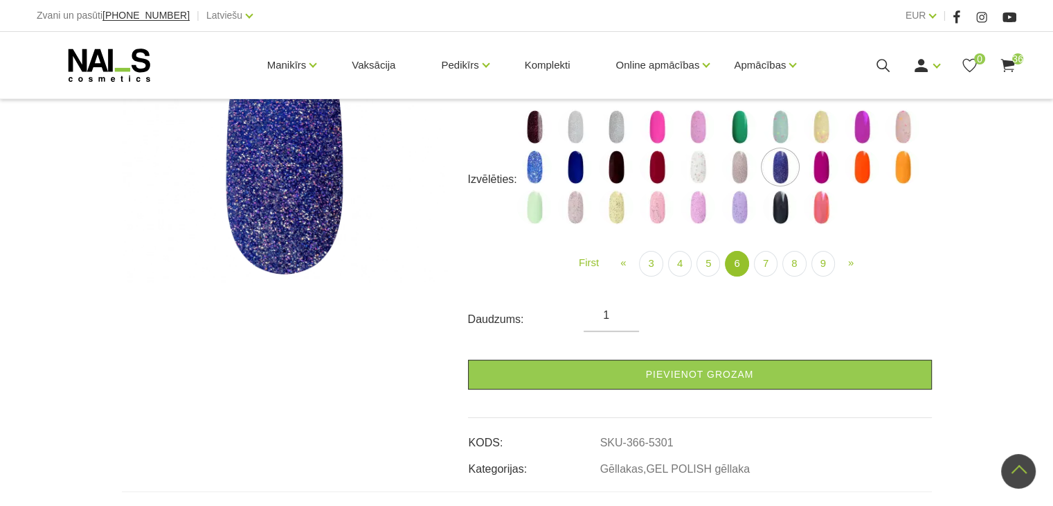
scroll to position [208, 0]
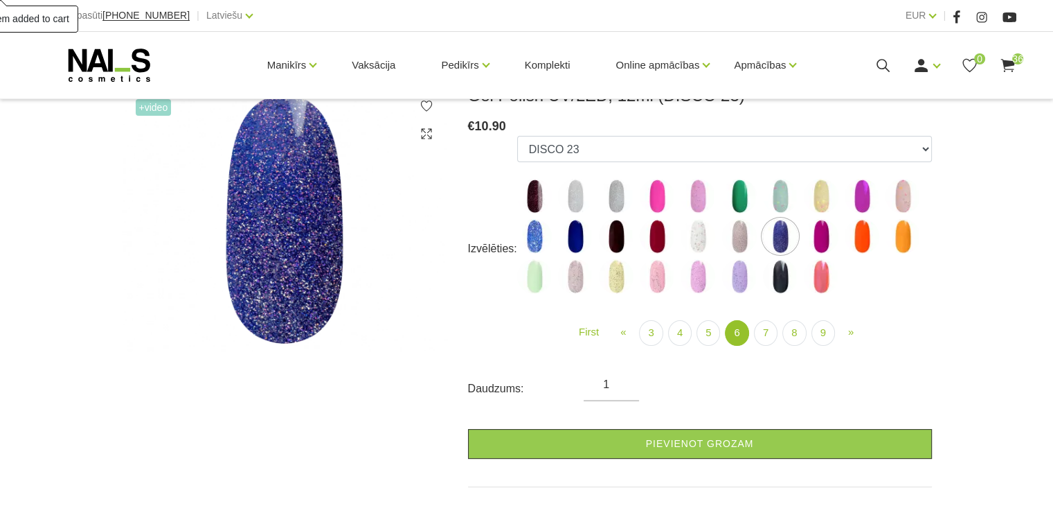
click at [579, 239] on img at bounding box center [575, 236] width 35 height 35
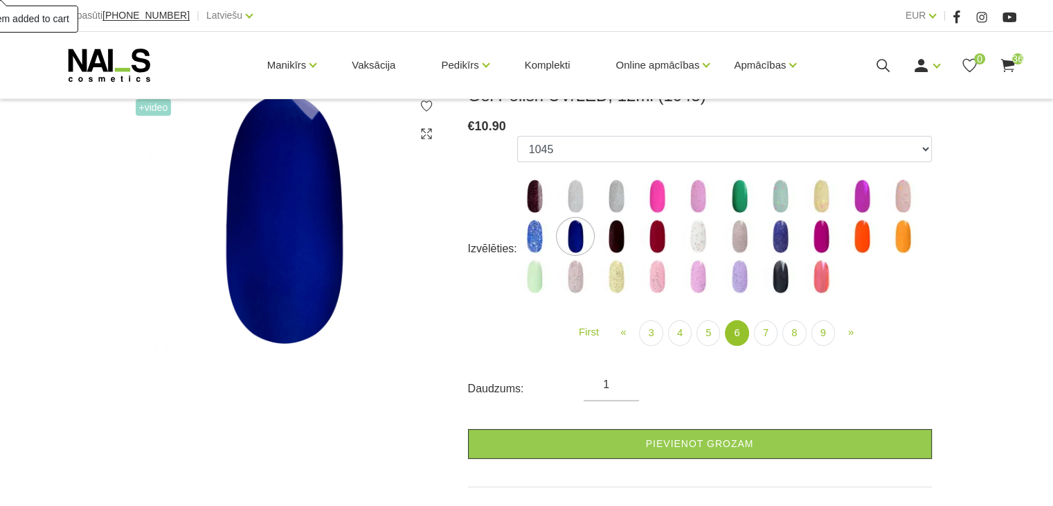
click at [781, 292] on img at bounding box center [780, 276] width 35 height 35
select select "5417"
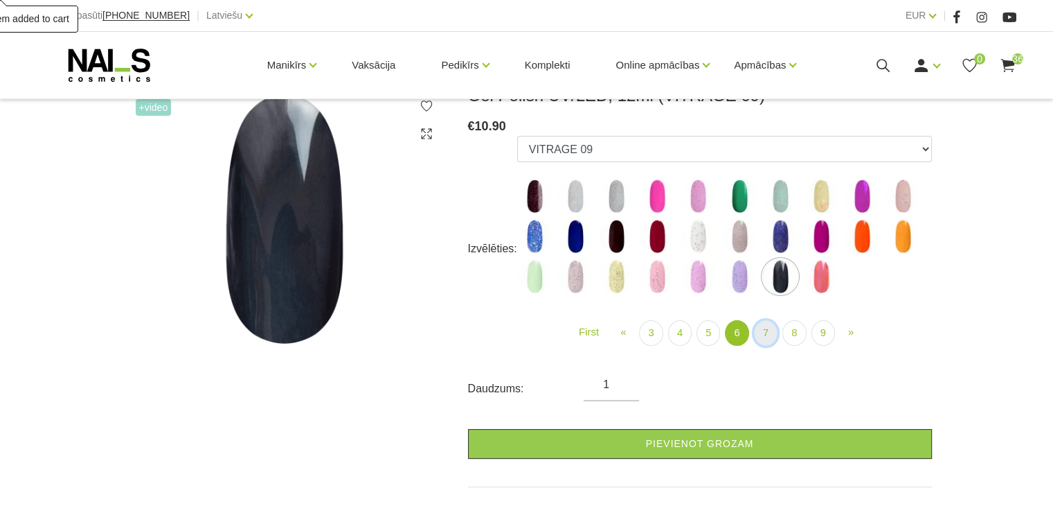
click at [763, 333] on link "7" at bounding box center [766, 333] width 24 height 26
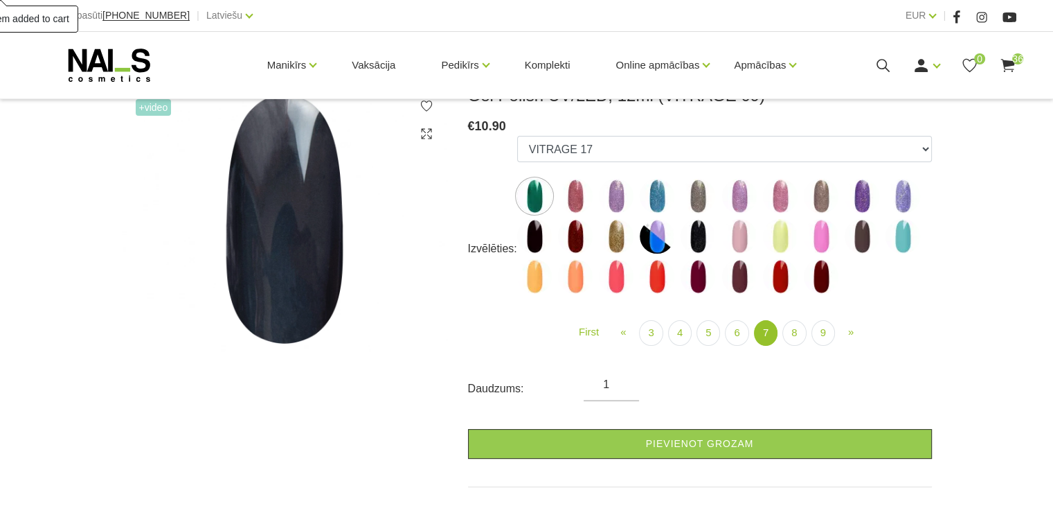
click at [693, 233] on img at bounding box center [698, 236] width 35 height 35
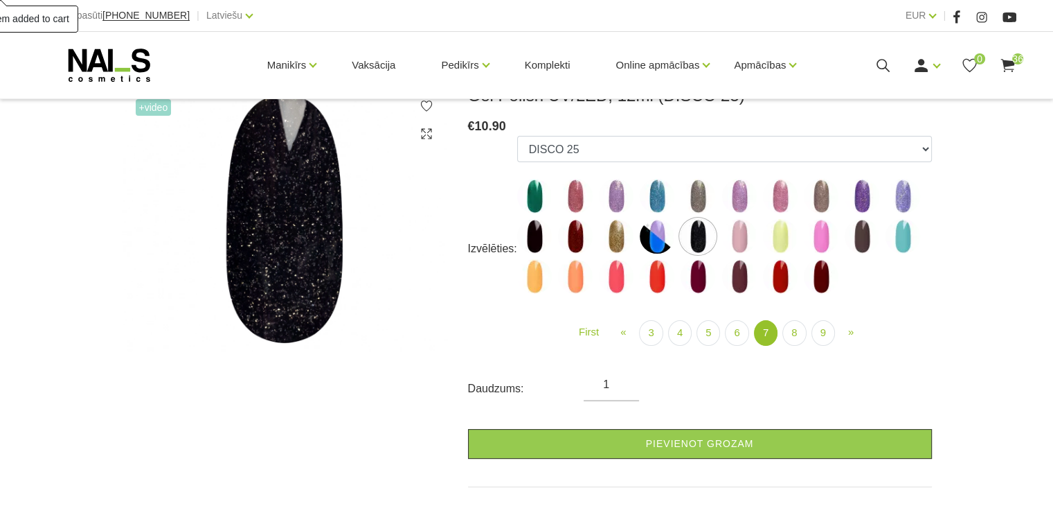
click at [534, 232] on img at bounding box center [534, 236] width 35 height 35
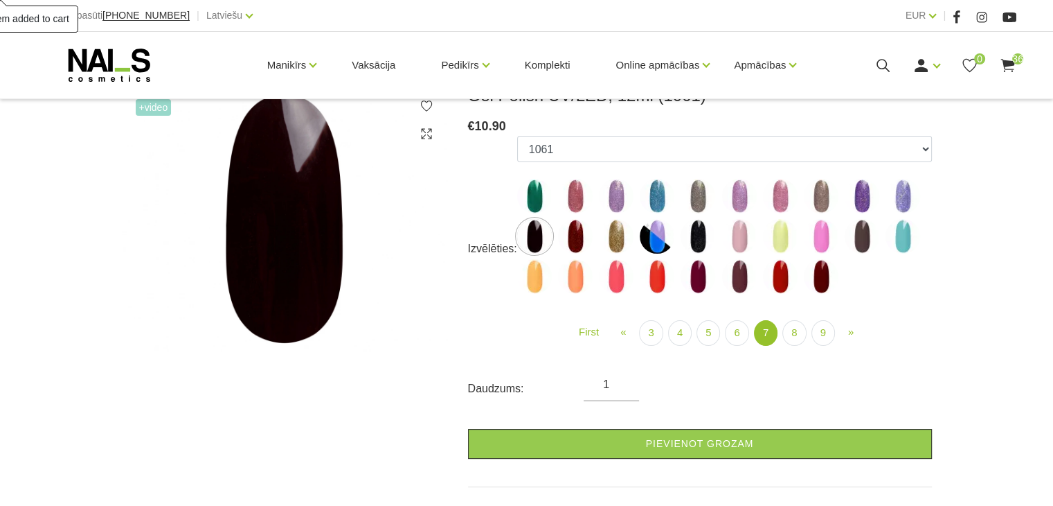
click at [700, 228] on img at bounding box center [698, 236] width 35 height 35
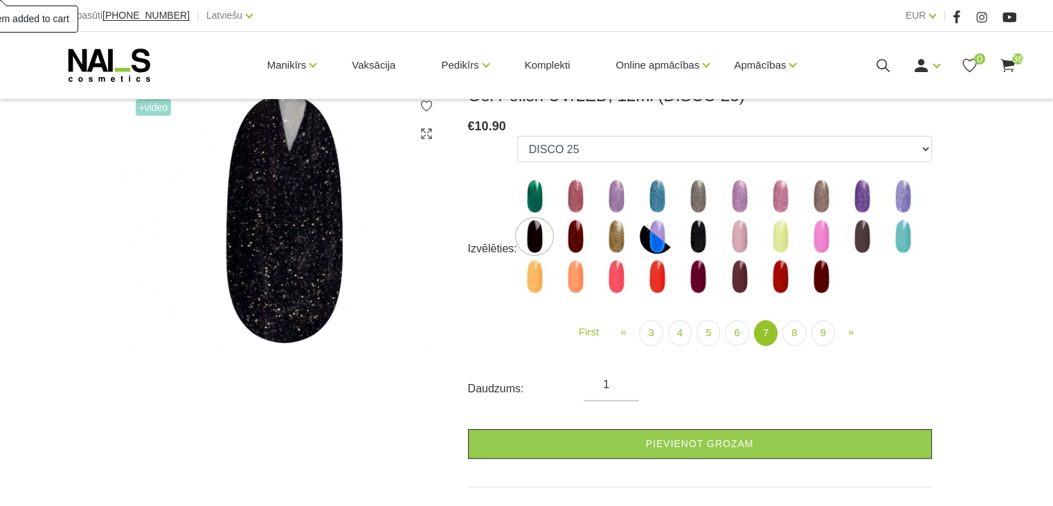
click at [528, 229] on img at bounding box center [534, 236] width 35 height 35
select select "5585"
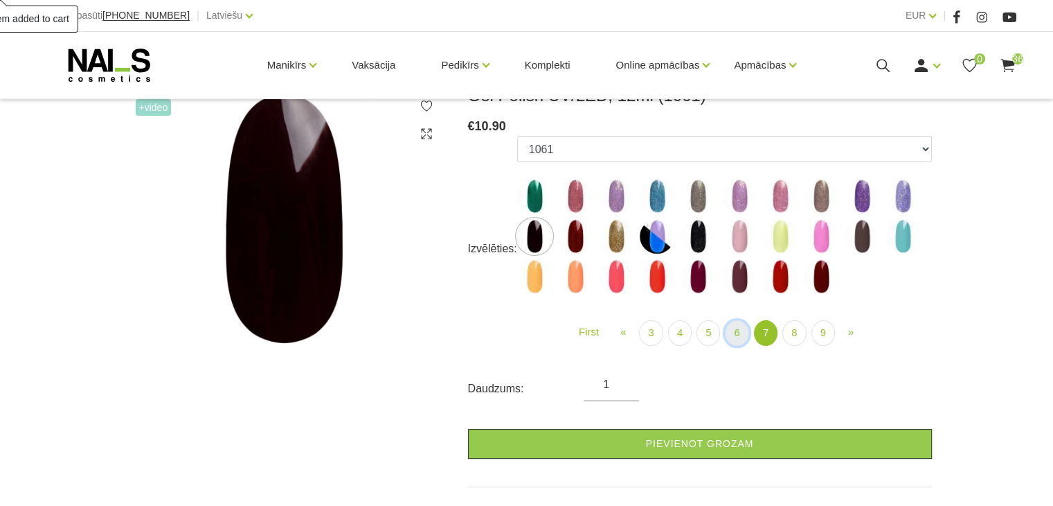
click at [738, 328] on link "6" at bounding box center [737, 333] width 24 height 26
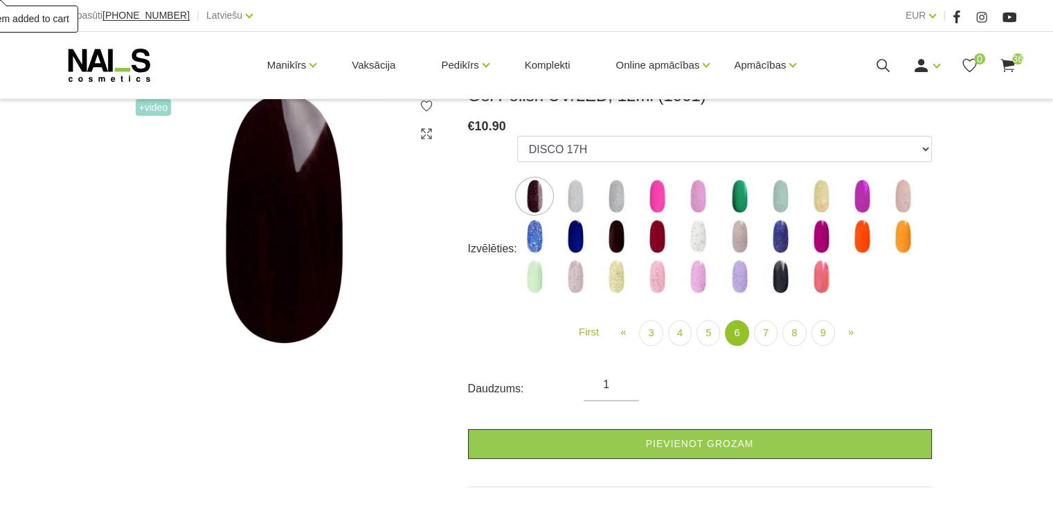
click at [779, 276] on img at bounding box center [780, 276] width 35 height 35
select select "5417"
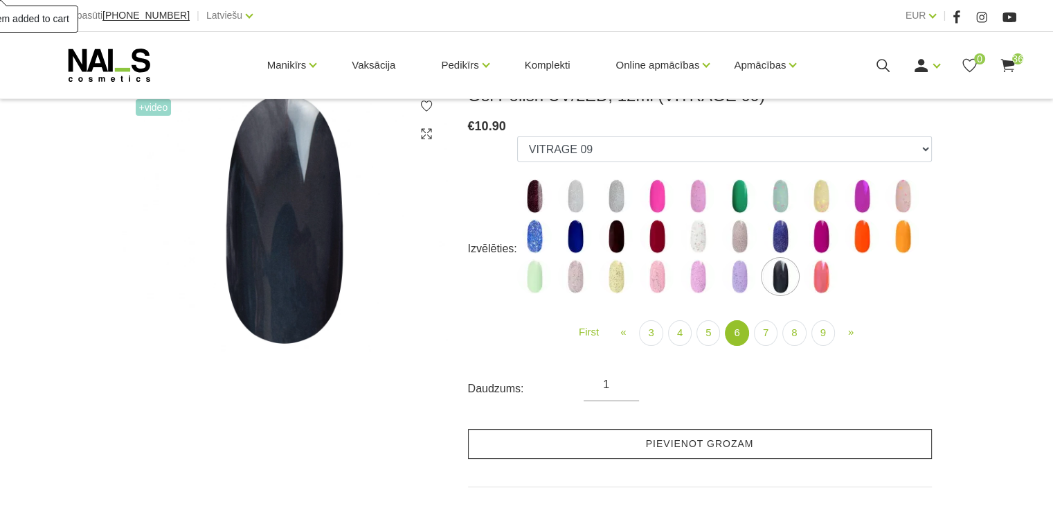
click at [726, 441] on link "Pievienot grozam" at bounding box center [700, 444] width 464 height 30
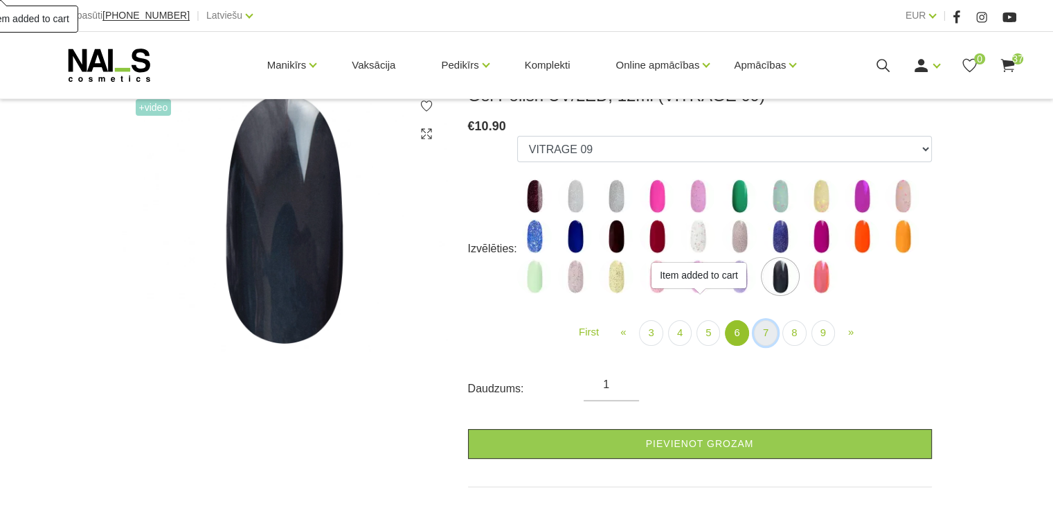
click at [763, 330] on link "7" at bounding box center [766, 333] width 24 height 26
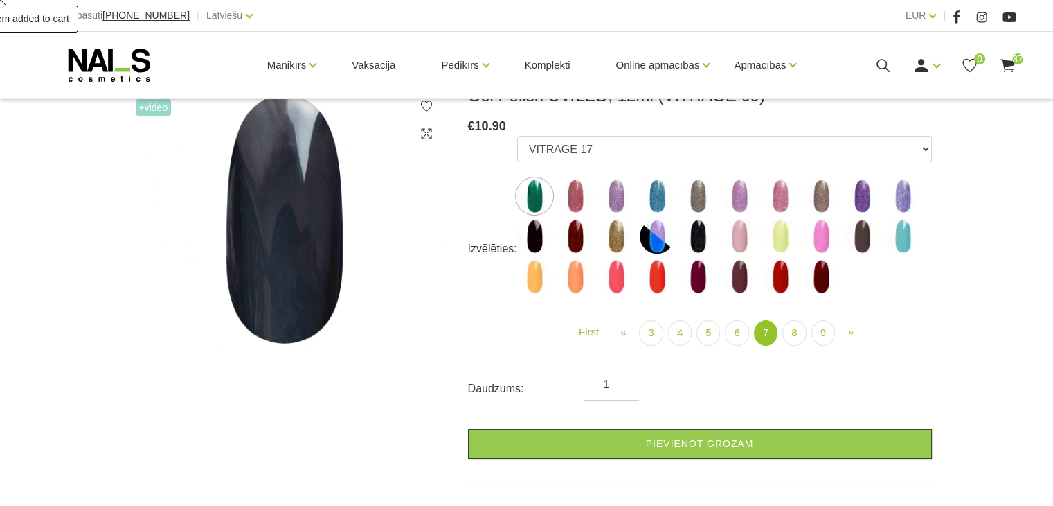
click at [572, 208] on img at bounding box center [575, 196] width 35 height 35
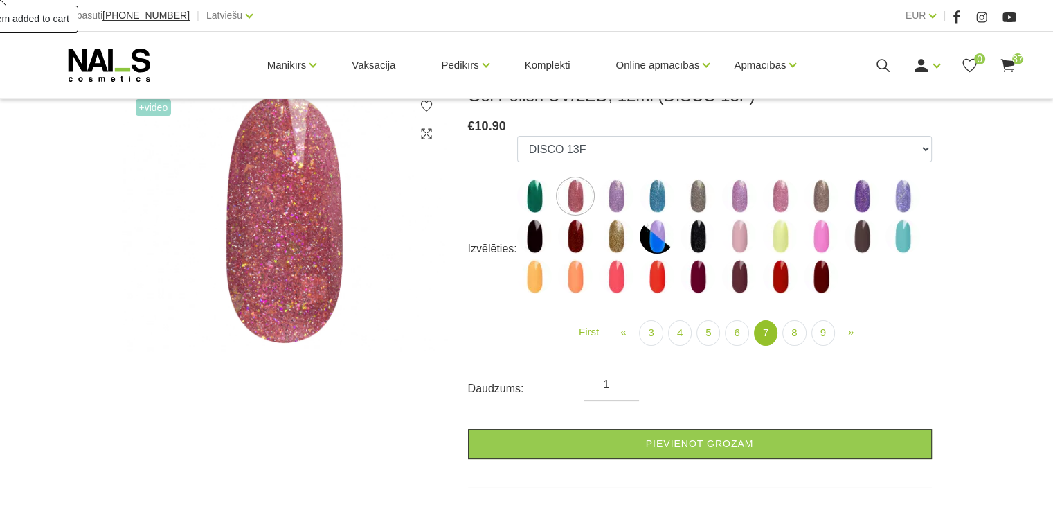
click at [609, 199] on img at bounding box center [616, 196] width 35 height 35
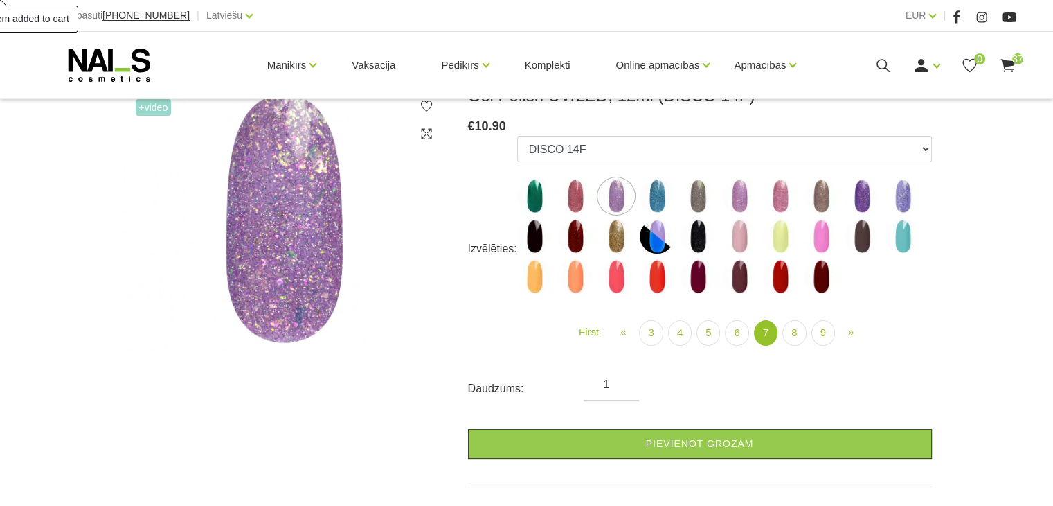
click at [774, 191] on img at bounding box center [780, 196] width 35 height 35
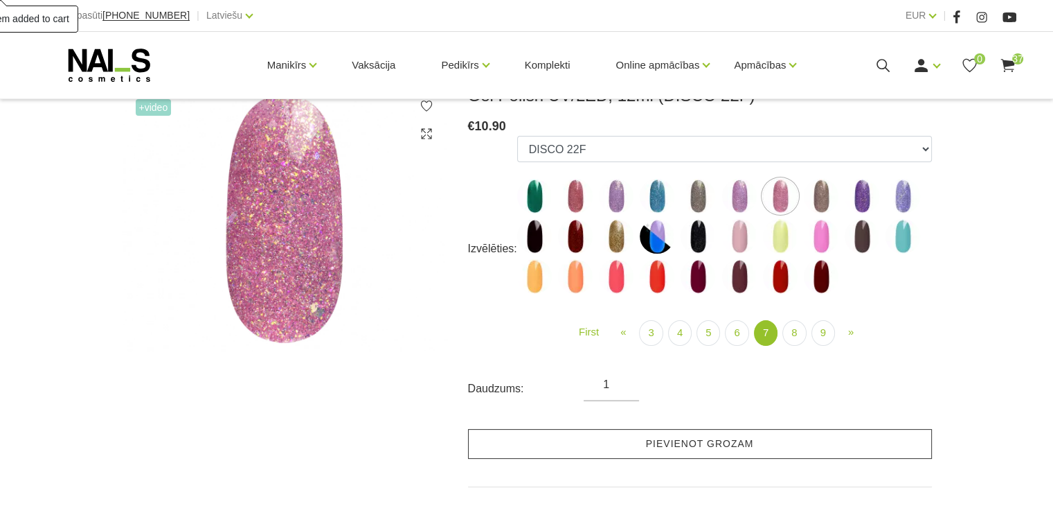
click at [618, 445] on link "Pievienot grozam" at bounding box center [700, 444] width 464 height 30
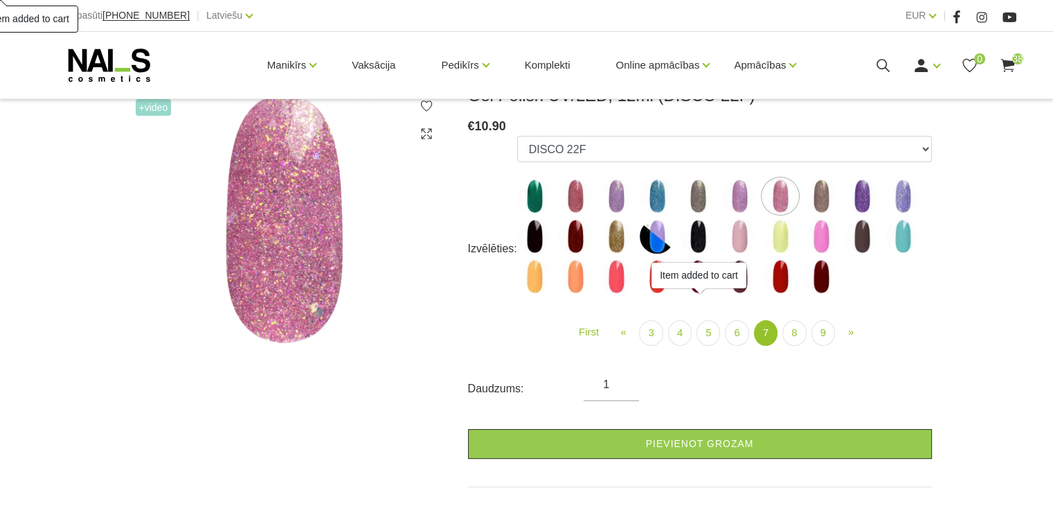
click at [738, 188] on img at bounding box center [739, 196] width 35 height 35
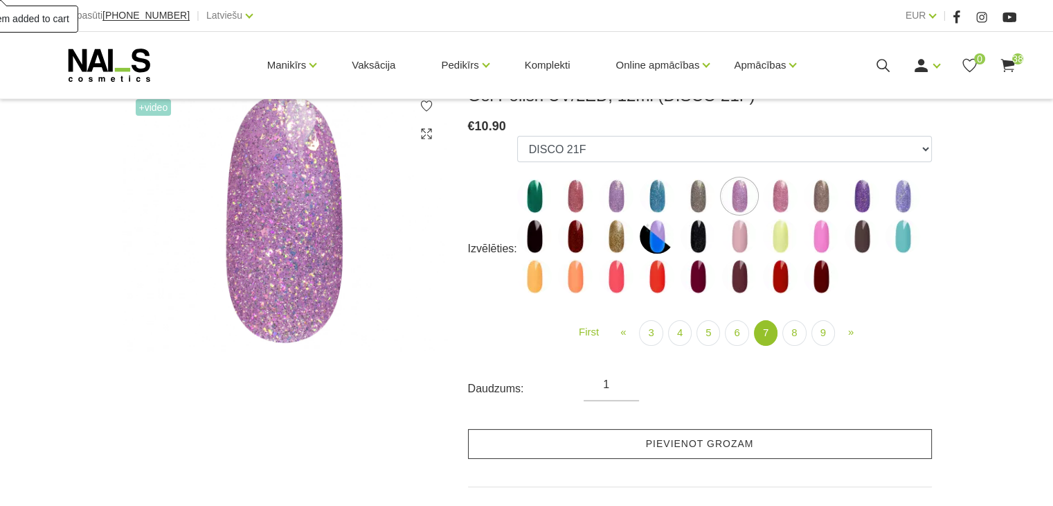
click at [705, 441] on link "Pievienot grozam" at bounding box center [700, 444] width 464 height 30
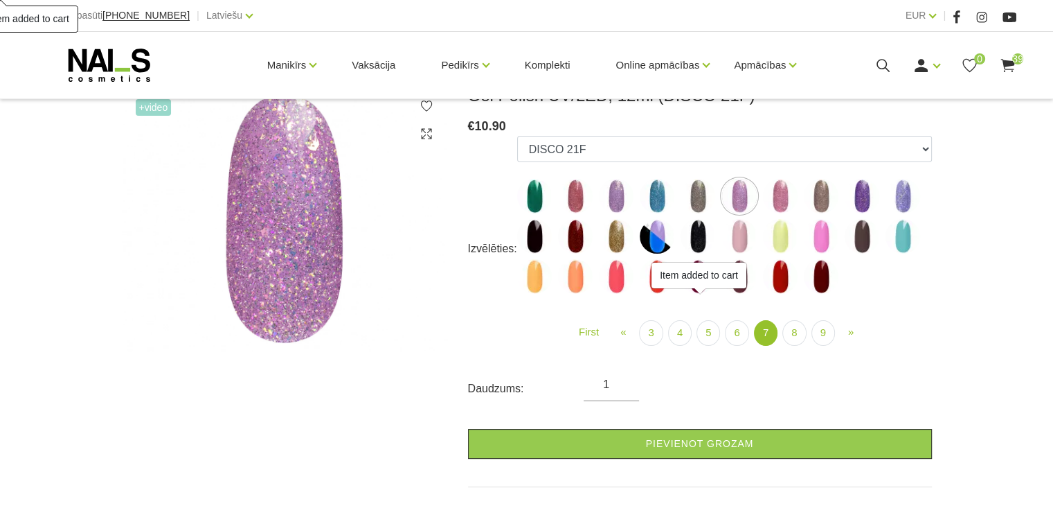
click at [862, 239] on img at bounding box center [862, 236] width 35 height 35
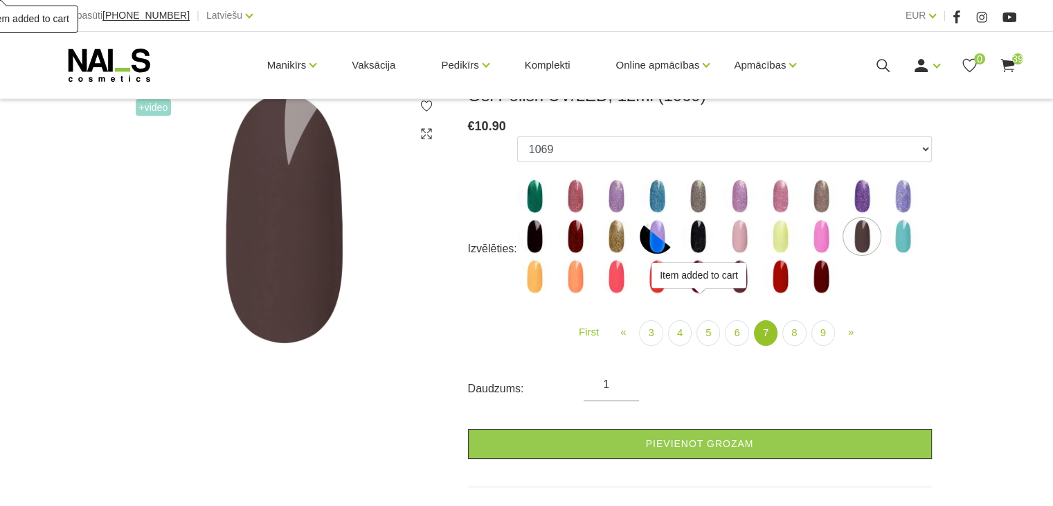
click at [812, 270] on img at bounding box center [821, 276] width 35 height 35
select select "5893"
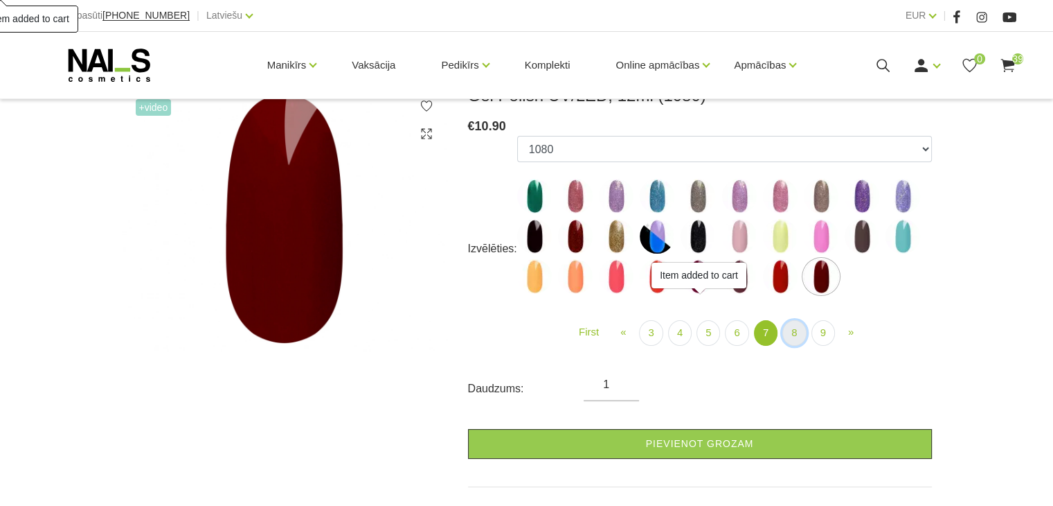
click at [789, 336] on link "8" at bounding box center [795, 333] width 24 height 26
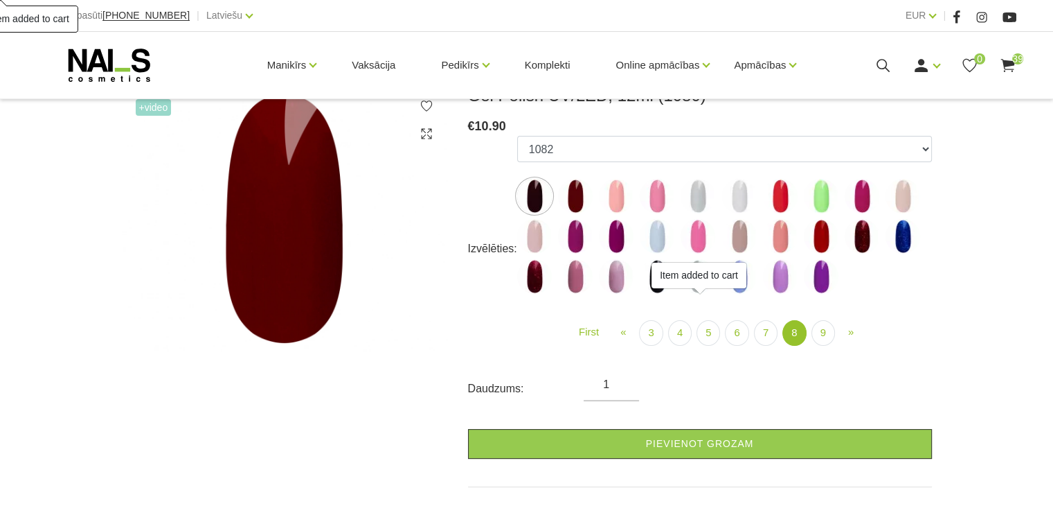
click at [578, 194] on img at bounding box center [575, 196] width 35 height 35
click at [612, 201] on img at bounding box center [616, 196] width 35 height 35
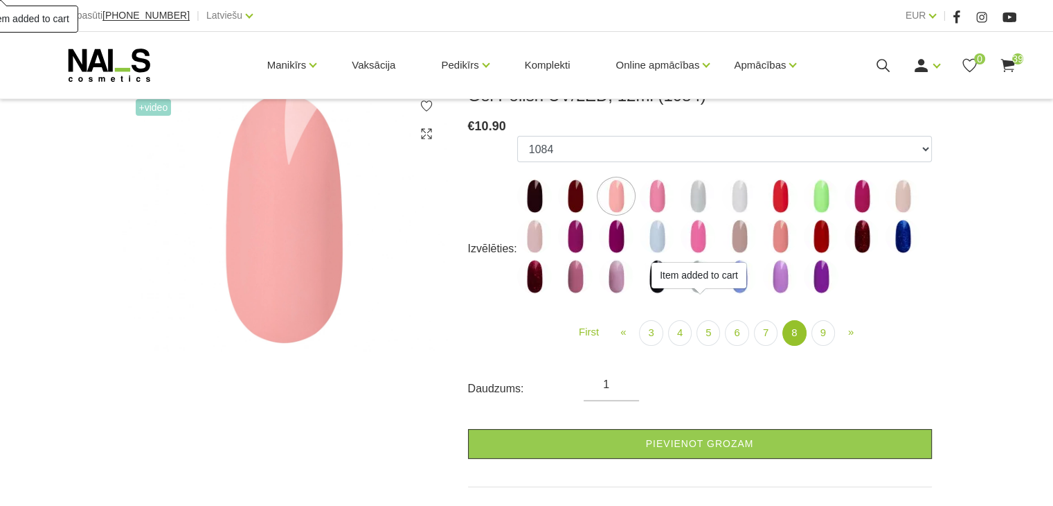
click at [530, 229] on img at bounding box center [534, 236] width 35 height 35
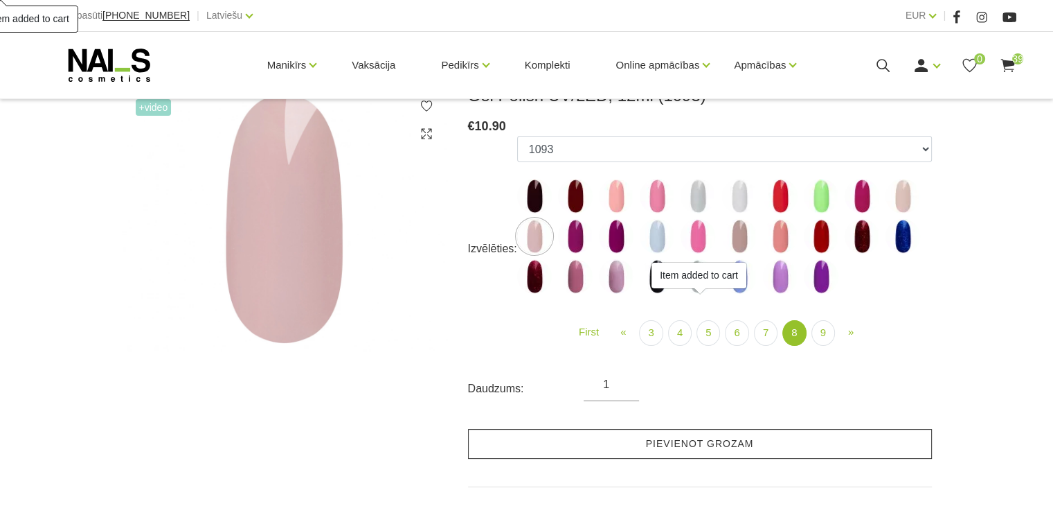
click at [560, 433] on link "Pievienot grozam" at bounding box center [700, 444] width 464 height 30
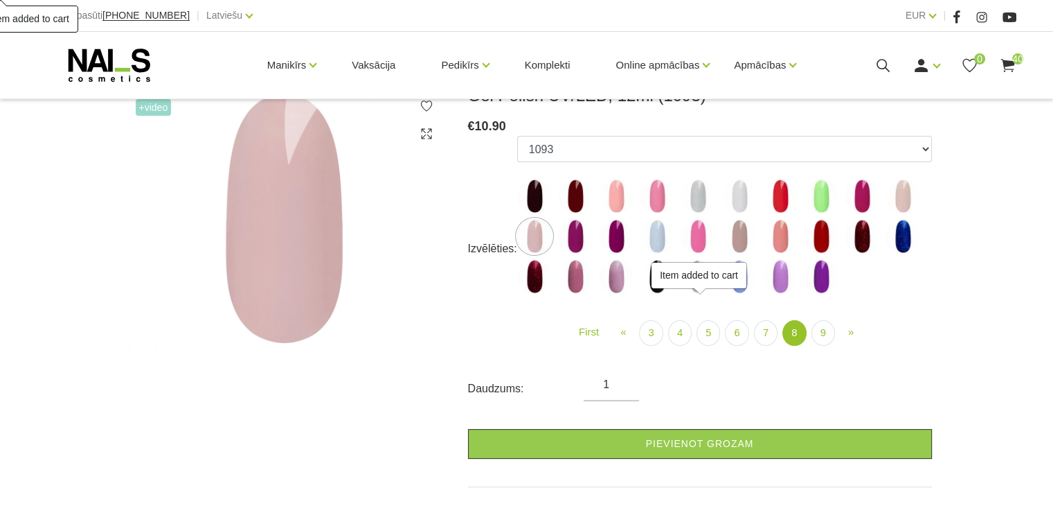
click at [906, 186] on img at bounding box center [903, 196] width 35 height 35
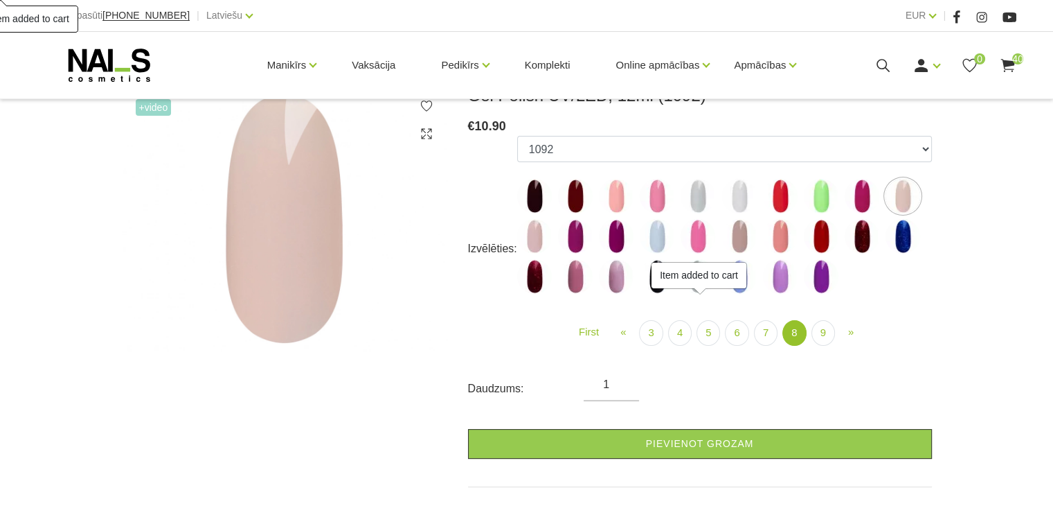
click at [614, 285] on img at bounding box center [616, 276] width 35 height 35
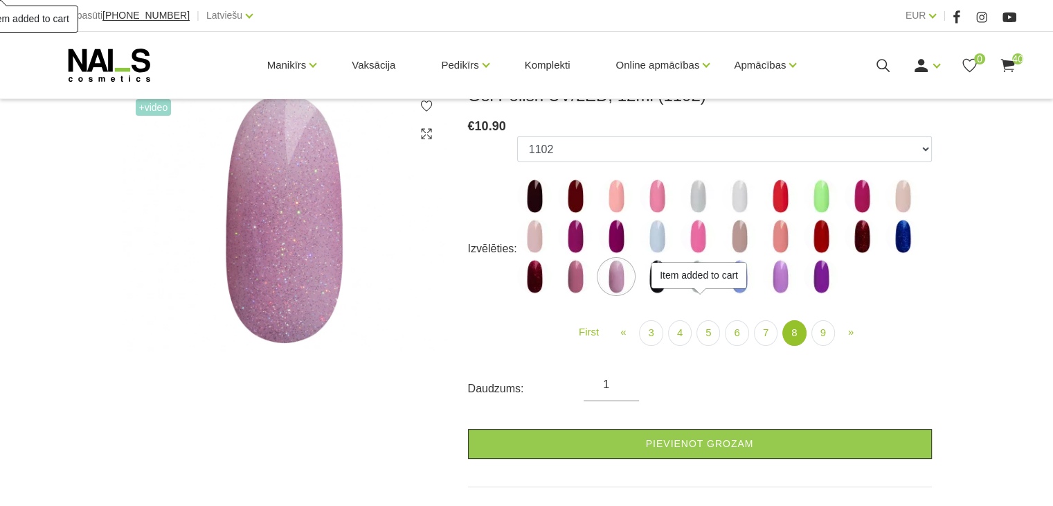
click at [582, 280] on img at bounding box center [575, 276] width 35 height 35
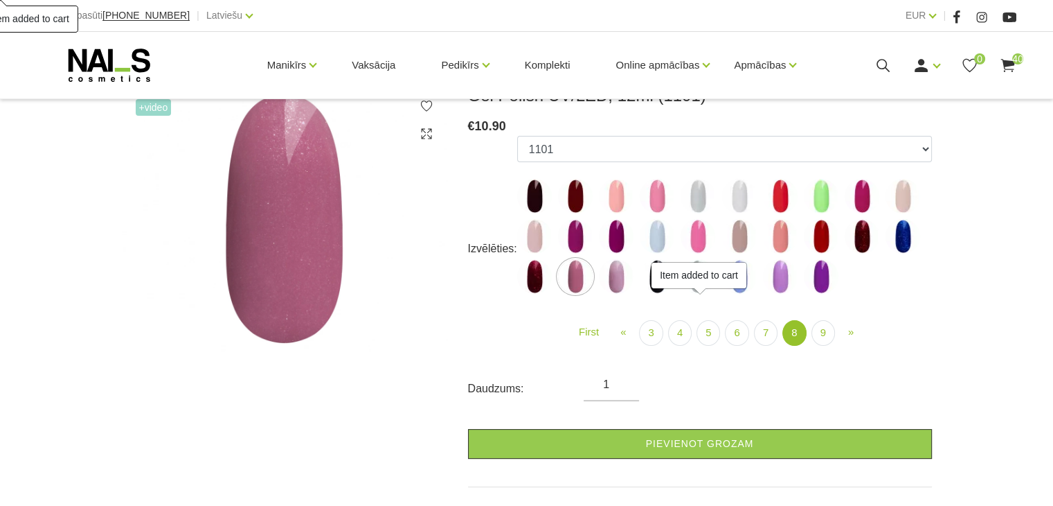
click at [611, 277] on img at bounding box center [616, 276] width 35 height 35
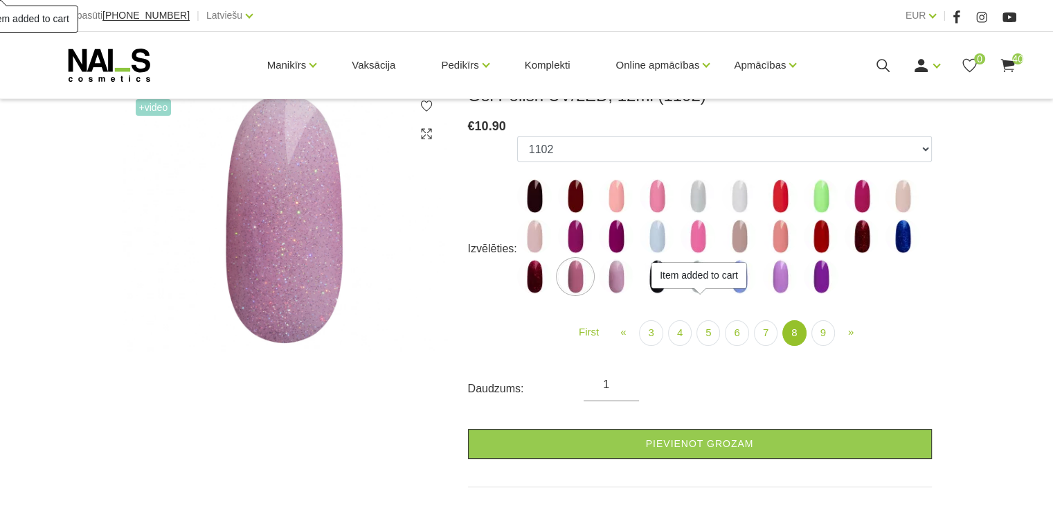
drag, startPoint x: 794, startPoint y: 283, endPoint x: 783, endPoint y: 274, distance: 14.3
click at [793, 283] on img at bounding box center [780, 276] width 35 height 35
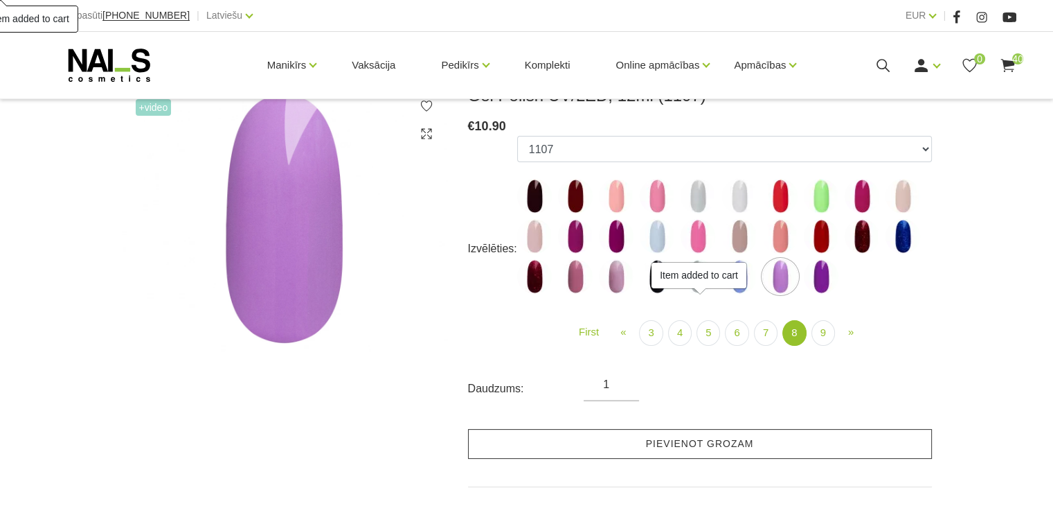
click at [733, 437] on link "Pievienot grozam" at bounding box center [700, 444] width 464 height 30
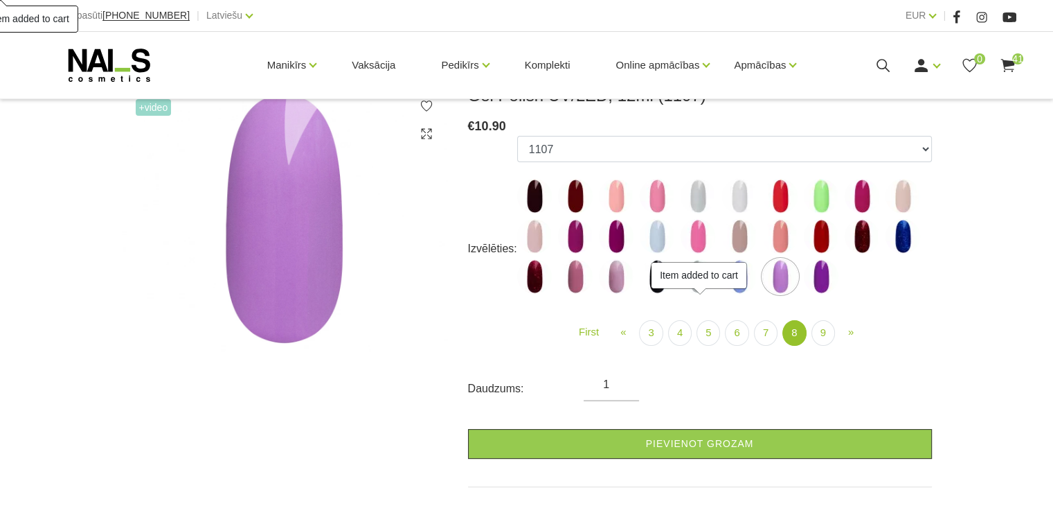
click at [828, 278] on img at bounding box center [821, 276] width 35 height 35
select select "6158"
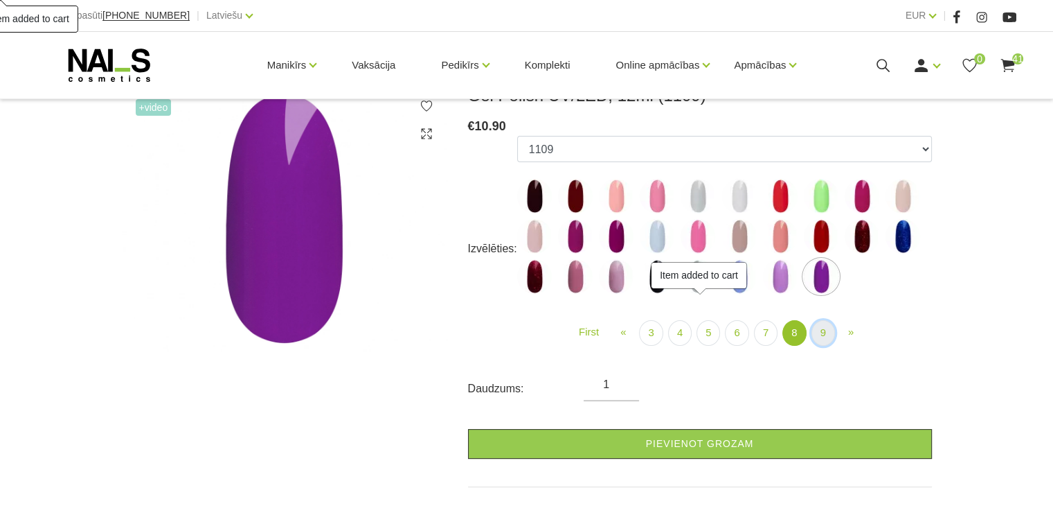
click at [829, 337] on link "9" at bounding box center [824, 333] width 24 height 26
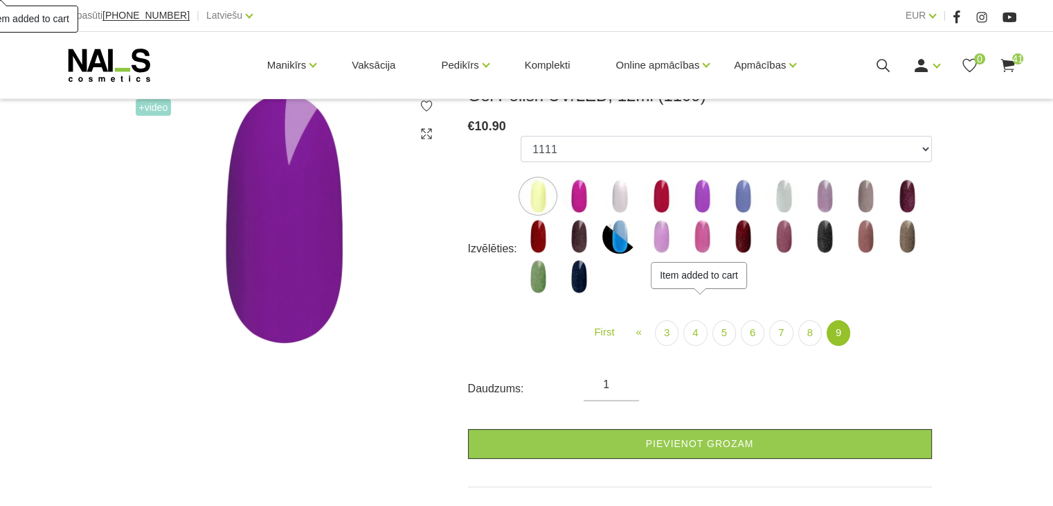
drag, startPoint x: 562, startPoint y: 197, endPoint x: 575, endPoint y: 194, distance: 12.9
click at [565, 199] on label at bounding box center [579, 196] width 35 height 35
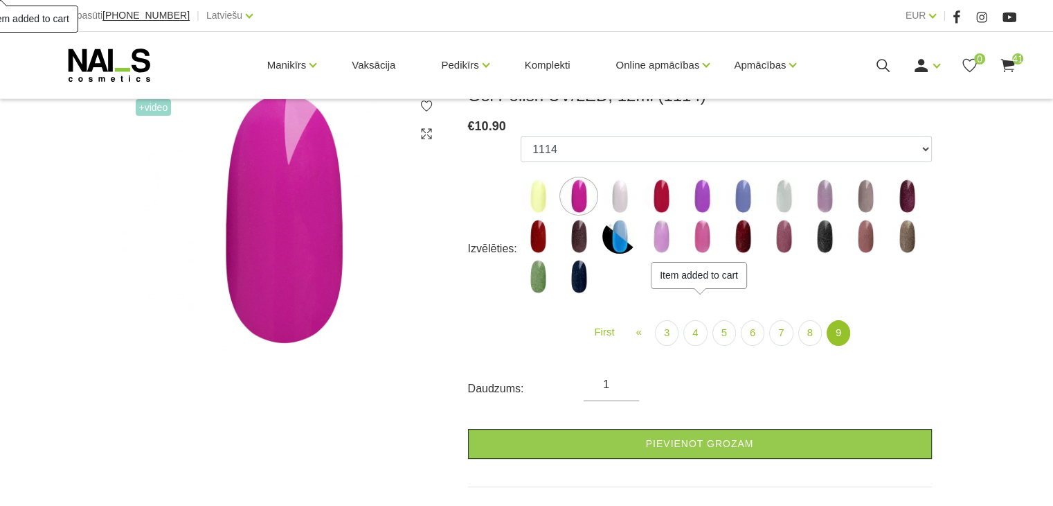
click at [704, 202] on img at bounding box center [702, 196] width 35 height 35
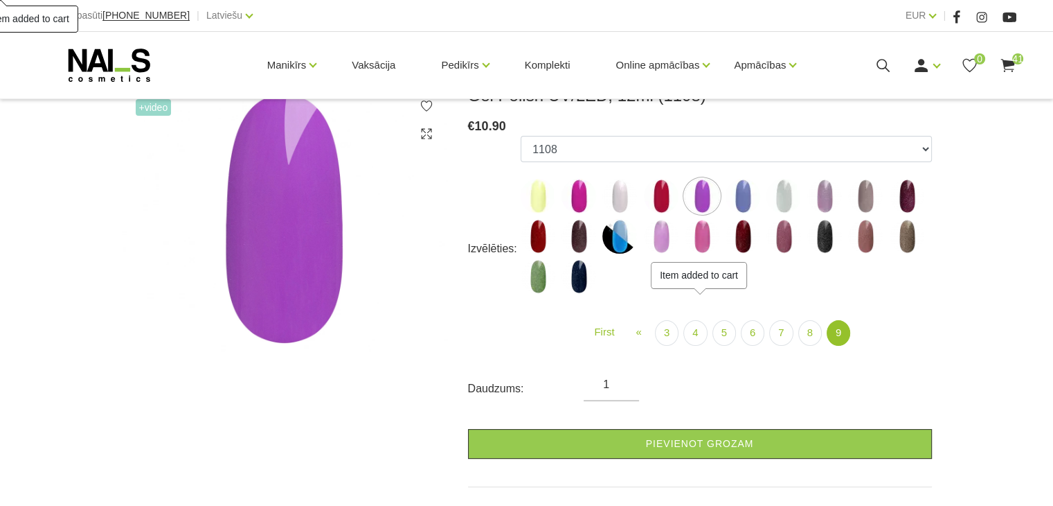
click at [783, 231] on img at bounding box center [784, 236] width 35 height 35
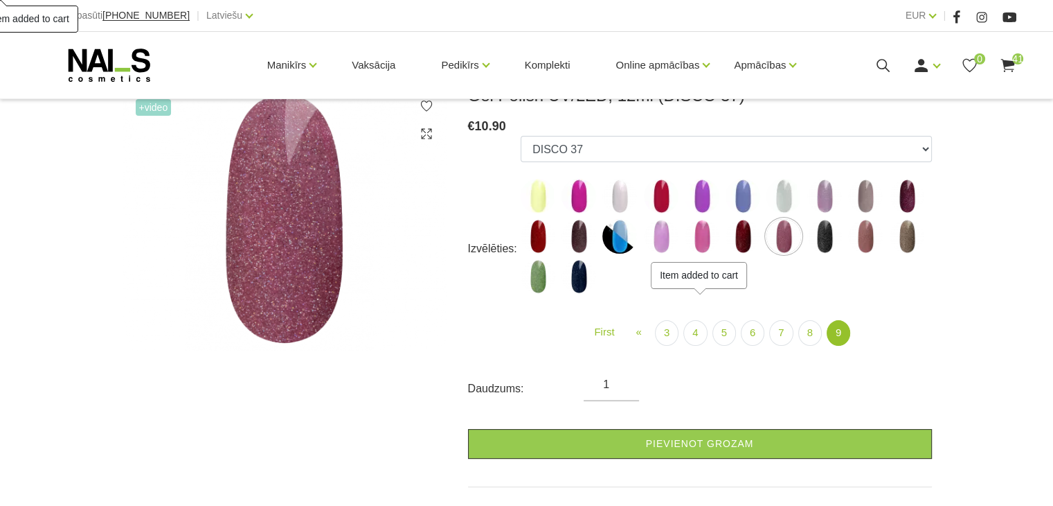
click at [692, 247] on img at bounding box center [702, 236] width 35 height 35
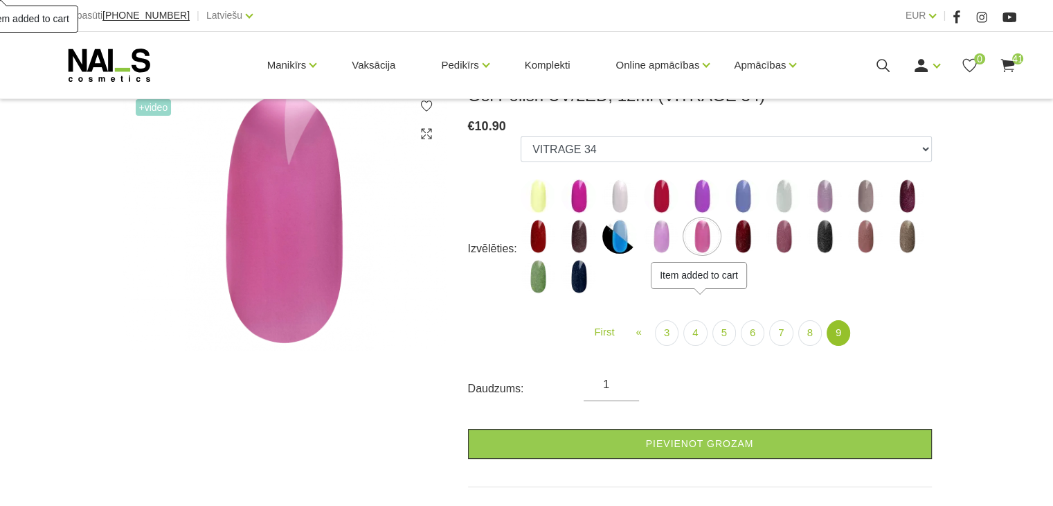
click at [828, 208] on img at bounding box center [825, 196] width 35 height 35
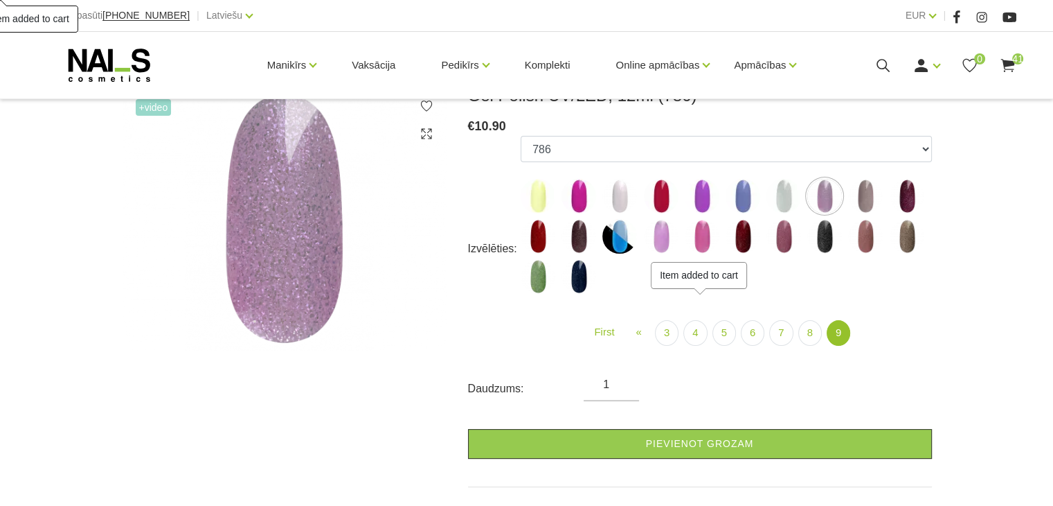
click at [867, 224] on img at bounding box center [865, 236] width 35 height 35
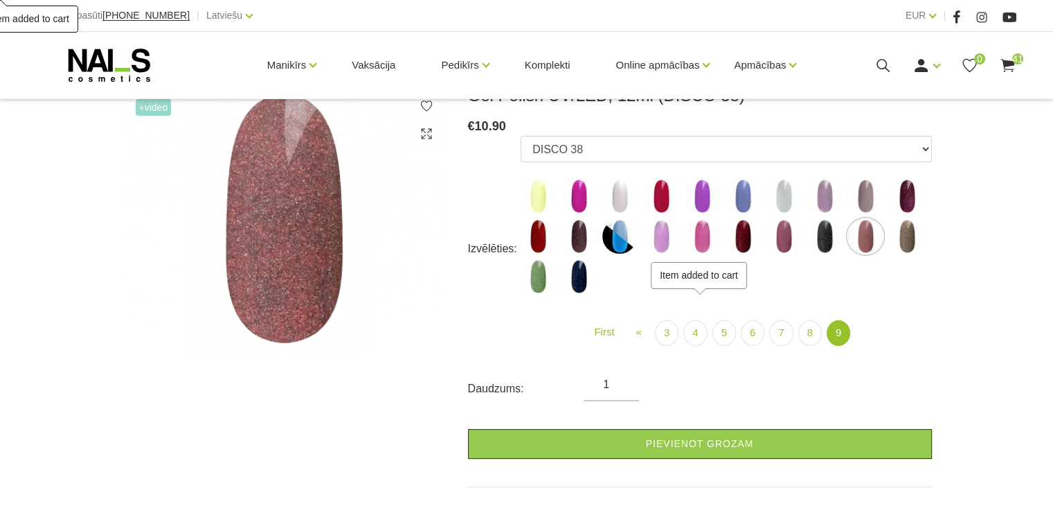
click at [859, 191] on img at bounding box center [865, 196] width 35 height 35
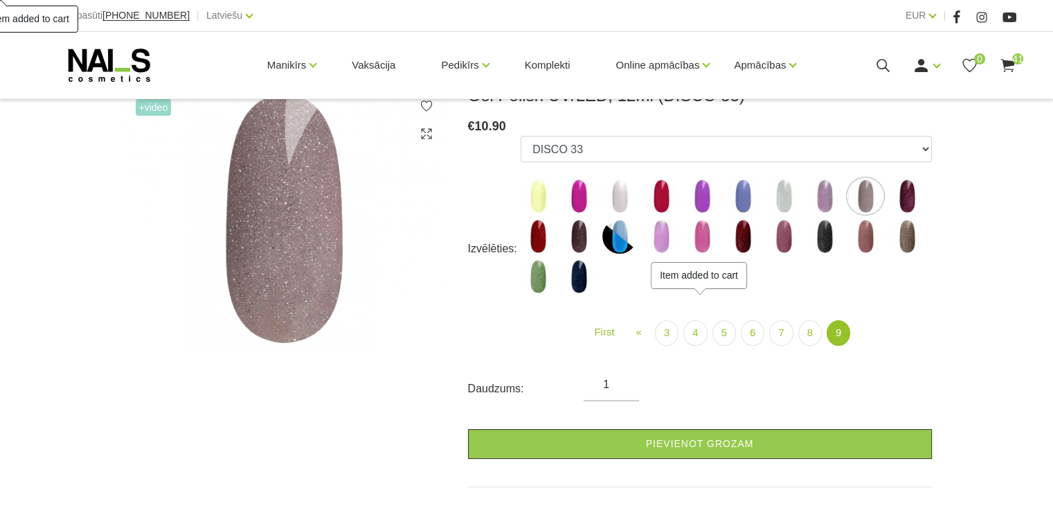
drag, startPoint x: 894, startPoint y: 222, endPoint x: 905, endPoint y: 227, distance: 12.1
click at [904, 227] on label at bounding box center [907, 236] width 35 height 35
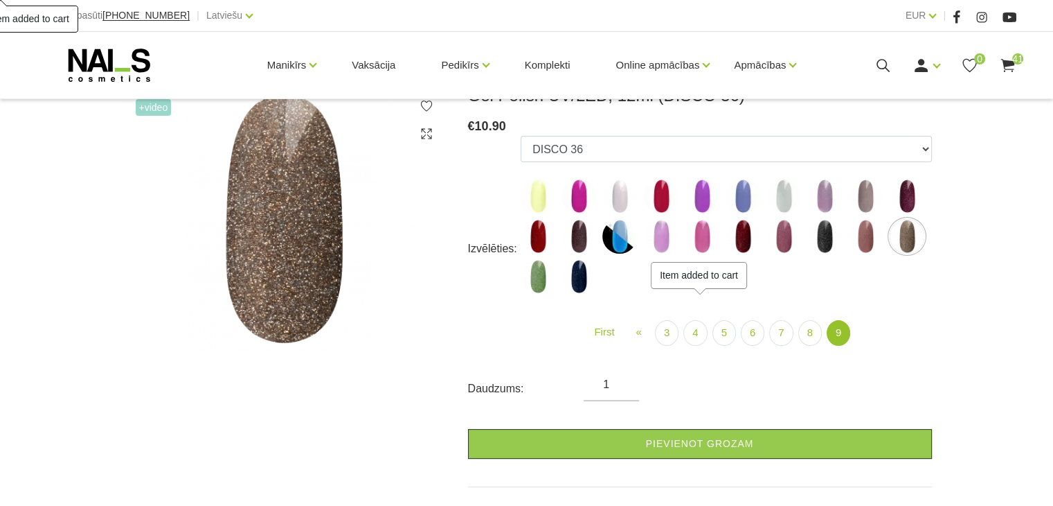
click at [909, 199] on img at bounding box center [907, 196] width 35 height 35
select select "6306"
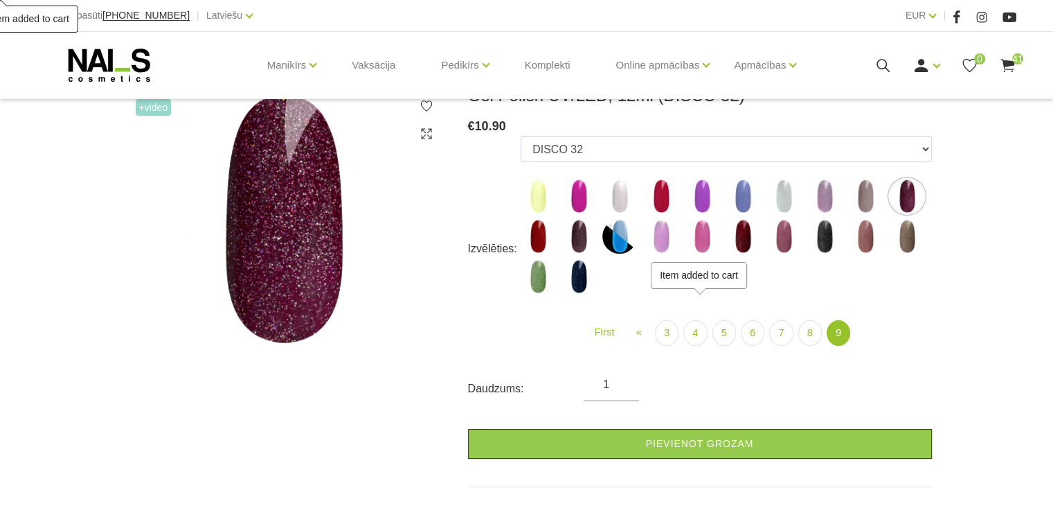
click at [141, 77] on icon at bounding box center [109, 65] width 145 height 35
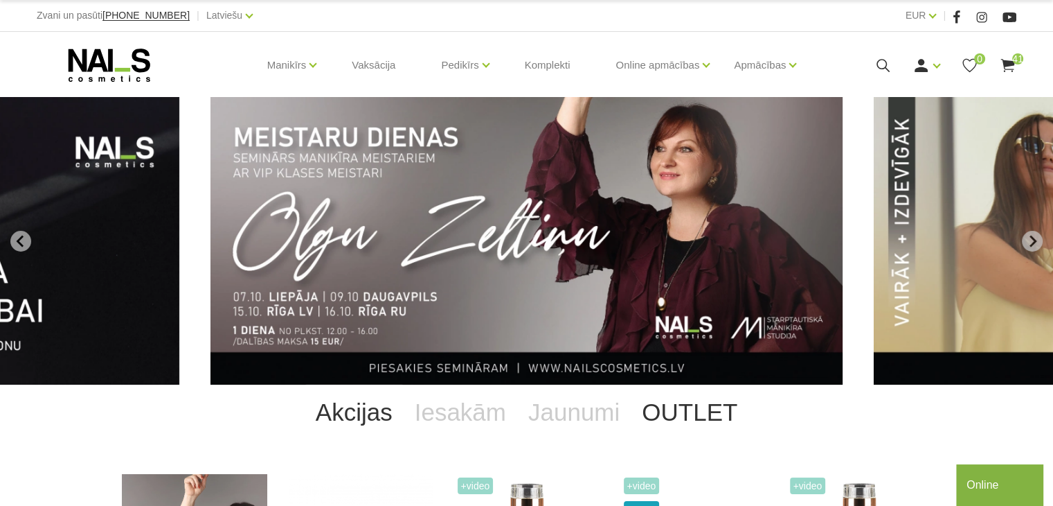
click at [647, 407] on link "OUTLET" at bounding box center [690, 411] width 118 height 55
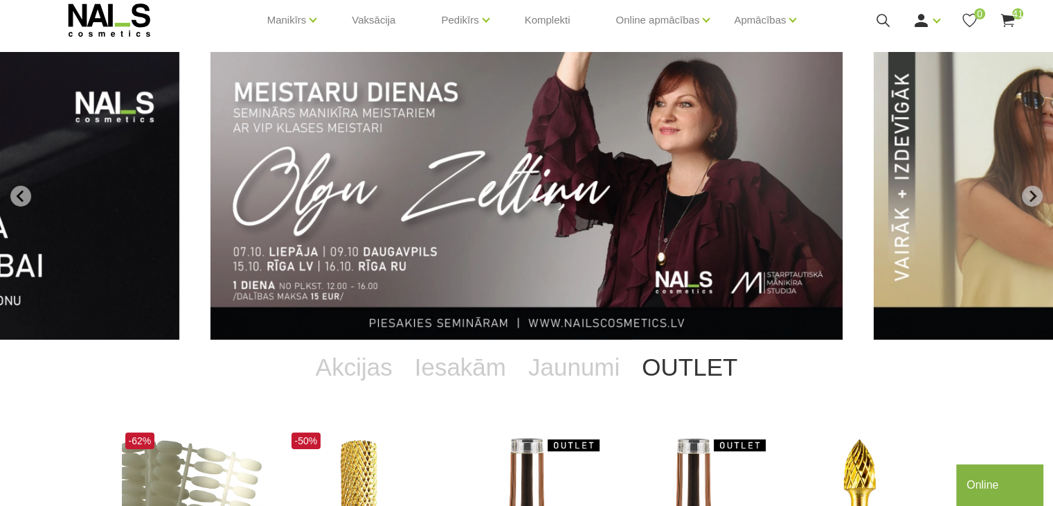
scroll to position [69, 0]
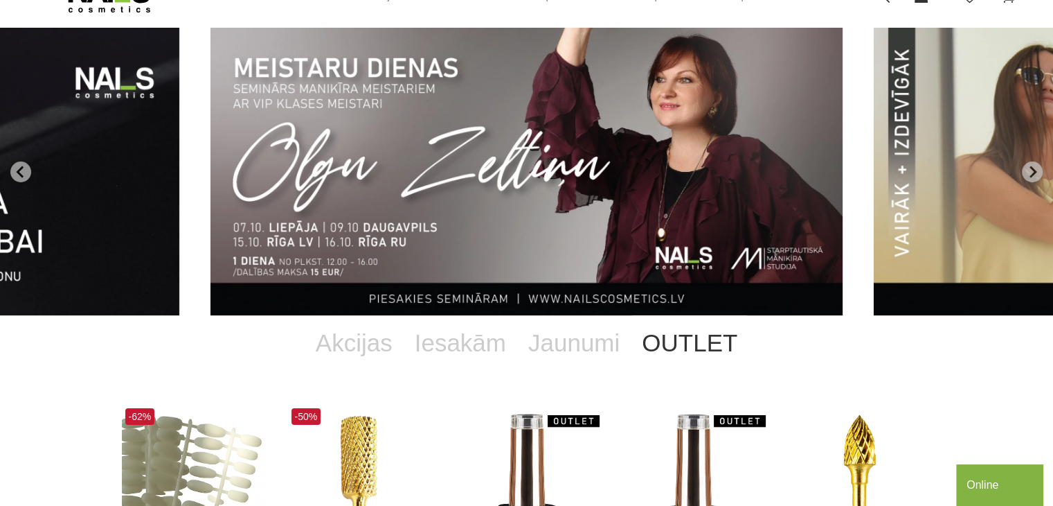
click at [697, 348] on link "OUTLET" at bounding box center [690, 342] width 118 height 55
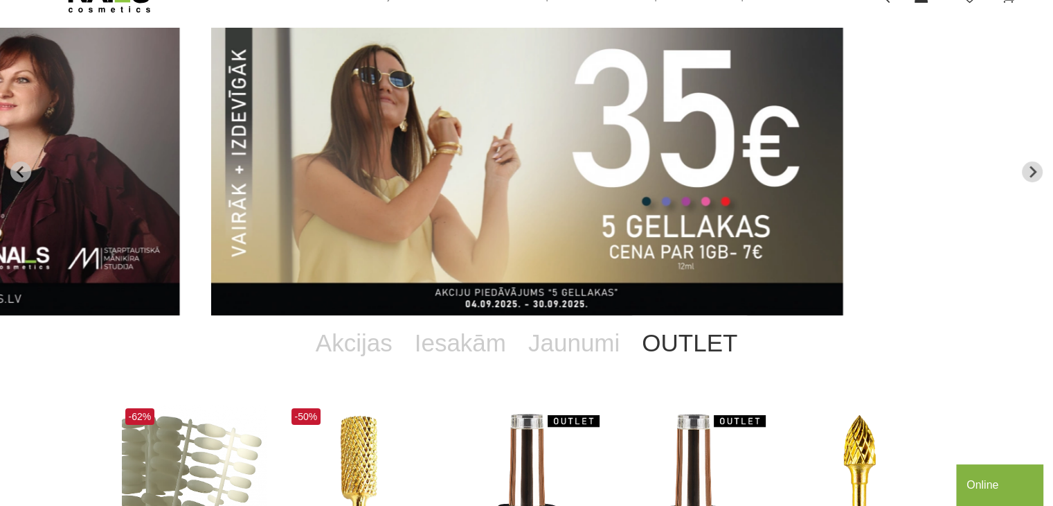
click at [652, 350] on link "OUTLET" at bounding box center [690, 342] width 118 height 55
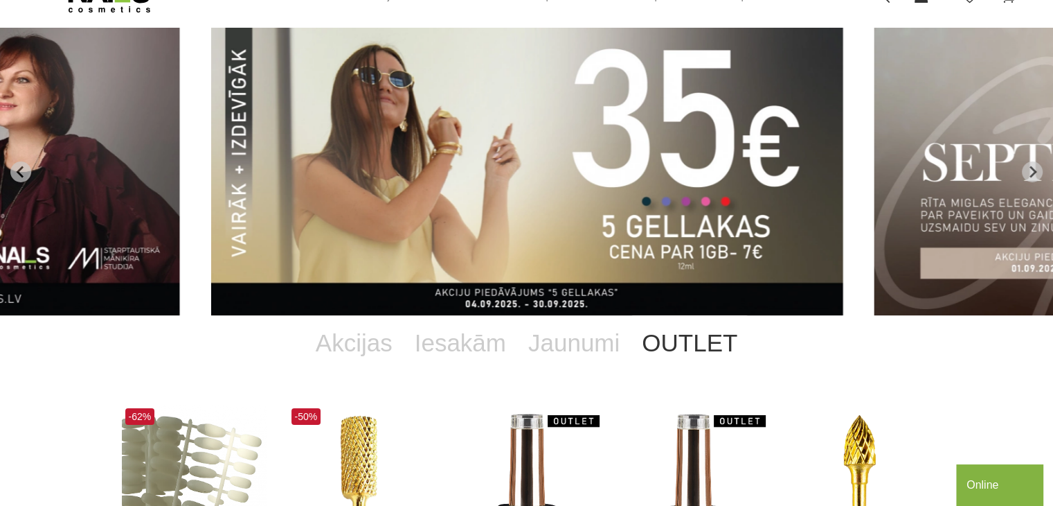
click at [693, 353] on link "OUTLET" at bounding box center [690, 342] width 118 height 55
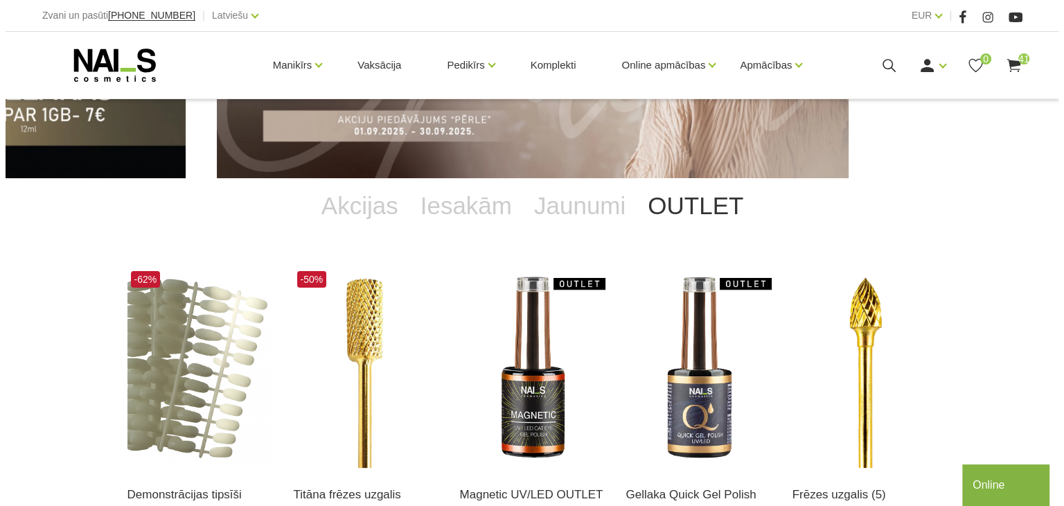
scroll to position [208, 0]
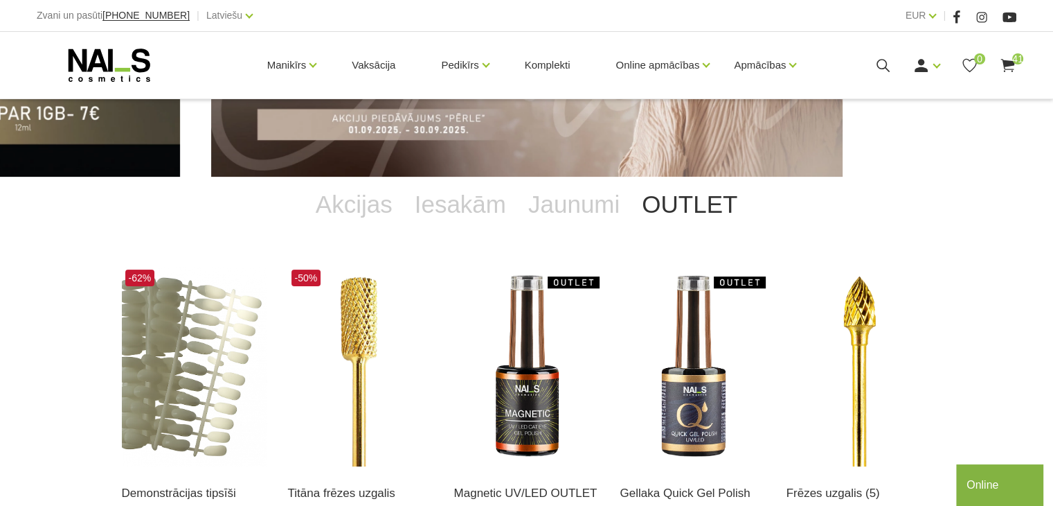
click at [705, 203] on link "OUTLET" at bounding box center [690, 204] width 118 height 55
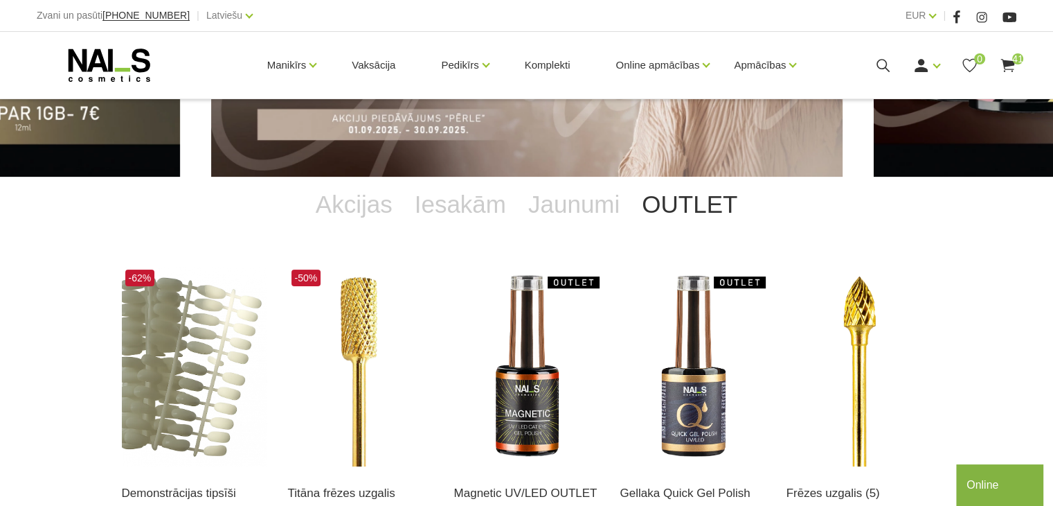
click at [1012, 65] on icon at bounding box center [1007, 65] width 17 height 17
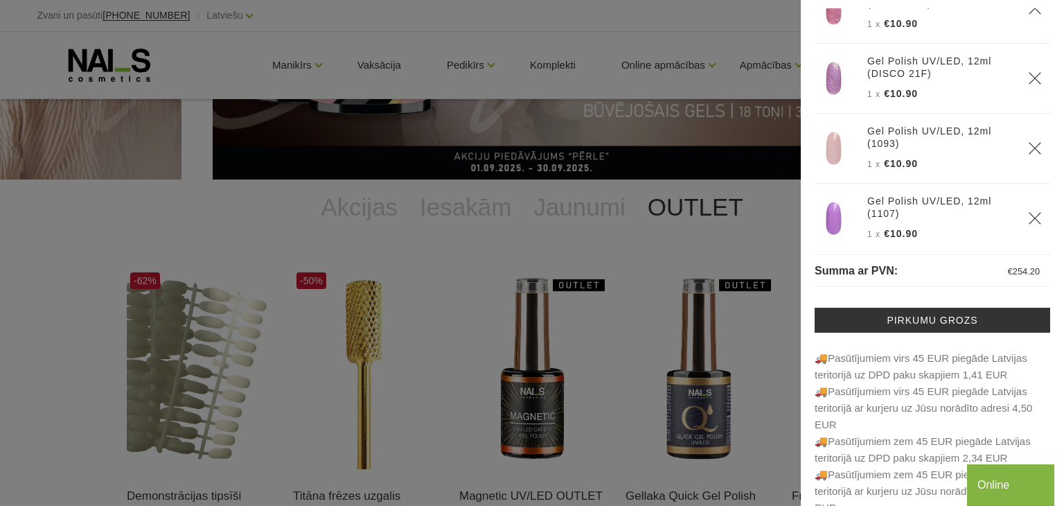
scroll to position [66, 0]
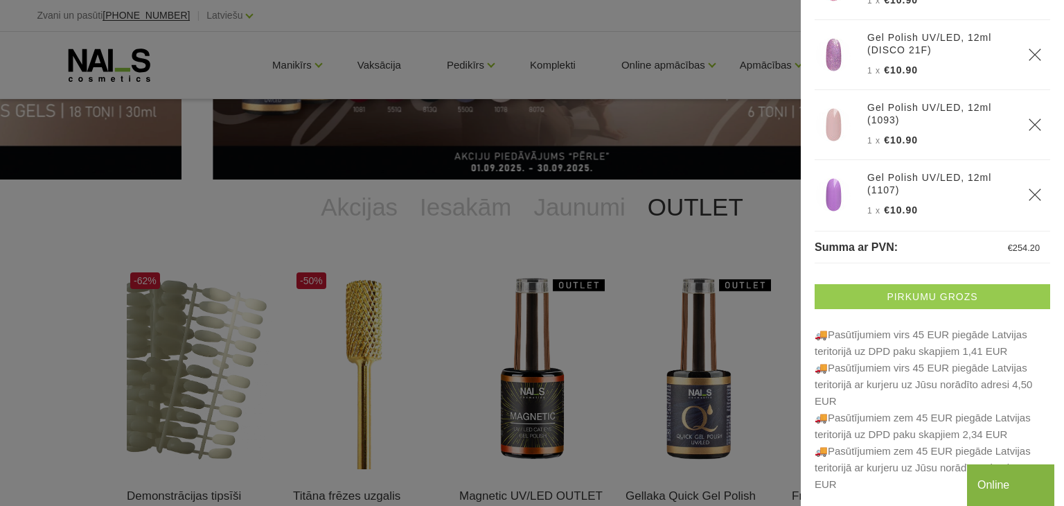
click at [920, 305] on link "Pirkumu grozs" at bounding box center [931, 296] width 235 height 25
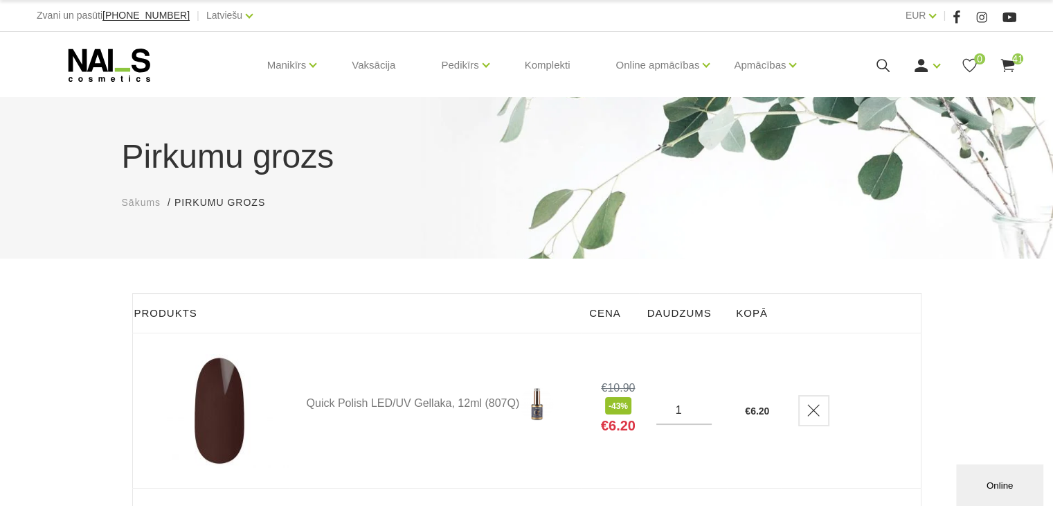
click at [147, 66] on use at bounding box center [110, 64] width 82 height 33
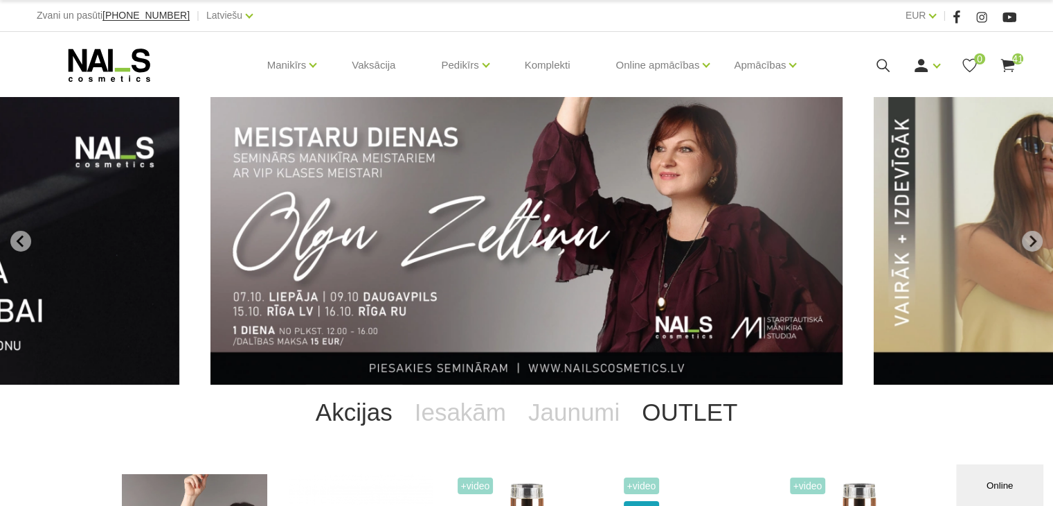
click at [706, 412] on link "OUTLET" at bounding box center [690, 411] width 118 height 55
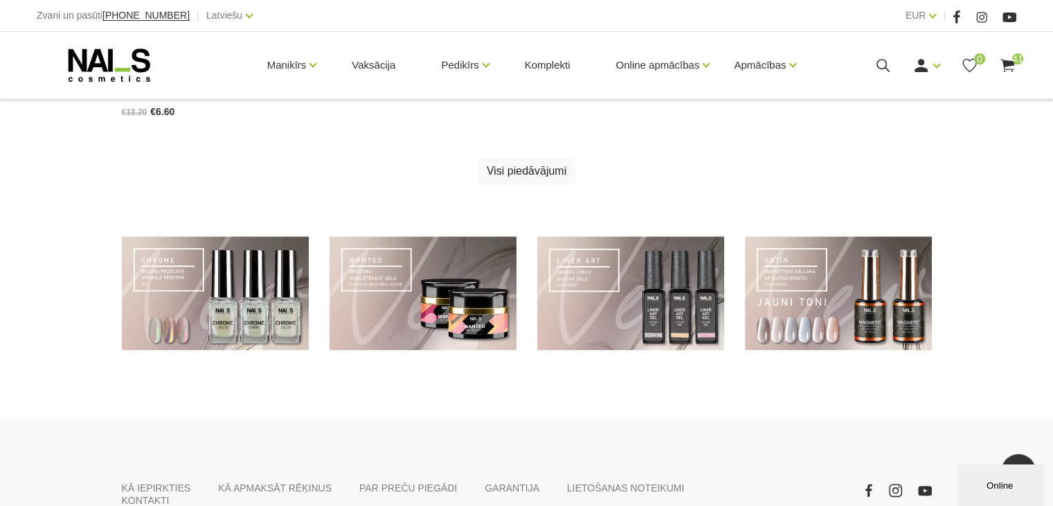
scroll to position [970, 0]
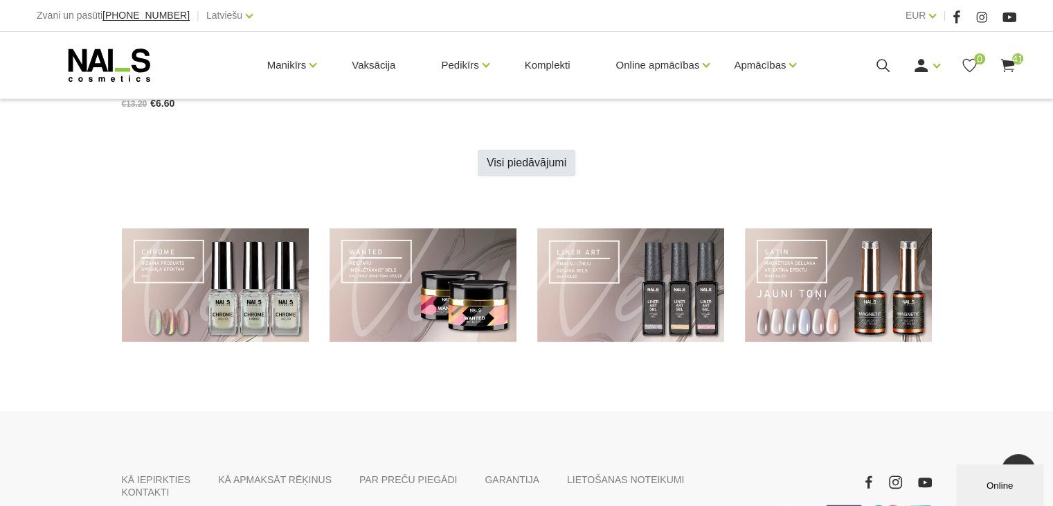
click at [573, 168] on link "Visi piedāvājumi" at bounding box center [527, 163] width 98 height 26
